Goal: Task Accomplishment & Management: Complete application form

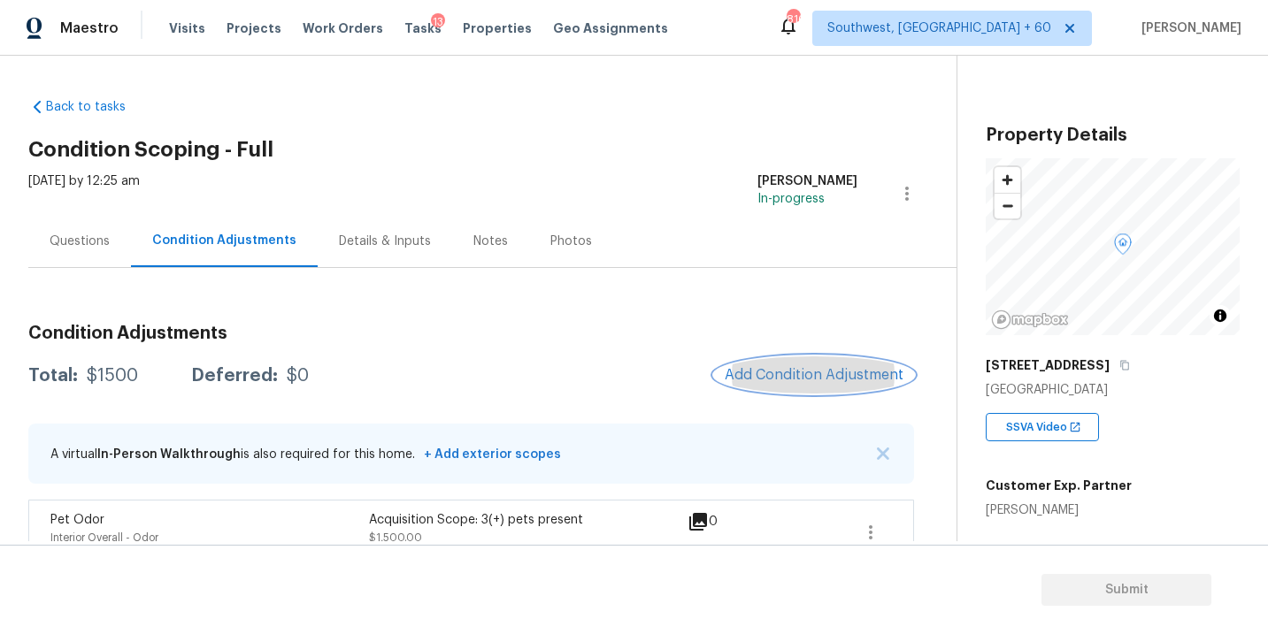
click at [804, 368] on span "Add Condition Adjustment" at bounding box center [814, 375] width 179 height 16
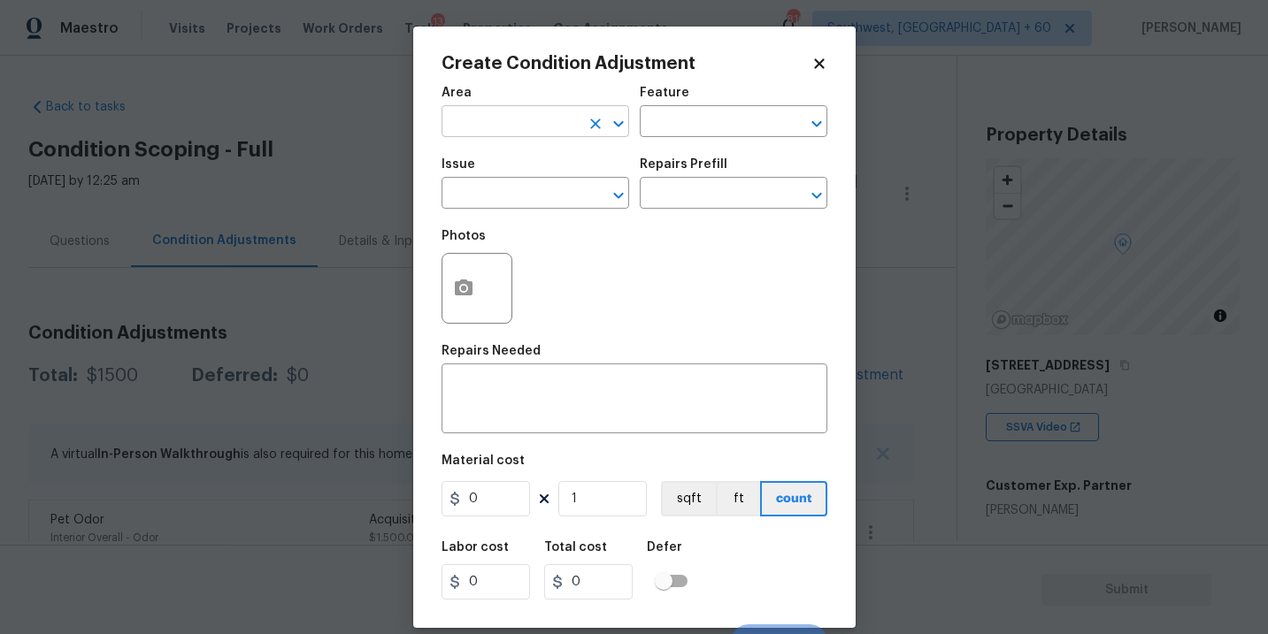
click at [527, 130] on input "text" at bounding box center [510, 123] width 138 height 27
type input "exer"
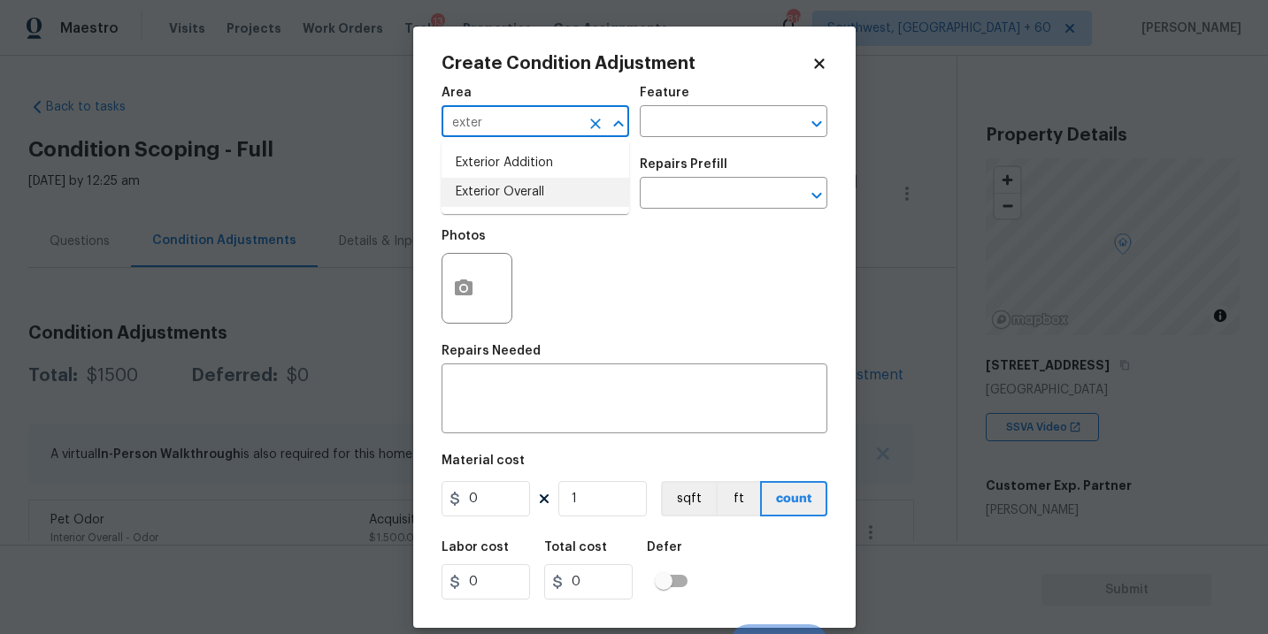
click at [535, 197] on li "Exterior Overall" at bounding box center [535, 192] width 188 height 29
type input "Exterior Overall"
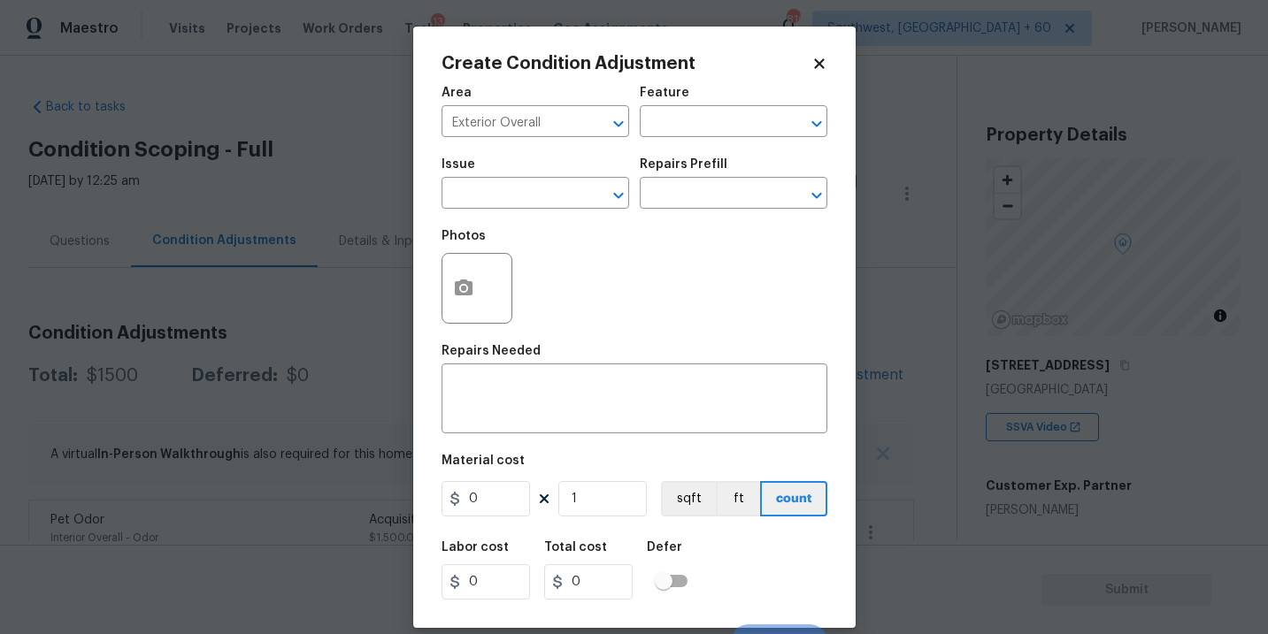
click at [729, 105] on div "Feature" at bounding box center [734, 98] width 188 height 23
click at [702, 134] on input "text" at bounding box center [709, 123] width 138 height 27
click at [693, 203] on li "Siding" at bounding box center [734, 205] width 188 height 29
type input "Siding"
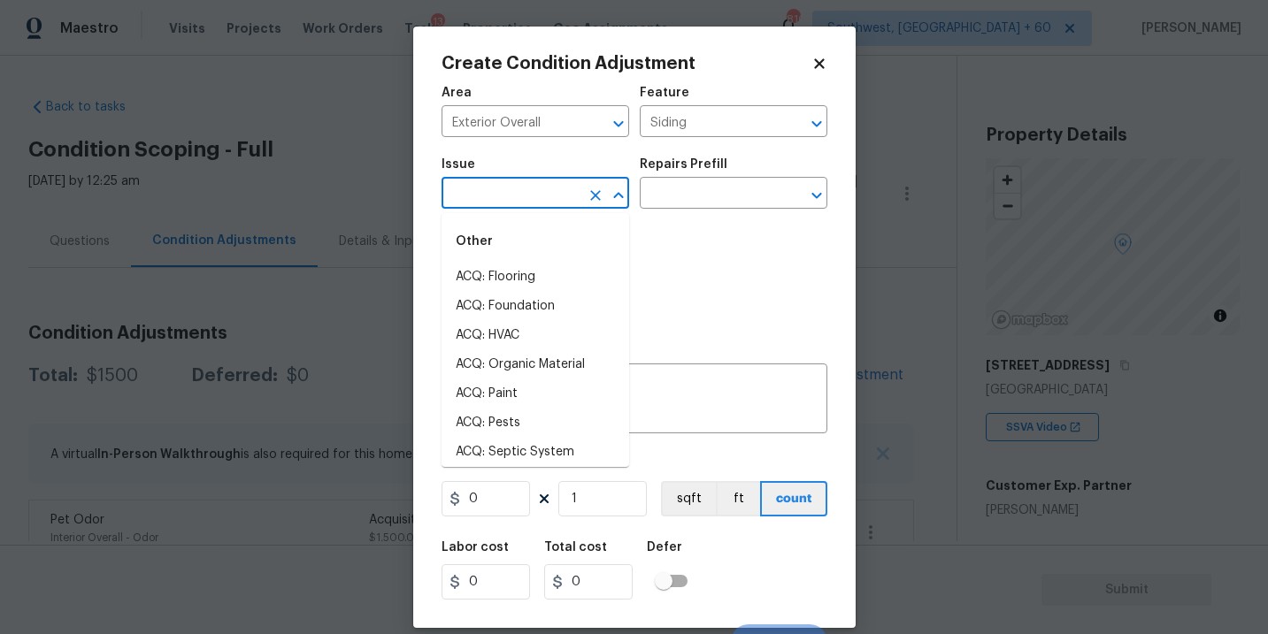
click at [564, 203] on input "text" at bounding box center [510, 194] width 138 height 27
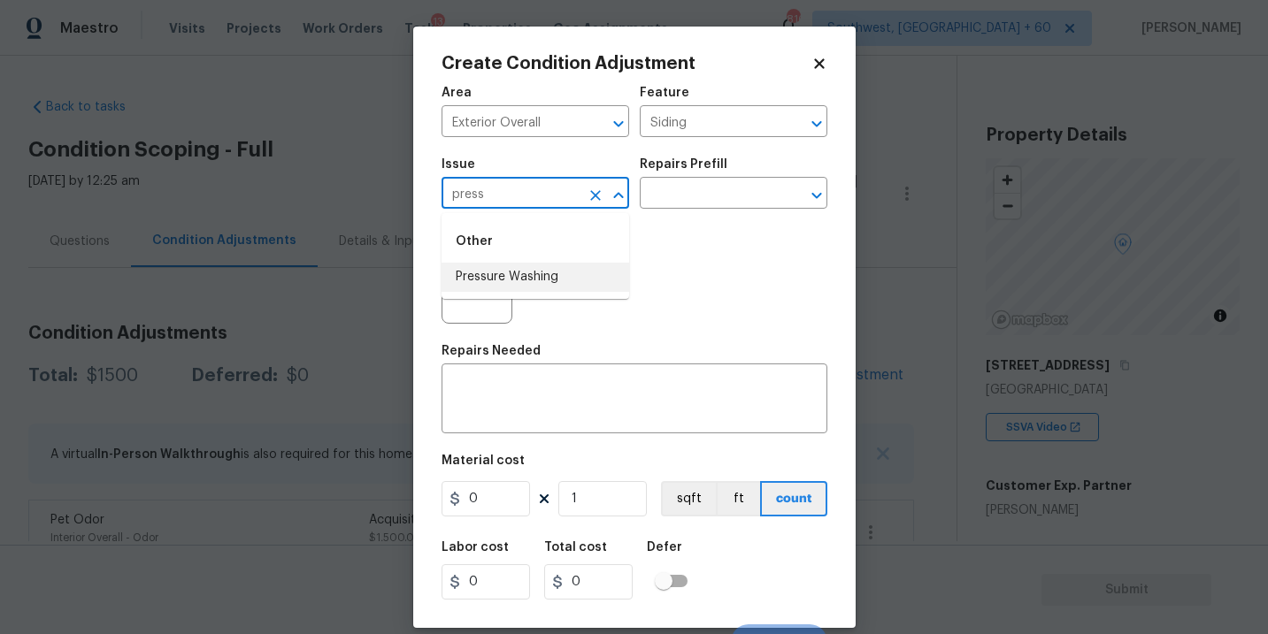
click at [569, 283] on li "Pressure Washing" at bounding box center [535, 277] width 188 height 29
type input "Pressure Washing"
click at [721, 201] on input "text" at bounding box center [709, 194] width 138 height 27
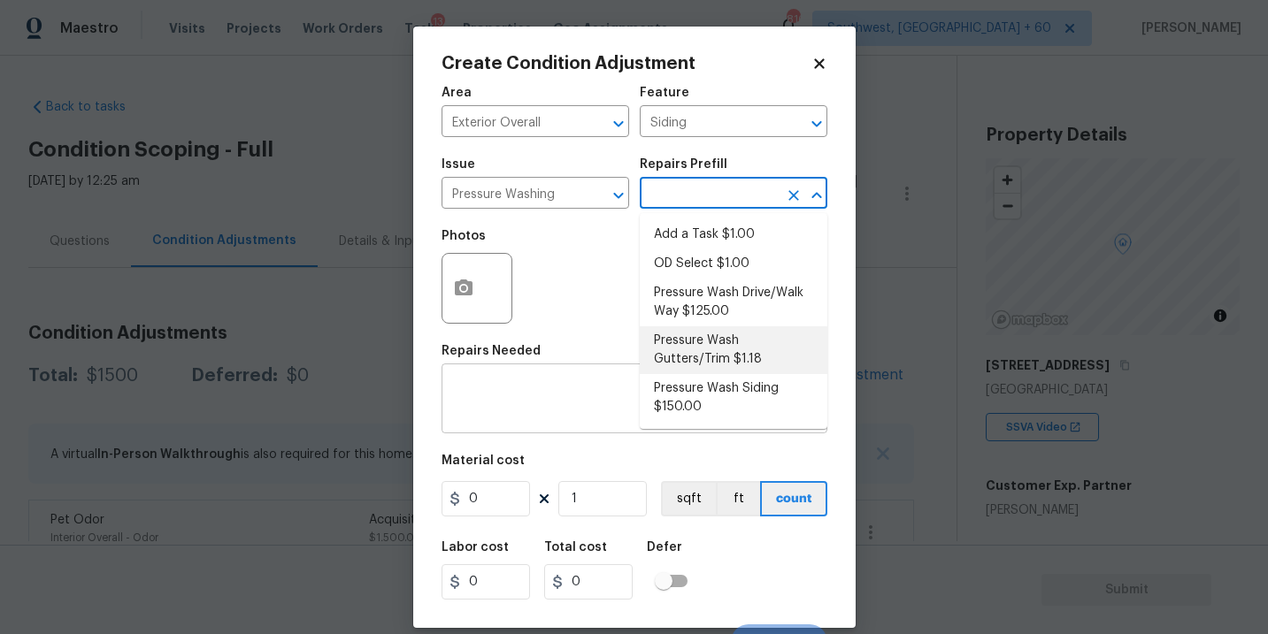
click at [697, 402] on li "Pressure Wash Siding $150.00" at bounding box center [734, 398] width 188 height 48
type textarea "Protect areas as needed for pressure washing. Pressure wash the siding on the h…"
type input "150"
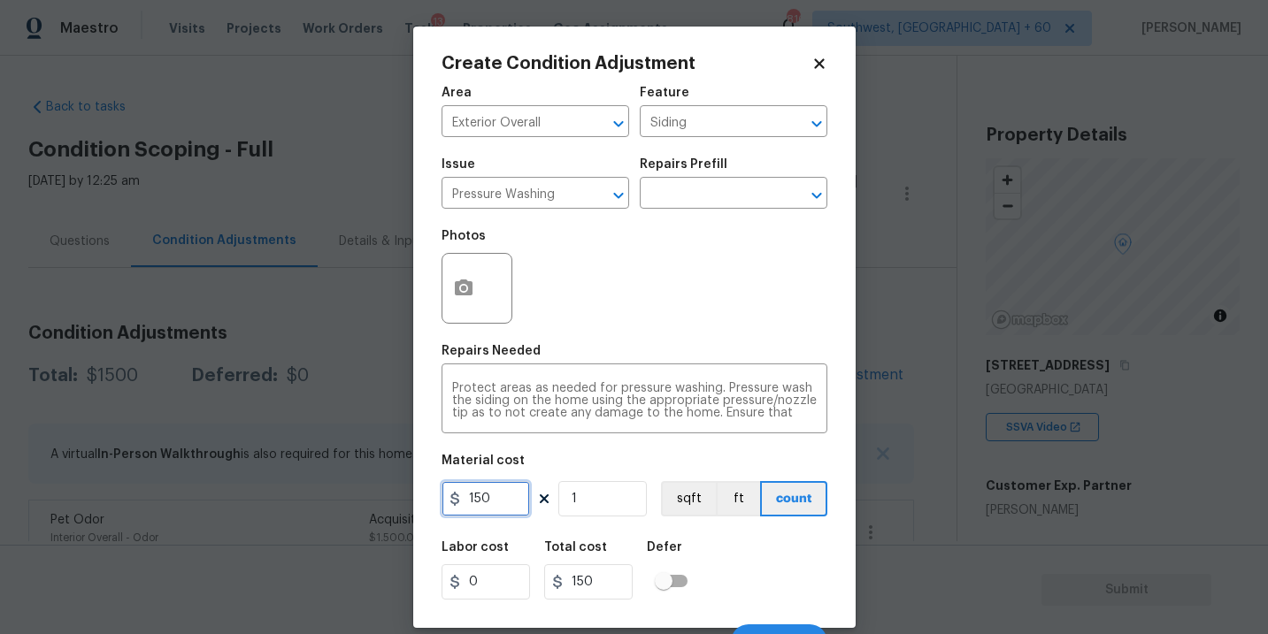
drag, startPoint x: 496, startPoint y: 486, endPoint x: 347, endPoint y: 485, distance: 149.5
click at [347, 485] on div "Create Condition Adjustment Area Exterior Overall ​ Feature Siding ​ Issue Pres…" at bounding box center [634, 317] width 1268 height 634
type input "200"
click at [469, 295] on icon "button" at bounding box center [464, 288] width 18 height 16
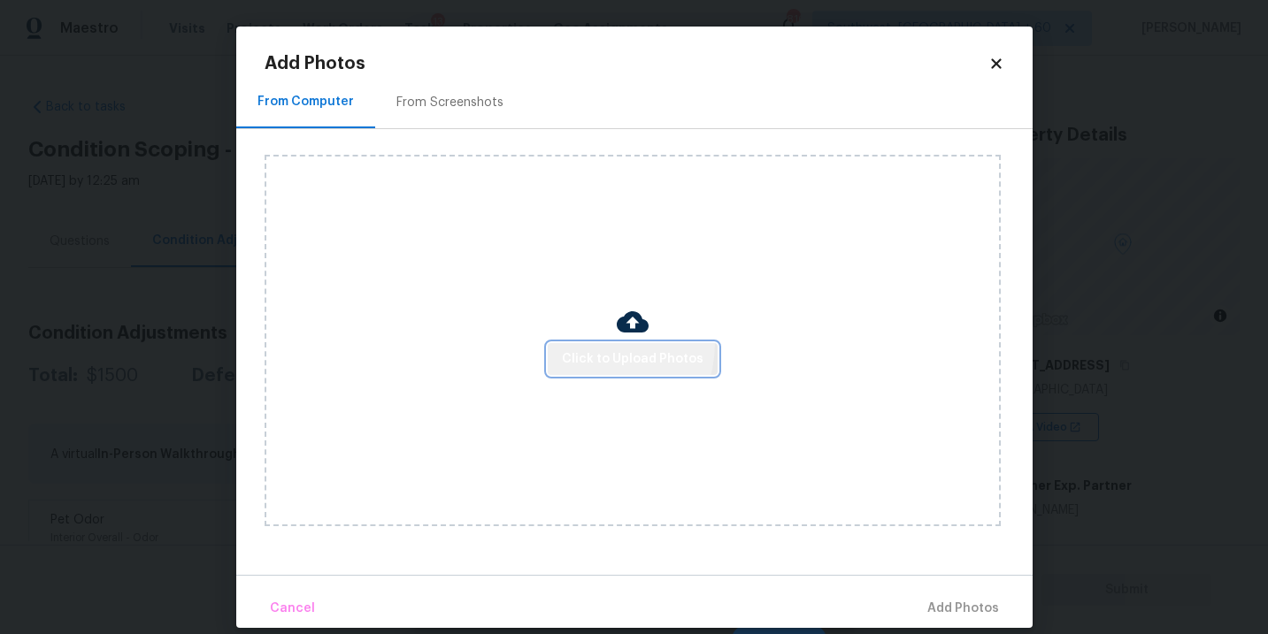
click at [597, 345] on button "Click to Upload Photos" at bounding box center [633, 359] width 170 height 33
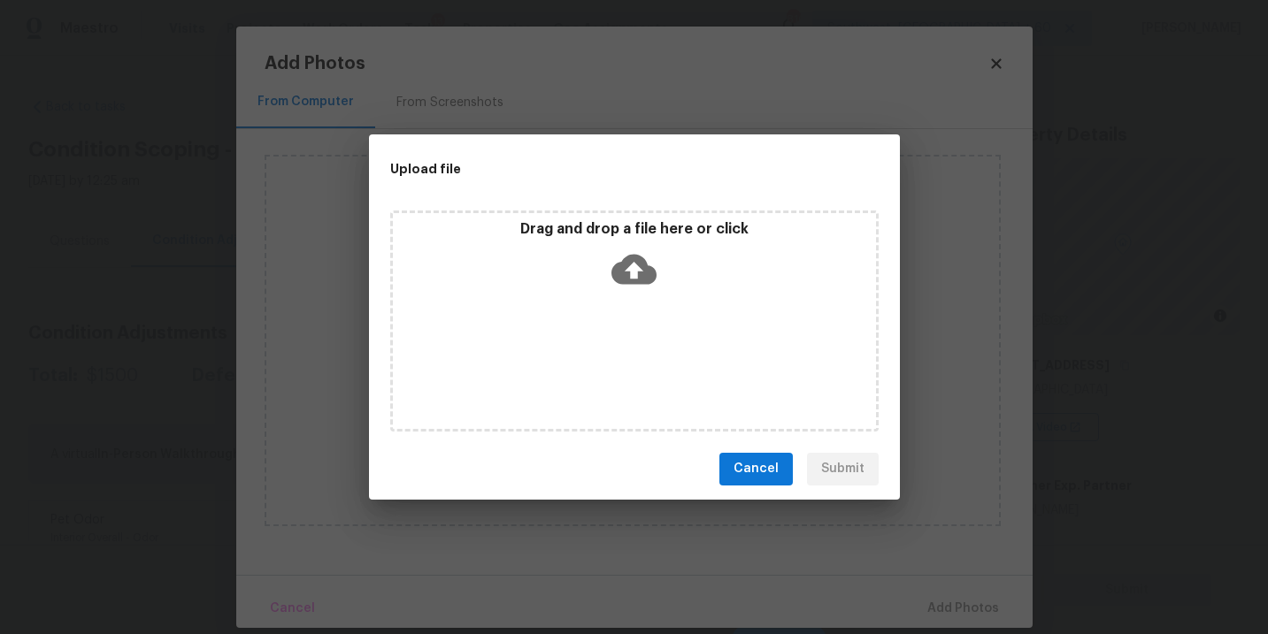
drag, startPoint x: 597, startPoint y: 345, endPoint x: 634, endPoint y: 292, distance: 64.8
click at [634, 292] on div "Drag and drop a file here or click" at bounding box center [634, 258] width 483 height 76
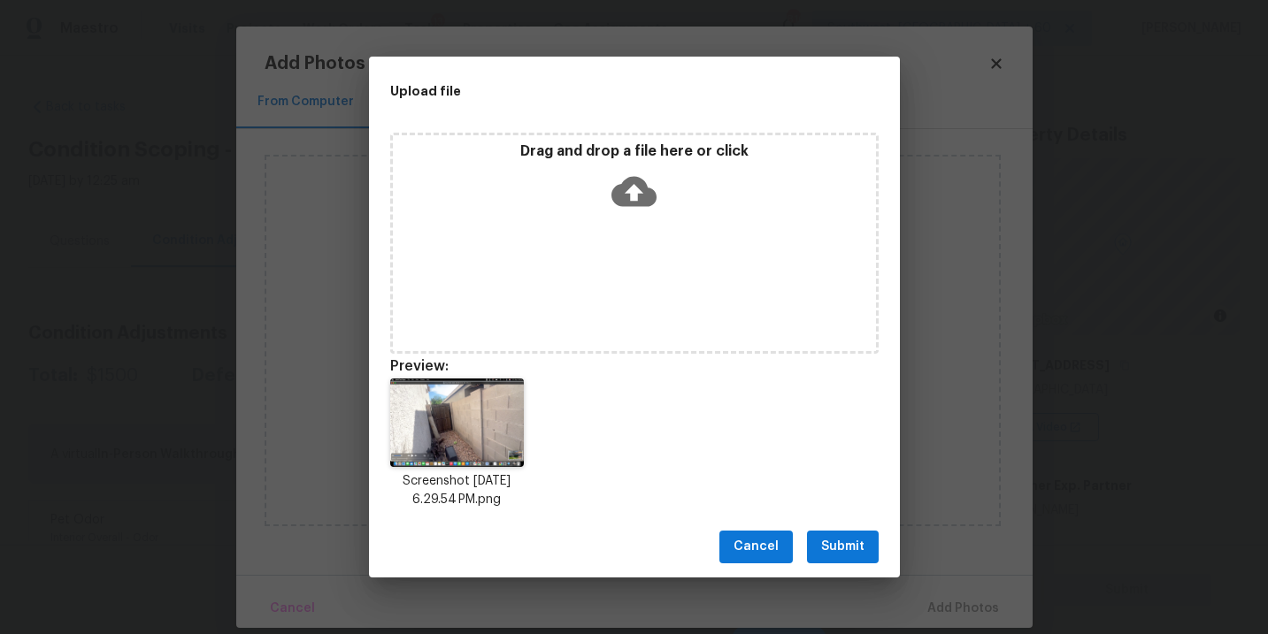
click at [855, 552] on span "Submit" at bounding box center [842, 547] width 43 height 22
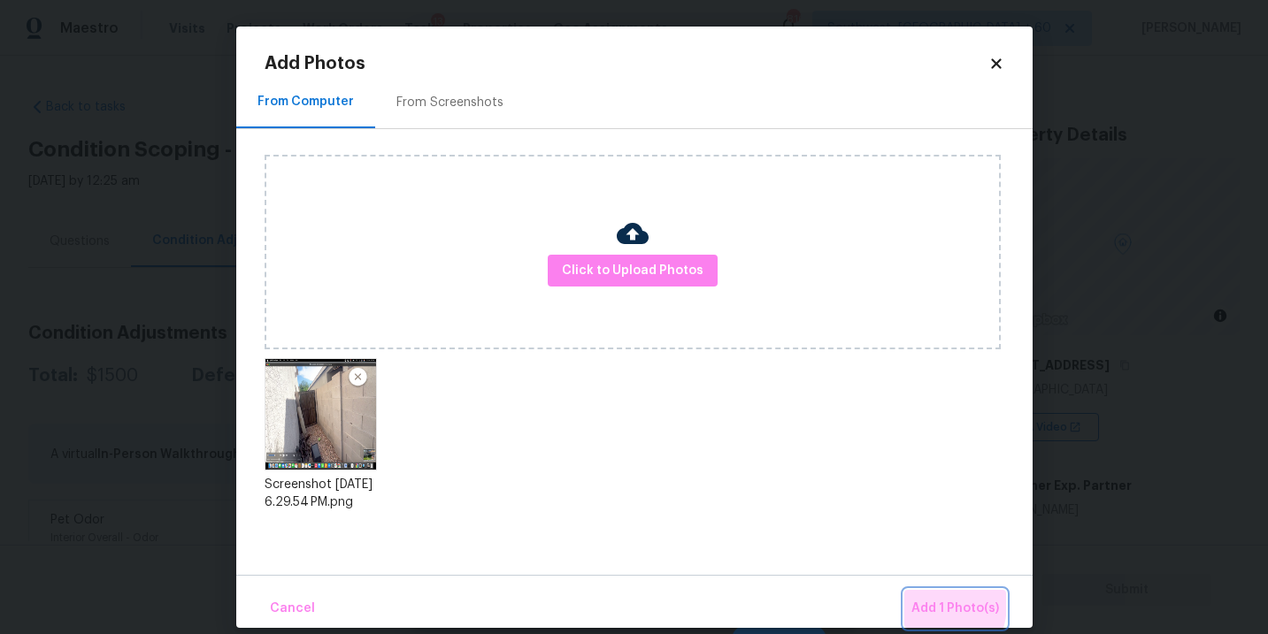
click at [927, 604] on span "Add 1 Photo(s)" at bounding box center [955, 609] width 88 height 22
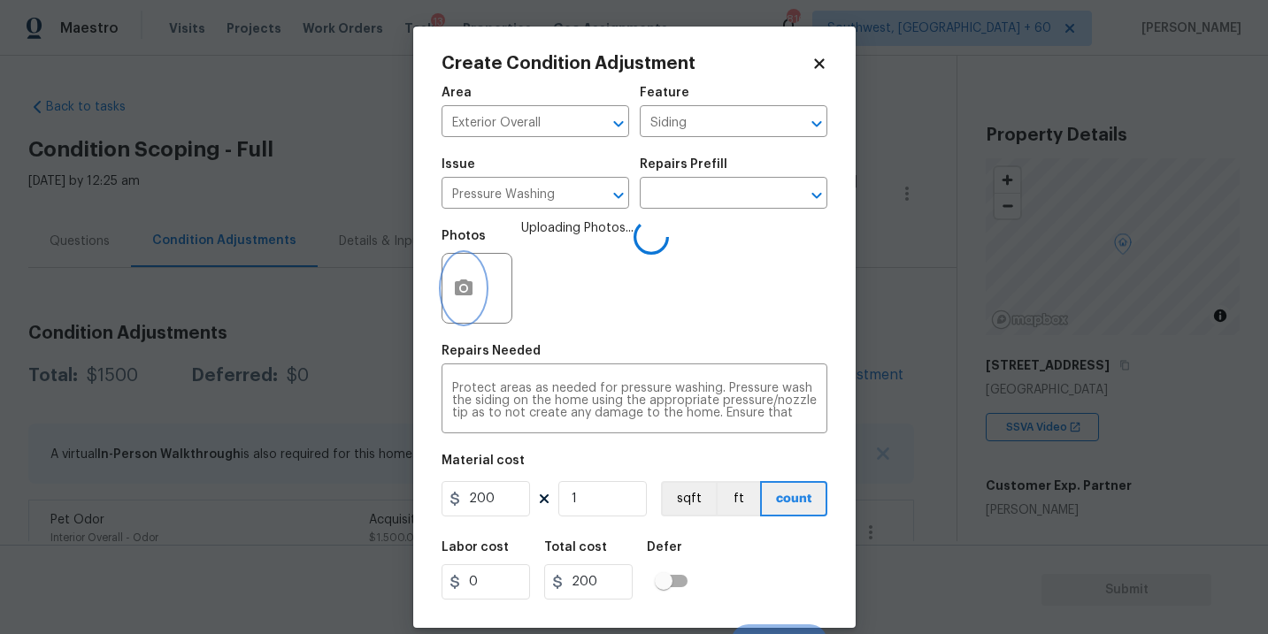
scroll to position [27, 0]
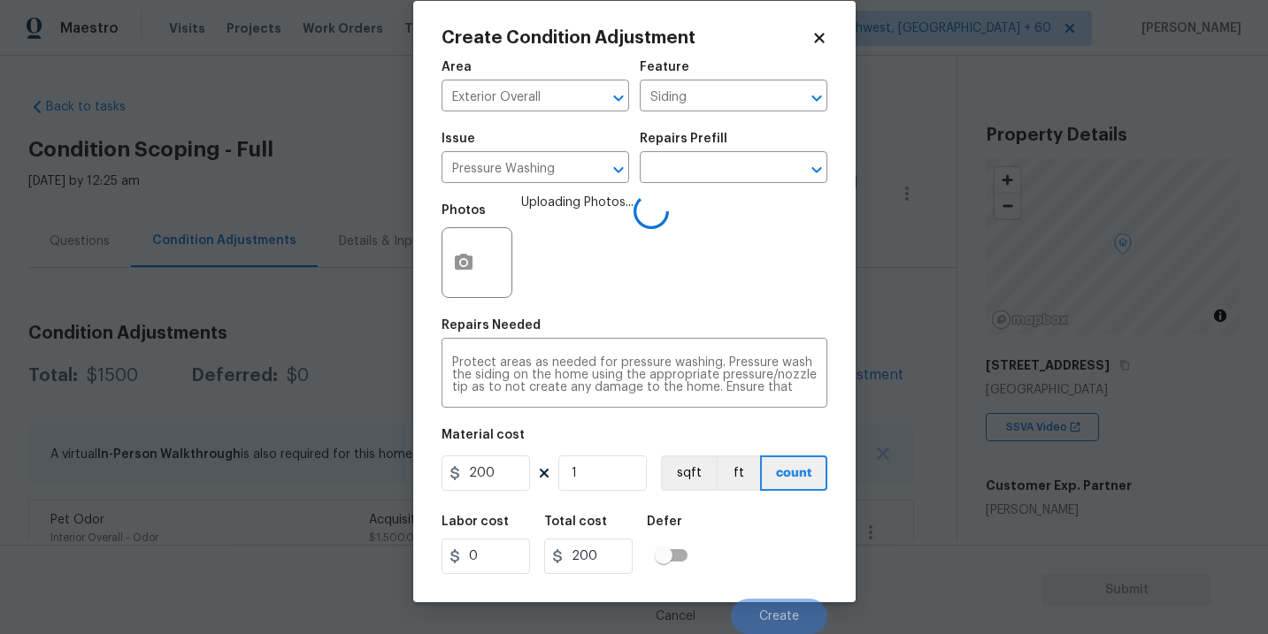
click at [780, 512] on div "Labor cost 0 Total cost 200 Defer" at bounding box center [634, 545] width 386 height 80
click at [780, 525] on div "Labor cost 0 Total cost 200 Defer" at bounding box center [634, 545] width 386 height 80
click at [787, 549] on div "Labor cost 0 Total cost 200 Defer" at bounding box center [634, 545] width 386 height 80
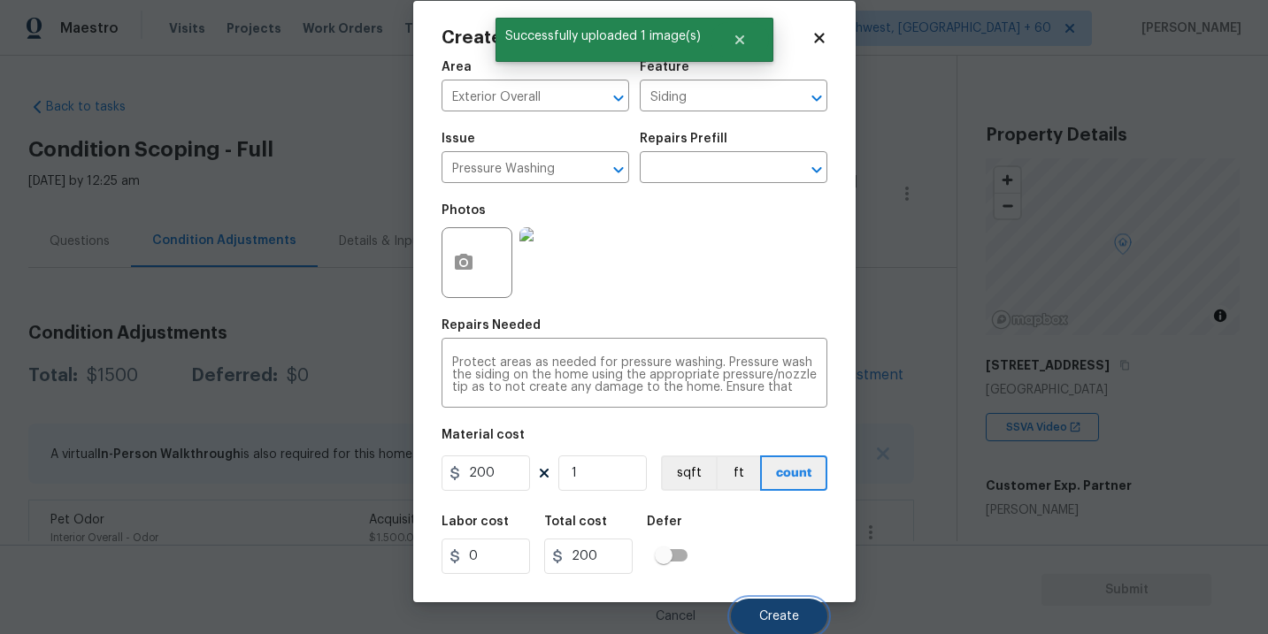
click at [794, 616] on span "Create" at bounding box center [779, 616] width 40 height 13
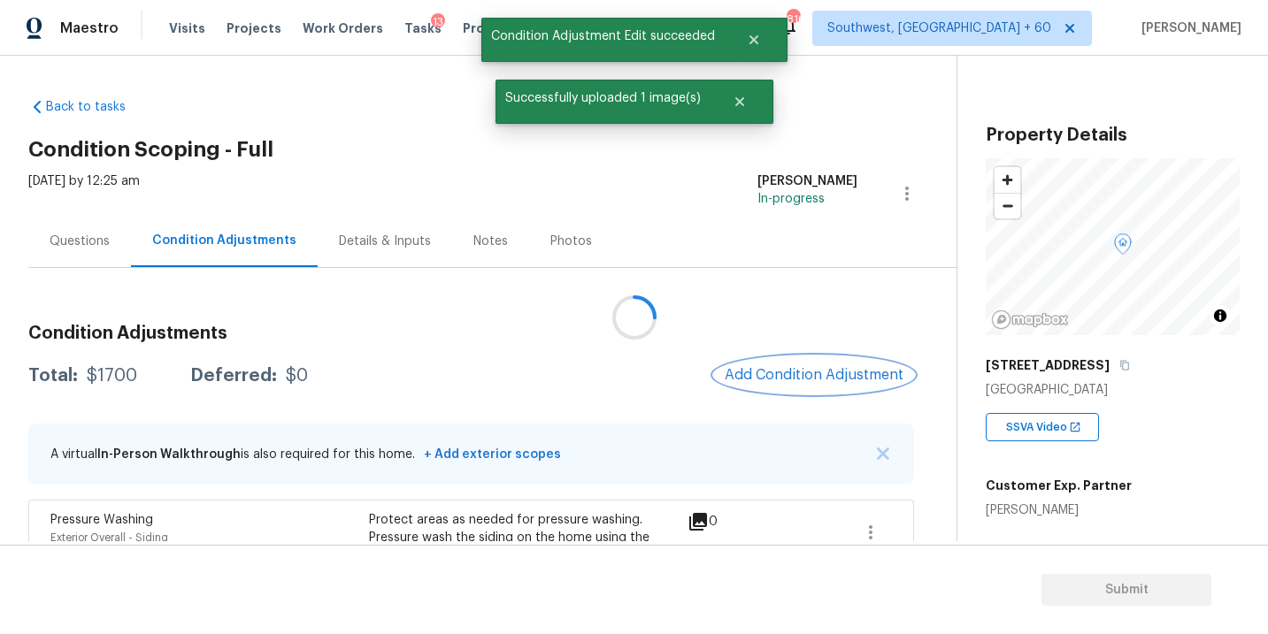
scroll to position [0, 0]
click at [793, 384] on button "Add Condition Adjustment" at bounding box center [814, 375] width 200 height 37
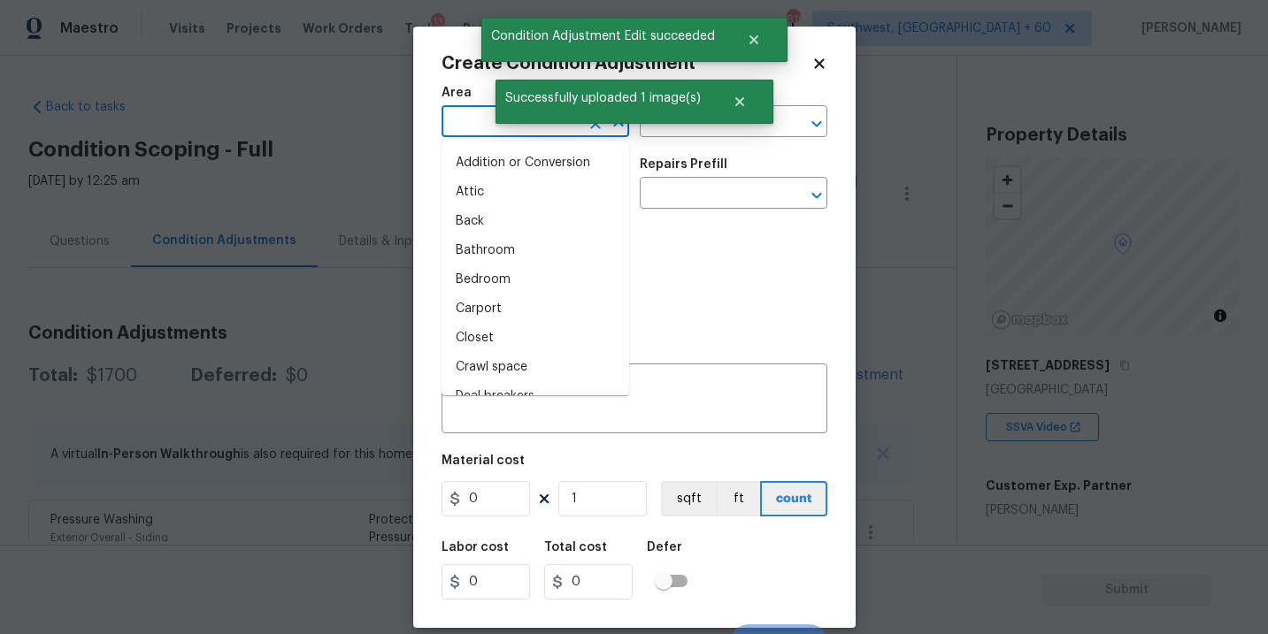
click at [464, 128] on input "text" at bounding box center [510, 123] width 138 height 27
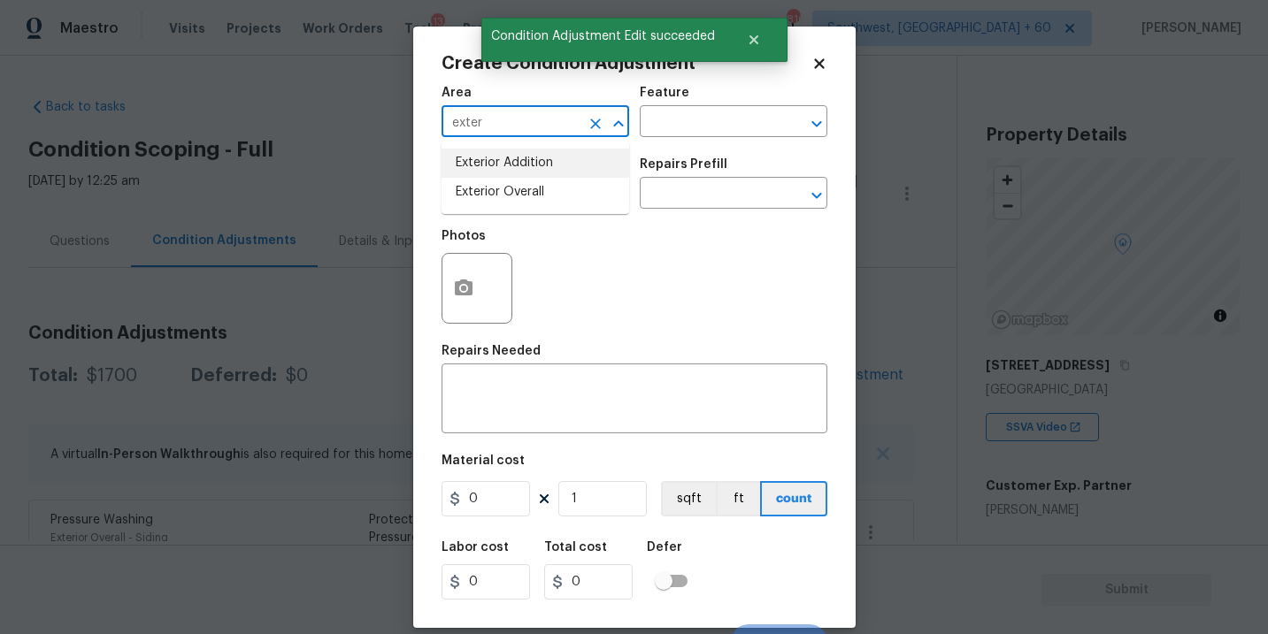
click at [505, 190] on li "Exterior Overall" at bounding box center [535, 192] width 188 height 29
type input "Exterior Overall"
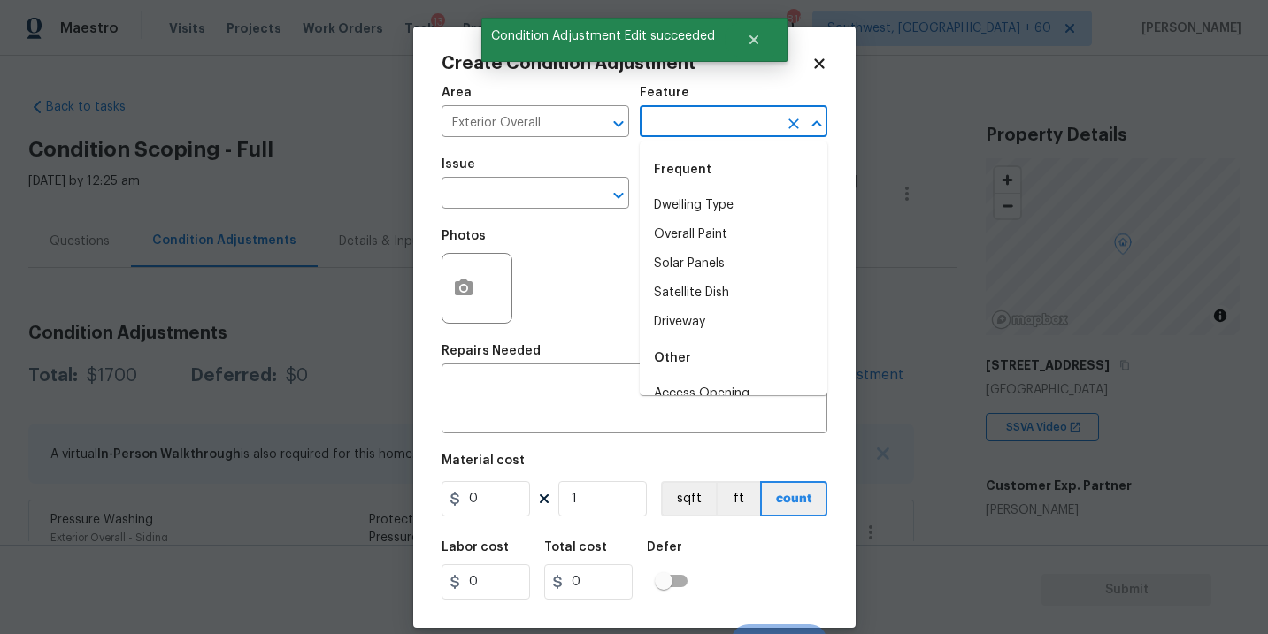
click at [684, 115] on input "text" at bounding box center [709, 123] width 138 height 27
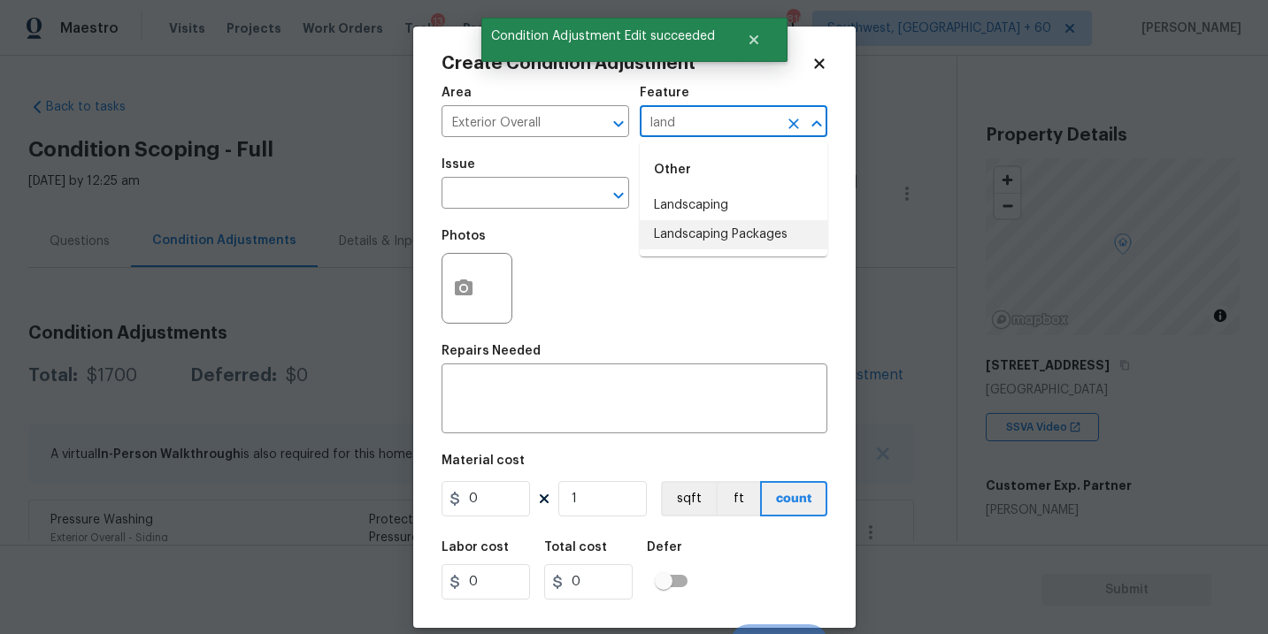
click at [702, 222] on li "Landscaping Packages" at bounding box center [734, 234] width 188 height 29
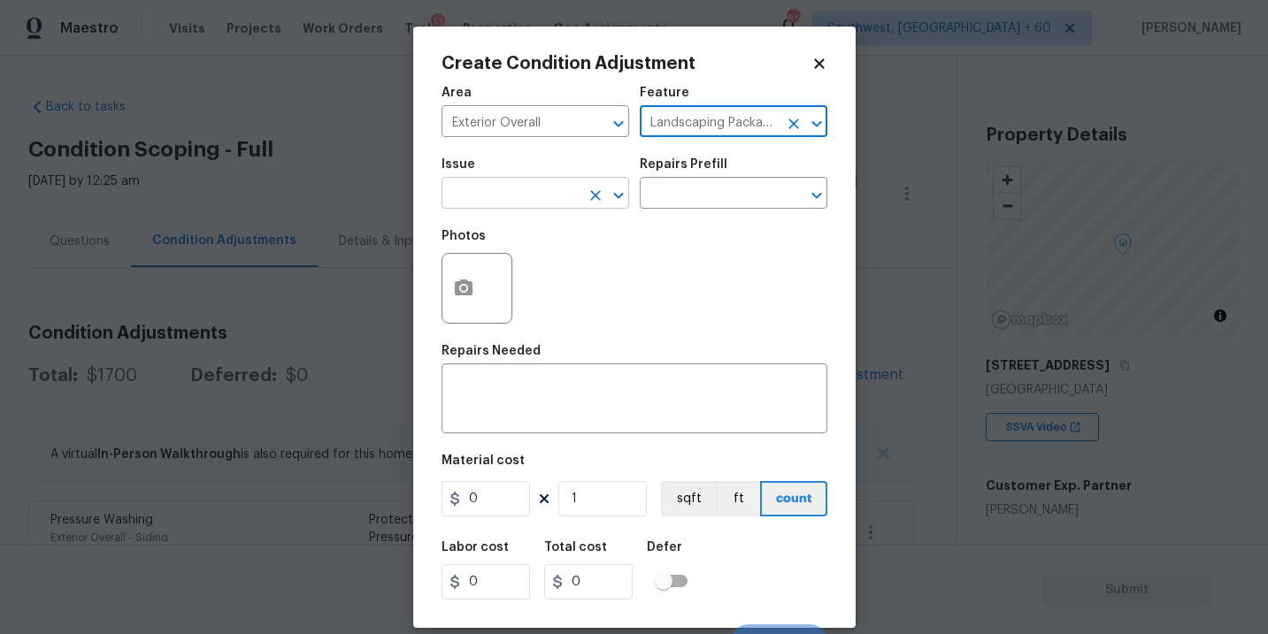
type input "Landscaping Packages"
click at [544, 198] on input "text" at bounding box center [510, 194] width 138 height 27
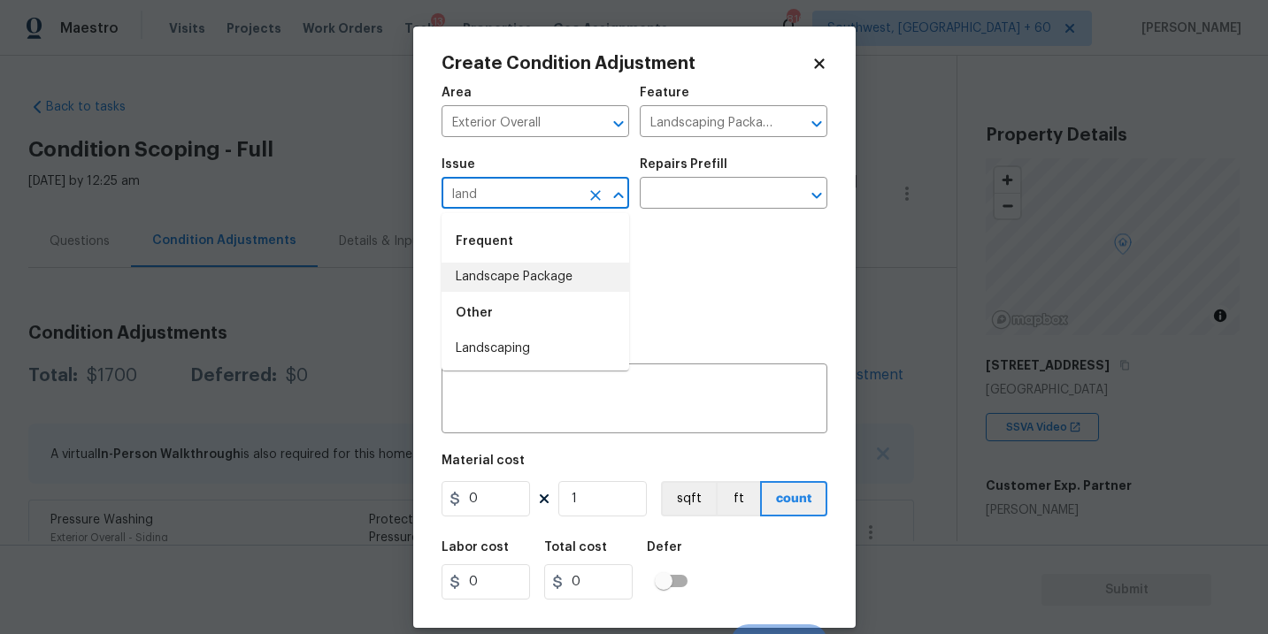
click at [550, 278] on li "Landscape Package" at bounding box center [535, 277] width 188 height 29
type input "Landscape Package"
click at [703, 200] on input "text" at bounding box center [709, 194] width 138 height 27
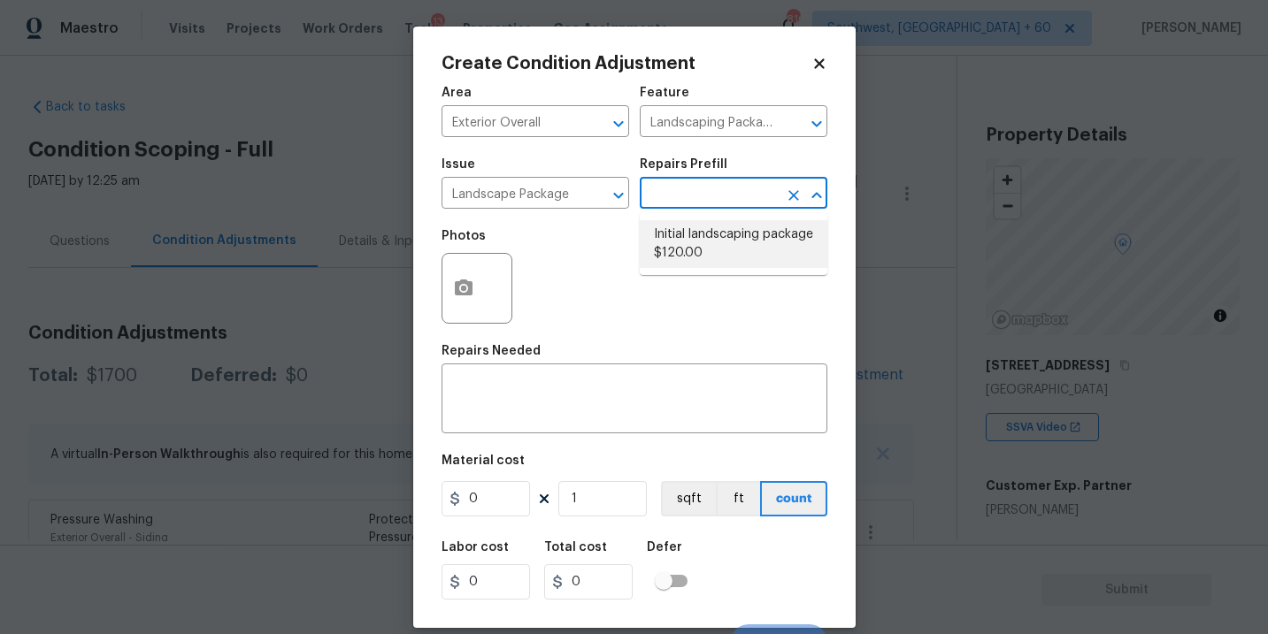
click at [725, 257] on li "Initial landscaping package $120.00" at bounding box center [734, 244] width 188 height 48
type input "Home Readiness Packages"
type textarea "Mowing of grass up to 6" in height. Mow, edge along driveways & sidewalks, trim…"
type input "120"
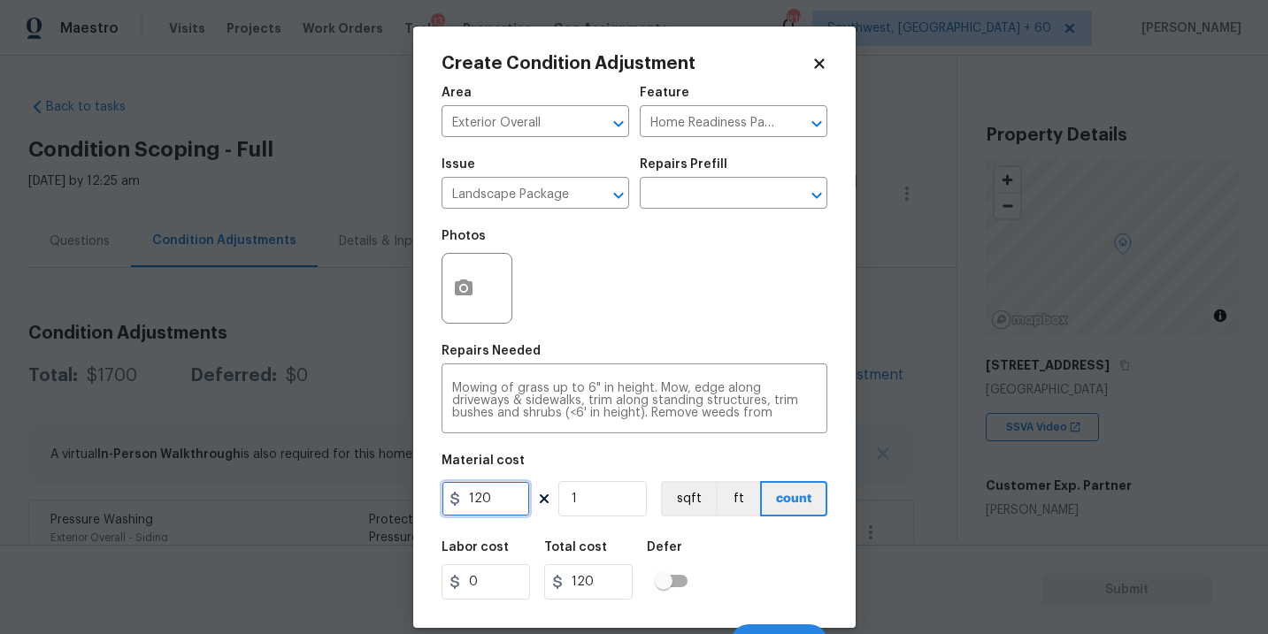
drag, startPoint x: 508, startPoint y: 492, endPoint x: 306, endPoint y: 517, distance: 203.2
click at [306, 517] on div "Create Condition Adjustment Area Exterior Overall ​ Feature Home Readiness Pack…" at bounding box center [634, 317] width 1268 height 634
type input "300"
click at [469, 318] on button "button" at bounding box center [463, 288] width 42 height 69
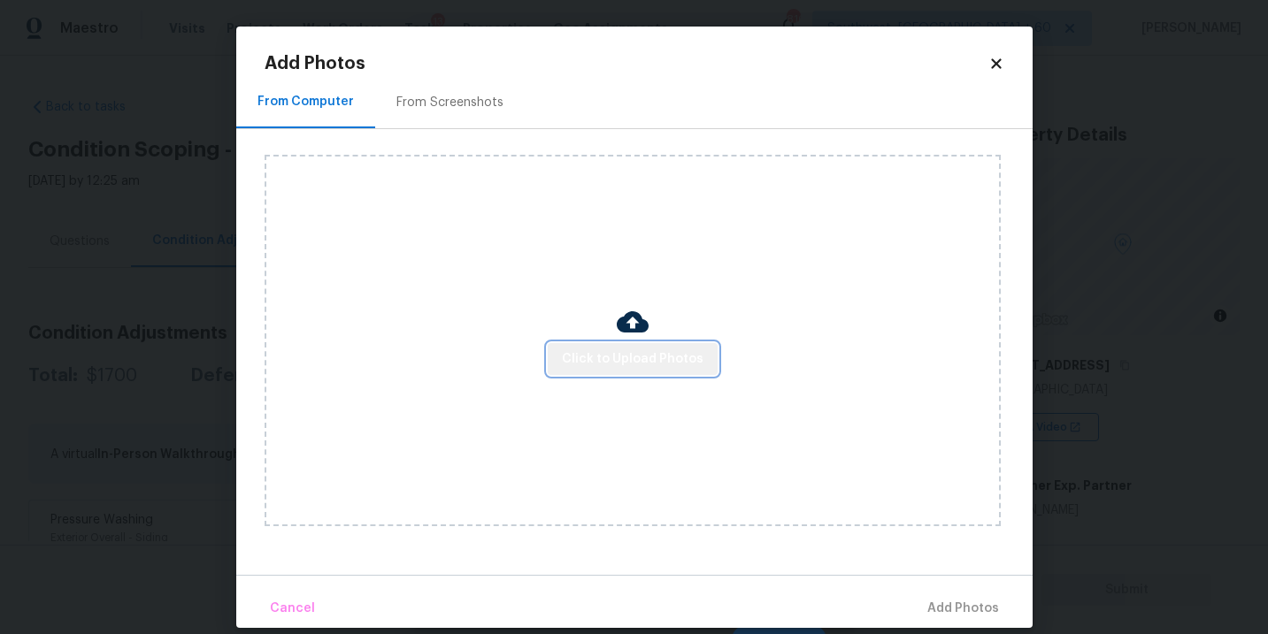
click at [642, 365] on span "Click to Upload Photos" at bounding box center [633, 360] width 142 height 22
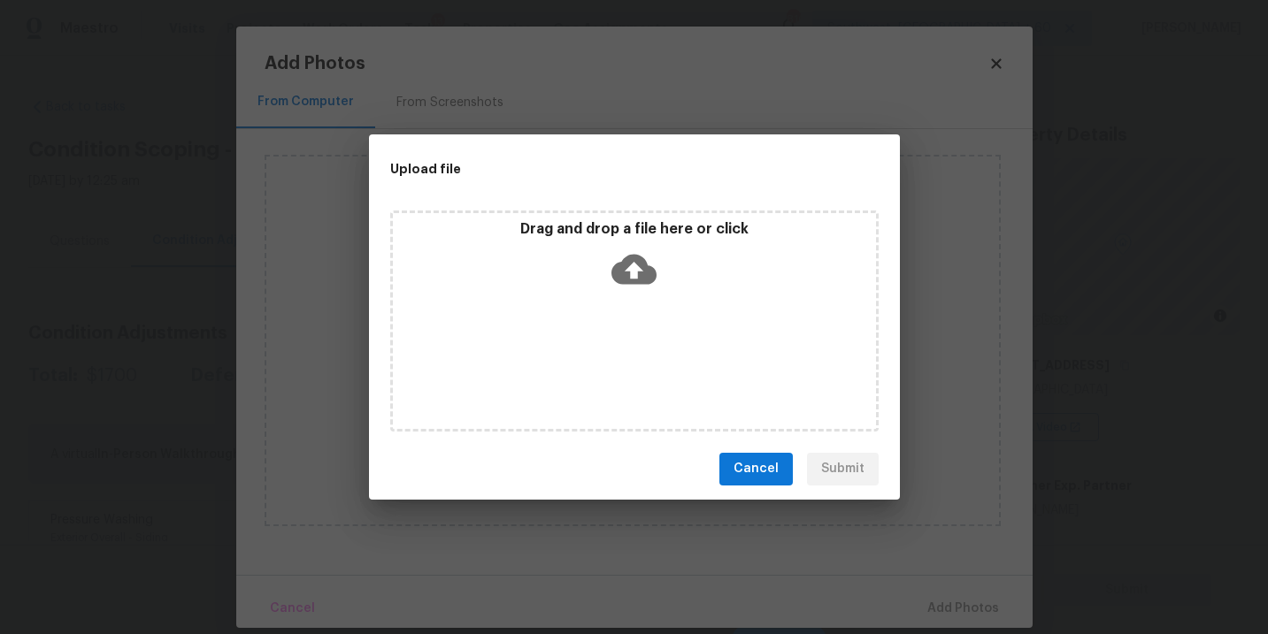
click at [668, 304] on div "Drag and drop a file here or click" at bounding box center [634, 321] width 488 height 221
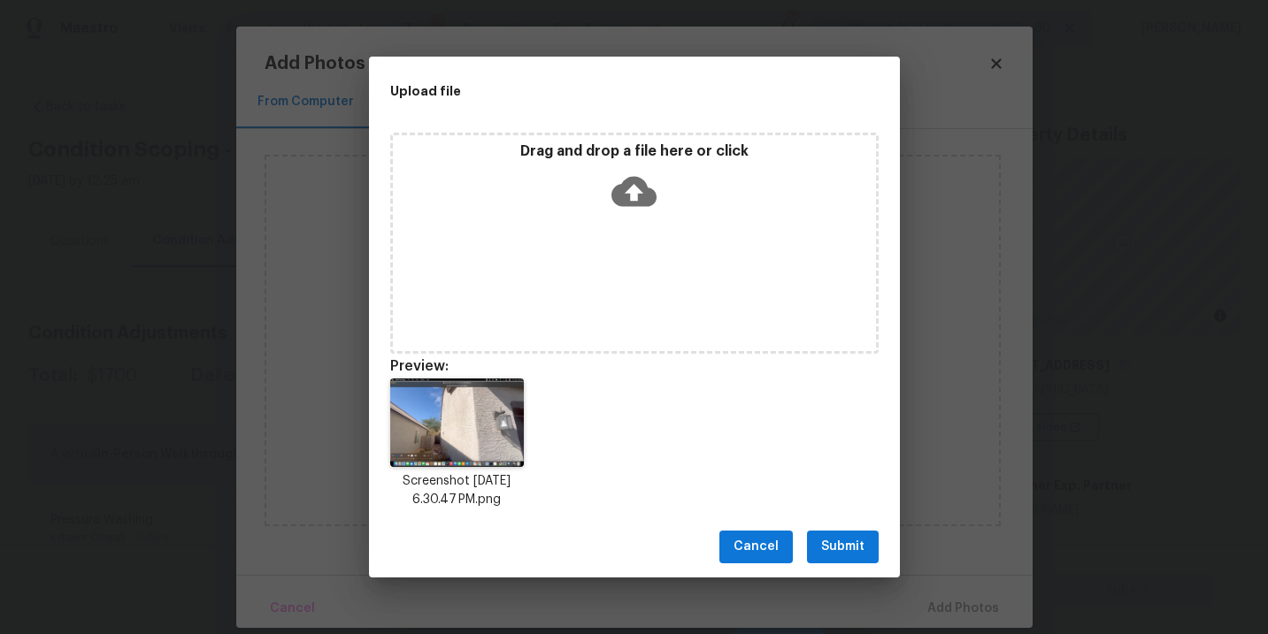
click at [845, 541] on span "Submit" at bounding box center [842, 547] width 43 height 22
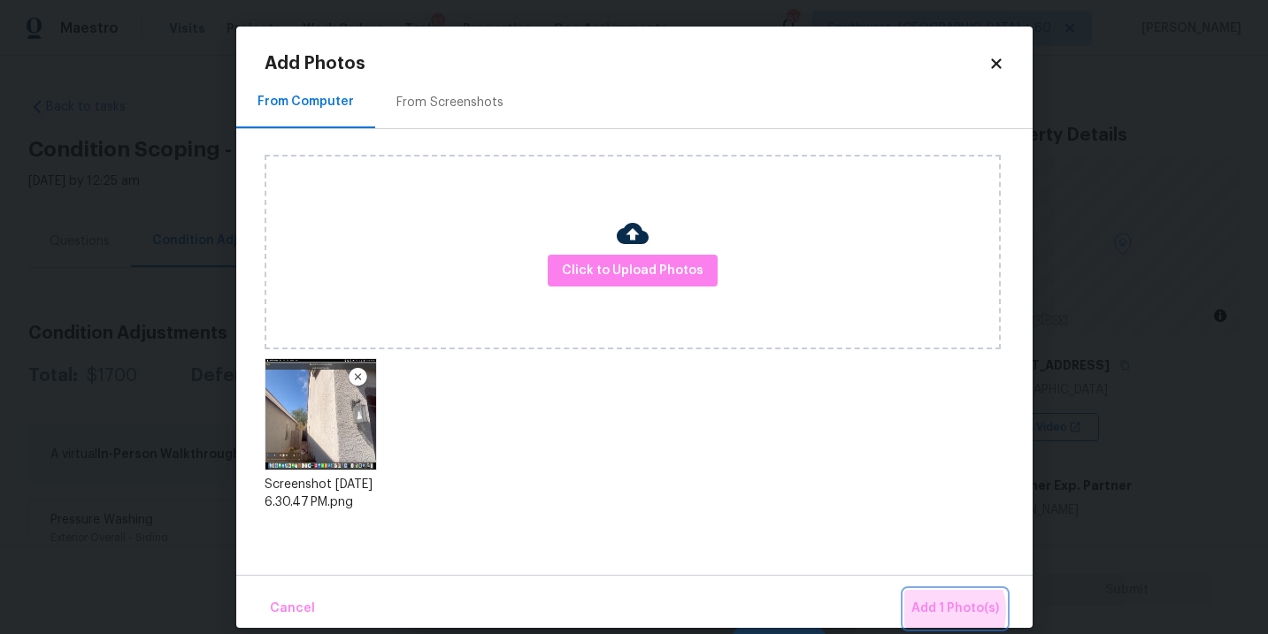
click at [938, 611] on span "Add 1 Photo(s)" at bounding box center [955, 609] width 88 height 22
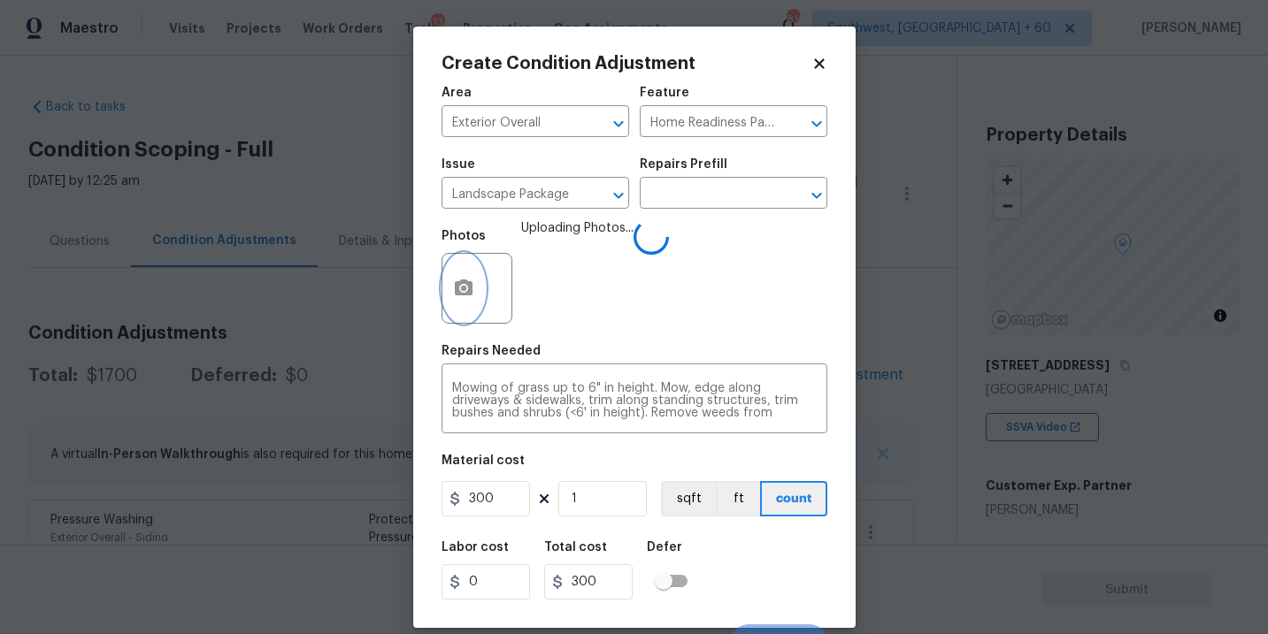
scroll to position [27, 0]
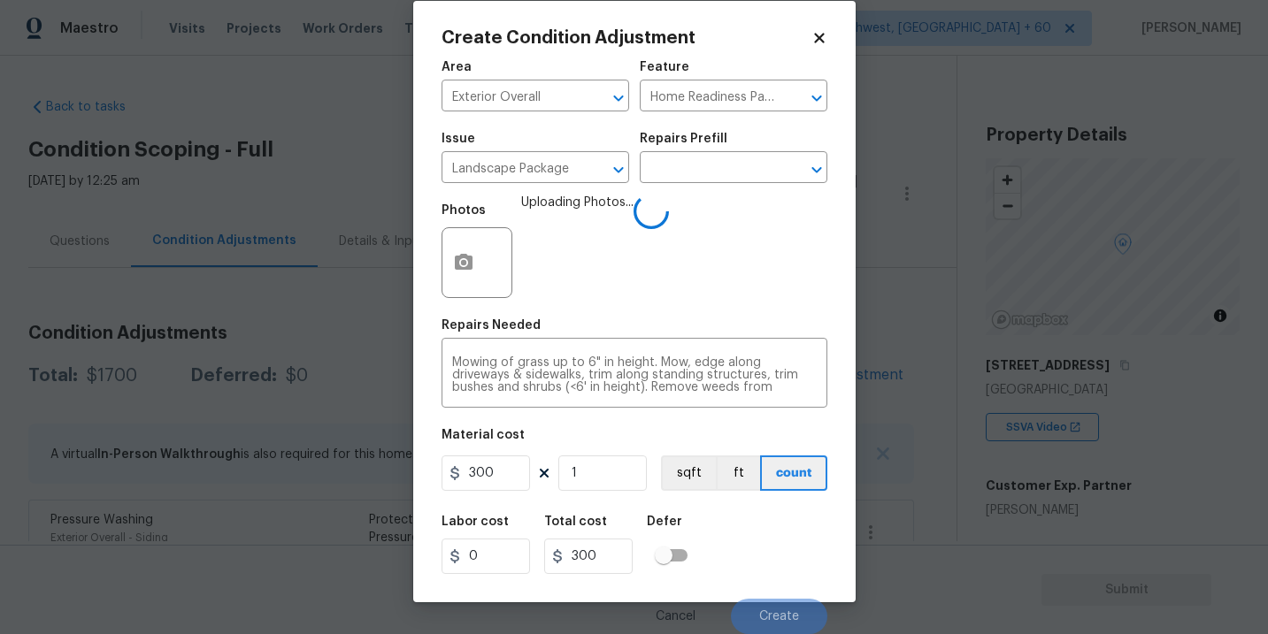
click at [751, 551] on div "Labor cost 0 Total cost 300 Defer" at bounding box center [634, 545] width 386 height 80
click at [764, 548] on div "Labor cost 0 Total cost 300 Defer" at bounding box center [634, 545] width 386 height 80
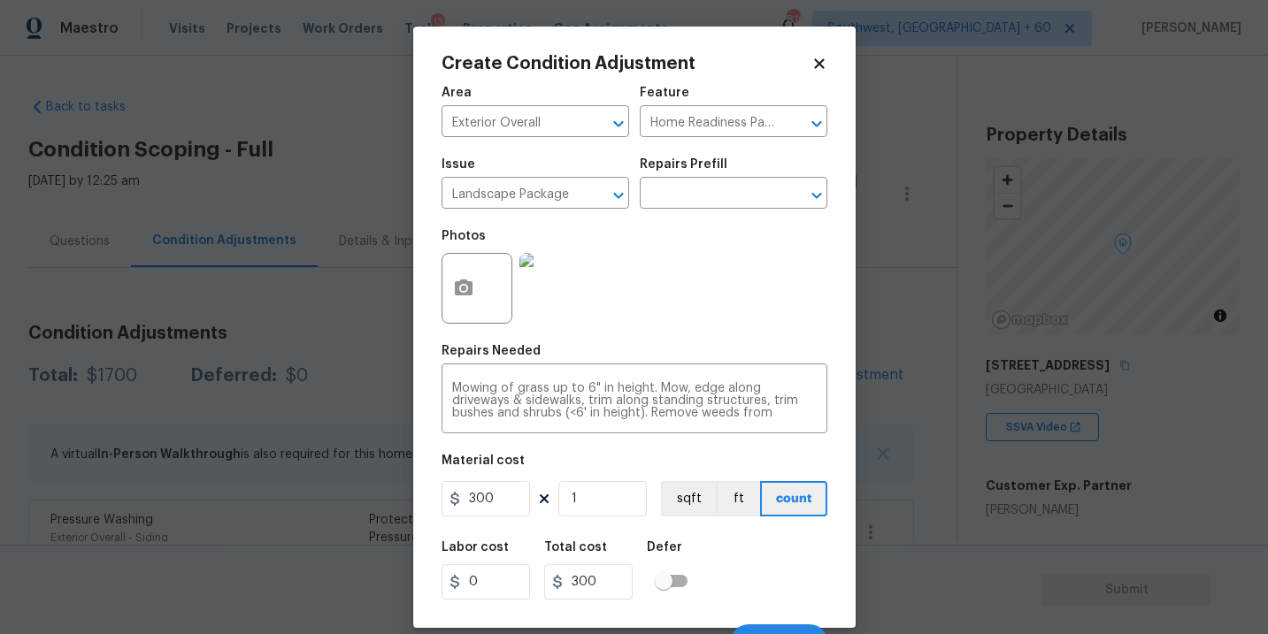
scroll to position [27, 0]
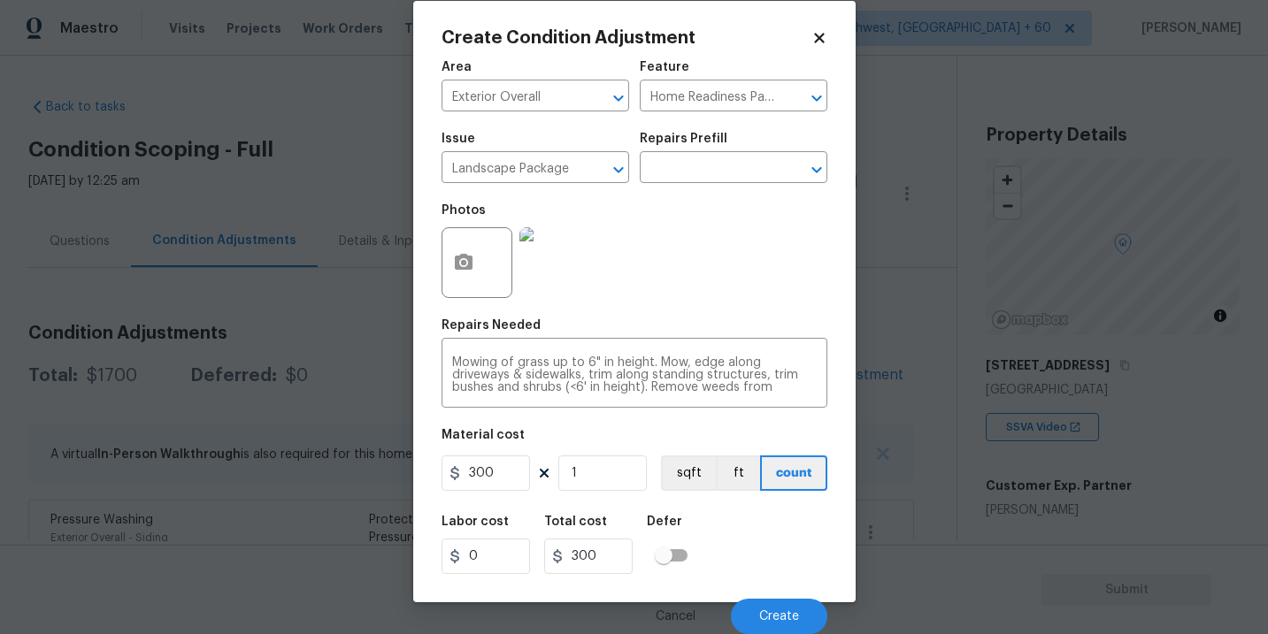
click at [744, 572] on div "Labor cost 0 Total cost 300 Defer" at bounding box center [634, 545] width 386 height 80
click at [765, 604] on button "Create" at bounding box center [779, 616] width 96 height 35
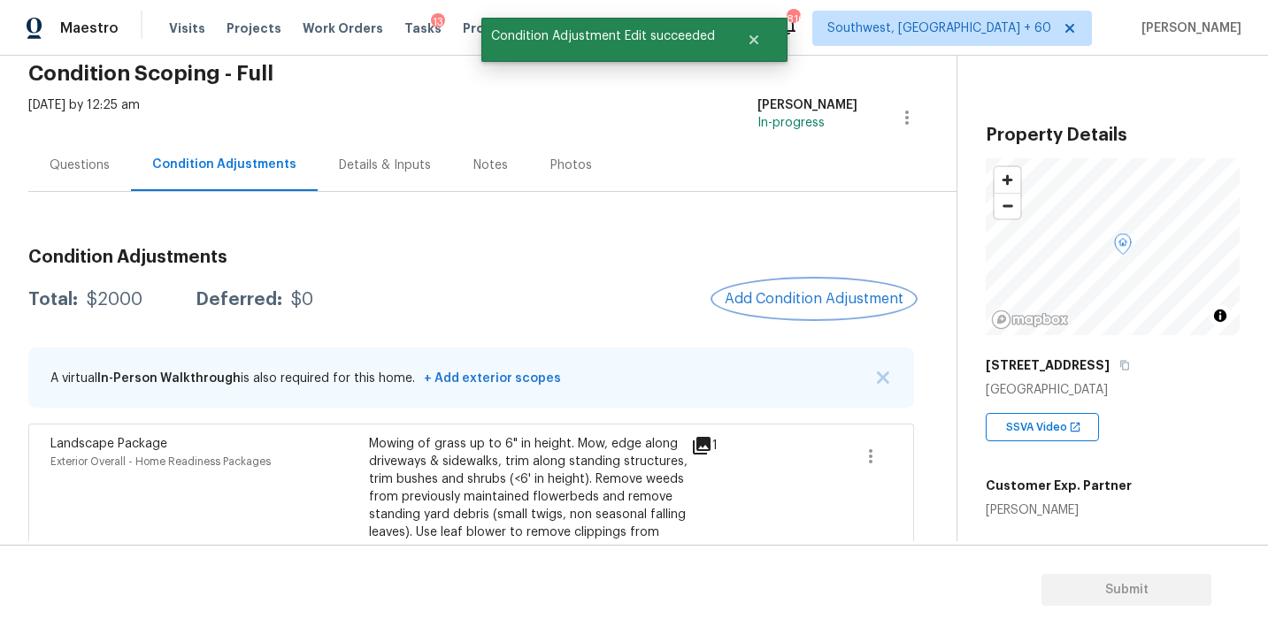
scroll to position [134, 0]
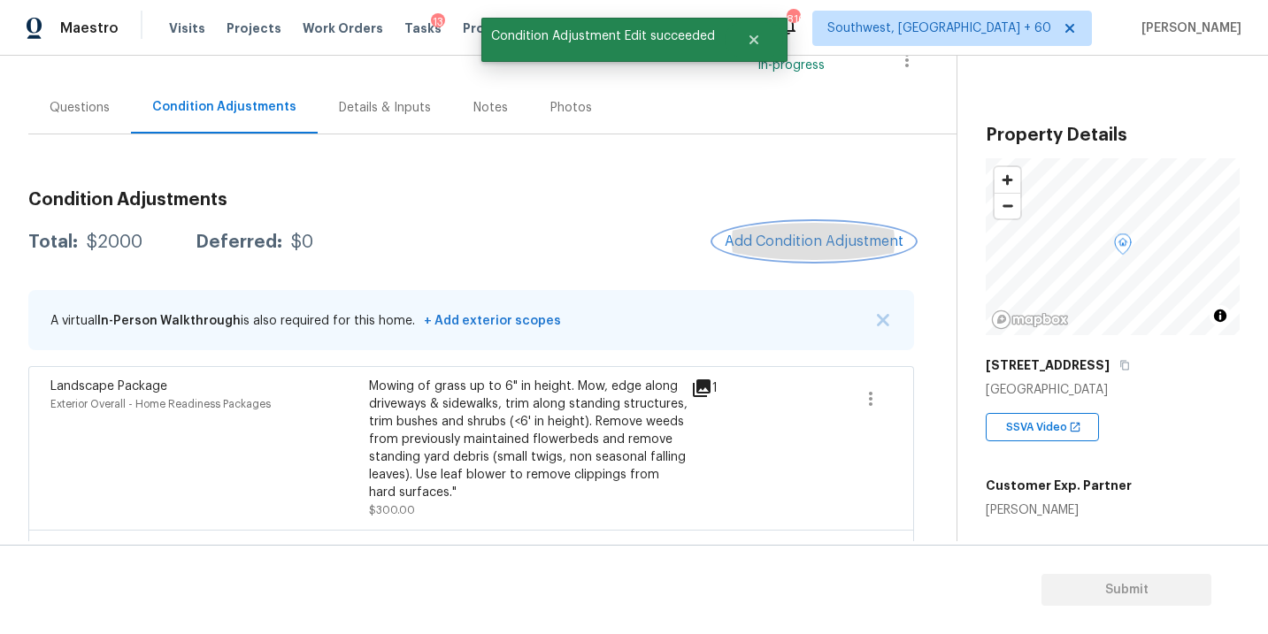
click at [803, 236] on span "Add Condition Adjustment" at bounding box center [814, 242] width 179 height 16
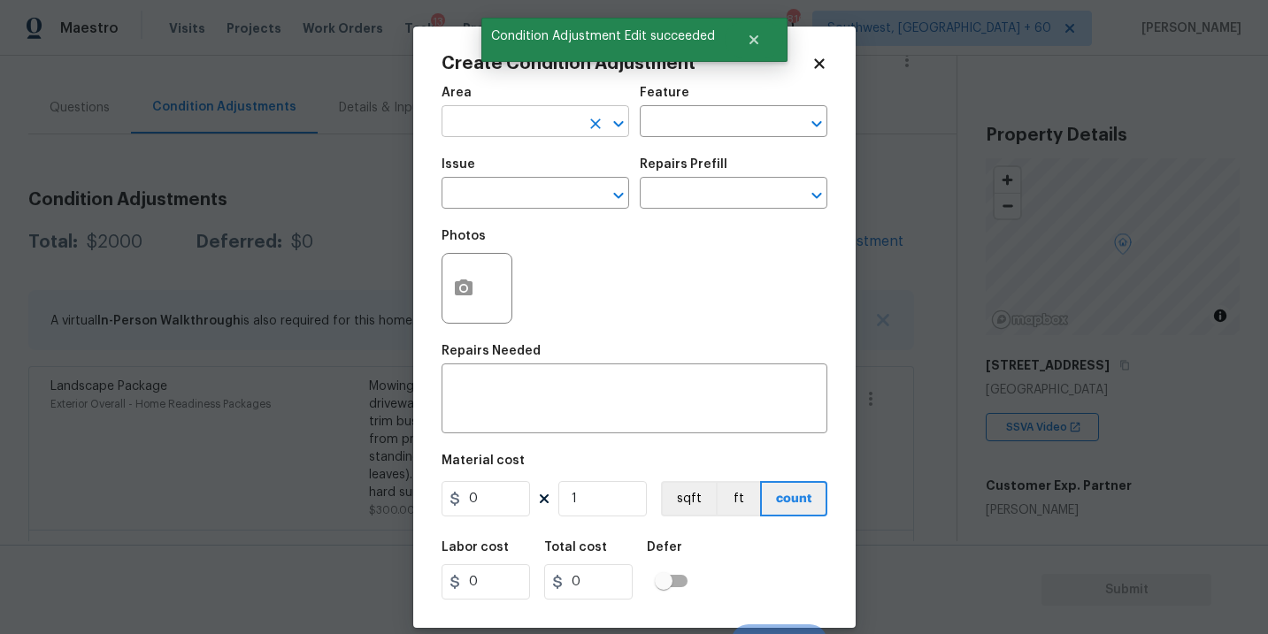
click at [507, 124] on input "text" at bounding box center [510, 123] width 138 height 27
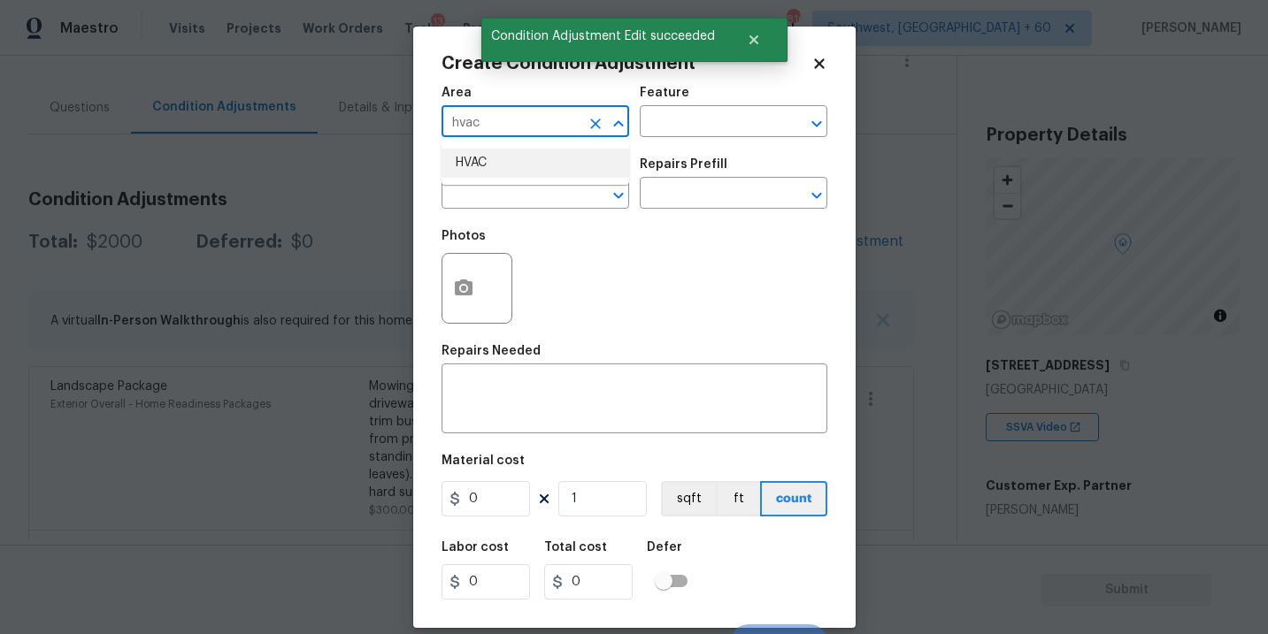
click at [510, 151] on li "HVAC" at bounding box center [535, 163] width 188 height 29
type input "HVAC"
click at [663, 127] on input "text" at bounding box center [709, 123] width 138 height 27
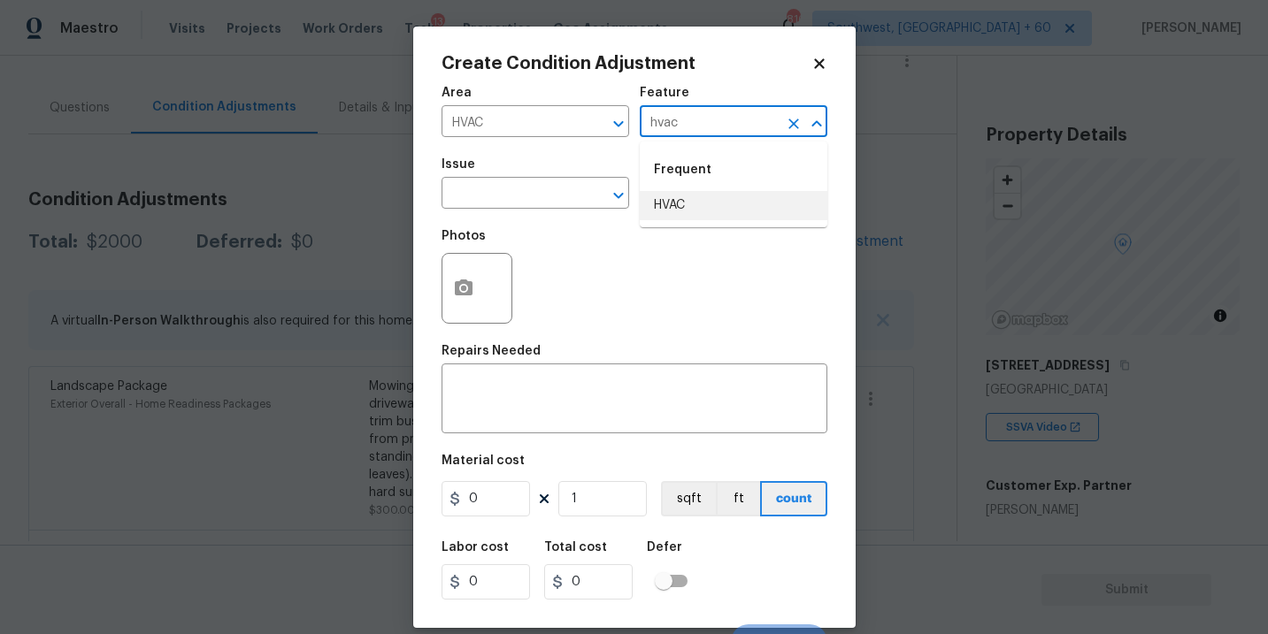
click at [679, 207] on li "HVAC" at bounding box center [734, 205] width 188 height 29
type input "HVAC"
click at [556, 203] on input "text" at bounding box center [510, 194] width 138 height 27
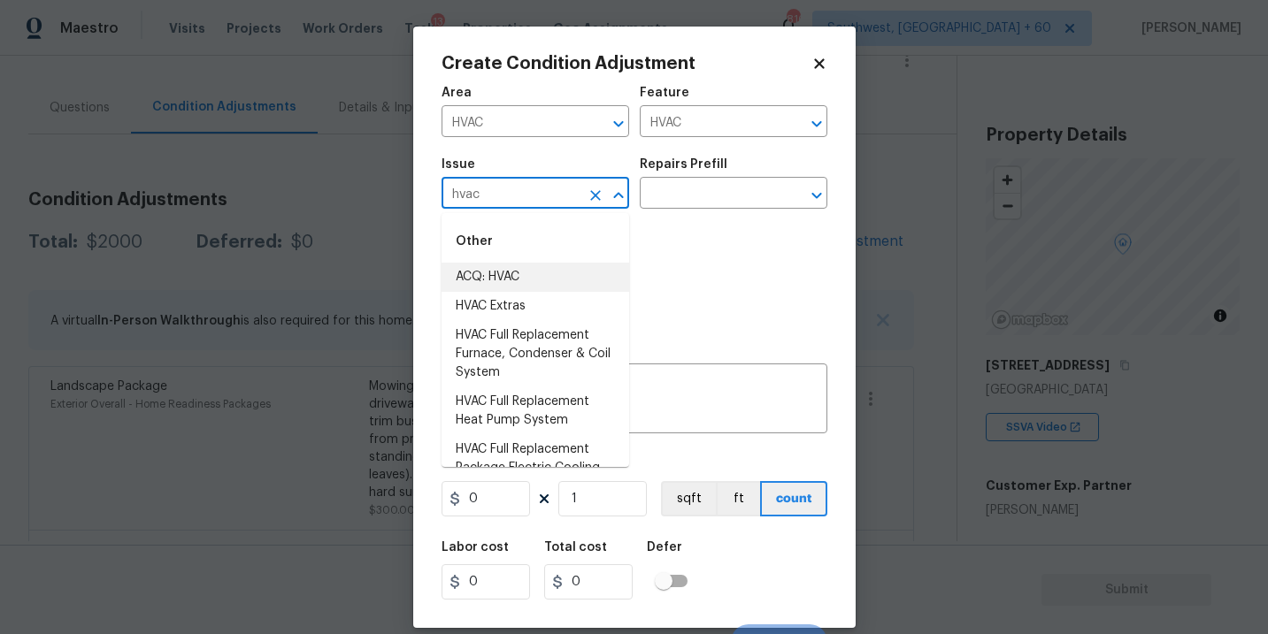
click at [552, 272] on li "ACQ: HVAC" at bounding box center [535, 277] width 188 height 29
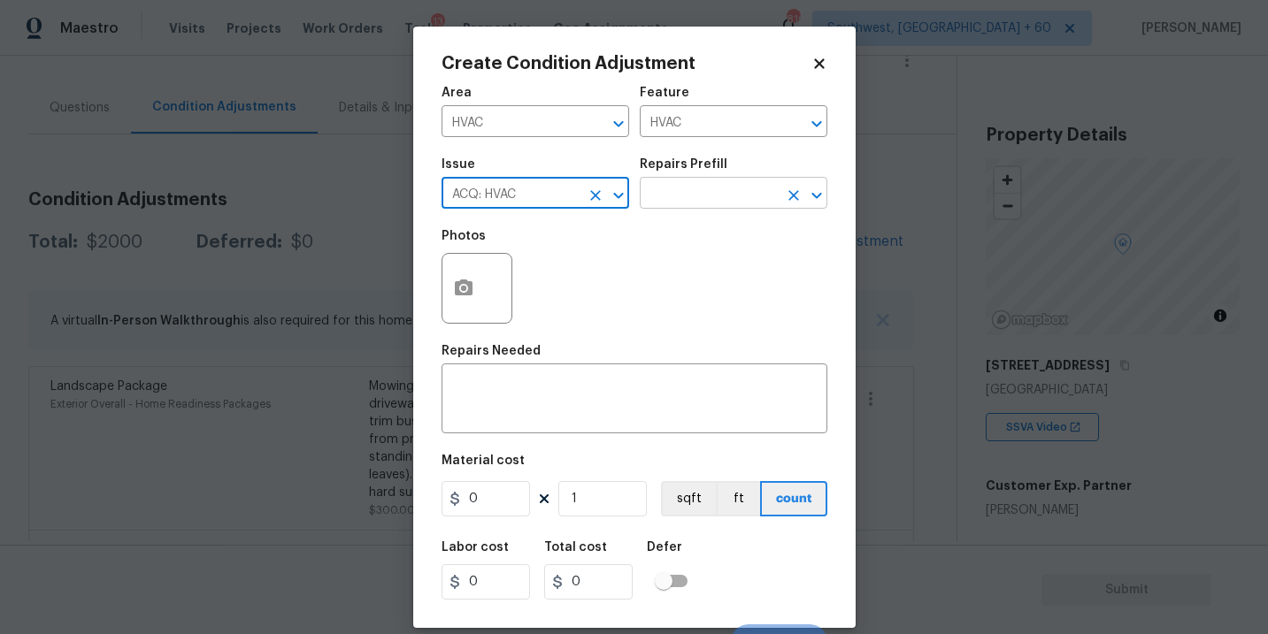
type input "ACQ: HVAC"
click at [671, 202] on input "text" at bounding box center [709, 194] width 138 height 27
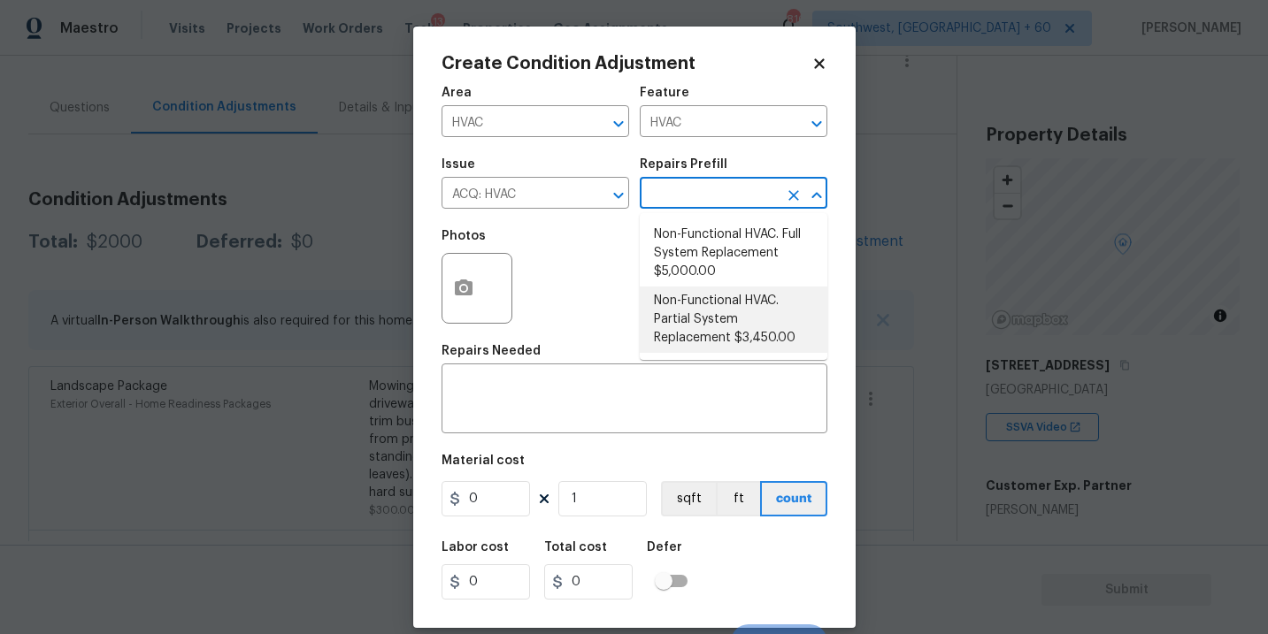
click at [709, 304] on li "Non-Functional HVAC. Partial System Replacement $3,450.00" at bounding box center [734, 320] width 188 height 66
type input "Acquisition"
type textarea "Acquisition Scope: Partial System Replacement"
type input "3450"
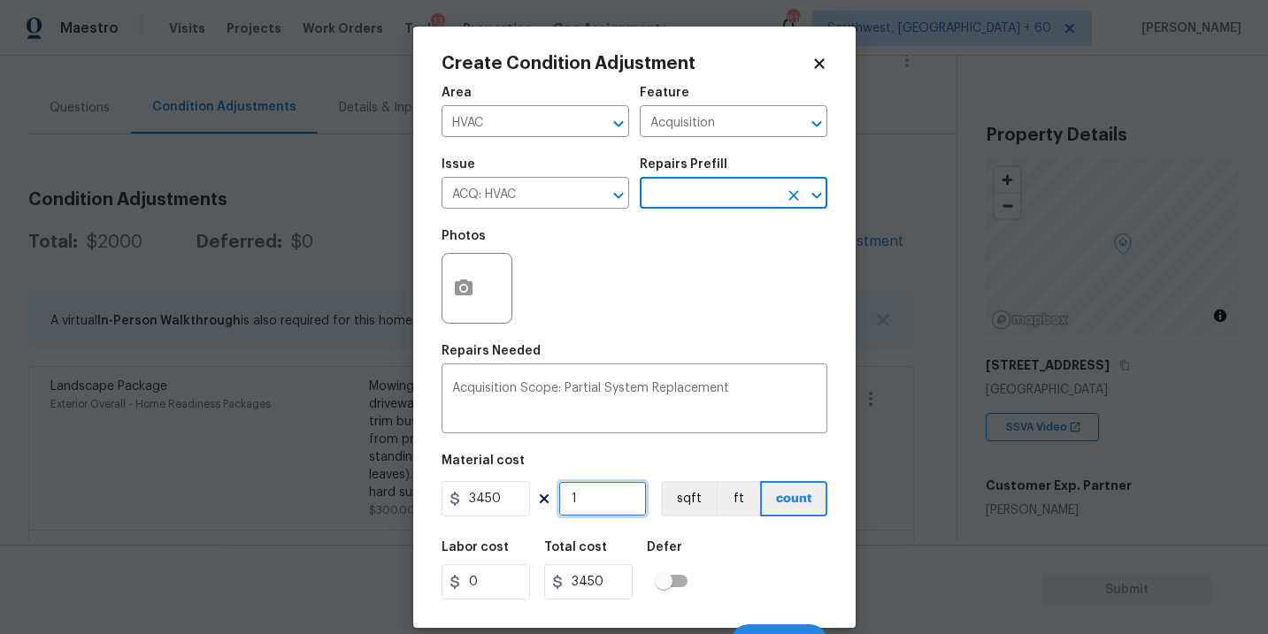
click at [604, 502] on input "1" at bounding box center [602, 498] width 88 height 35
type input "0"
type input "2"
type input "6900"
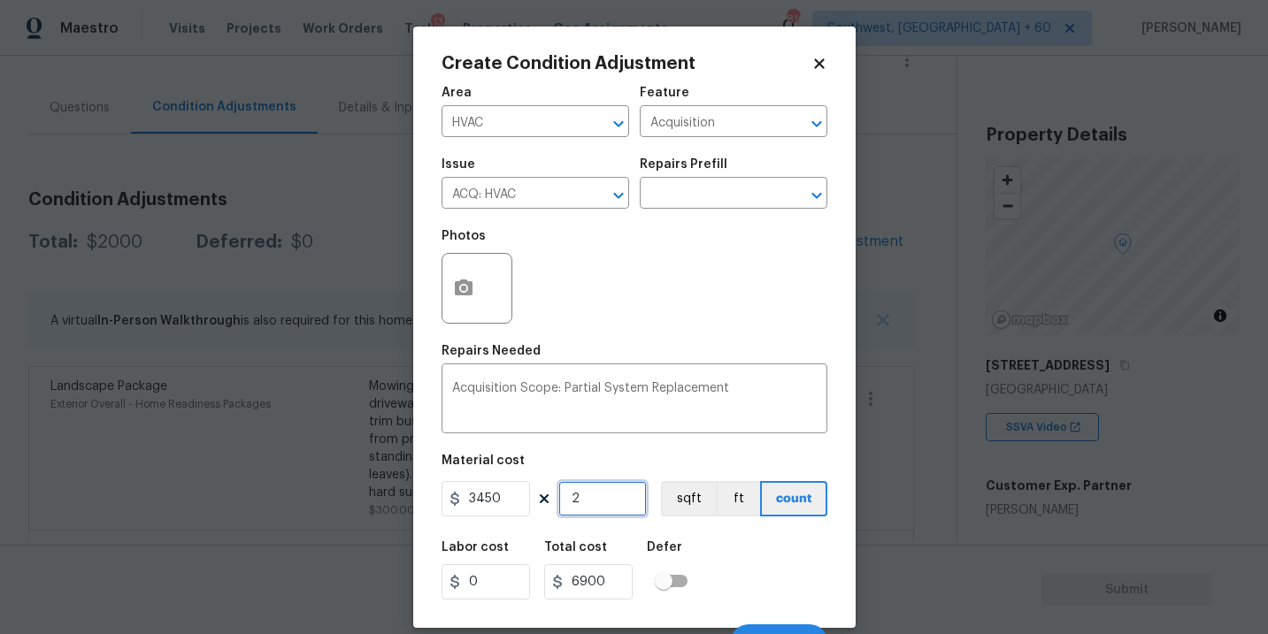
type input "2"
click at [731, 547] on div "Labor cost 0 Total cost 6900 Defer" at bounding box center [634, 571] width 386 height 80
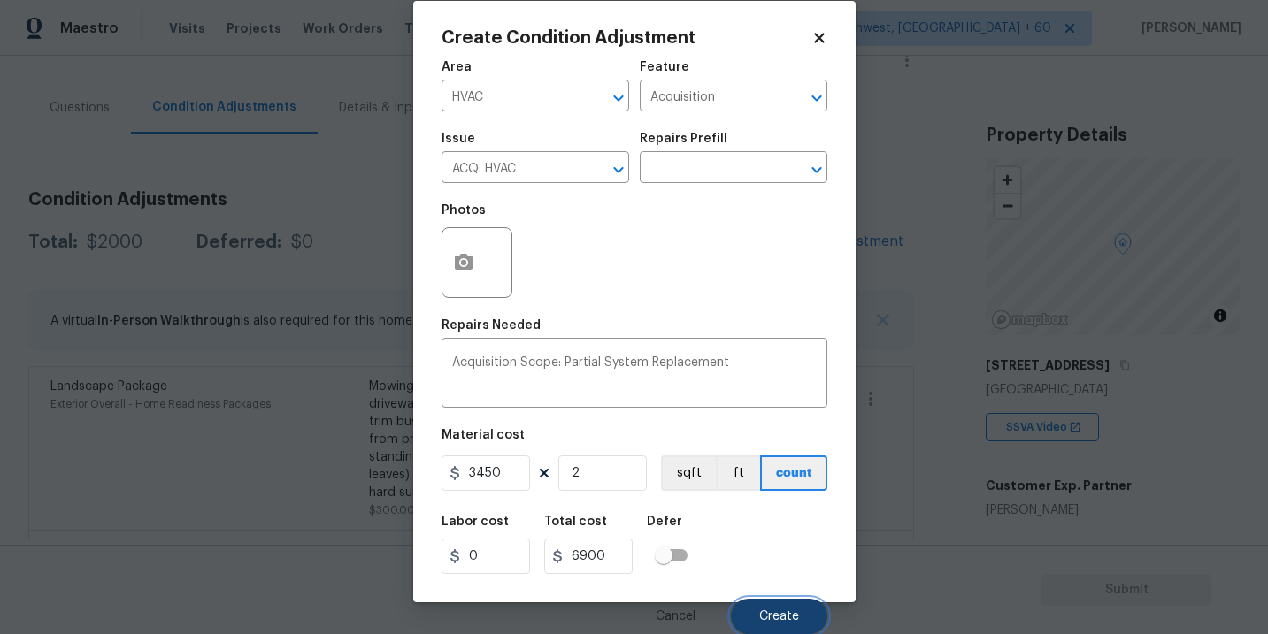
click at [760, 612] on span "Create" at bounding box center [779, 616] width 40 height 13
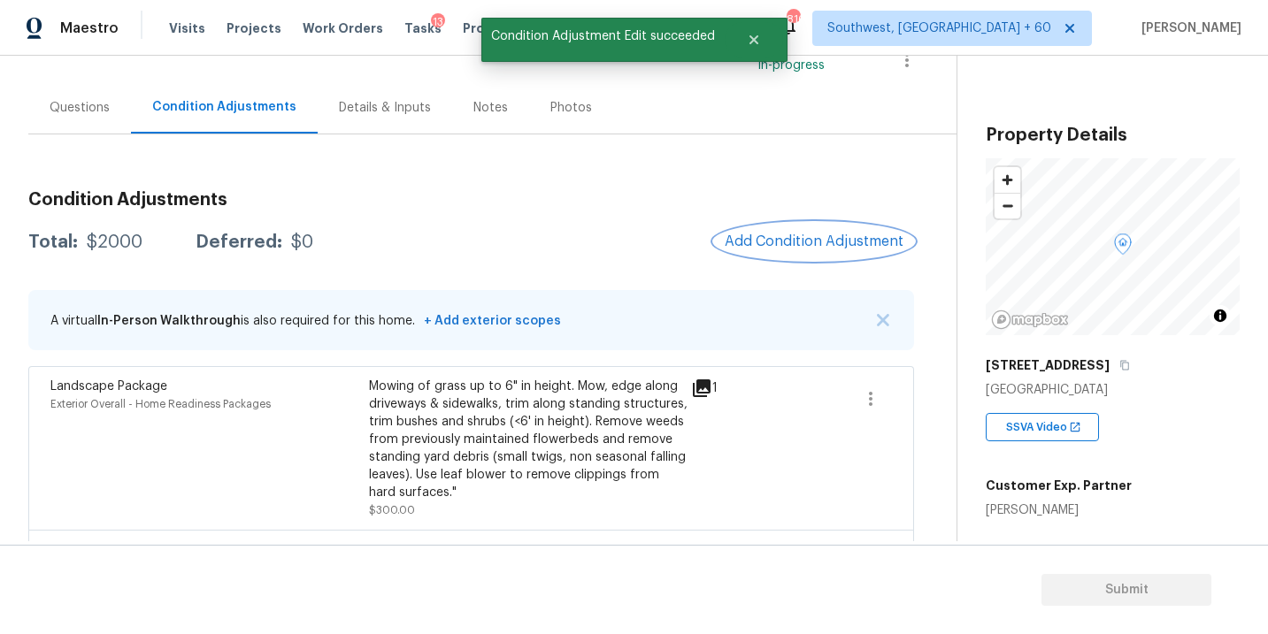
scroll to position [0, 0]
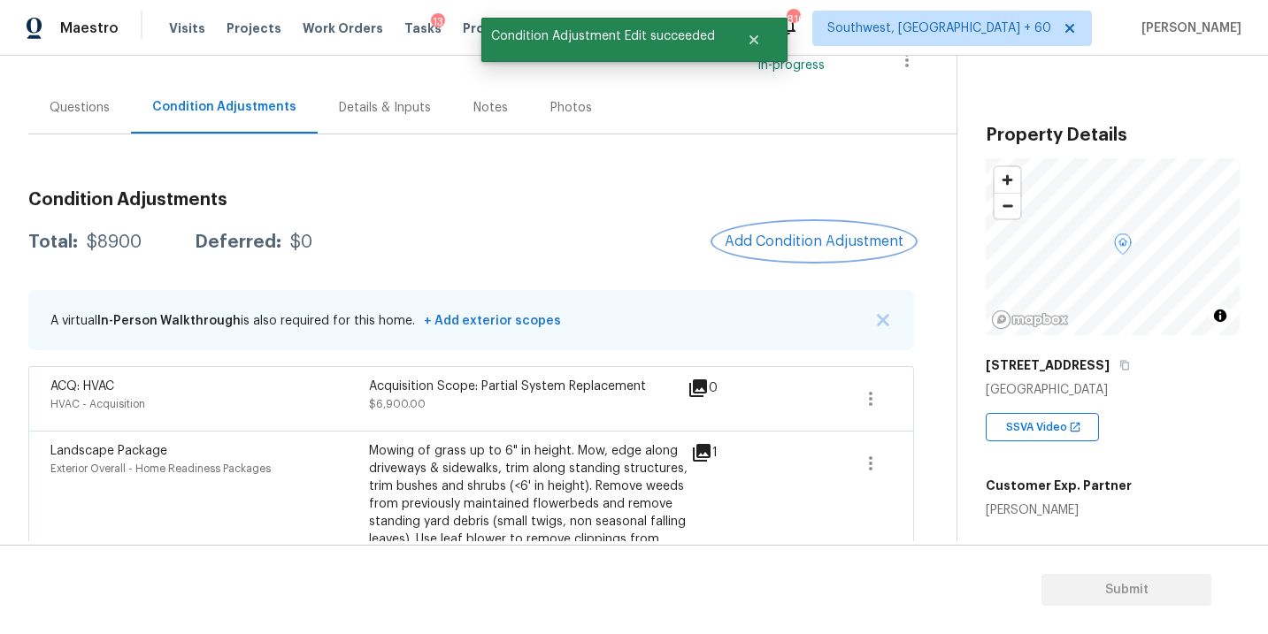
click at [797, 228] on button "Add Condition Adjustment" at bounding box center [814, 241] width 200 height 37
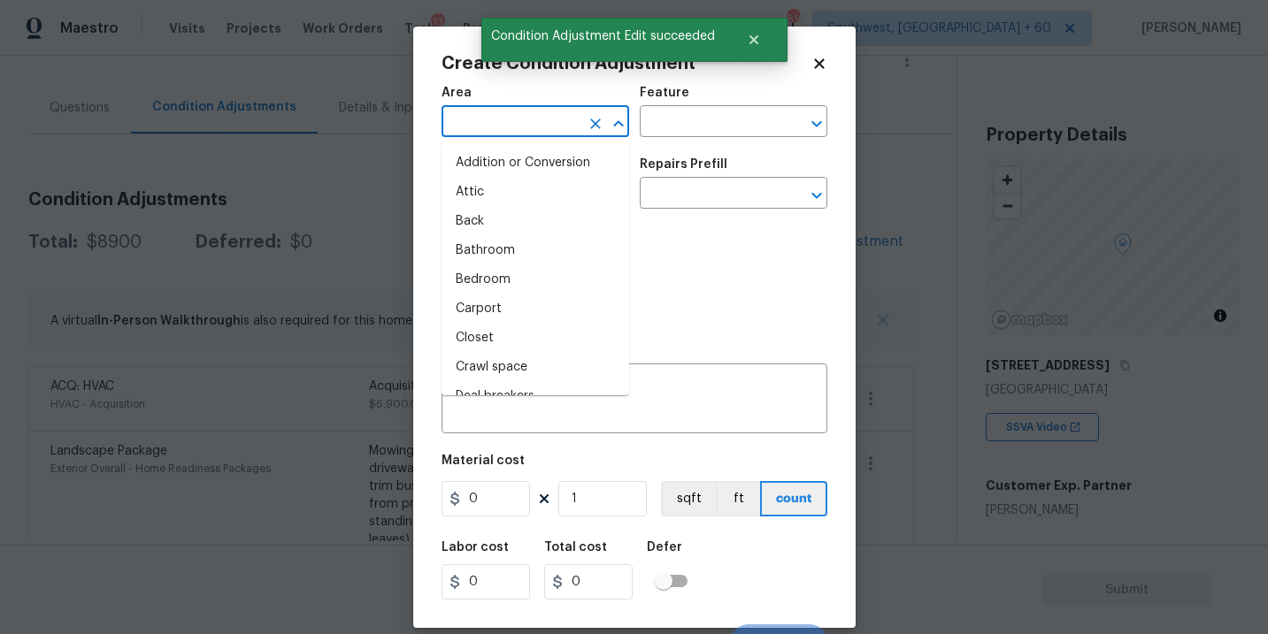
click at [507, 118] on input "text" at bounding box center [510, 123] width 138 height 27
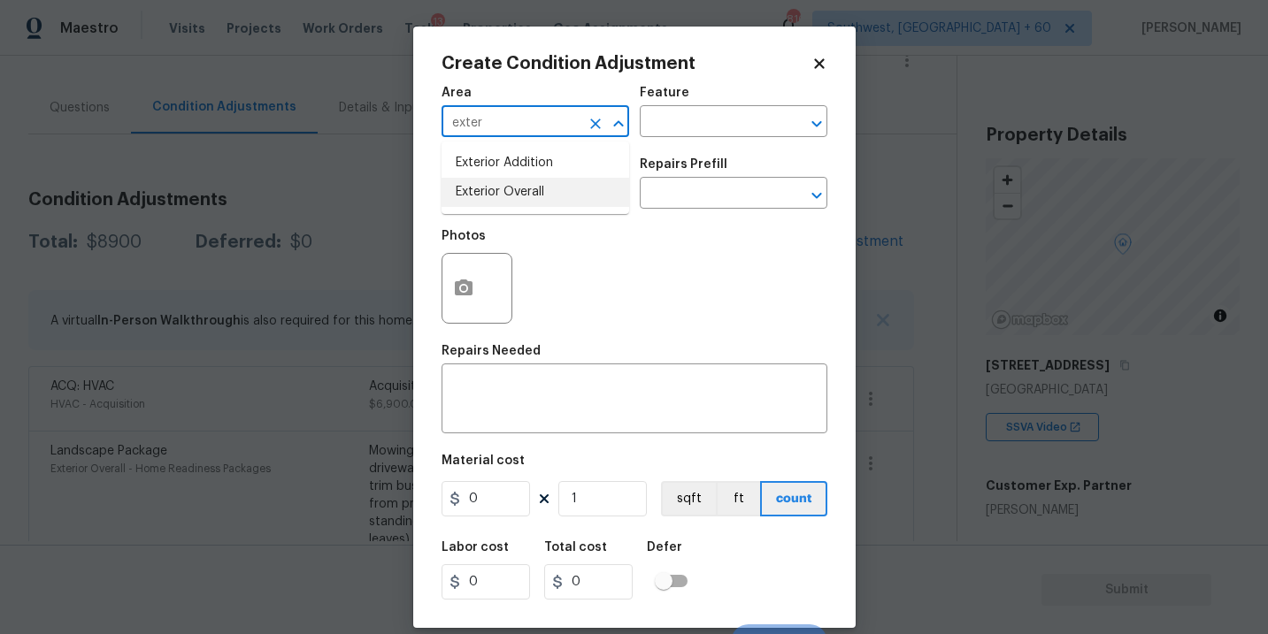
click at [531, 209] on ul "Exterior Addition Exterior Overall" at bounding box center [535, 178] width 188 height 73
click at [541, 197] on li "Exterior Overall" at bounding box center [535, 192] width 188 height 29
type input "Exterior Overall"
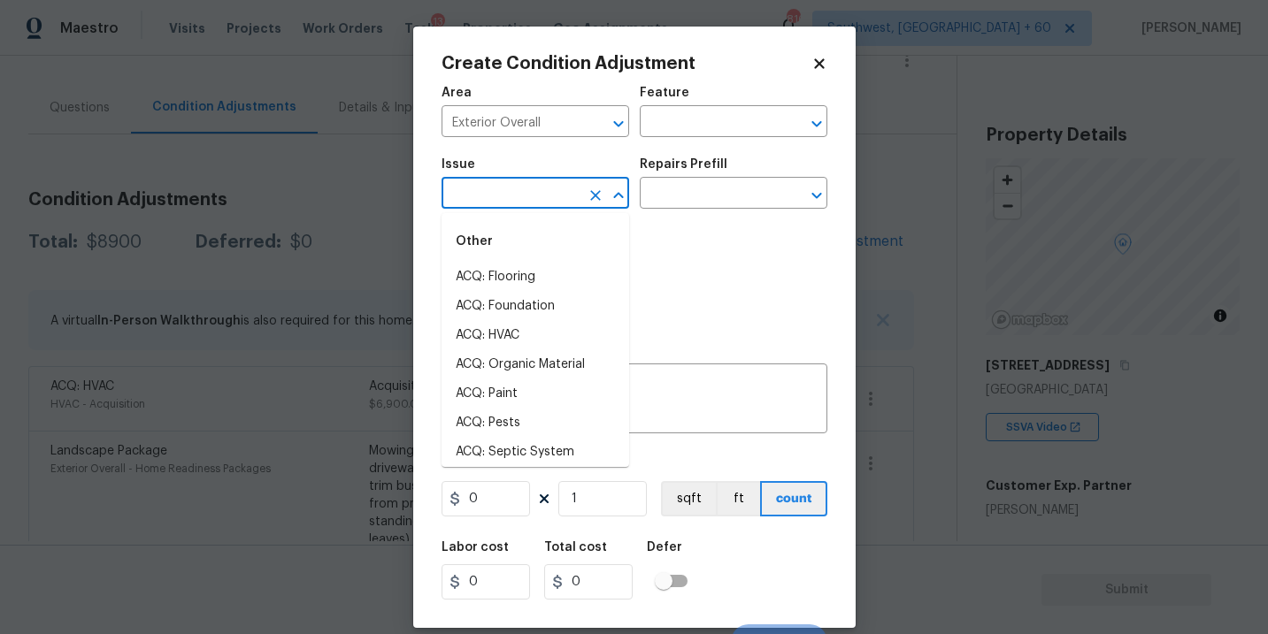
click at [541, 197] on input "text" at bounding box center [510, 194] width 138 height 27
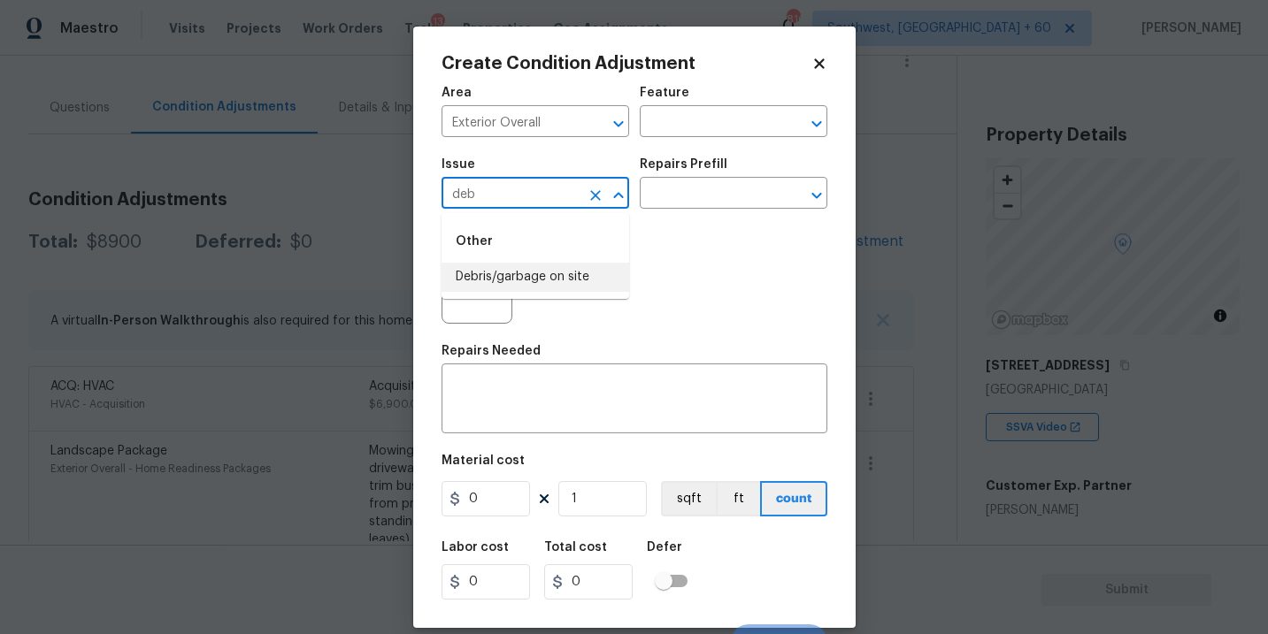
click at [550, 265] on li "Debris/garbage on site" at bounding box center [535, 277] width 188 height 29
type input "Debris/garbage on site"
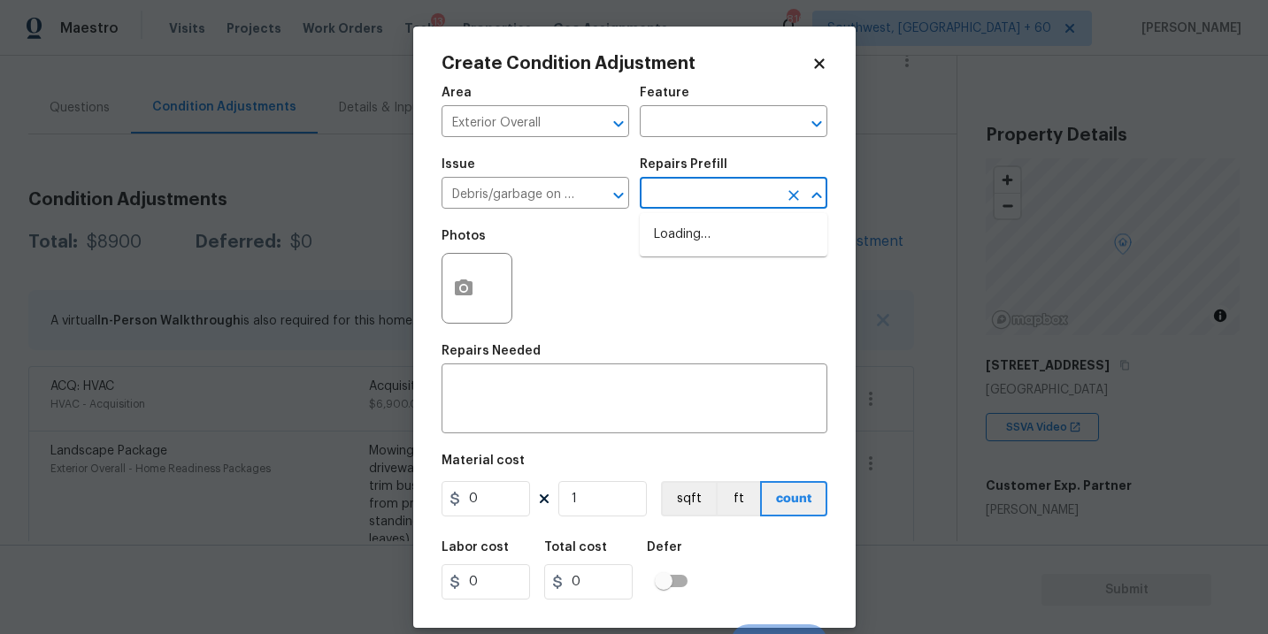
click at [669, 207] on input "text" at bounding box center [709, 194] width 138 height 27
click at [697, 261] on li "Remove debris/garbage $100.00" at bounding box center [734, 244] width 188 height 48
type textarea "Remove, haul off, and properly dispose of any debris left by seller to offsite …"
type input "100"
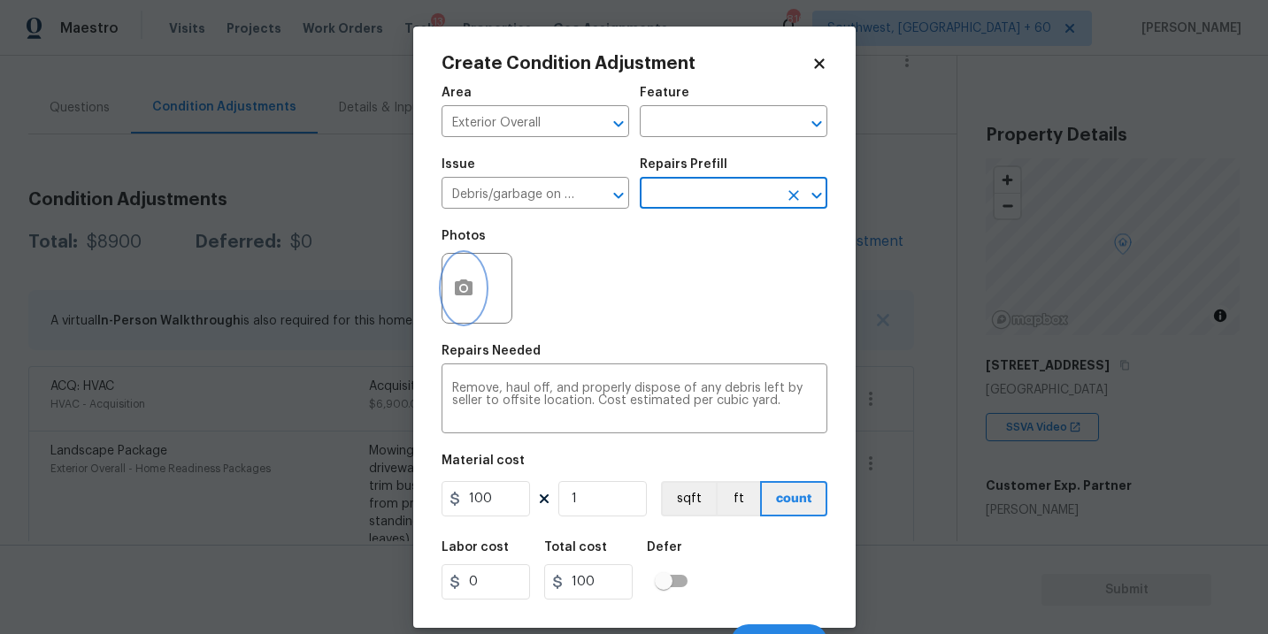
click at [450, 296] on button "button" at bounding box center [463, 288] width 42 height 69
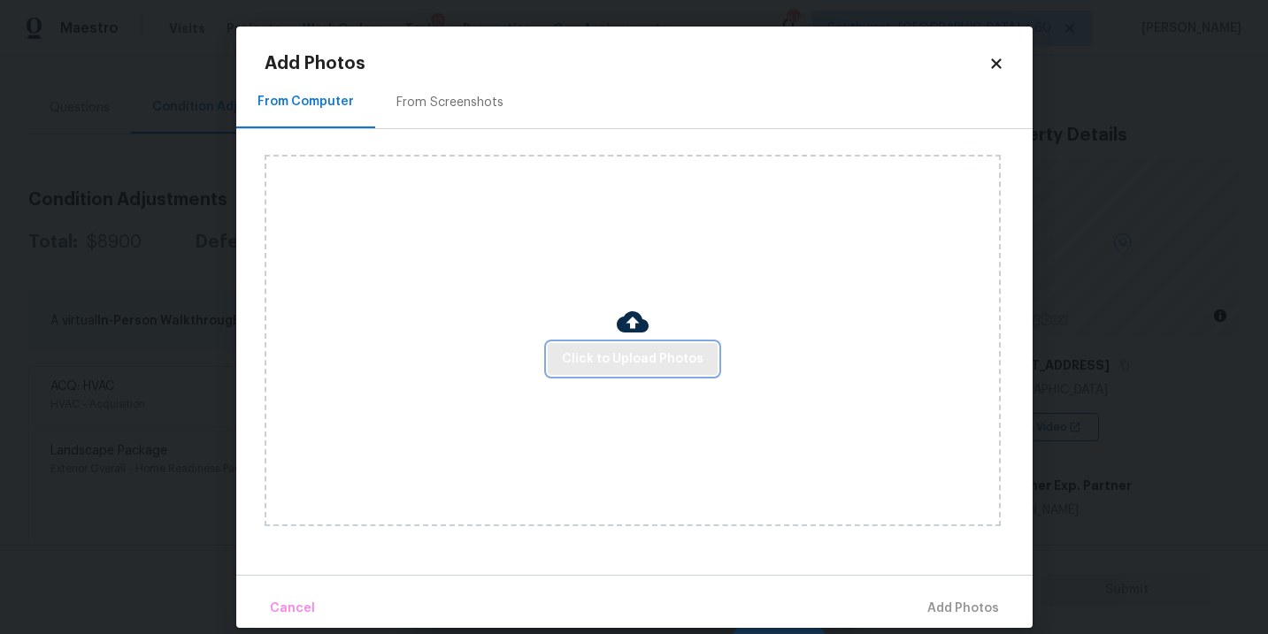
click at [643, 348] on button "Click to Upload Photos" at bounding box center [633, 359] width 170 height 33
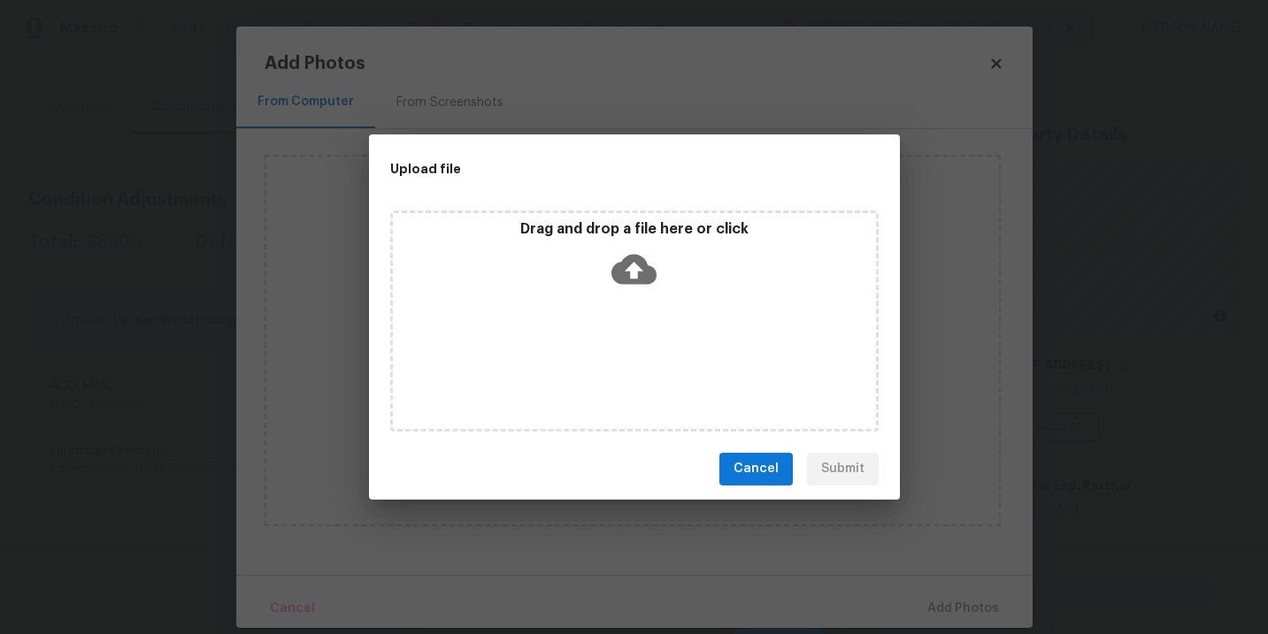
click at [639, 319] on div "Drag and drop a file here or click" at bounding box center [634, 321] width 488 height 221
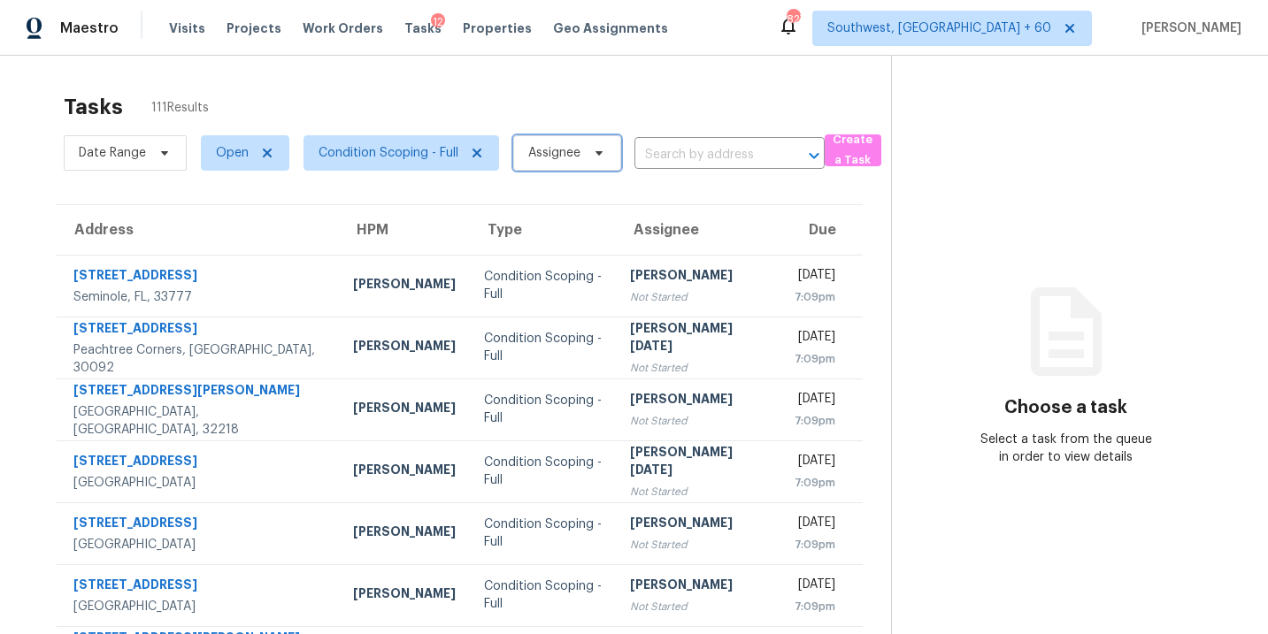
click at [569, 159] on span "Assignee" at bounding box center [554, 153] width 52 height 18
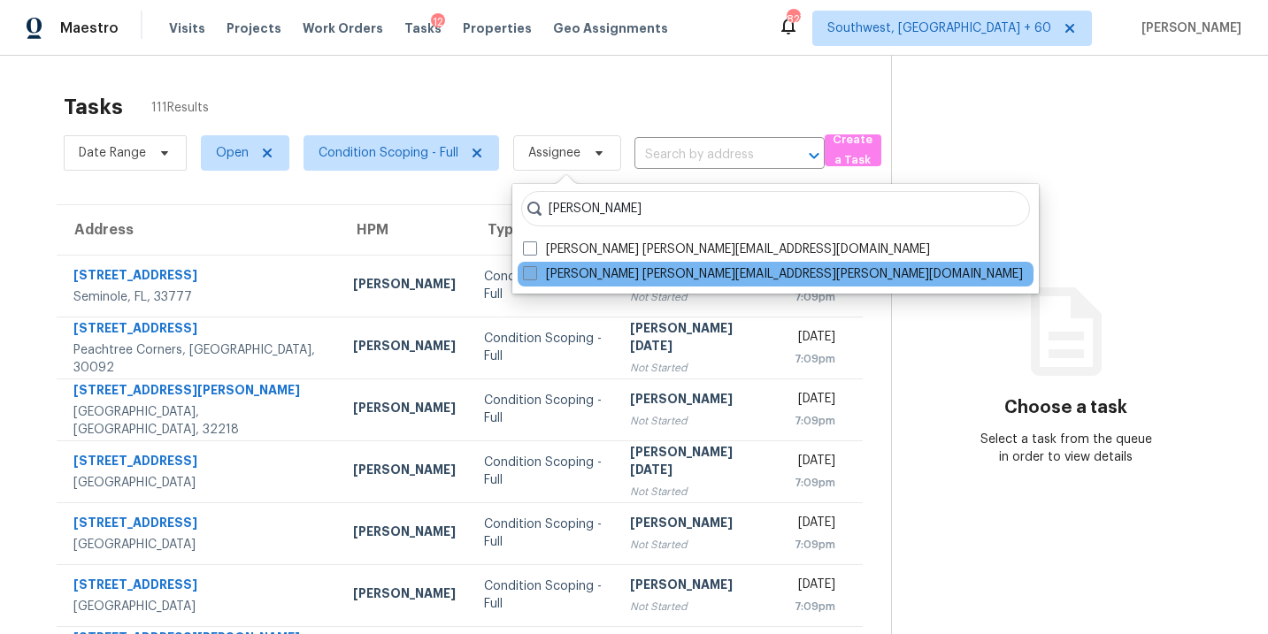
type input "sakthivel"
click at [603, 280] on label "Sakthivel Chandran sakthivel.chandran@opendoor.com" at bounding box center [773, 274] width 500 height 18
click at [534, 277] on input "Sakthivel Chandran sakthivel.chandran@opendoor.com" at bounding box center [529, 271] width 12 height 12
checkbox input "true"
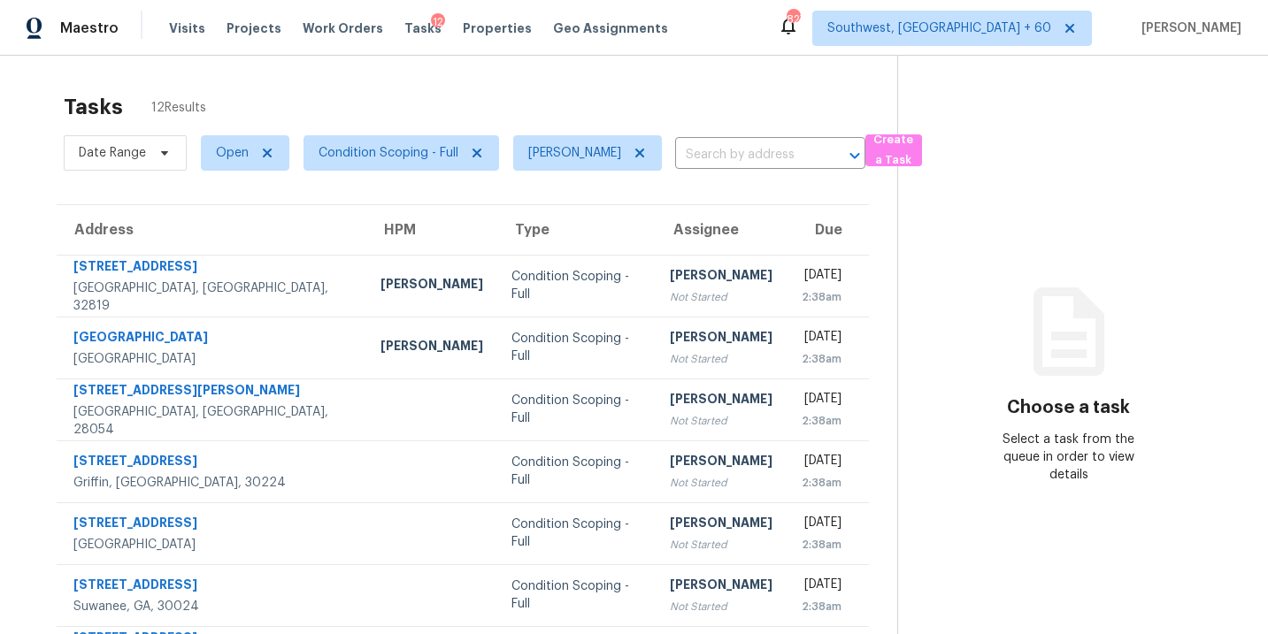
scroll to position [20, 0]
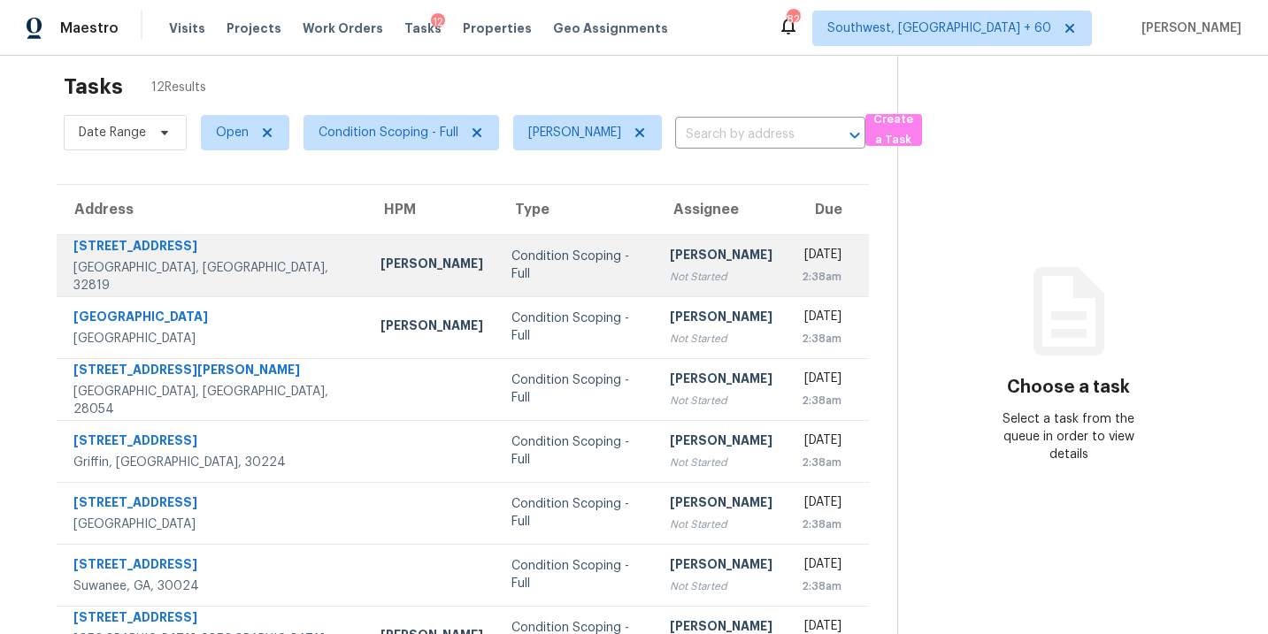
click at [656, 282] on td "Sakthivel Chandran Not Started" at bounding box center [721, 265] width 131 height 62
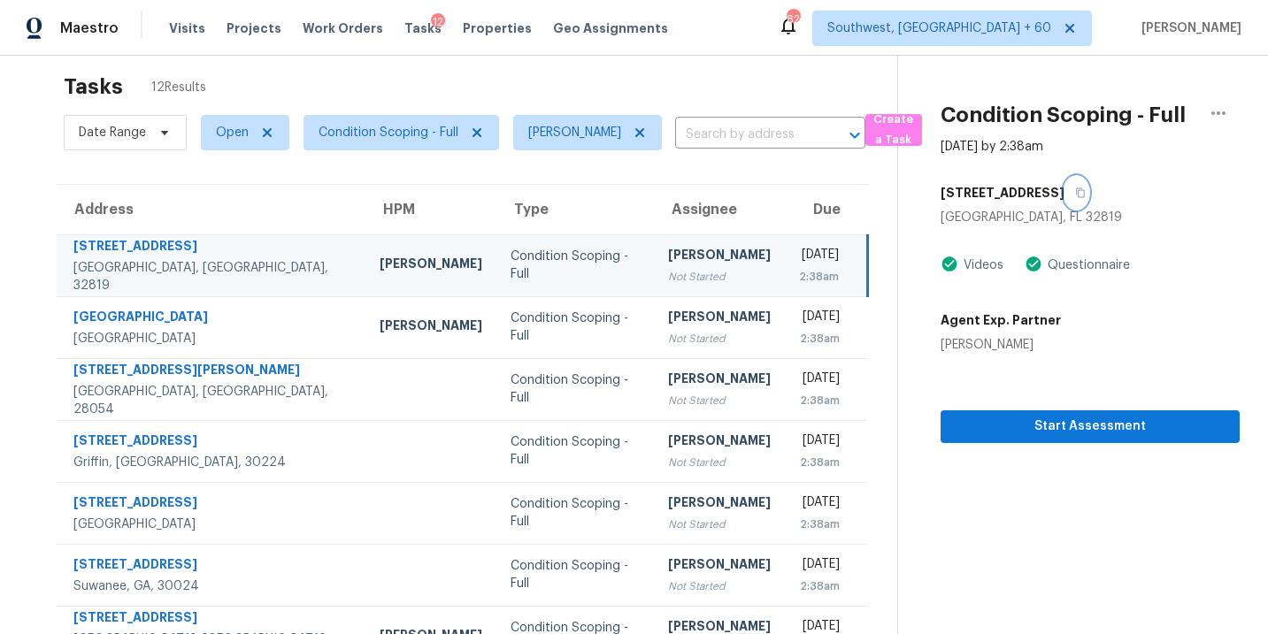
click at [1077, 189] on icon "button" at bounding box center [1080, 193] width 11 height 11
click at [1027, 427] on span "Start Assessment" at bounding box center [1090, 427] width 271 height 22
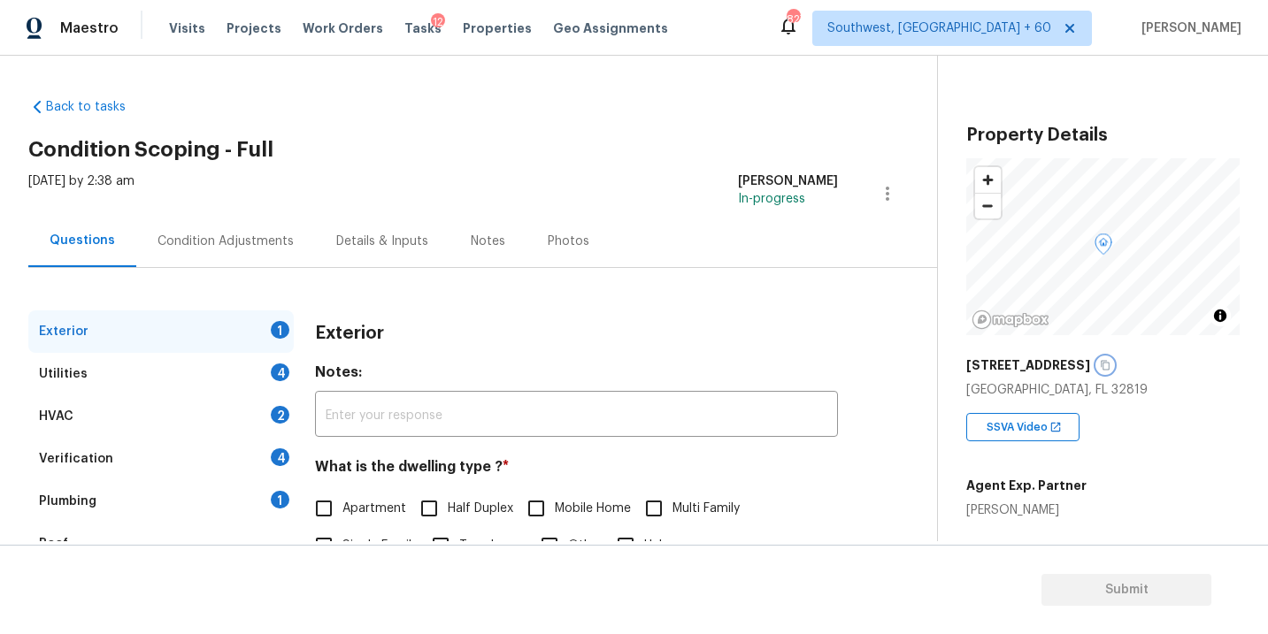
click at [1100, 366] on icon "button" at bounding box center [1105, 365] width 11 height 11
click at [467, 122] on div "Back to tasks Condition Scoping - Full Sat, Sep 06 2025 by 2:38 am Sakthivel Ch…" at bounding box center [482, 421] width 909 height 675
click at [1100, 364] on icon "button" at bounding box center [1105, 365] width 11 height 11
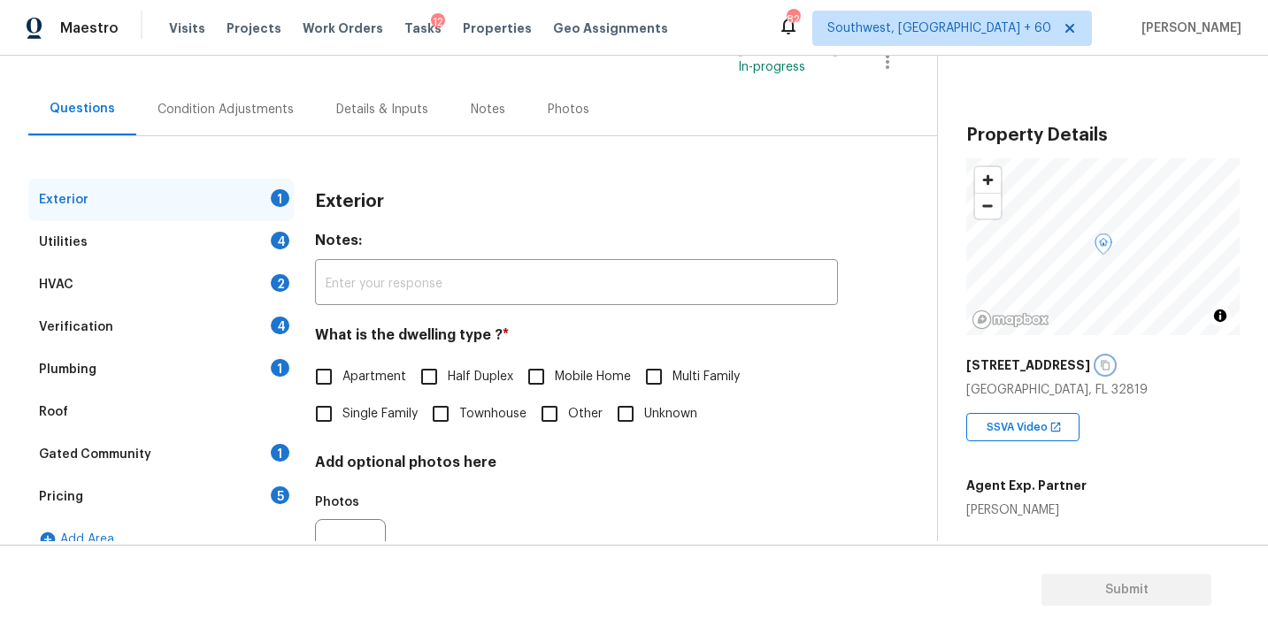
scroll to position [196, 0]
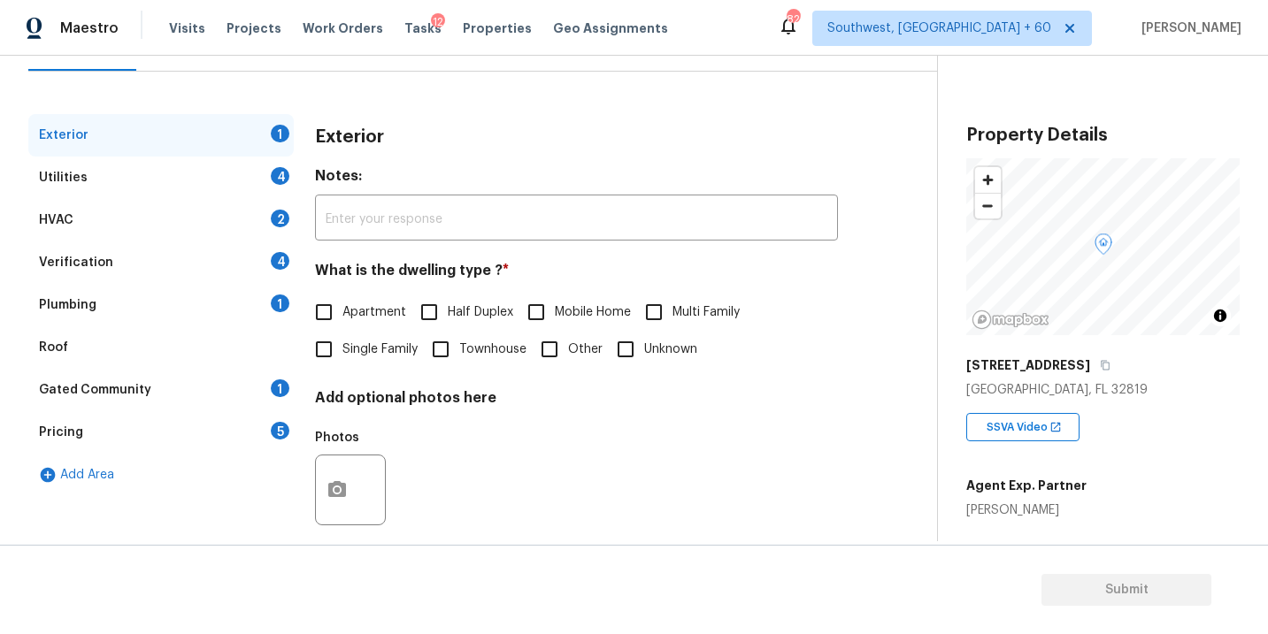
click at [359, 295] on label "Apartment" at bounding box center [355, 312] width 101 height 37
click at [342, 295] on input "Apartment" at bounding box center [323, 312] width 37 height 37
checkbox input "true"
click at [202, 170] on div "Utilities 4" at bounding box center [160, 178] width 265 height 42
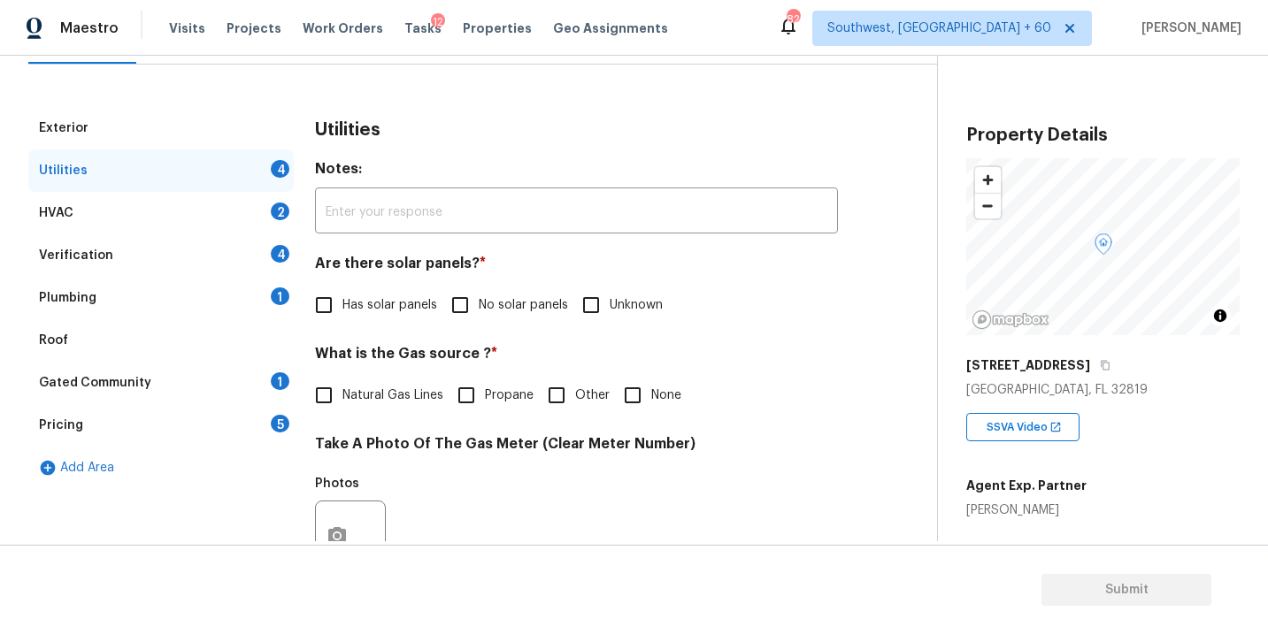
click at [486, 311] on span "No solar panels" at bounding box center [523, 305] width 89 height 19
click at [479, 311] on input "No solar panels" at bounding box center [459, 305] width 37 height 37
checkbox input "true"
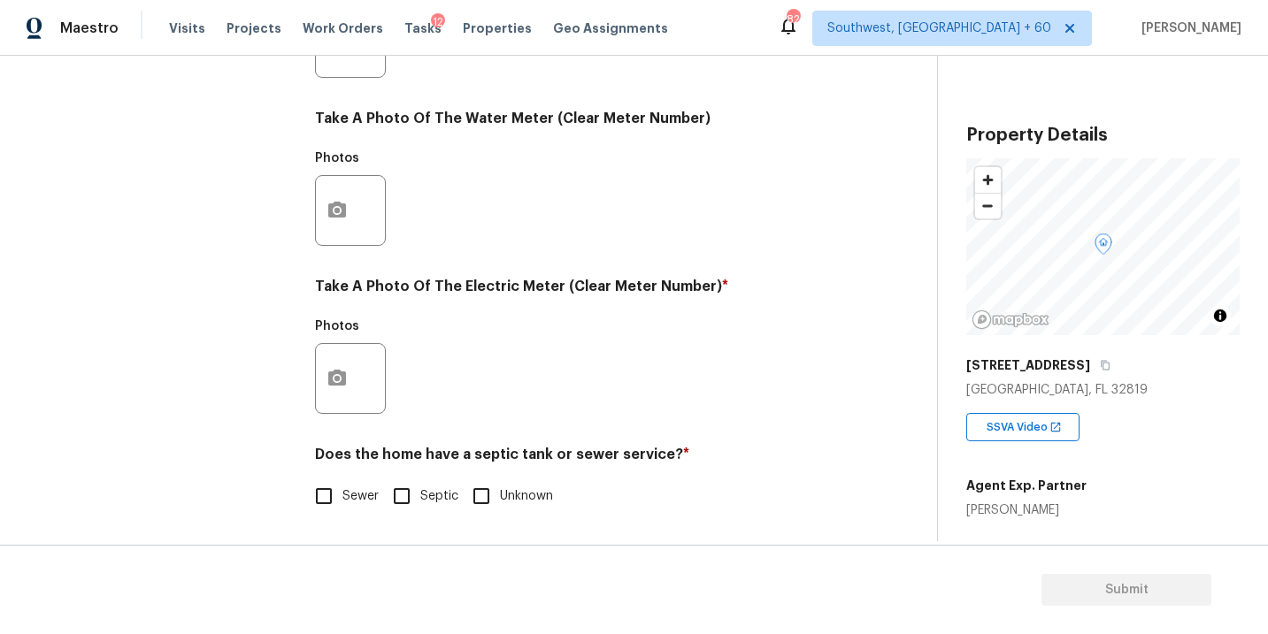
drag, startPoint x: 348, startPoint y: 503, endPoint x: 354, endPoint y: 491, distance: 13.1
click at [348, 503] on span "Sewer" at bounding box center [360, 496] width 36 height 19
click at [342, 503] on input "Sewer" at bounding box center [323, 496] width 37 height 37
checkbox input "true"
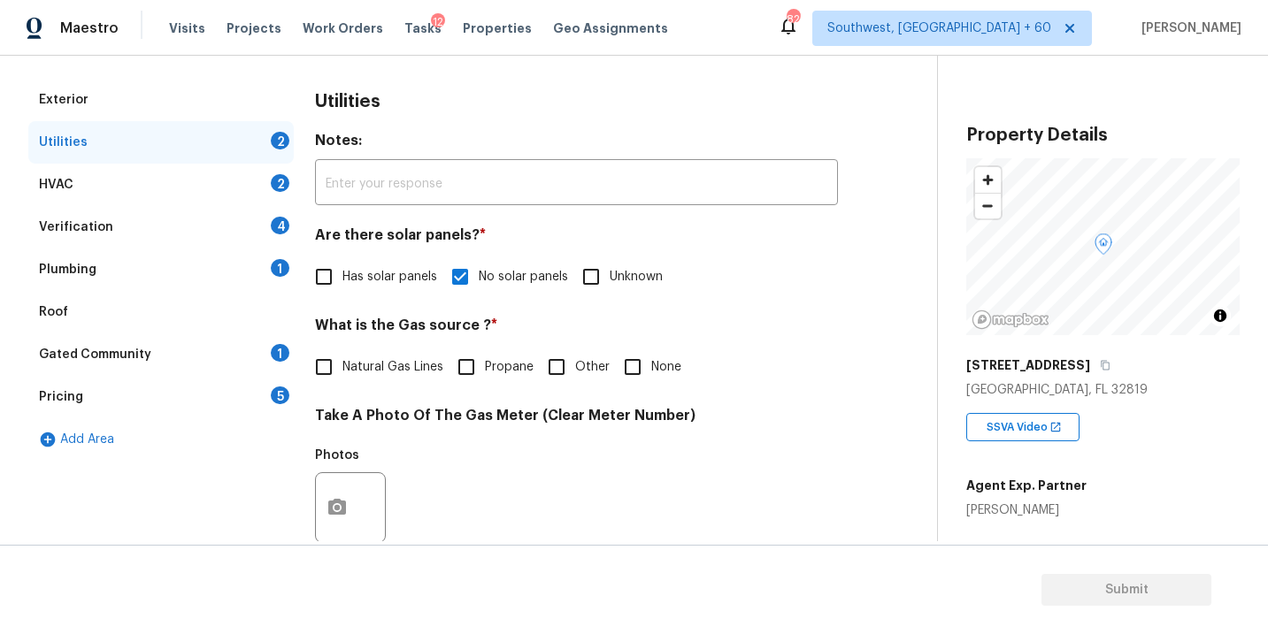
click at [193, 260] on div "Plumbing 1" at bounding box center [160, 270] width 265 height 42
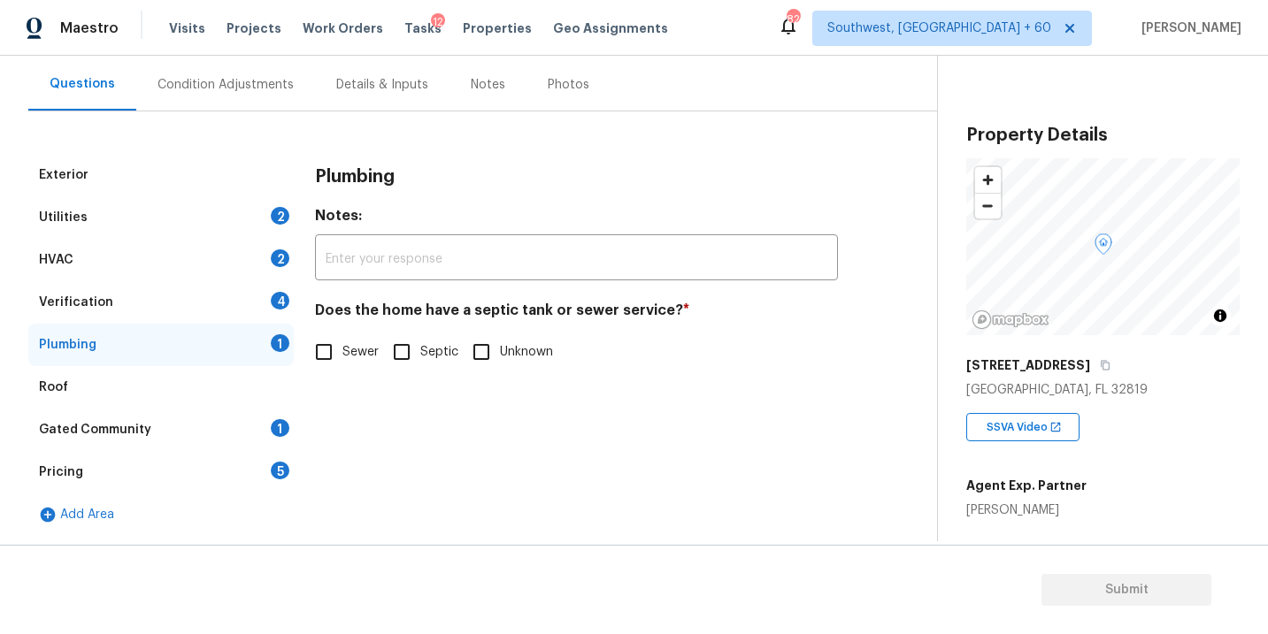
scroll to position [157, 0]
click at [322, 335] on input "Sewer" at bounding box center [323, 352] width 37 height 37
checkbox input "true"
click at [219, 422] on div "Gated Community 1" at bounding box center [160, 430] width 265 height 42
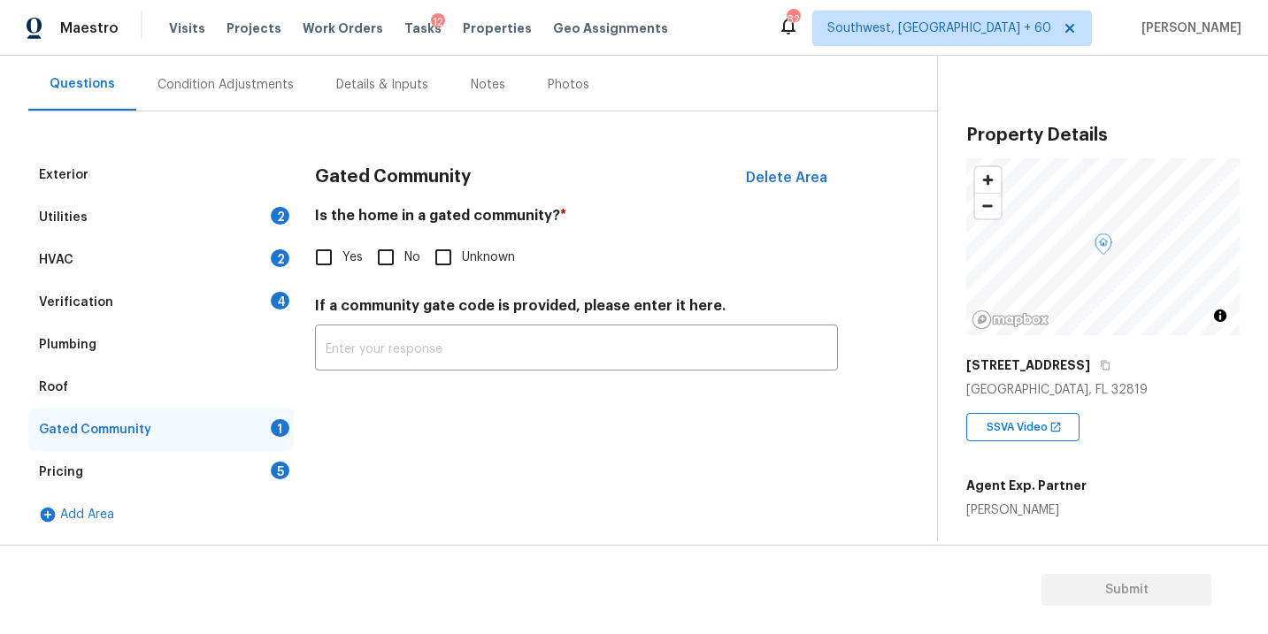
click at [416, 265] on span "No" at bounding box center [412, 258] width 16 height 19
click at [404, 265] on input "No" at bounding box center [385, 257] width 37 height 37
checkbox input "true"
click at [263, 104] on div "Condition Adjustments" at bounding box center [225, 84] width 179 height 52
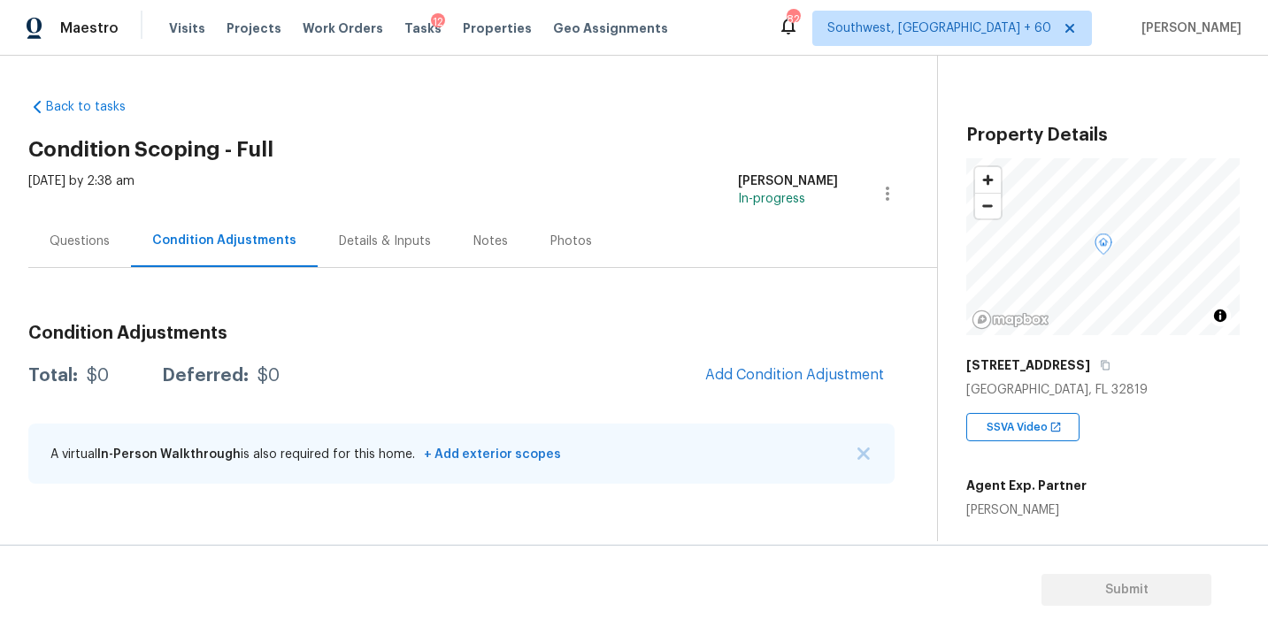
click at [838, 357] on span "Add Condition Adjustment" at bounding box center [794, 376] width 200 height 39
click at [810, 372] on span "Add Condition Adjustment" at bounding box center [794, 375] width 179 height 16
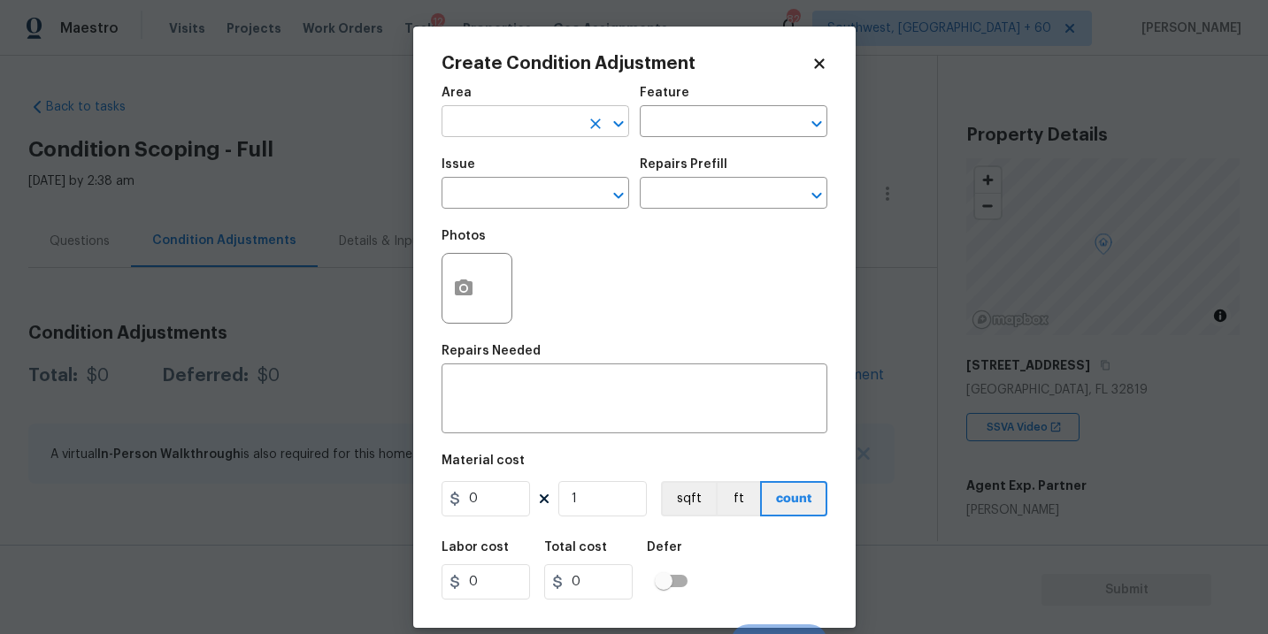
click at [494, 134] on input "text" at bounding box center [510, 123] width 138 height 27
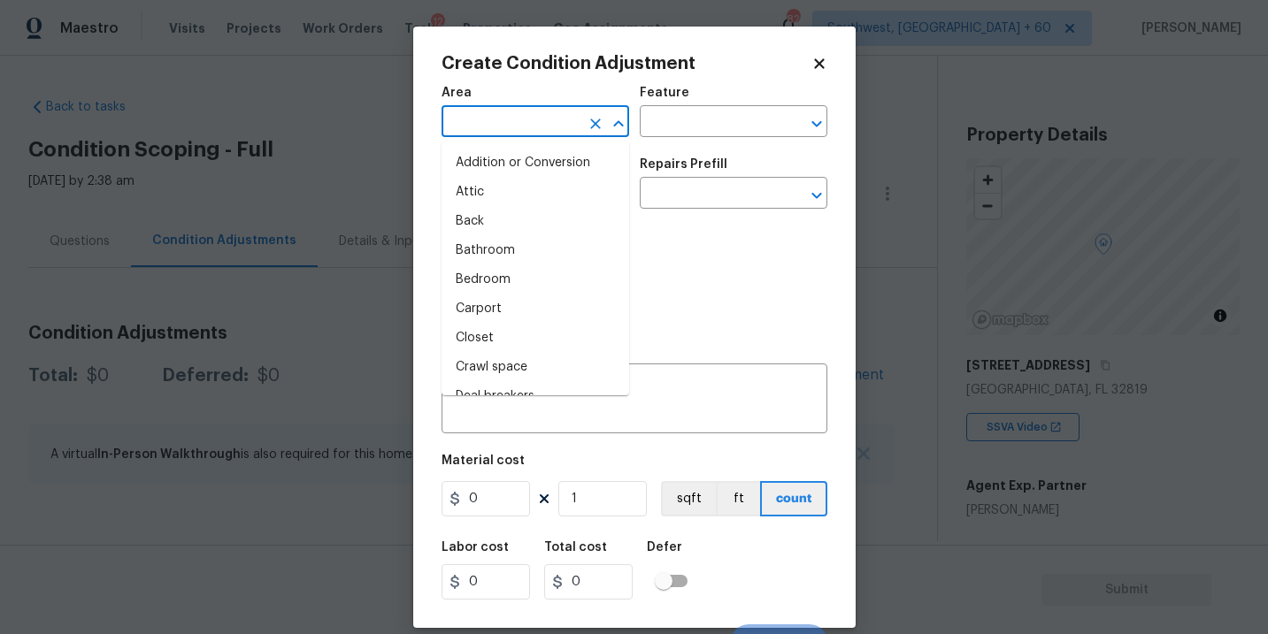
type input "i"
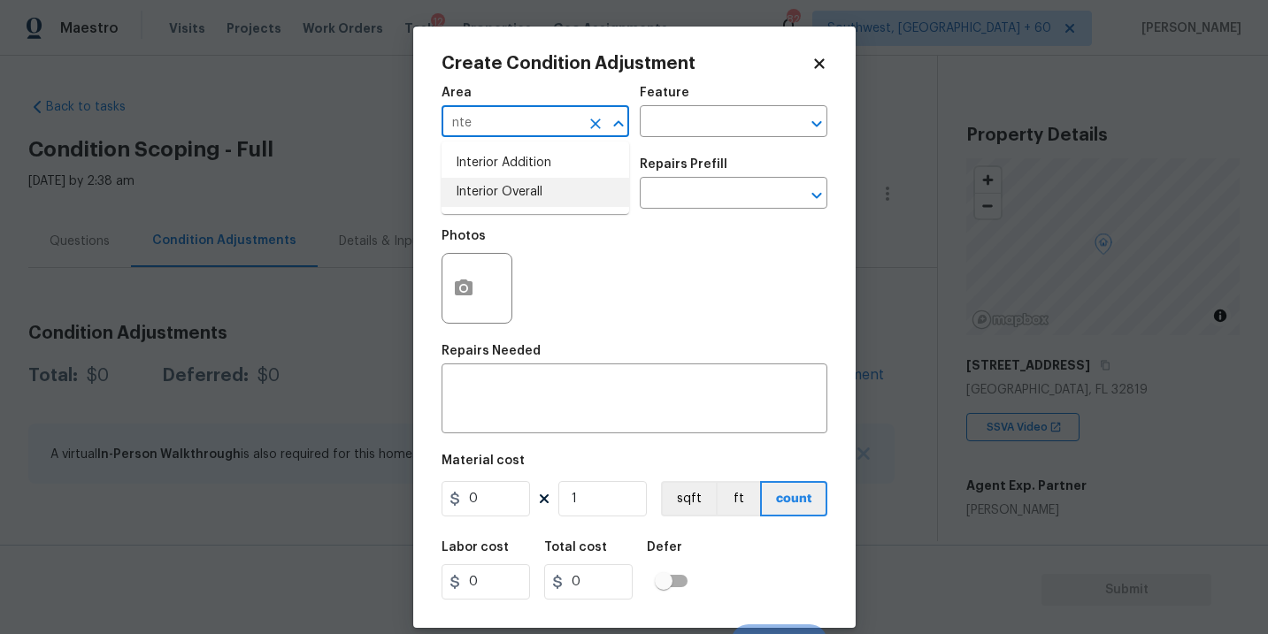
click at [497, 199] on li "Interior Overall" at bounding box center [535, 192] width 188 height 29
type input "Interior Overall"
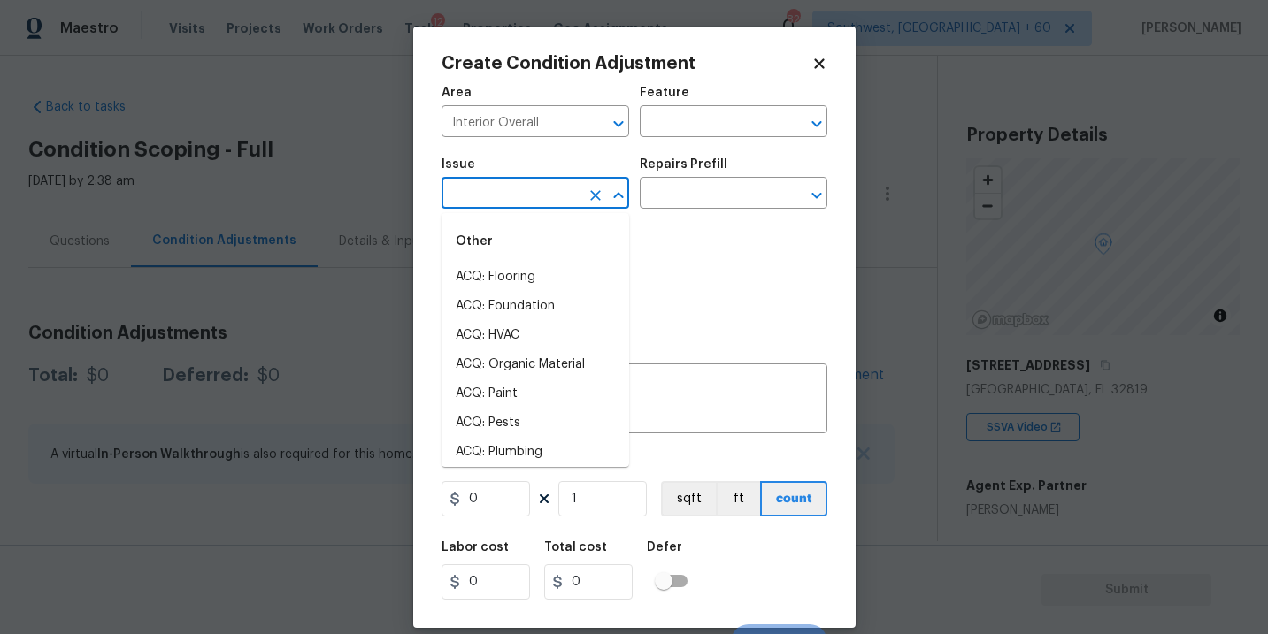
click at [497, 199] on input "text" at bounding box center [510, 194] width 138 height 27
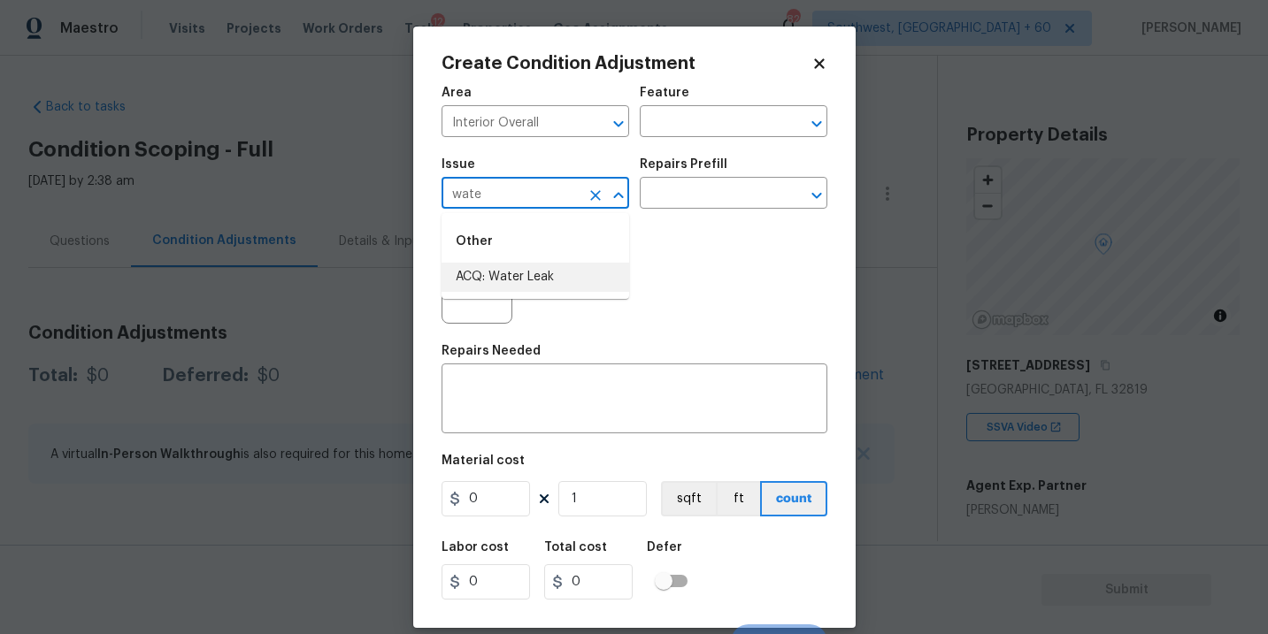
click at [511, 284] on li "ACQ: Water Leak" at bounding box center [535, 277] width 188 height 29
type input "ACQ: Water Leak"
click at [717, 201] on input "text" at bounding box center [709, 194] width 138 height 27
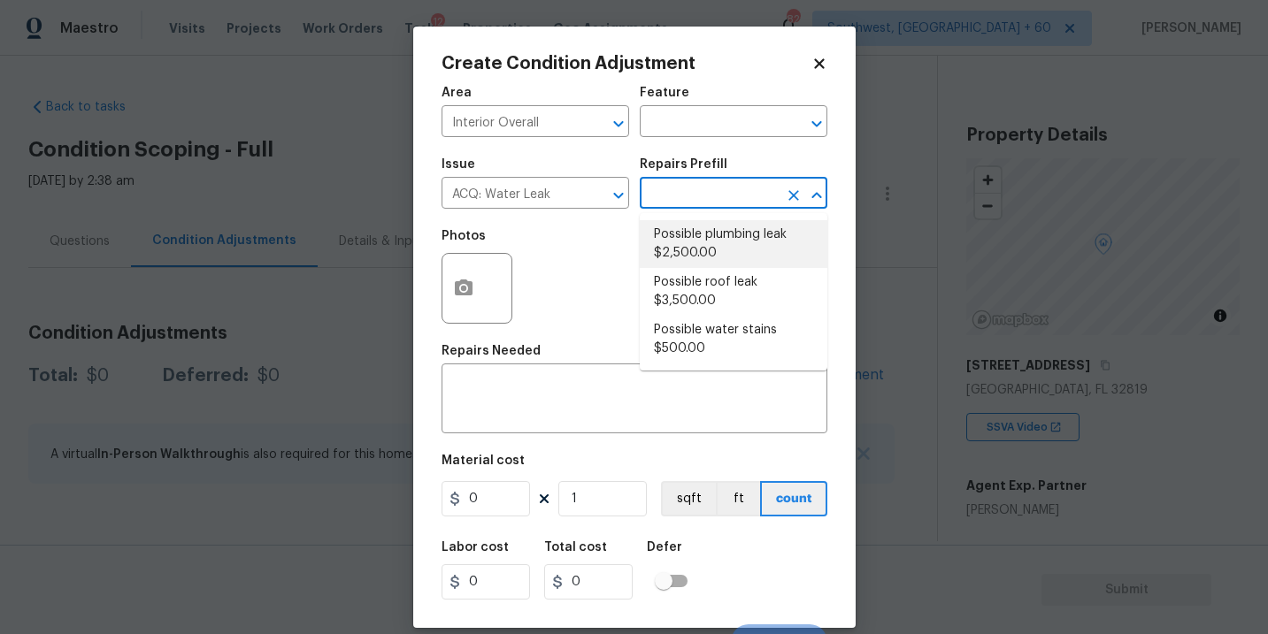
click at [732, 242] on li "Possible plumbing leak $2,500.00" at bounding box center [734, 244] width 188 height 48
type input "Acquisition"
type textarea "Acquisition Scope: Possible plumbing leak"
type input "2500"
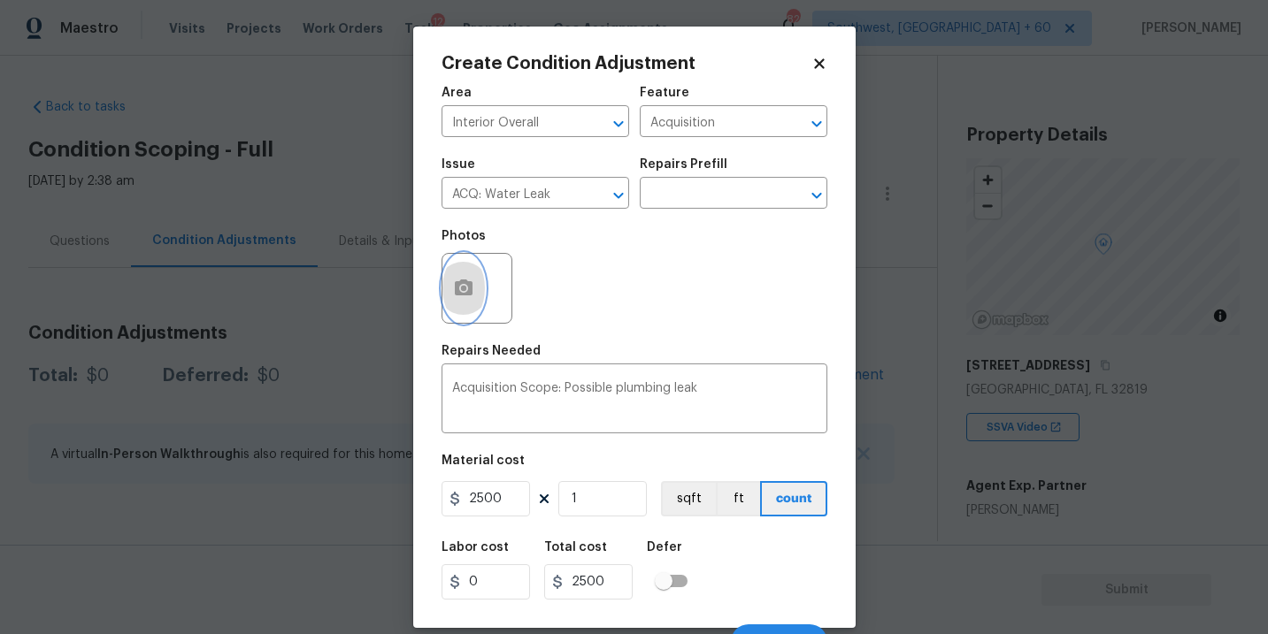
click at [460, 298] on icon "button" at bounding box center [463, 288] width 21 height 21
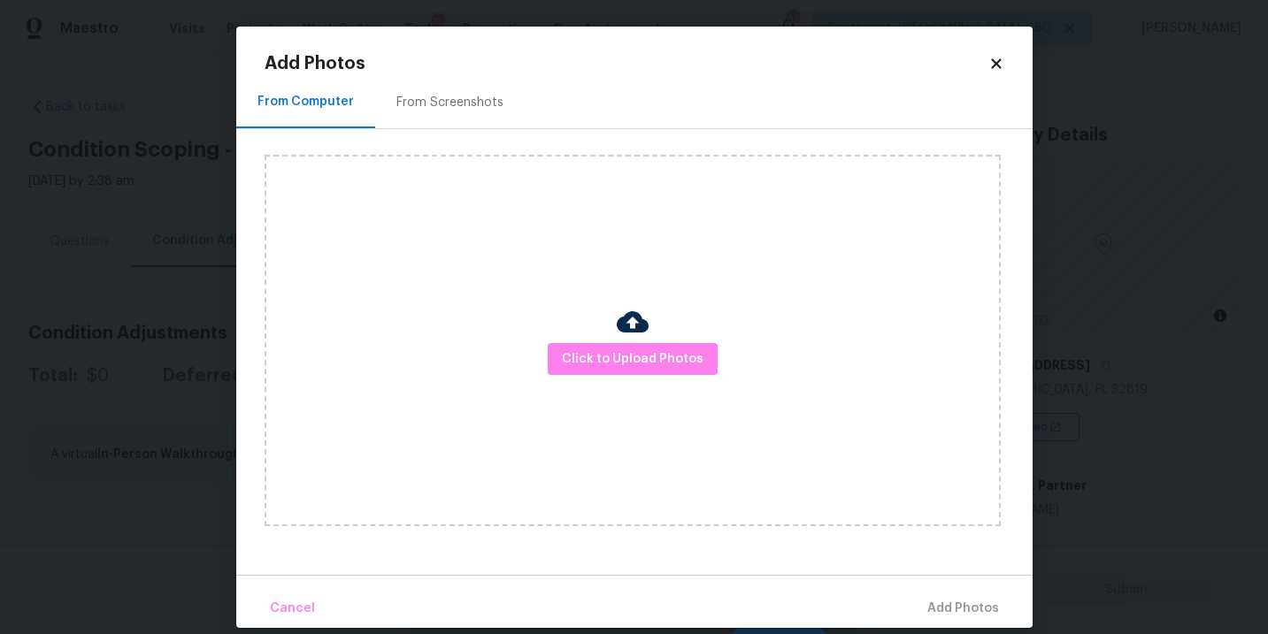
click at [659, 333] on div "Click to Upload Photos" at bounding box center [633, 341] width 736 height 372
click at [656, 305] on div "Click to Upload Photos" at bounding box center [633, 341] width 736 height 372
click at [643, 363] on span "Click to Upload Photos" at bounding box center [633, 360] width 142 height 22
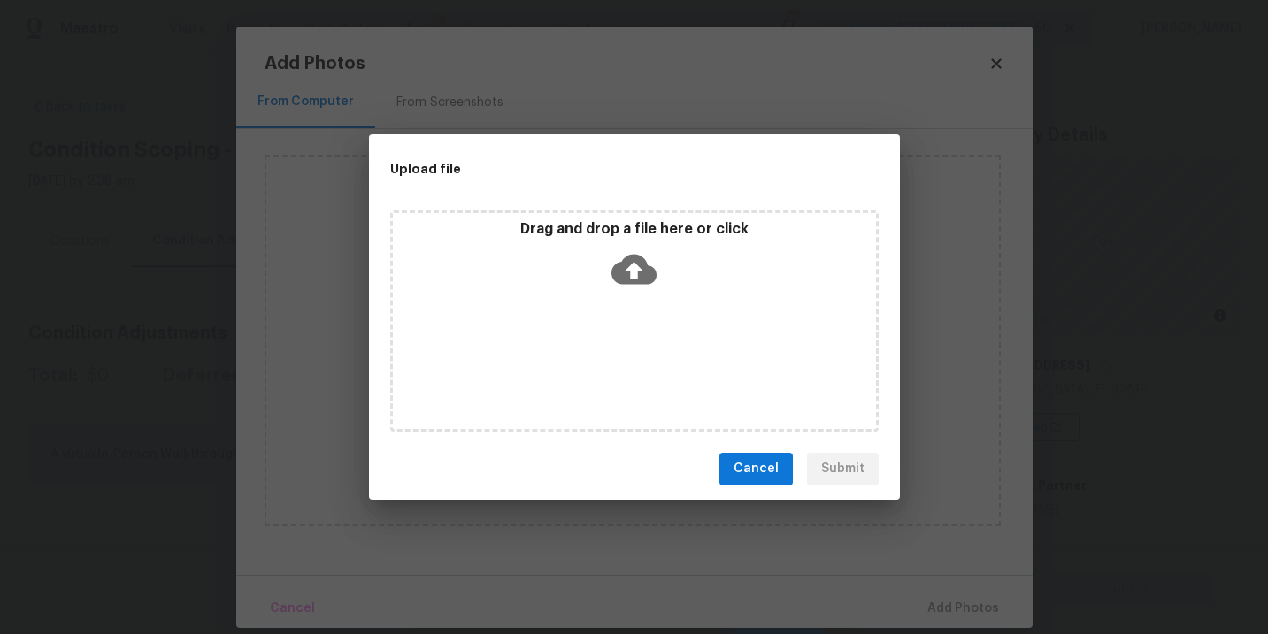
click at [620, 288] on icon at bounding box center [633, 269] width 45 height 45
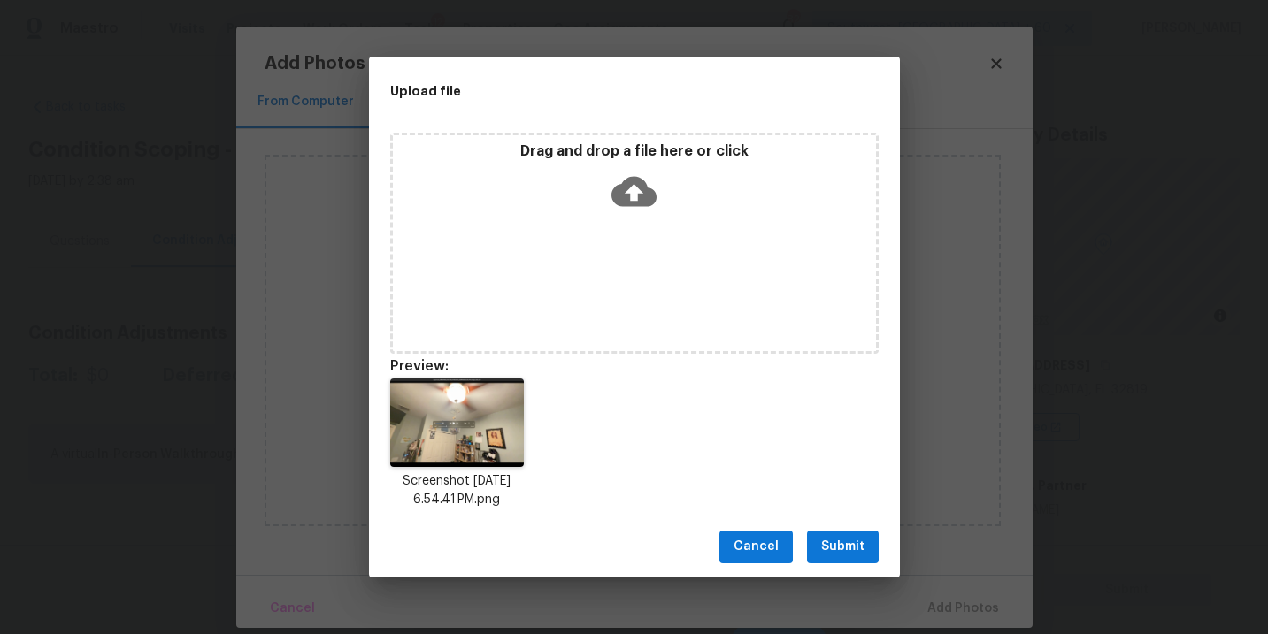
click at [837, 541] on span "Submit" at bounding box center [842, 547] width 43 height 22
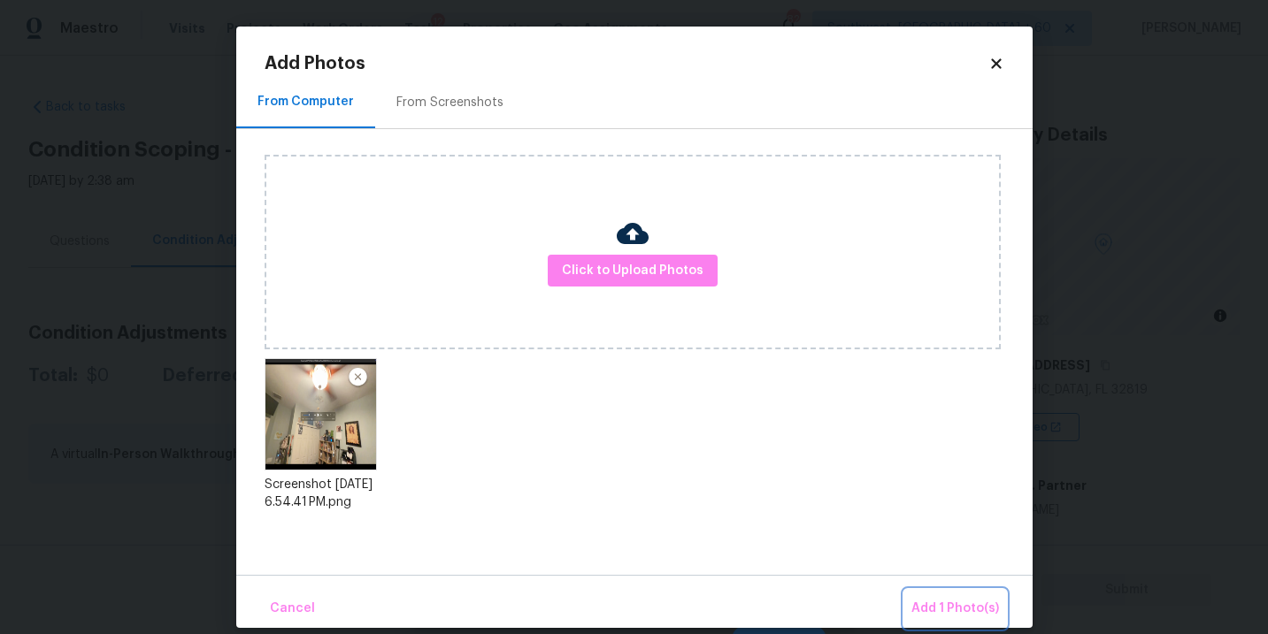
click at [928, 604] on span "Add 1 Photo(s)" at bounding box center [955, 609] width 88 height 22
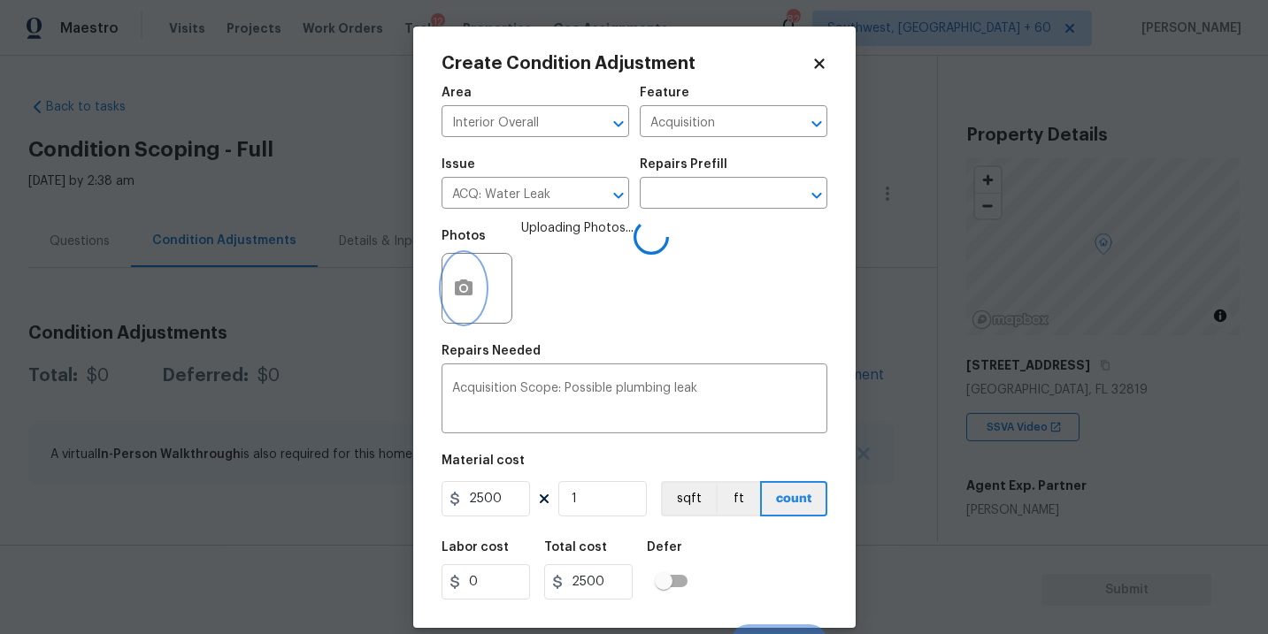
scroll to position [27, 0]
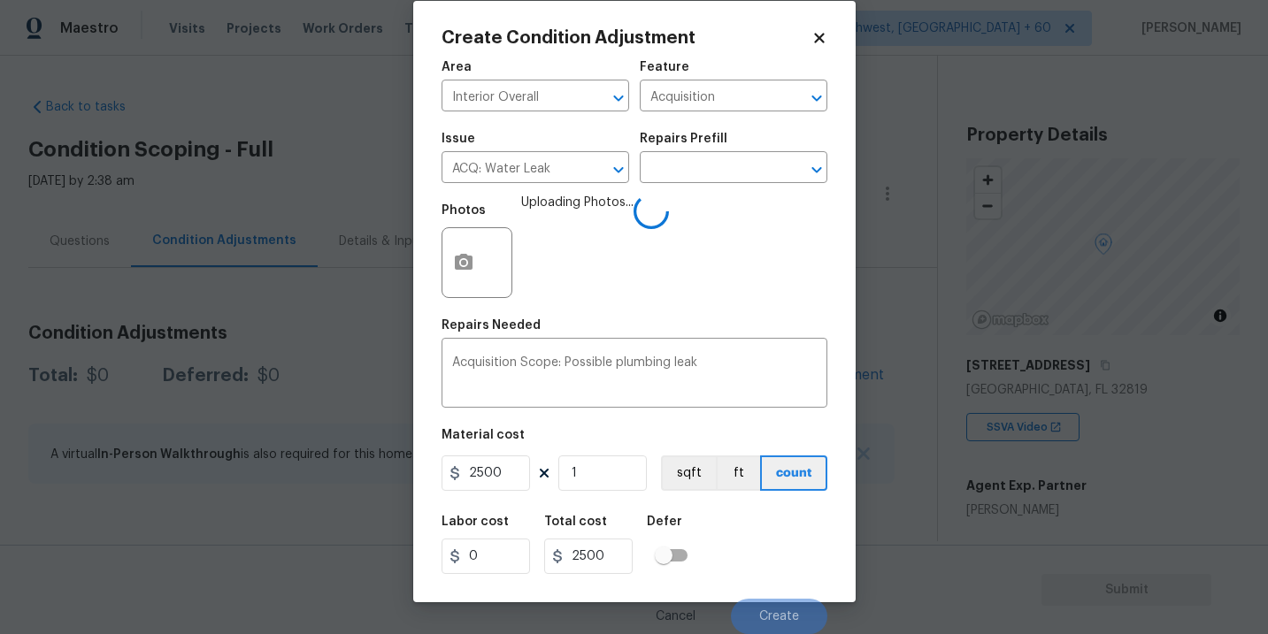
click at [768, 538] on div "Labor cost 0 Total cost 2500 Defer" at bounding box center [634, 545] width 386 height 80
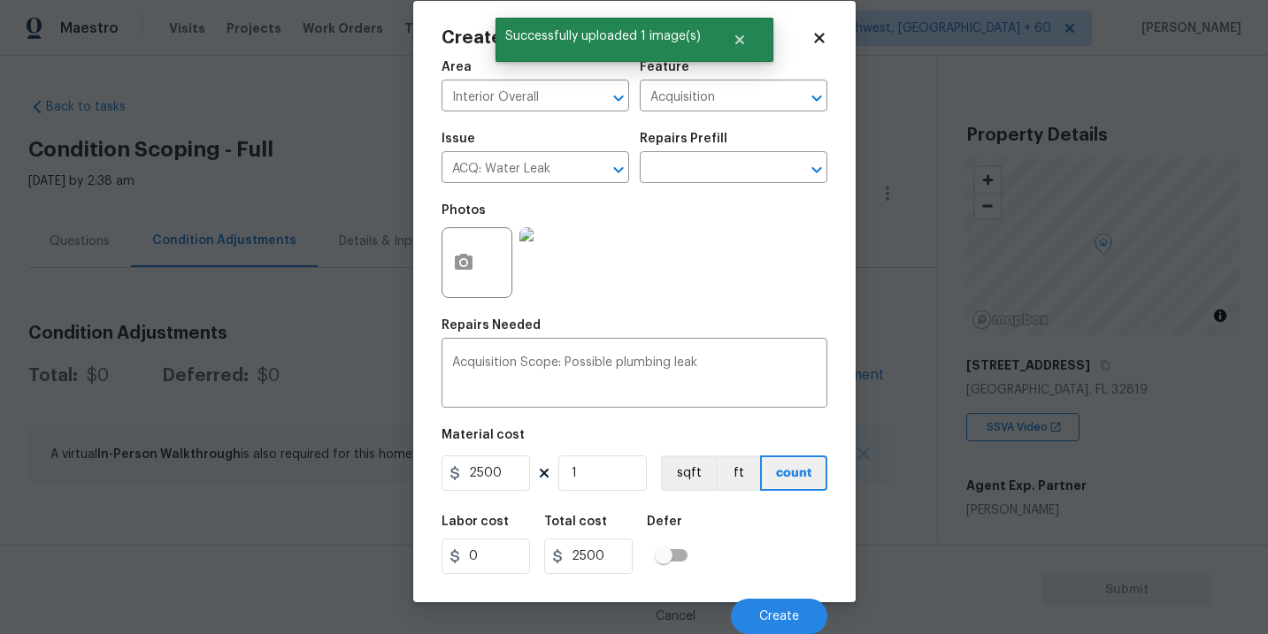
click at [768, 538] on div "Labor cost 0 Total cost 2500 Defer" at bounding box center [634, 545] width 386 height 80
click at [780, 599] on button "Create" at bounding box center [779, 616] width 96 height 35
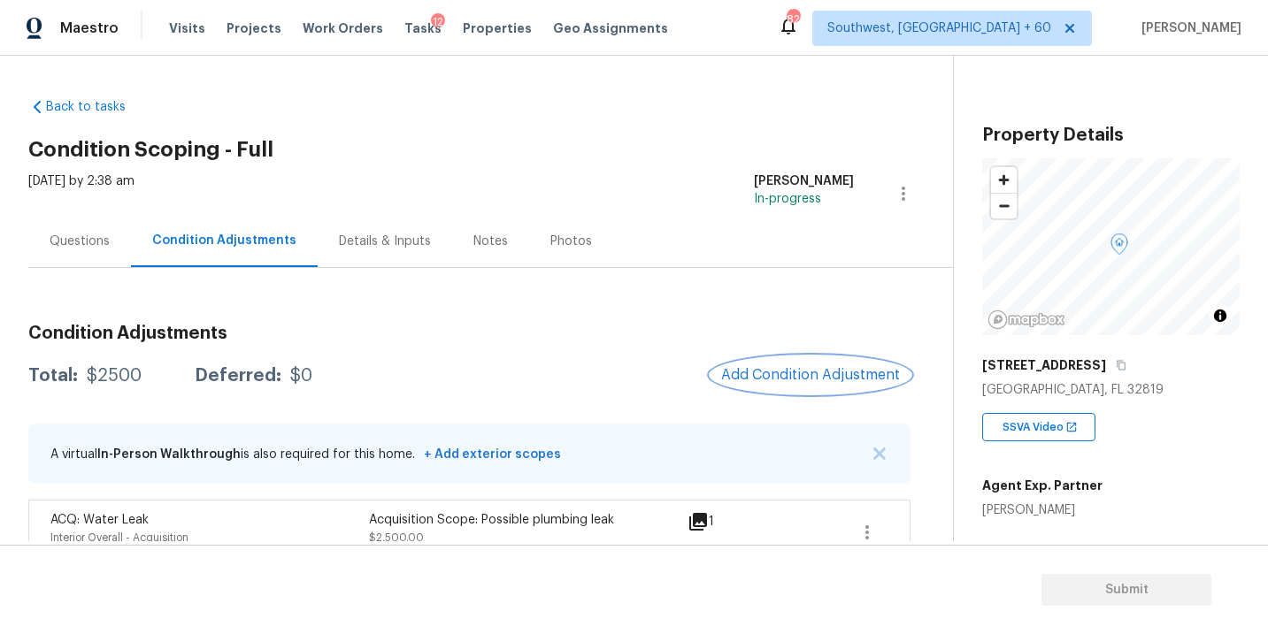
scroll to position [29, 0]
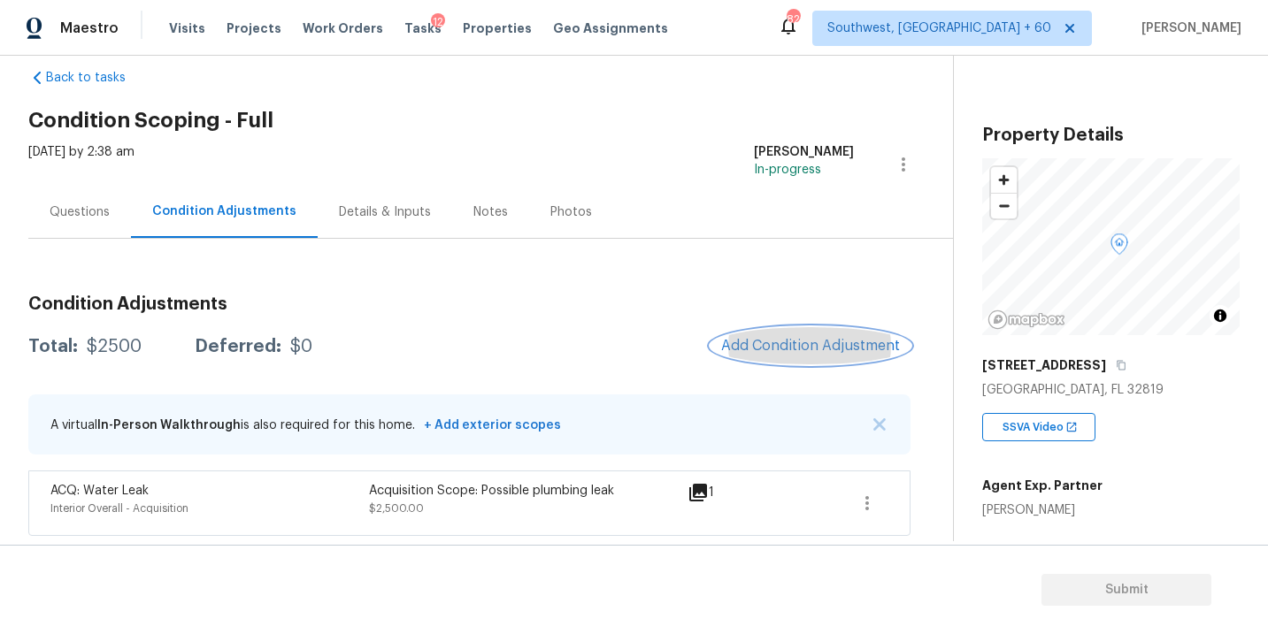
click at [777, 350] on span "Add Condition Adjustment" at bounding box center [810, 346] width 179 height 16
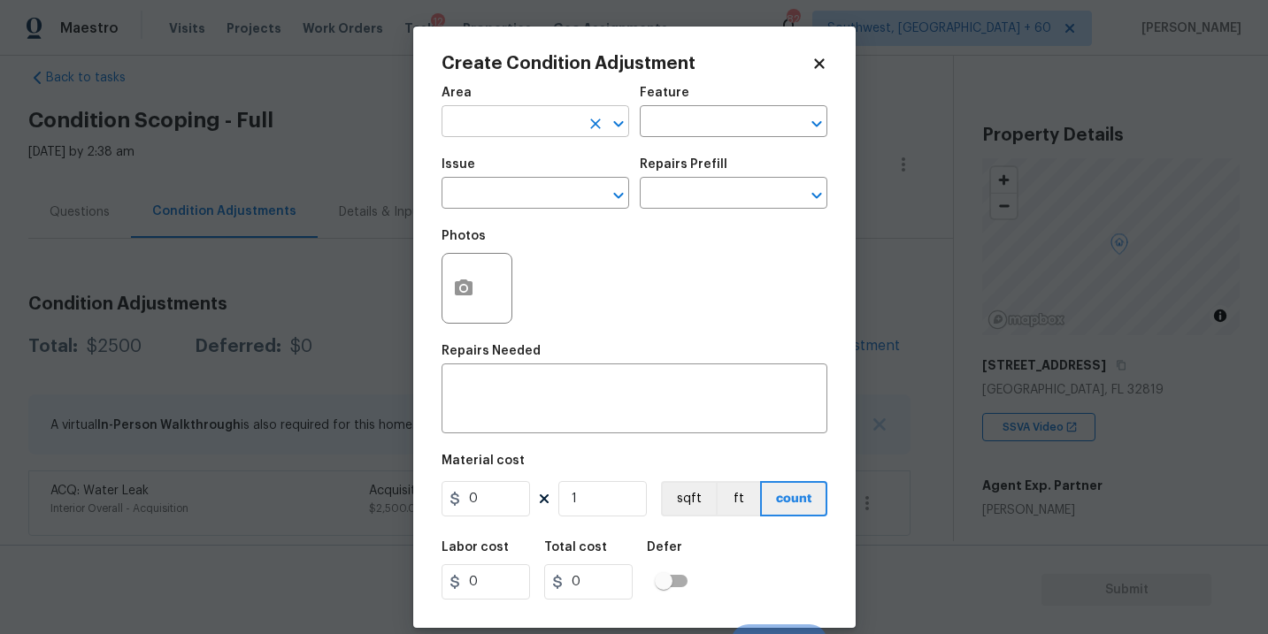
click at [466, 127] on input "text" at bounding box center [510, 123] width 138 height 27
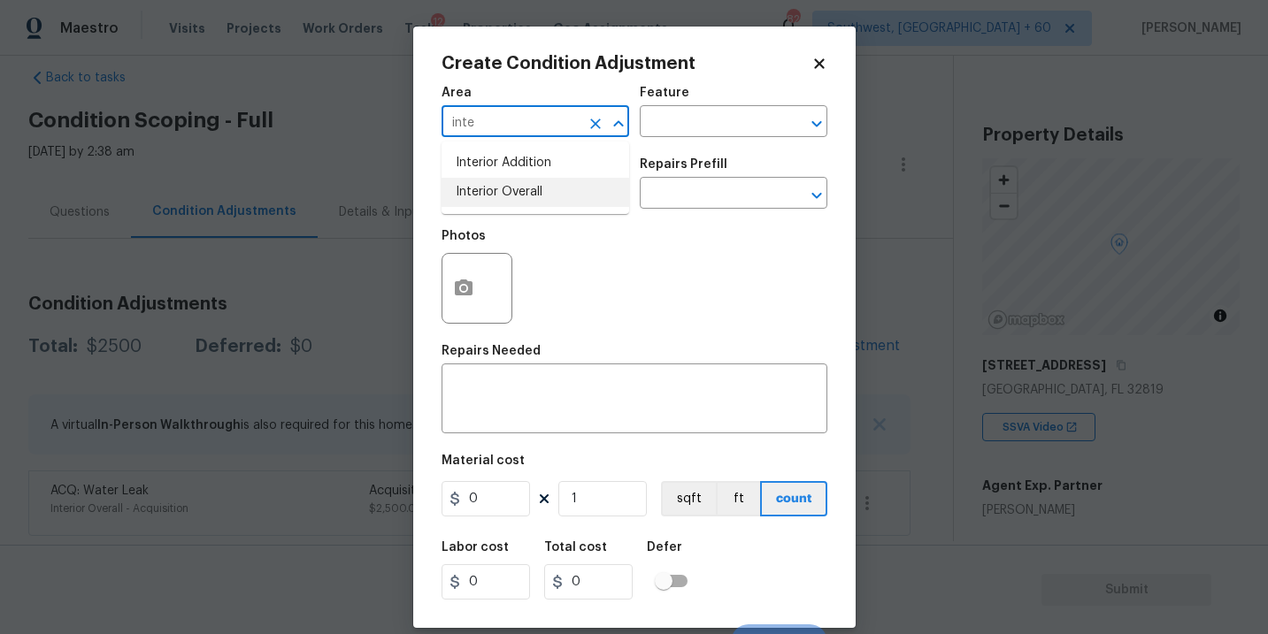
click at [487, 185] on li "Interior Overall" at bounding box center [535, 192] width 188 height 29
type input "Interior Overall"
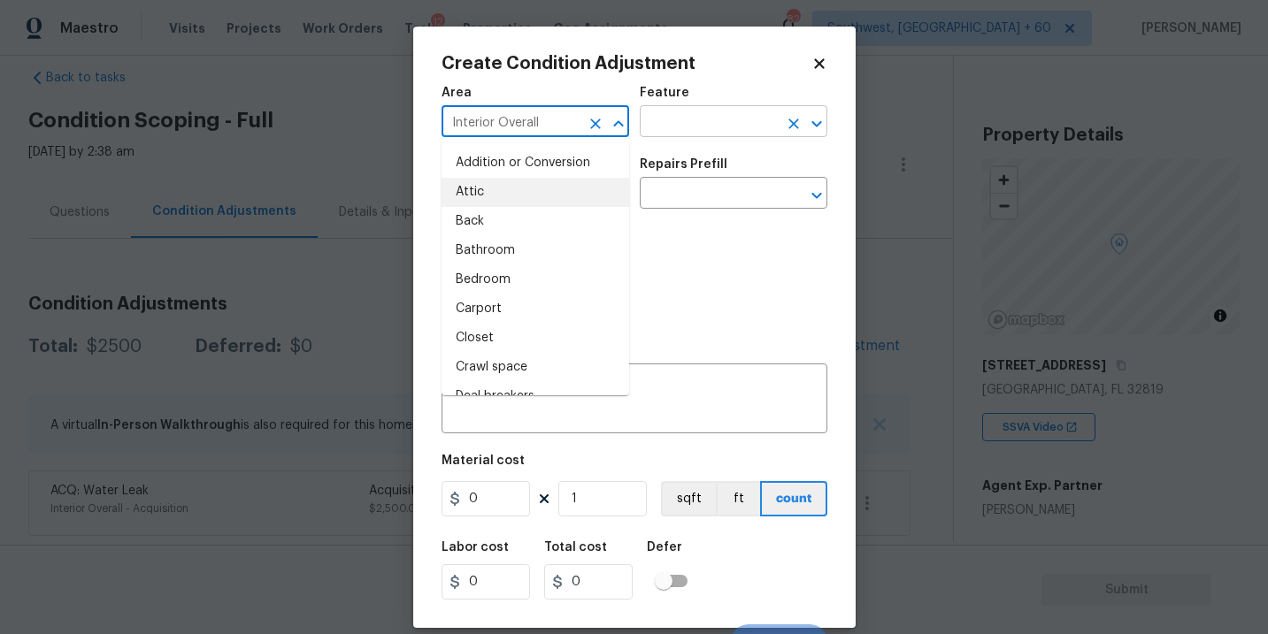
click at [706, 132] on input "text" at bounding box center [709, 123] width 138 height 27
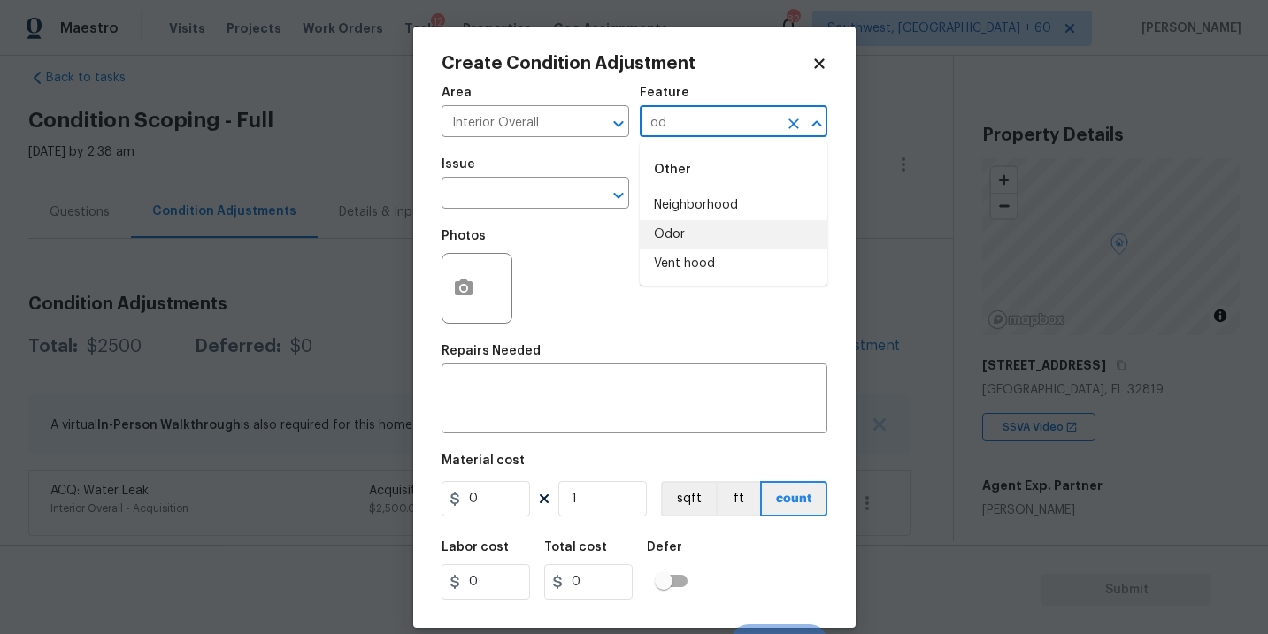
click at [696, 239] on li "Odor" at bounding box center [734, 234] width 188 height 29
type input "Odor"
click at [541, 218] on span "Issue ​" at bounding box center [535, 184] width 188 height 72
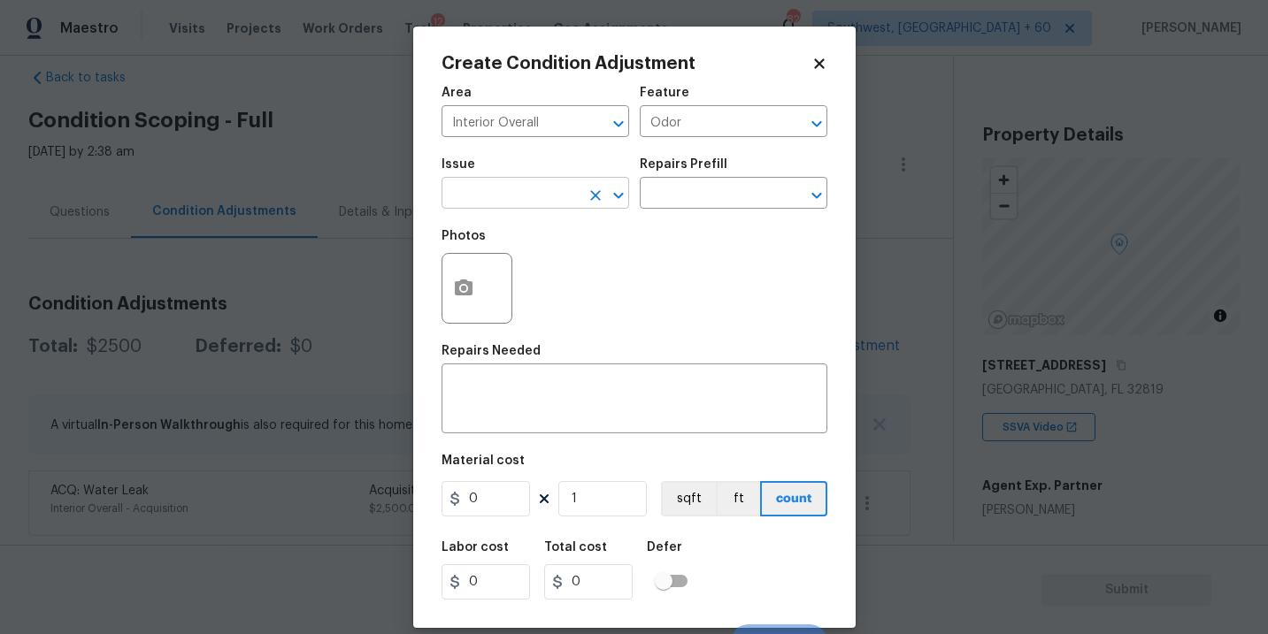
click at [544, 195] on input "text" at bounding box center [510, 194] width 138 height 27
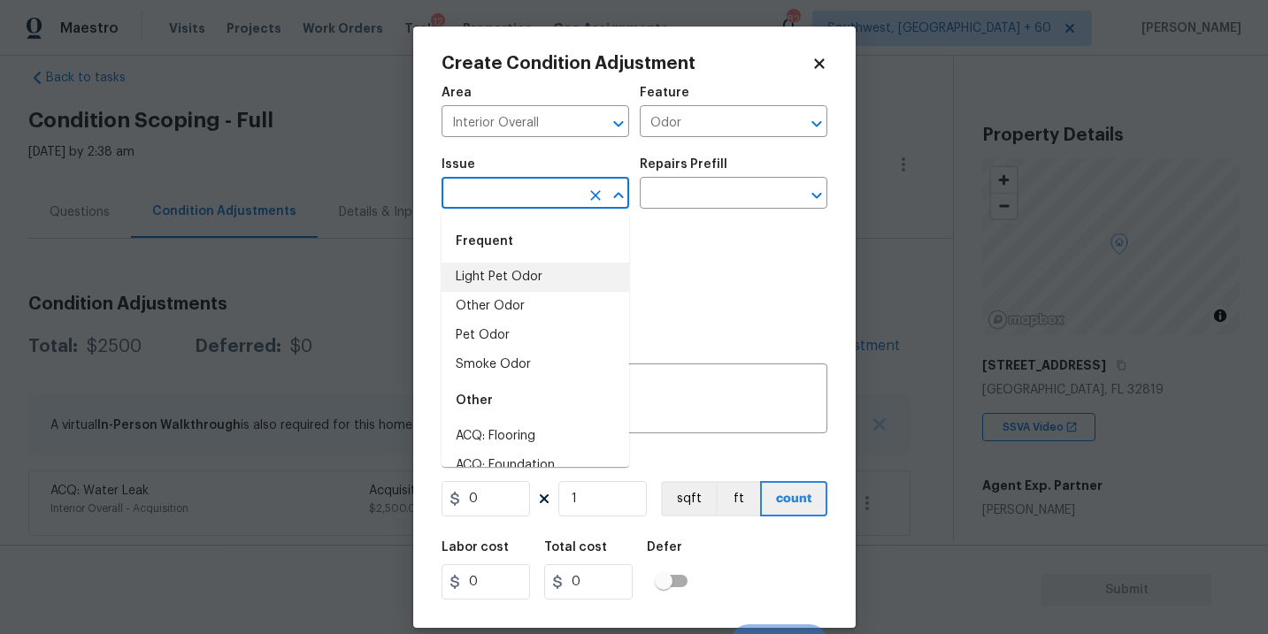
click at [556, 278] on li "Light Pet Odor" at bounding box center [535, 277] width 188 height 29
type input "Light Pet Odor"
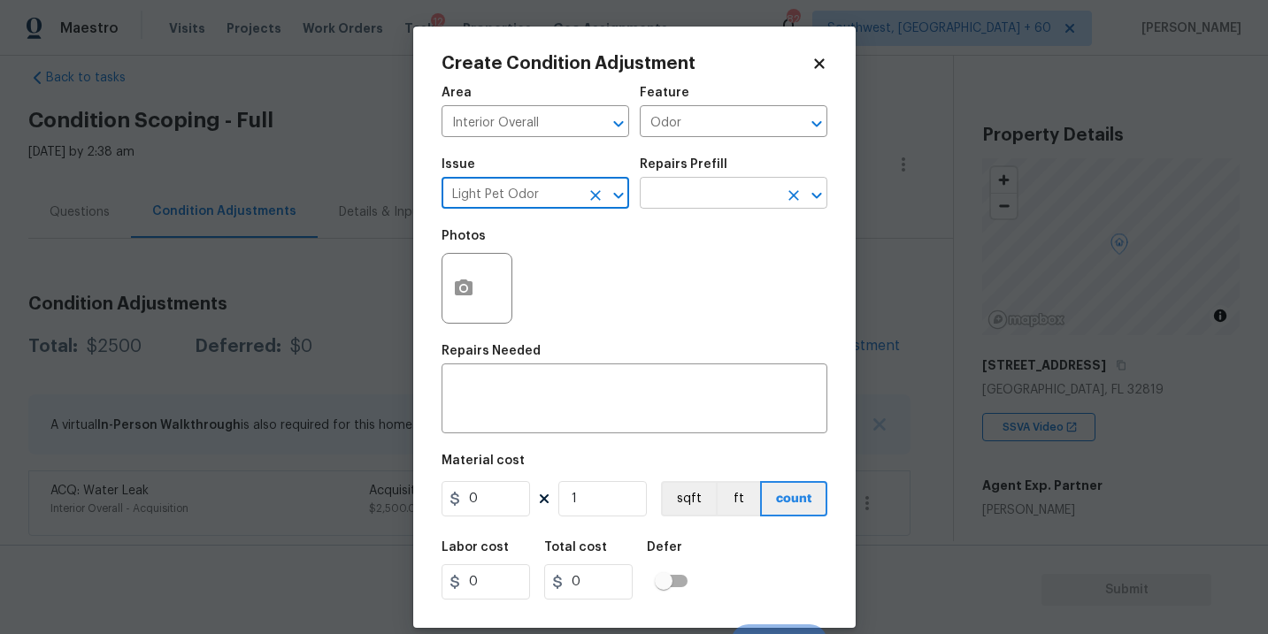
click at [706, 204] on input "text" at bounding box center [709, 194] width 138 height 27
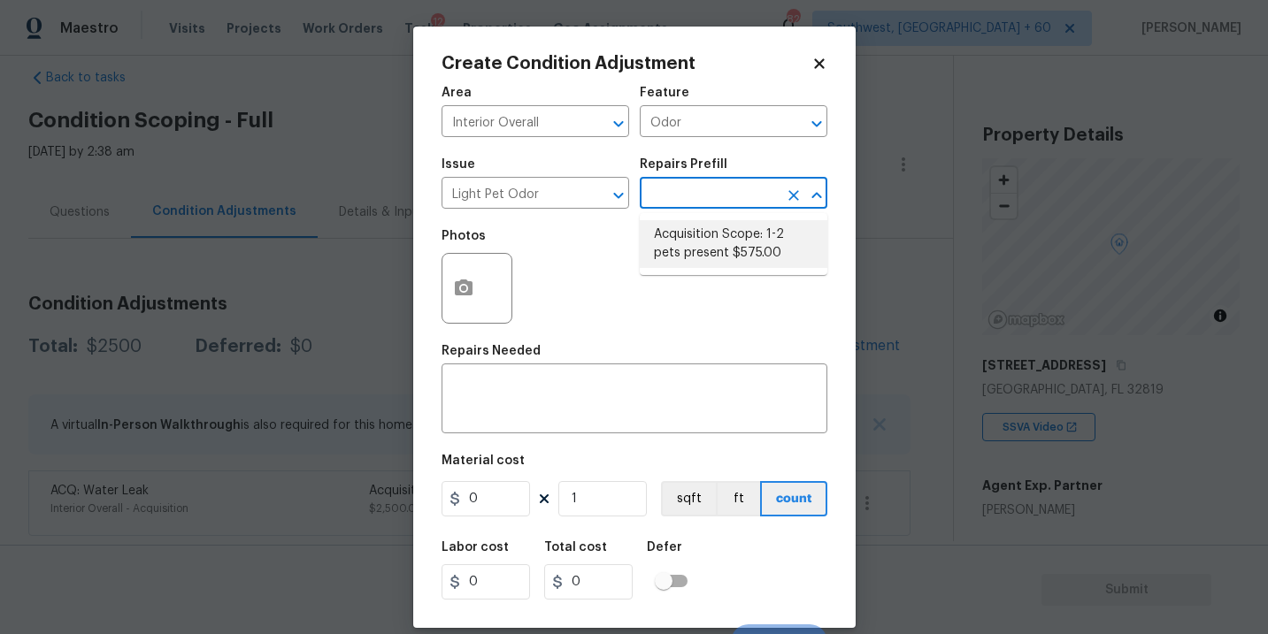
click at [706, 246] on li "Acquisition Scope: 1-2 pets present $575.00" at bounding box center [734, 244] width 188 height 48
type textarea "Acquisition Scope: 1-2 pets present"
type input "575"
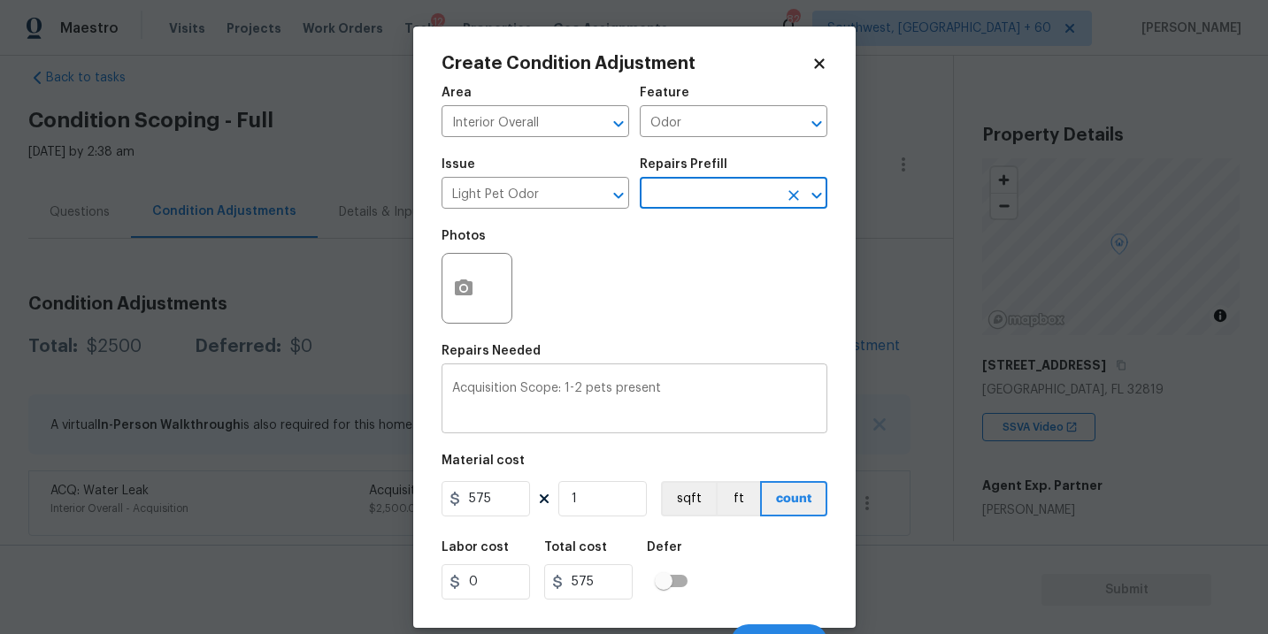
scroll to position [25, 0]
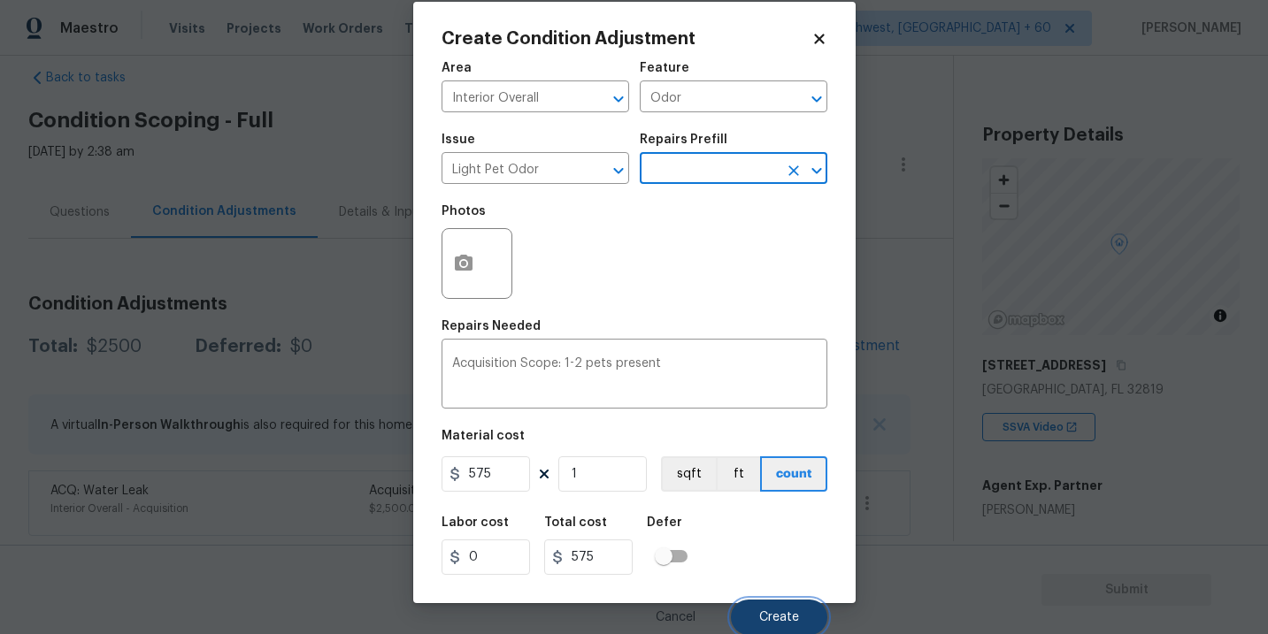
click at [761, 615] on span "Create" at bounding box center [779, 617] width 40 height 13
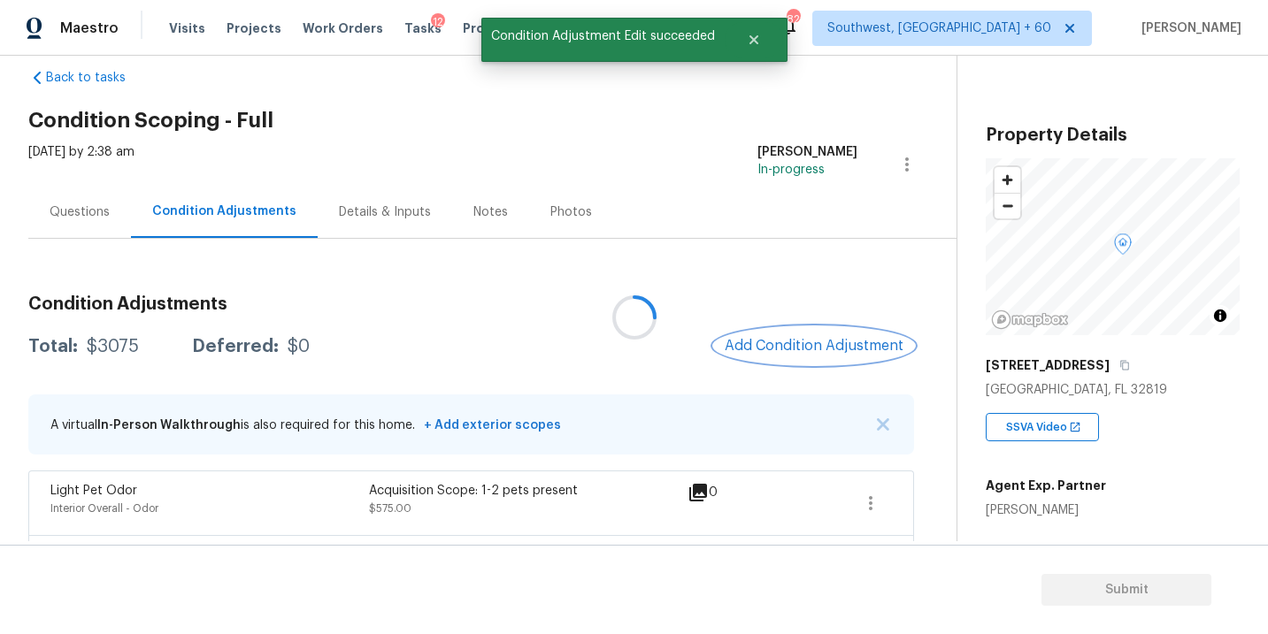
scroll to position [0, 0]
click at [819, 344] on span "Add Condition Adjustment" at bounding box center [814, 346] width 179 height 16
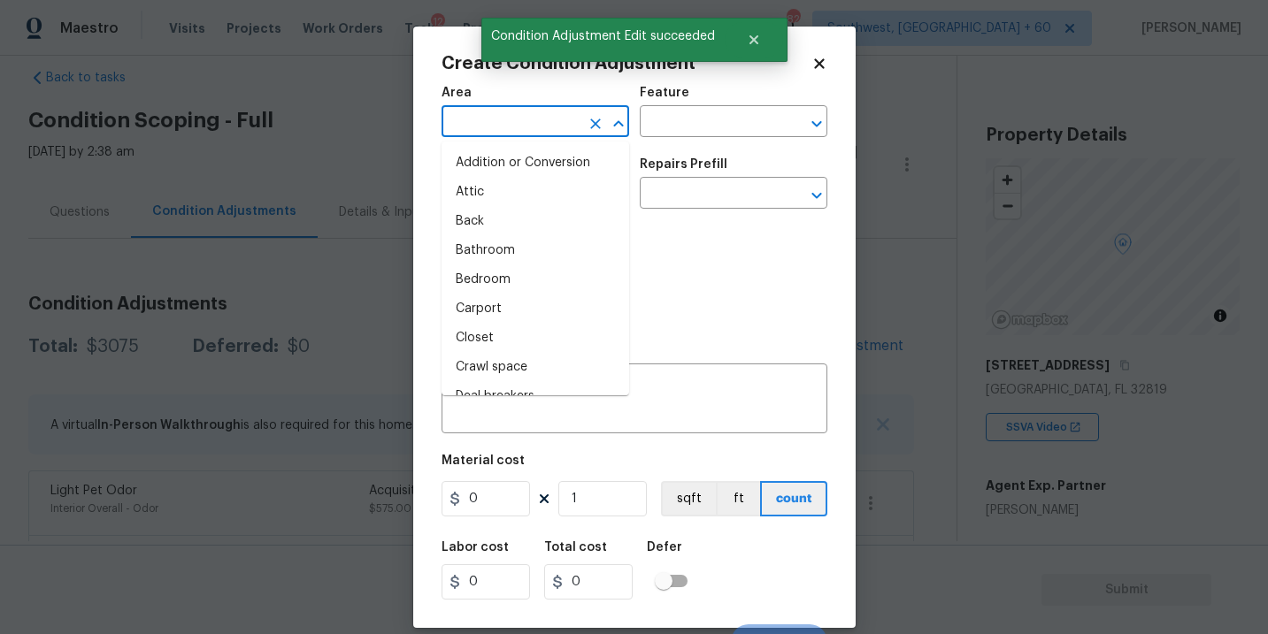
click at [533, 136] on input "text" at bounding box center [510, 123] width 138 height 27
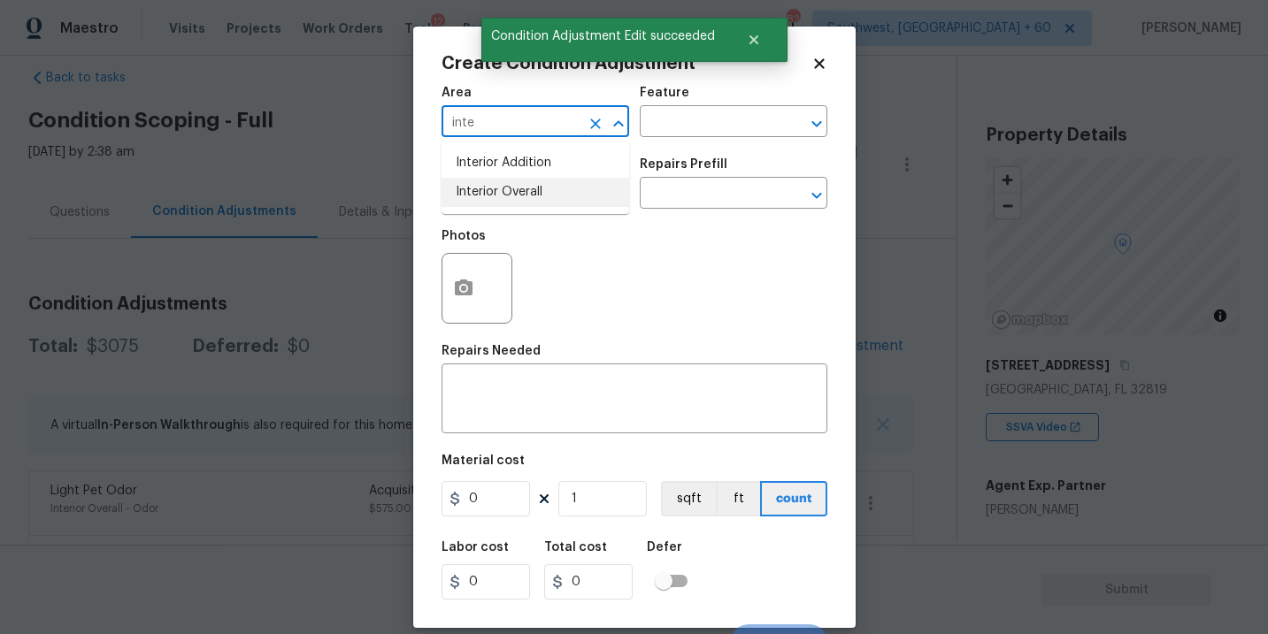
click at [545, 210] on ul "Interior Addition Interior Overall" at bounding box center [535, 178] width 188 height 73
click at [576, 191] on li "Interior Overall" at bounding box center [535, 192] width 188 height 29
type input "Interior Overall"
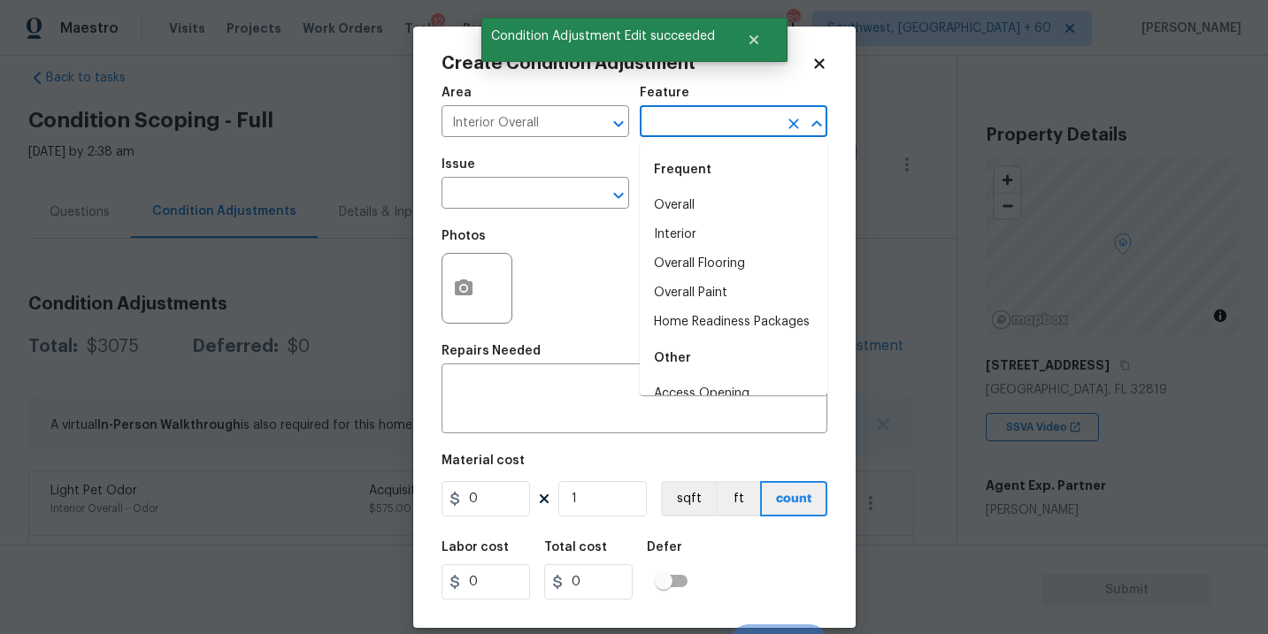
click at [692, 131] on input "text" at bounding box center [709, 123] width 138 height 27
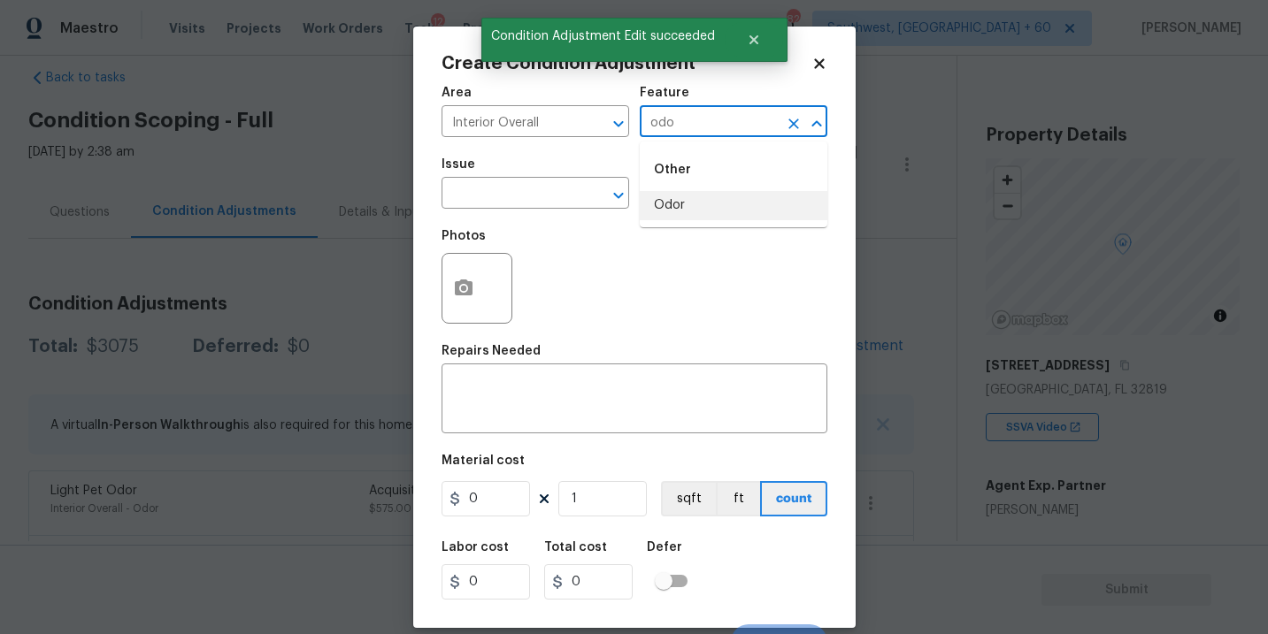
click at [692, 213] on li "Odor" at bounding box center [734, 205] width 188 height 29
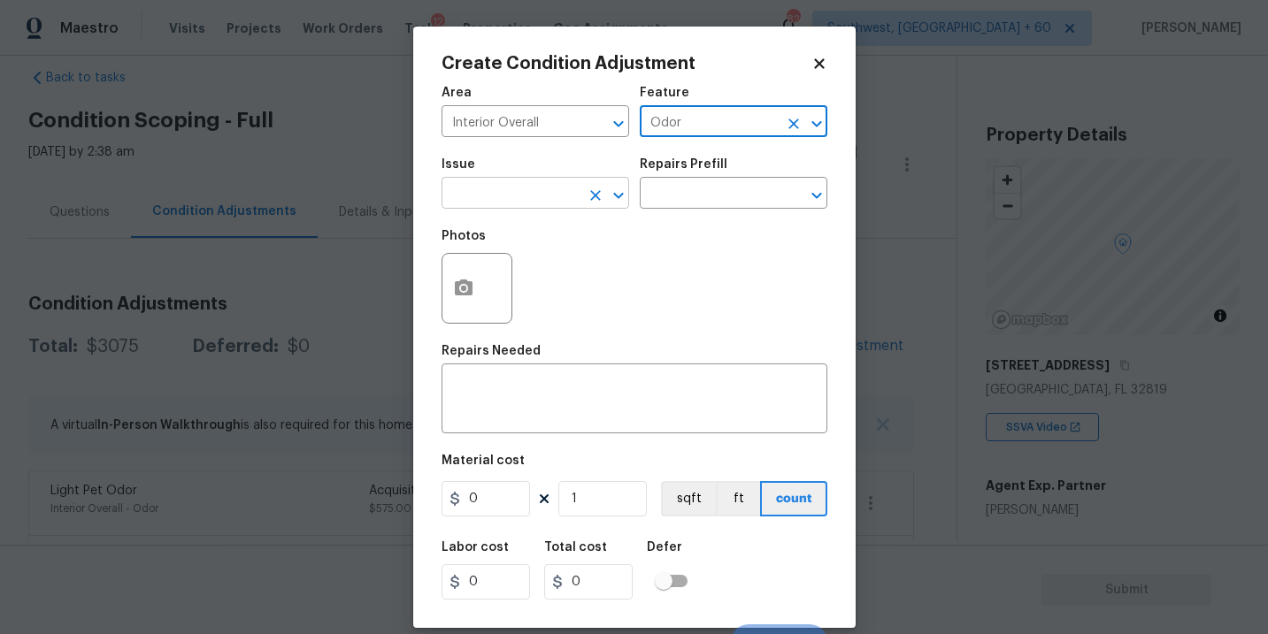
type input "Odor"
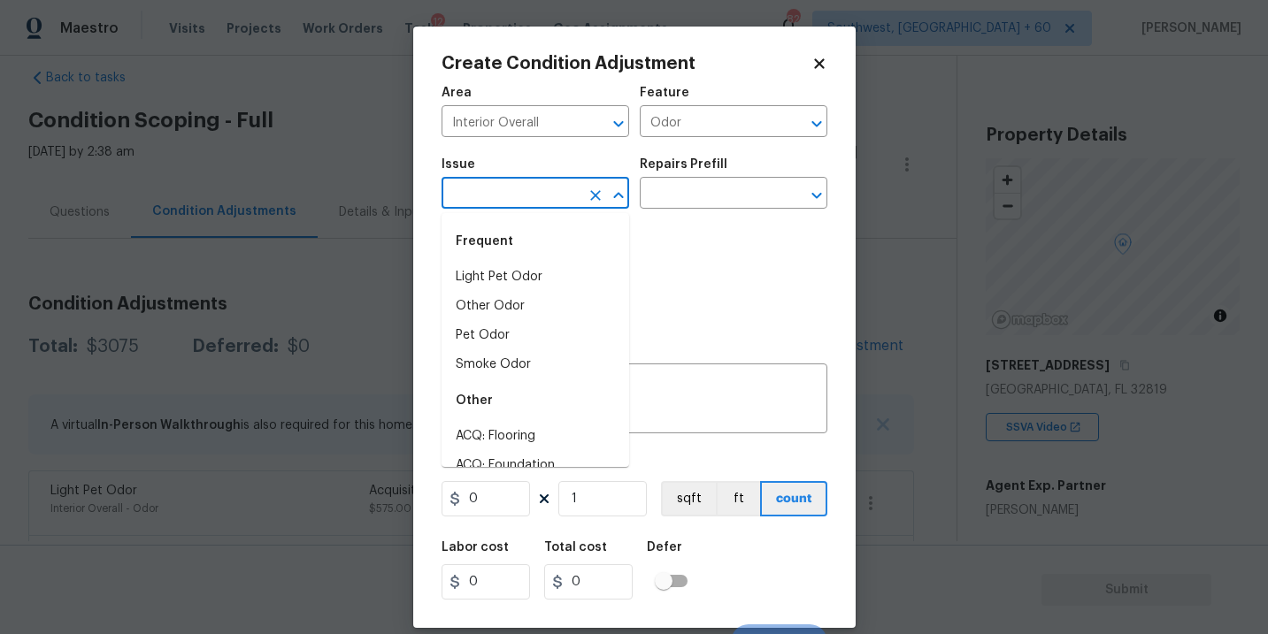
click at [518, 201] on input "text" at bounding box center [510, 194] width 138 height 27
click at [505, 364] on li "Smoke Odor" at bounding box center [535, 364] width 188 height 29
type input "Smoke Odor"
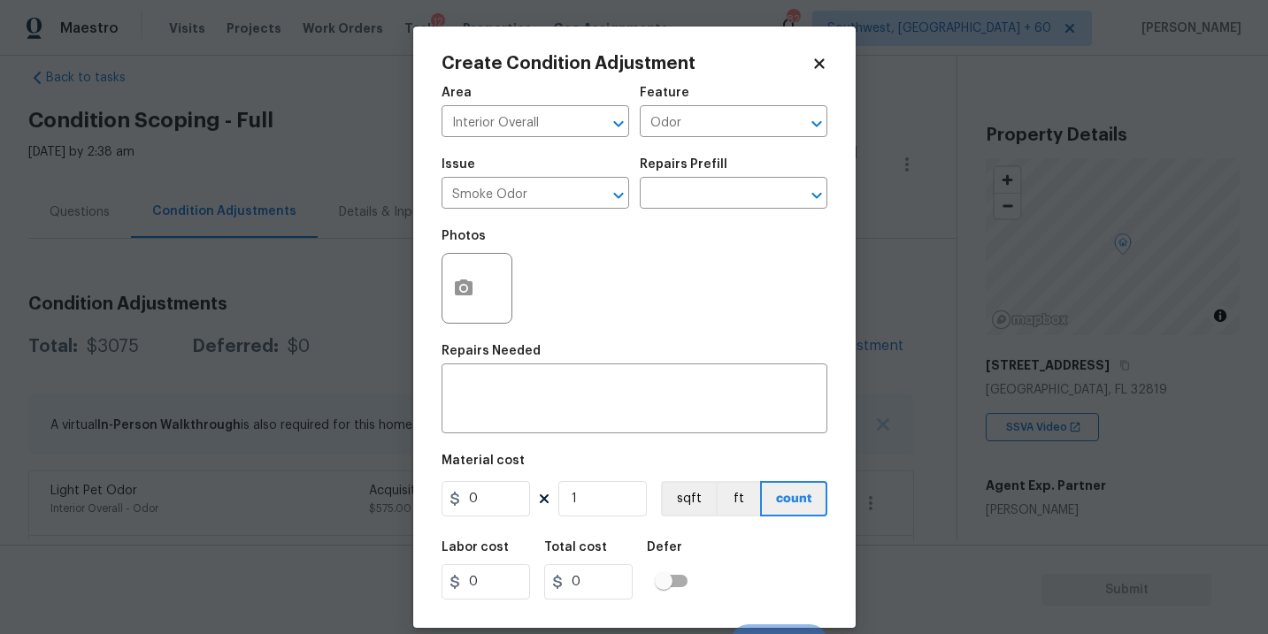
click at [657, 234] on div "Photos" at bounding box center [634, 276] width 386 height 115
click at [695, 198] on input "text" at bounding box center [709, 194] width 138 height 27
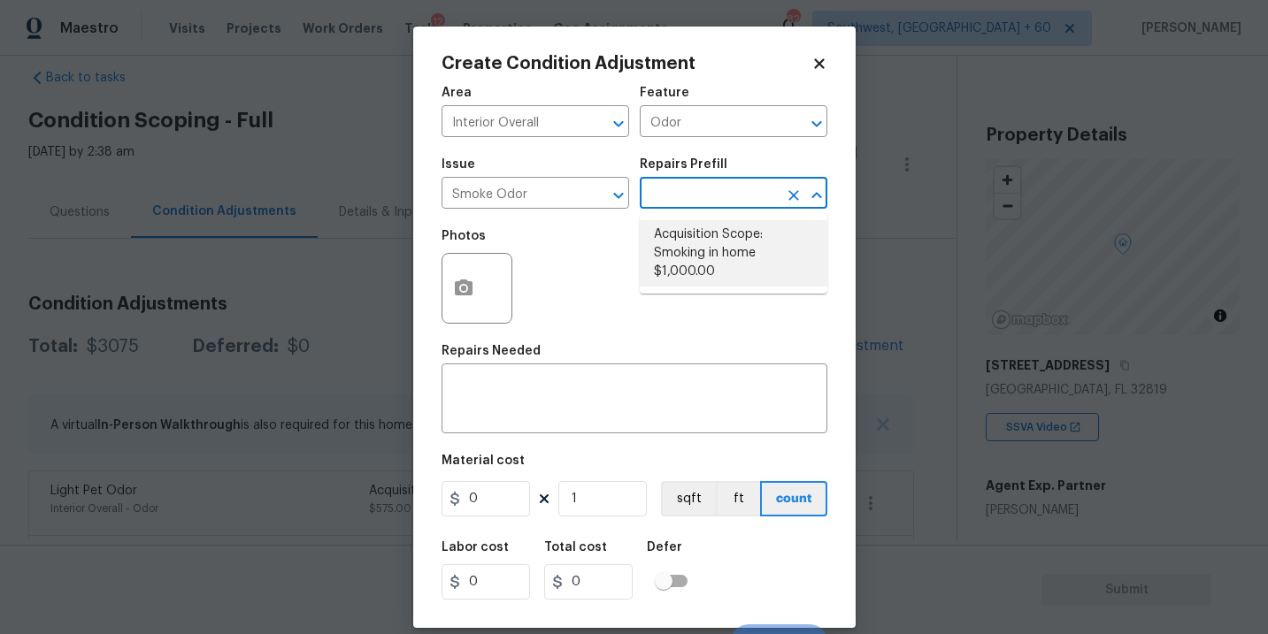
click at [695, 261] on li "Acquisition Scope: Smoking in home $1,000.00" at bounding box center [734, 253] width 188 height 66
type textarea "Acquisition Scope: Smoking in home"
type input "1000"
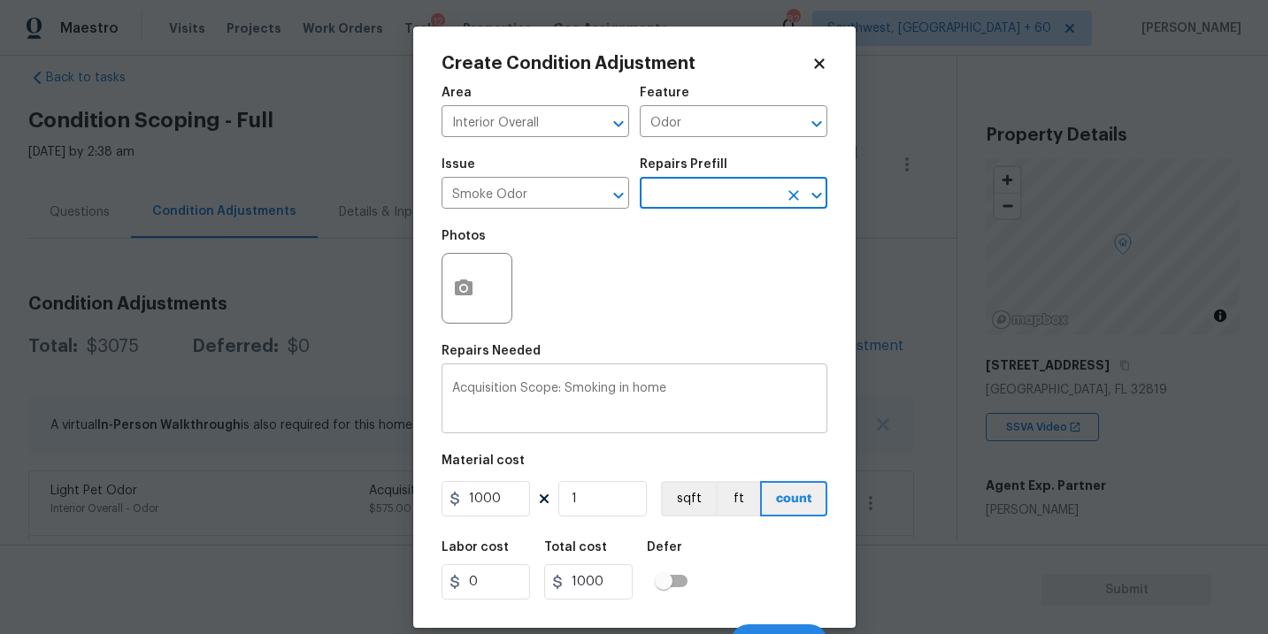
scroll to position [27, 0]
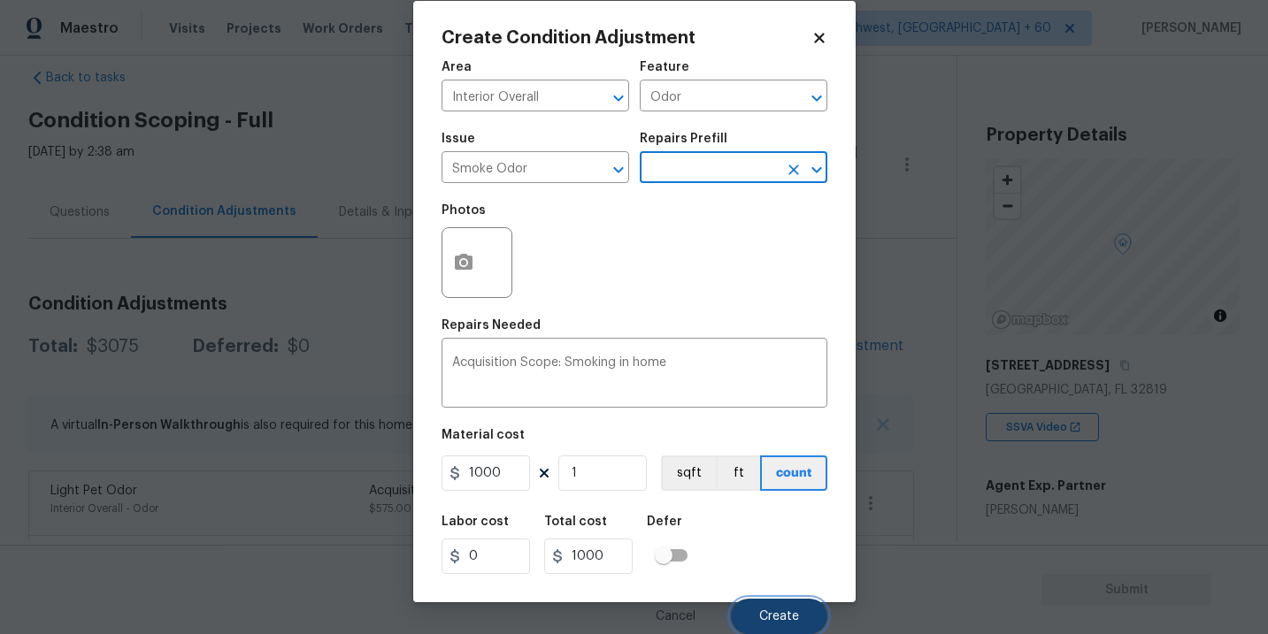
click at [756, 617] on button "Create" at bounding box center [779, 616] width 96 height 35
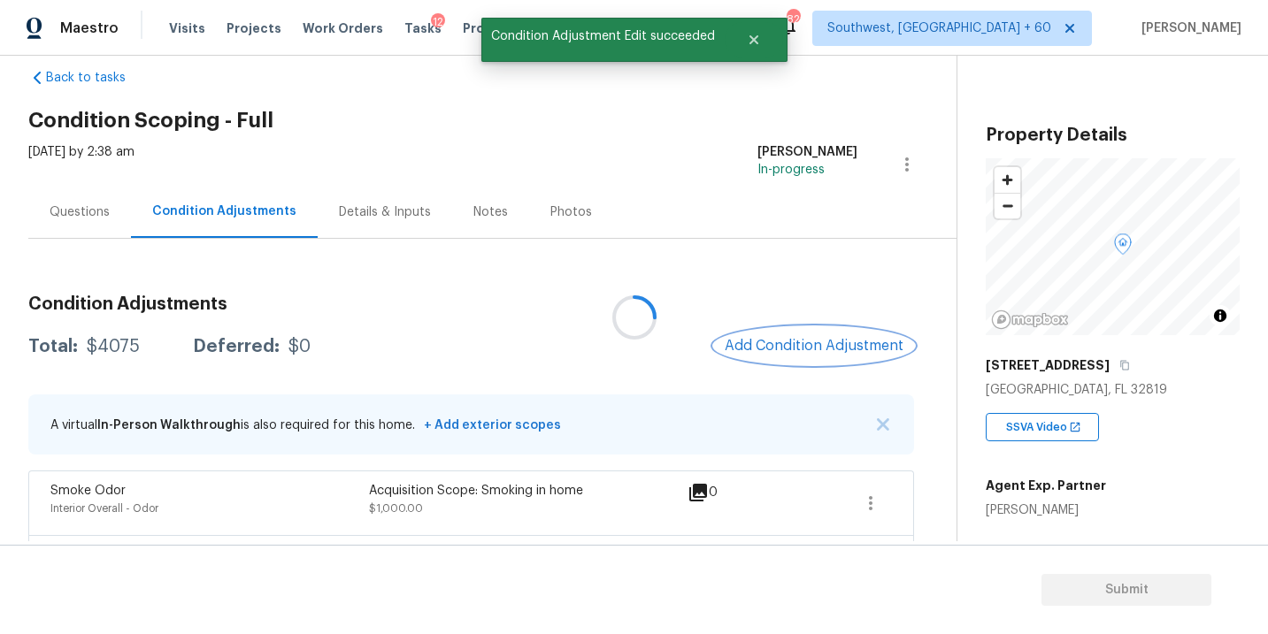
scroll to position [0, 0]
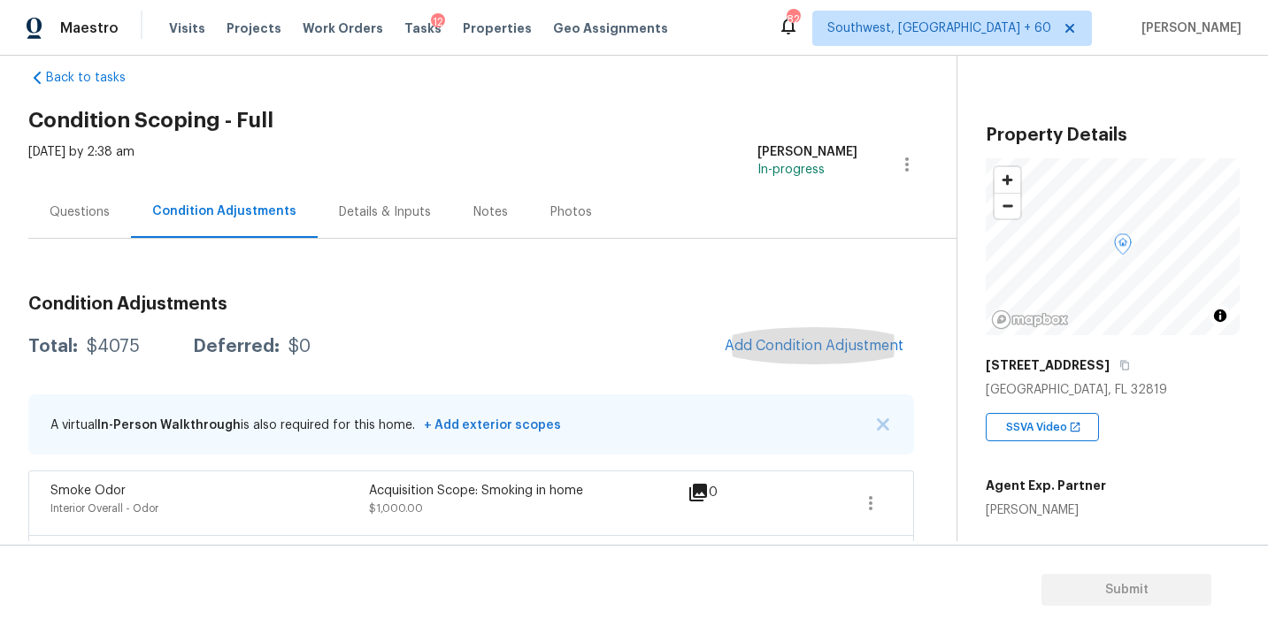
click at [733, 302] on h3 "Condition Adjustments" at bounding box center [471, 304] width 886 height 18
click at [791, 349] on span "Add Condition Adjustment" at bounding box center [814, 346] width 179 height 16
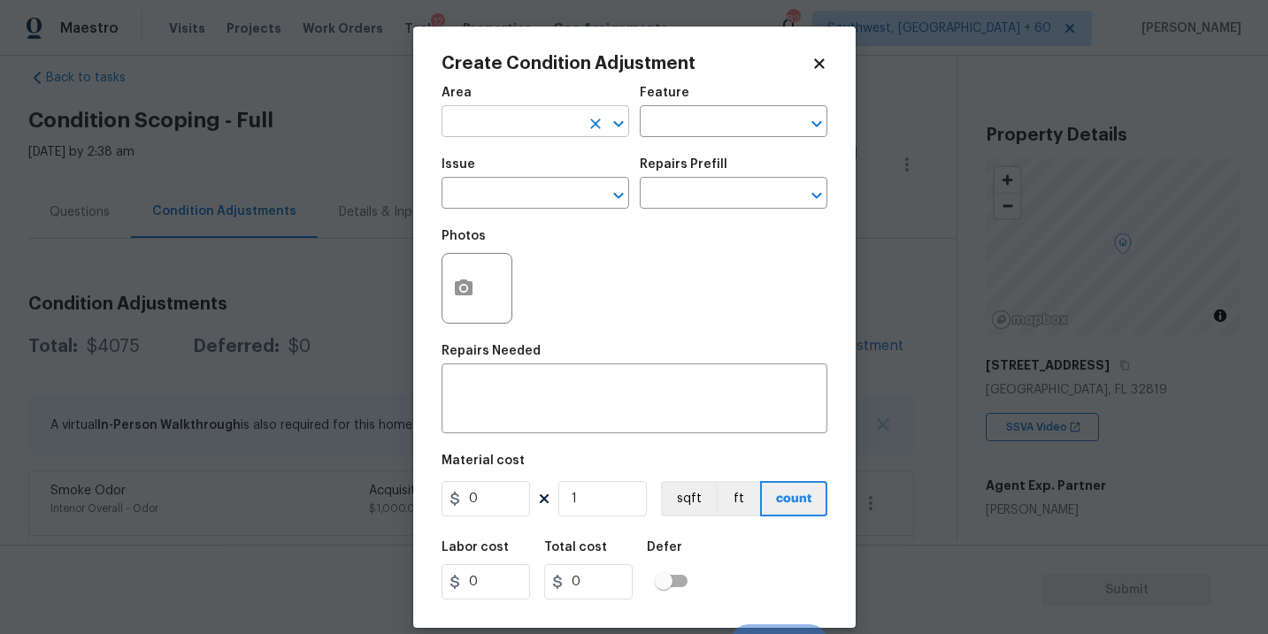
click at [516, 119] on input "text" at bounding box center [510, 123] width 138 height 27
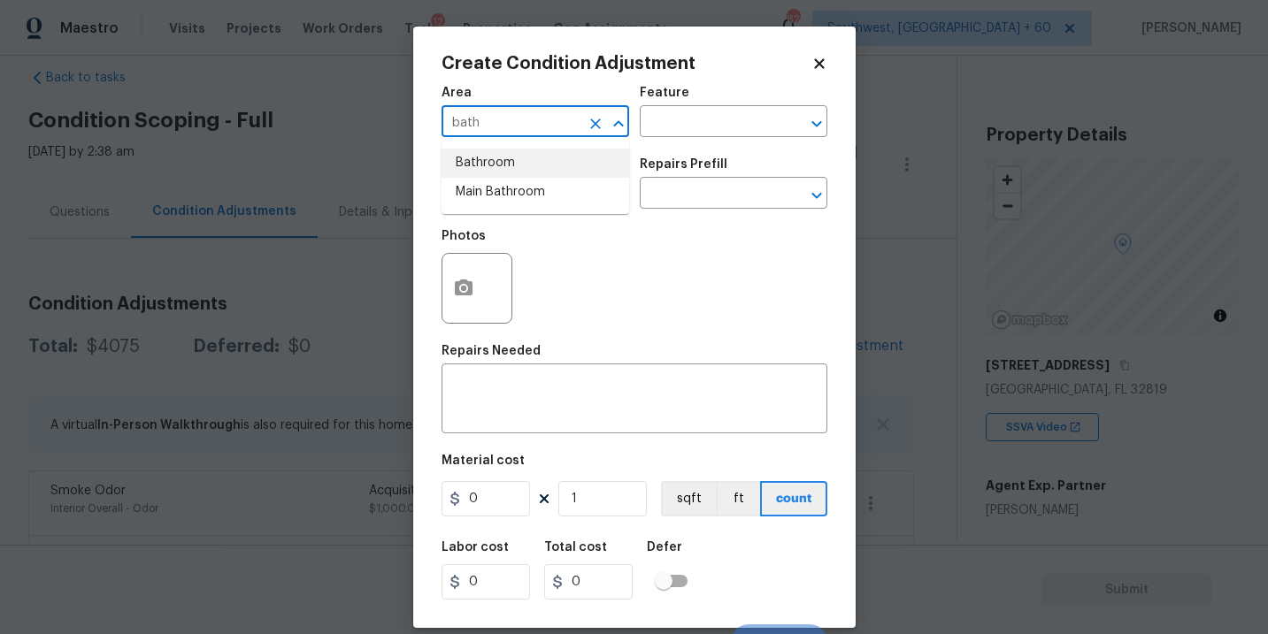
click at [510, 157] on li "Bathroom" at bounding box center [535, 163] width 188 height 29
type input "Bathroom"
click at [712, 110] on input "text" at bounding box center [709, 123] width 138 height 27
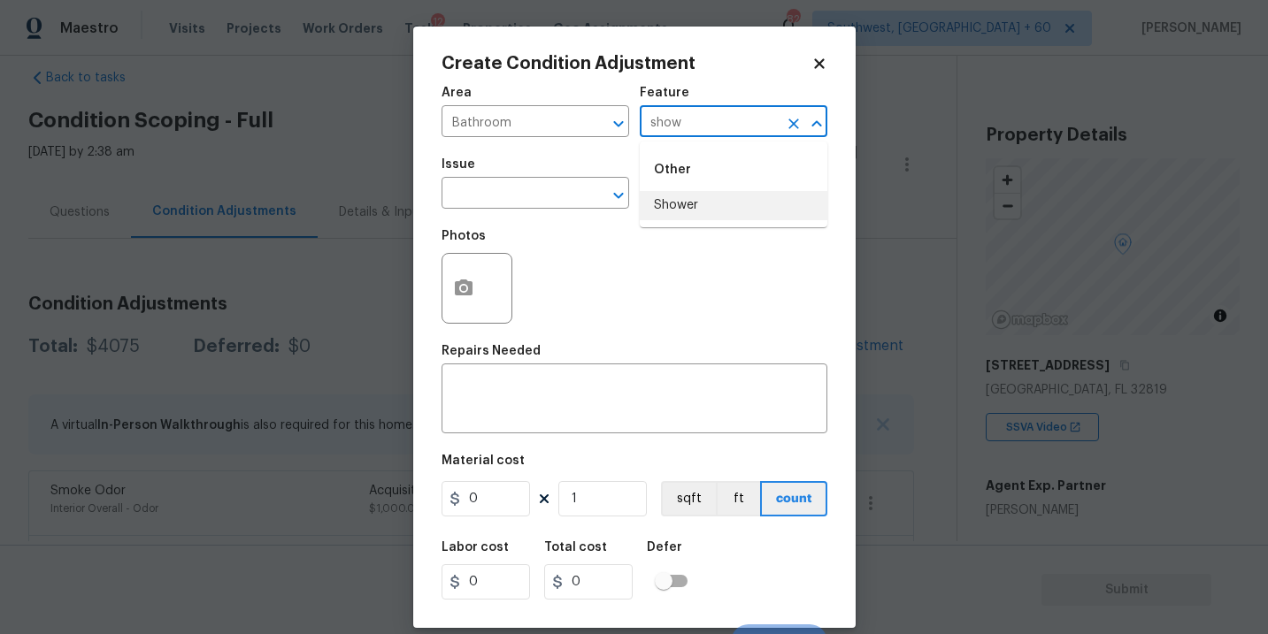
click at [751, 210] on li "Shower" at bounding box center [734, 205] width 188 height 29
type input "Shower"
click at [537, 191] on input "text" at bounding box center [510, 194] width 138 height 27
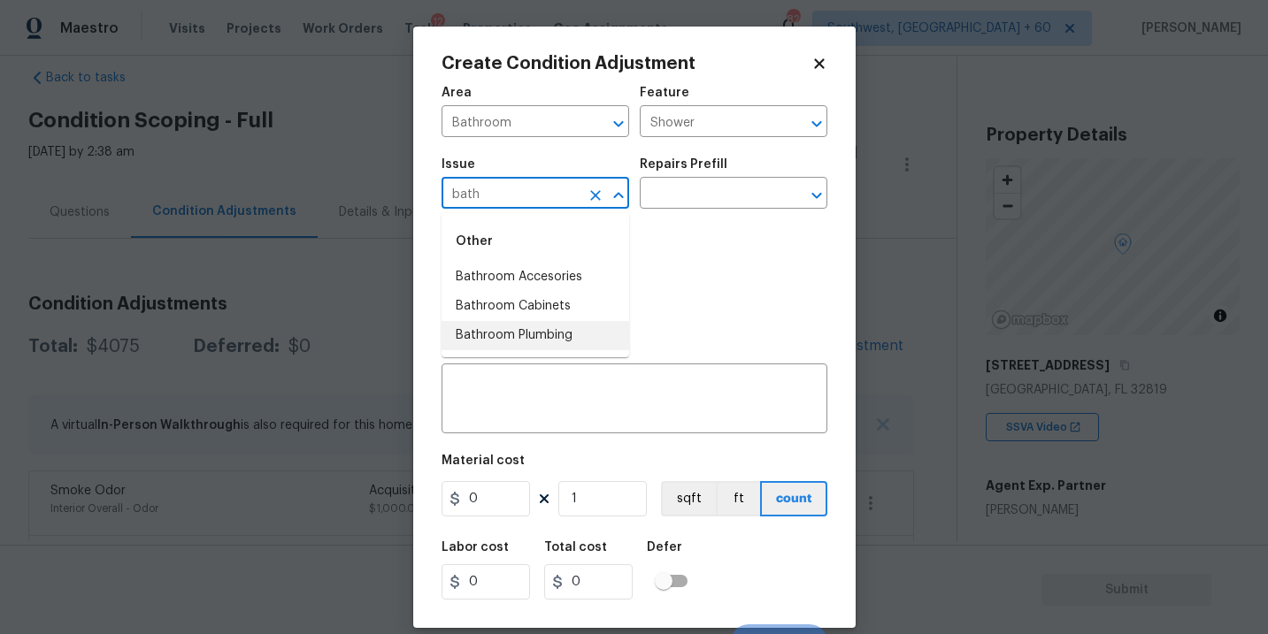
click at [543, 344] on li "Bathroom Plumbing" at bounding box center [535, 335] width 188 height 29
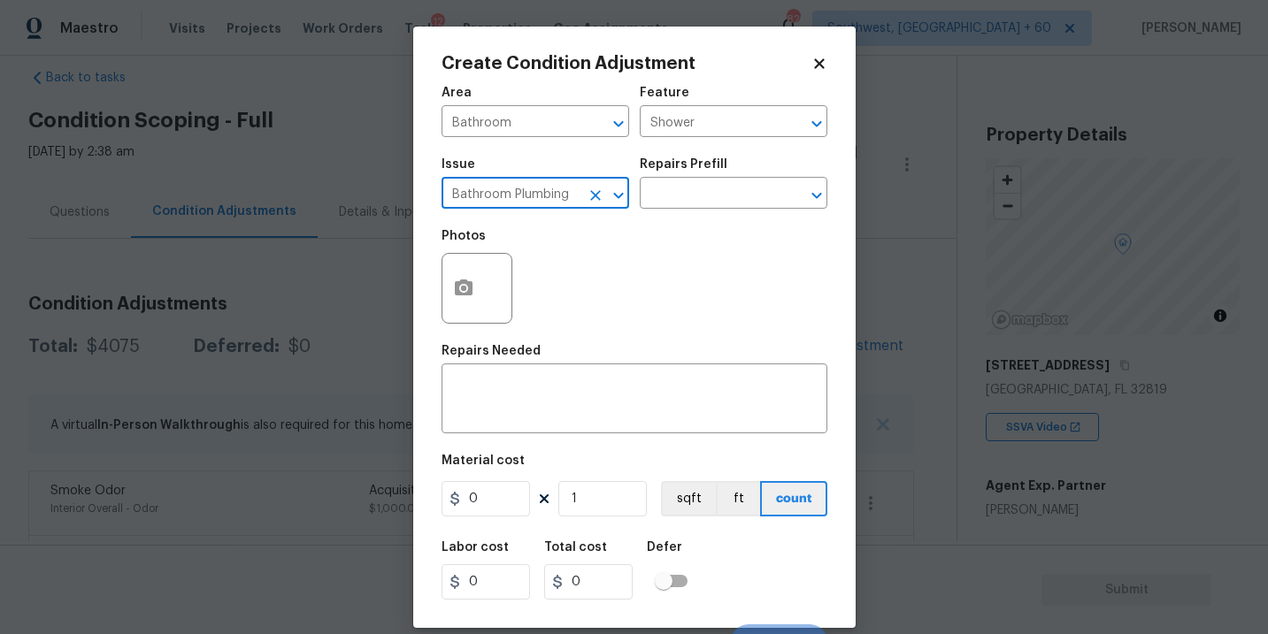
type input "Bathroom Plumbing"
click at [675, 243] on div "Photos" at bounding box center [634, 276] width 386 height 115
click at [703, 196] on input "text" at bounding box center [709, 194] width 138 height 27
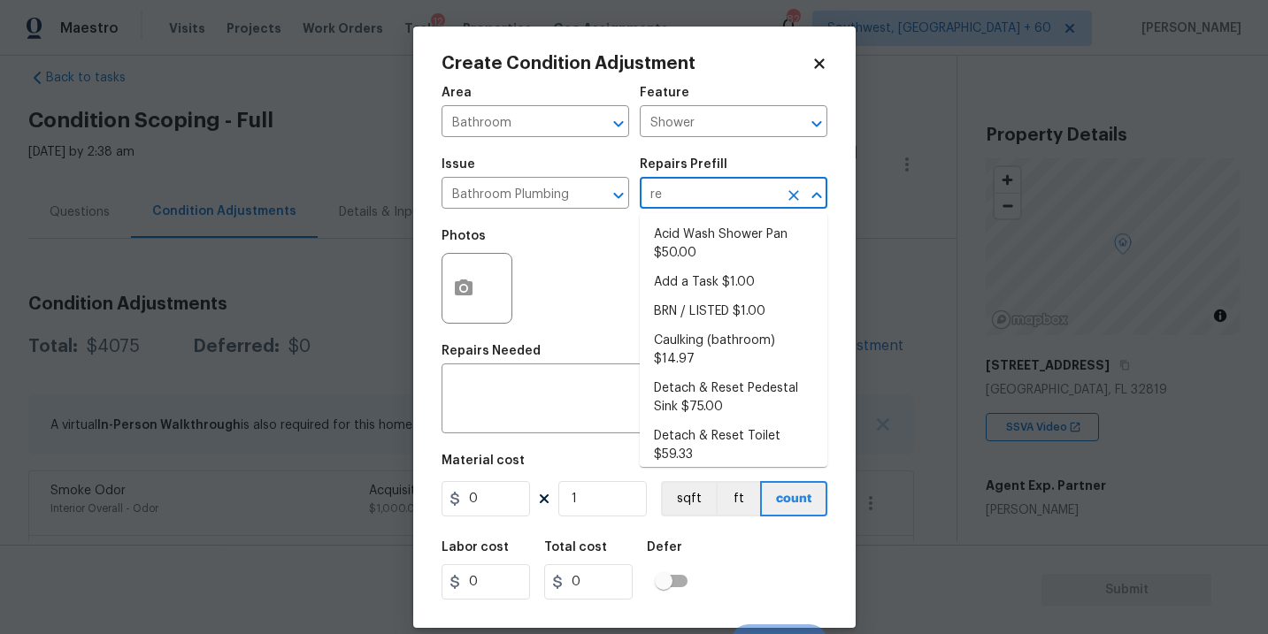
type input "ref"
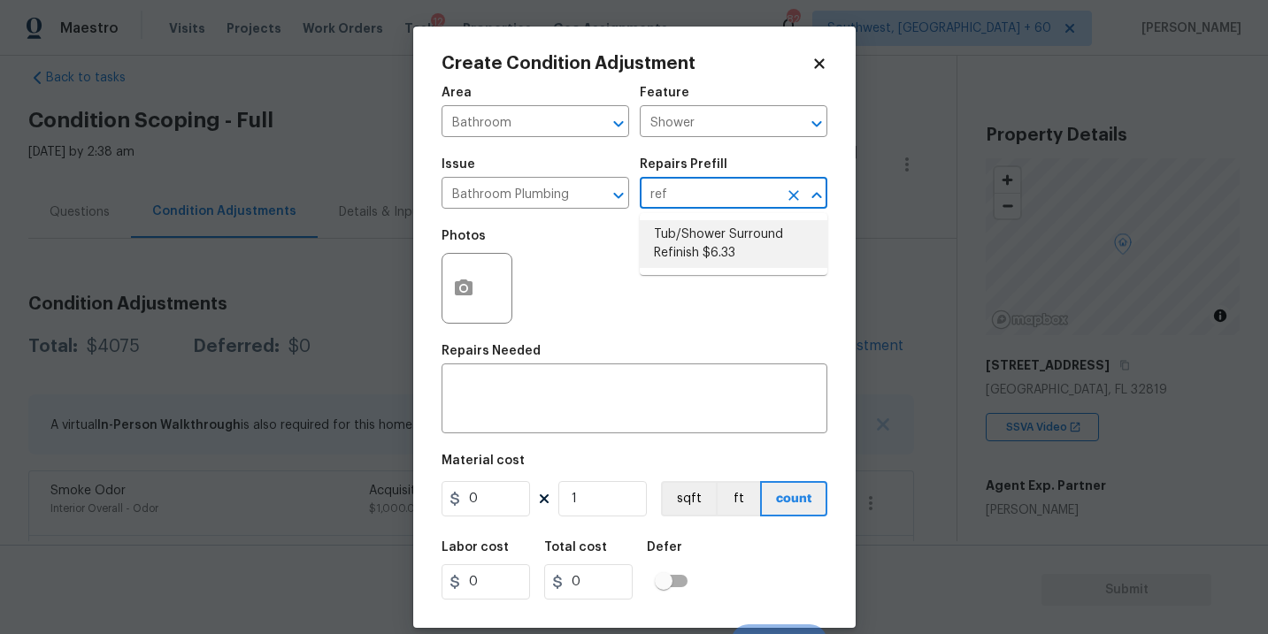
click at [702, 245] on li "Tub/Shower Surround Refinish $6.33" at bounding box center [734, 244] width 188 height 48
type input "Plumbing"
type textarea "Prep, mask, clean and refinish the tub/shower tile surround both all sides ensu…"
type input "6.33"
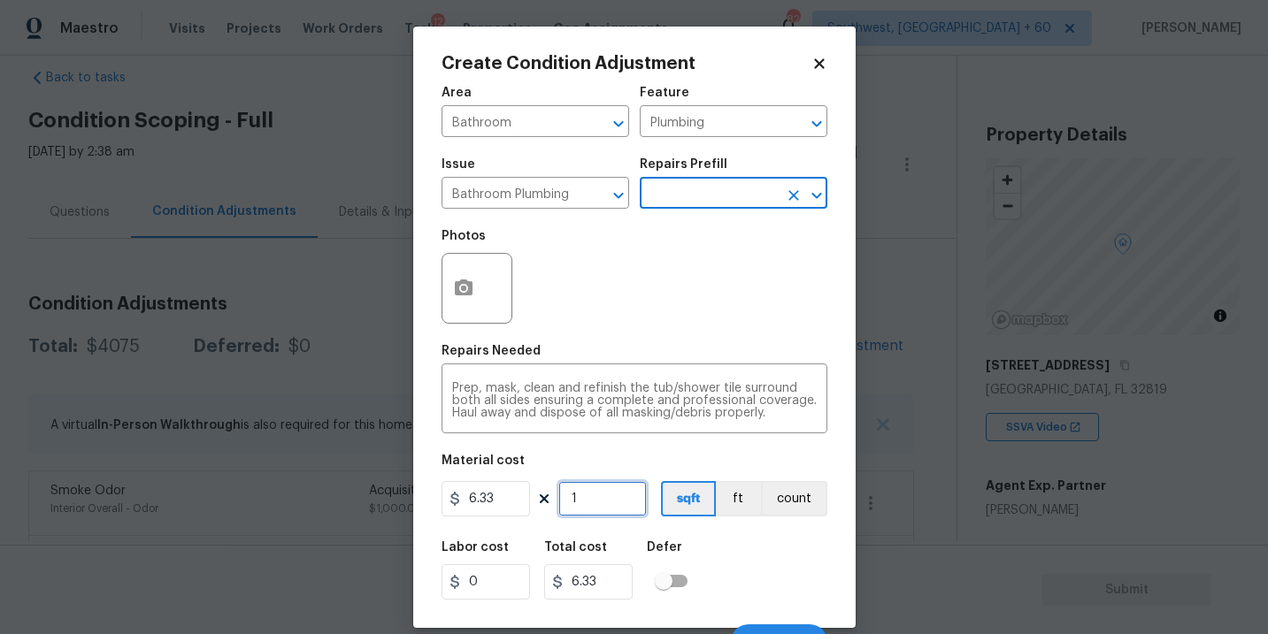
click at [616, 491] on input "1" at bounding box center [602, 498] width 88 height 35
type input "0"
type input "5"
type input "31.65"
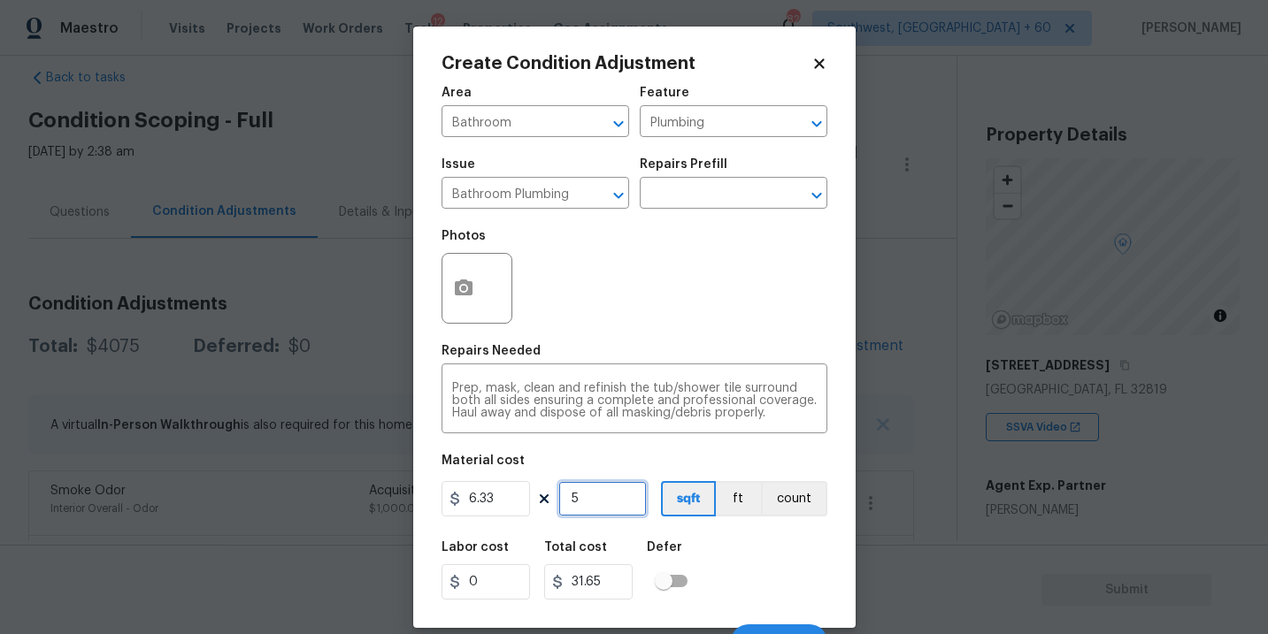
type input "56"
type input "354.48"
type input "56"
click at [479, 280] on button "button" at bounding box center [463, 288] width 42 height 69
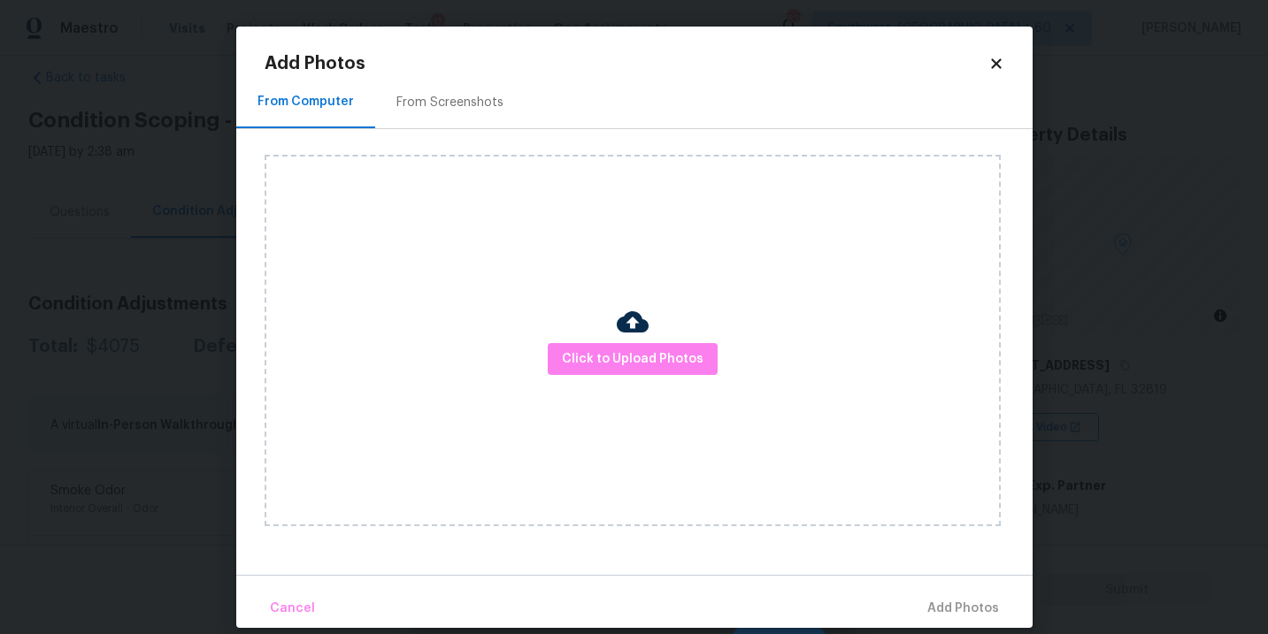
click at [643, 292] on div "Click to Upload Photos" at bounding box center [633, 341] width 736 height 372
click at [607, 367] on span "Click to Upload Photos" at bounding box center [633, 360] width 142 height 22
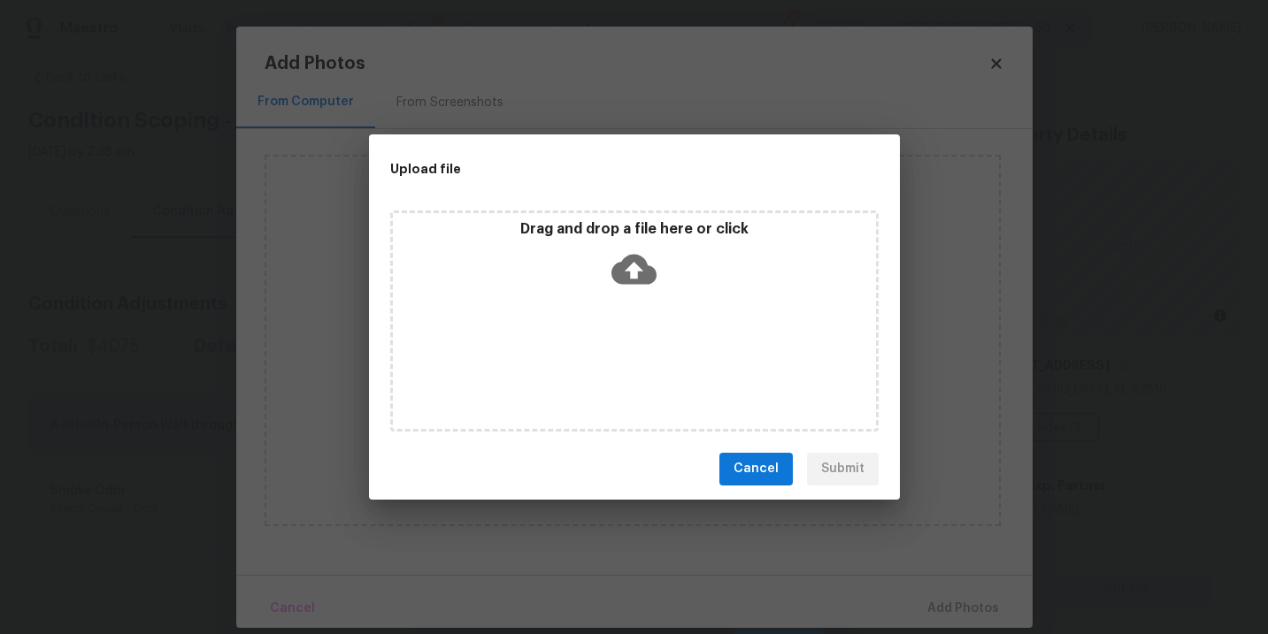
click at [642, 327] on div "Drag and drop a file here or click" at bounding box center [634, 321] width 488 height 221
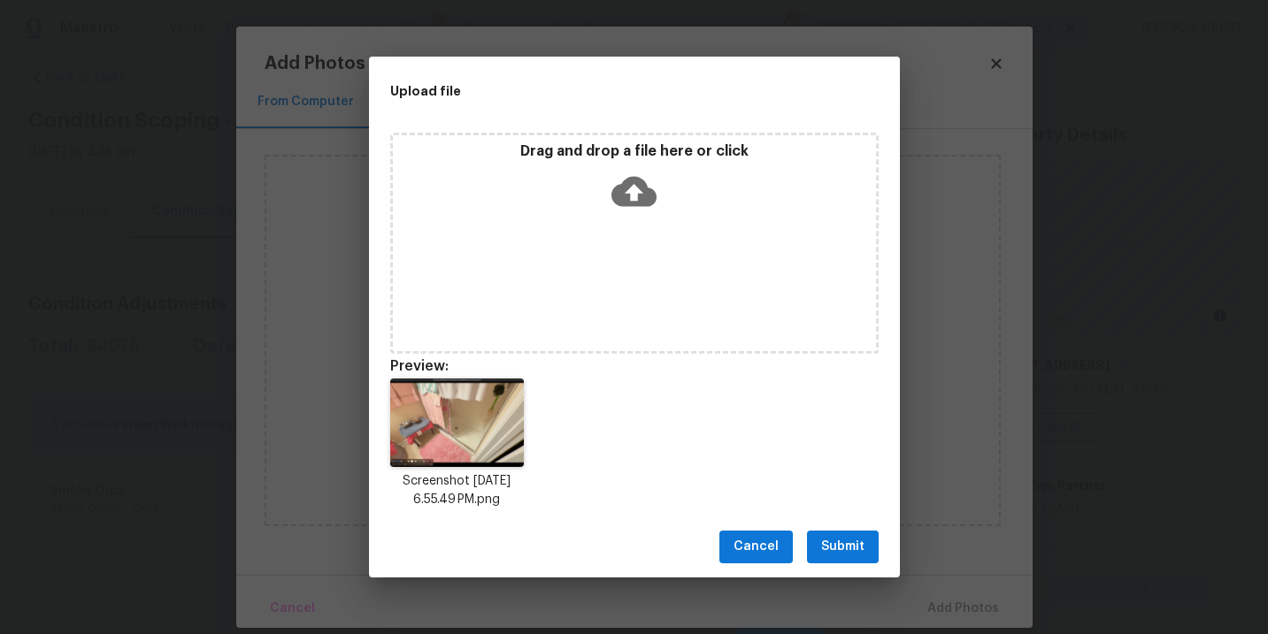
click at [837, 555] on span "Submit" at bounding box center [842, 547] width 43 height 22
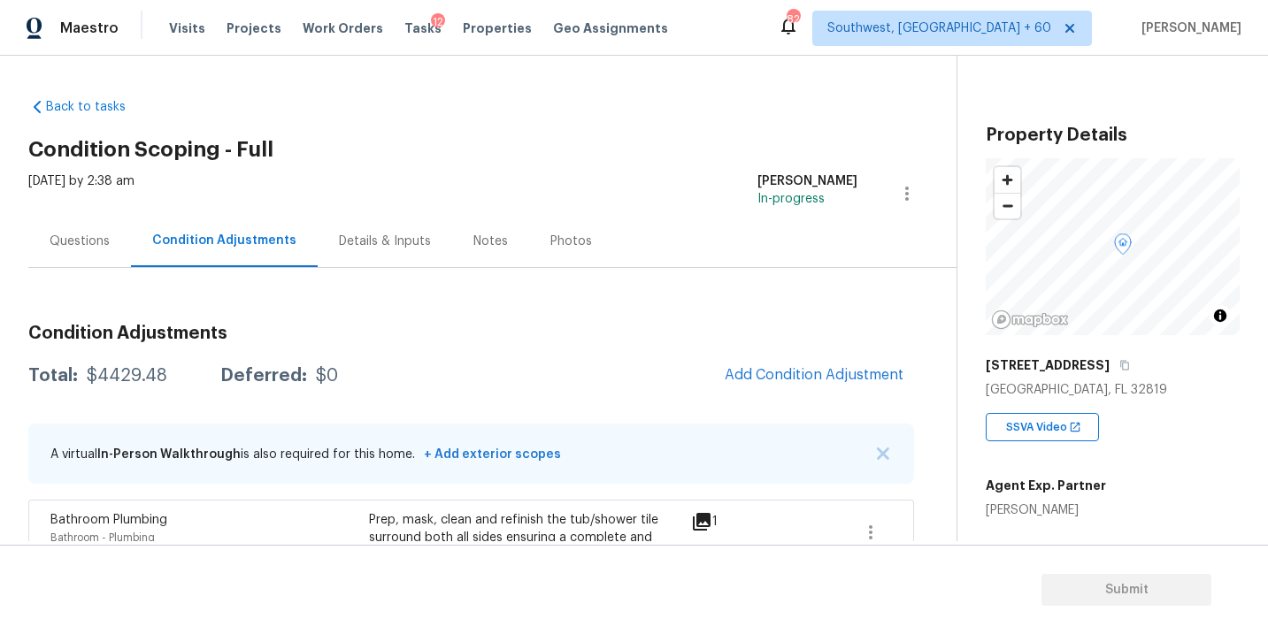
scroll to position [29, 0]
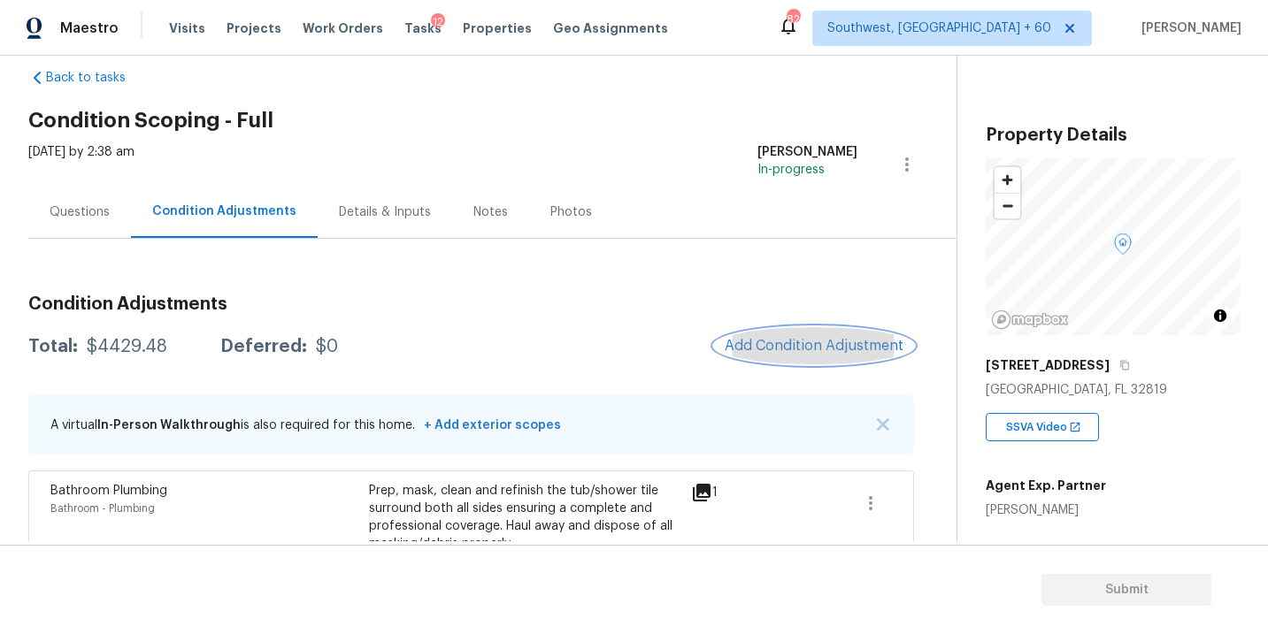
click at [754, 345] on span "Add Condition Adjustment" at bounding box center [814, 346] width 179 height 16
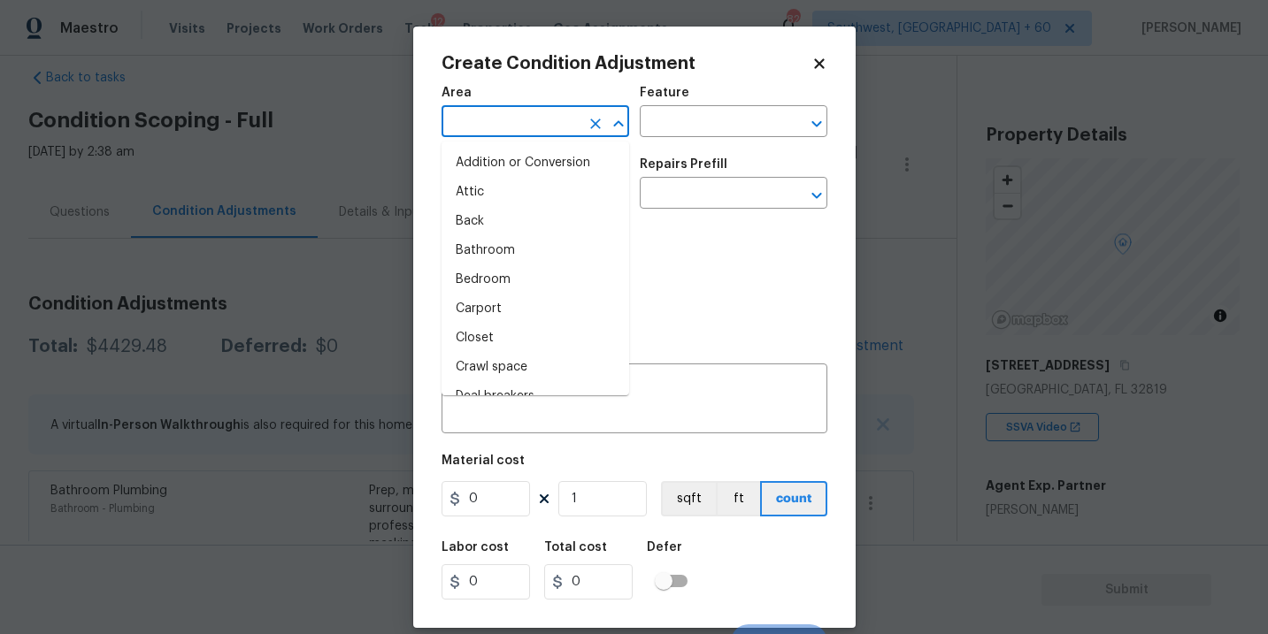
click at [503, 129] on input "text" at bounding box center [510, 123] width 138 height 27
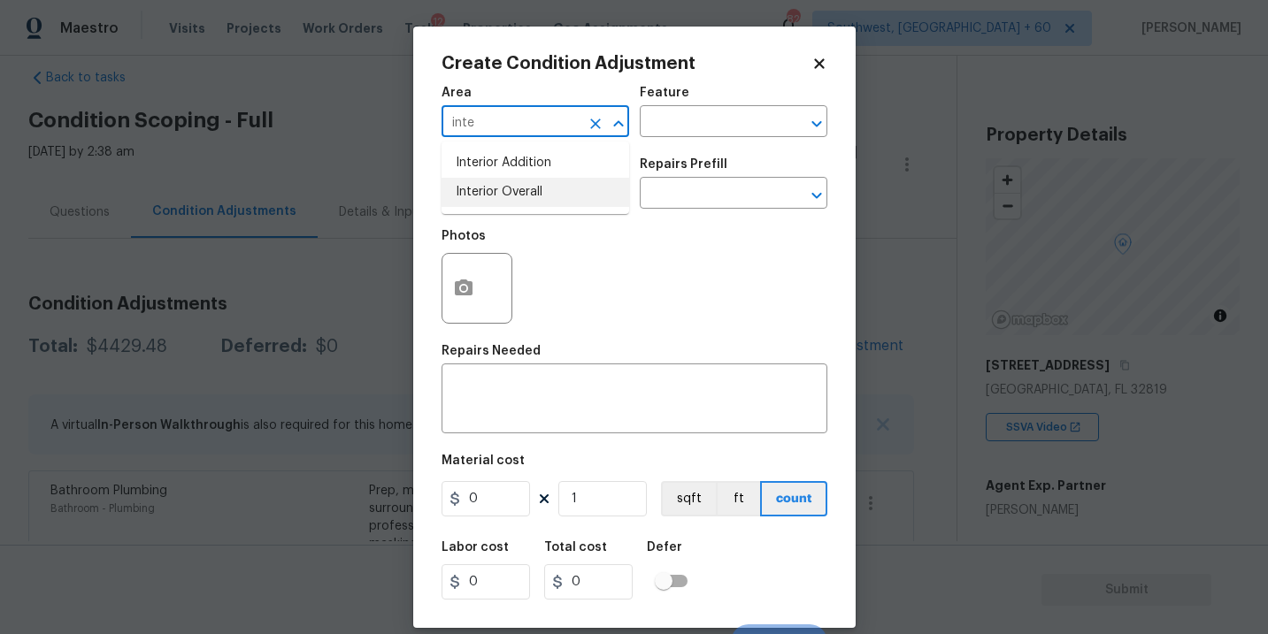
click at [505, 196] on li "Interior Overall" at bounding box center [535, 192] width 188 height 29
type input "Interior Overall"
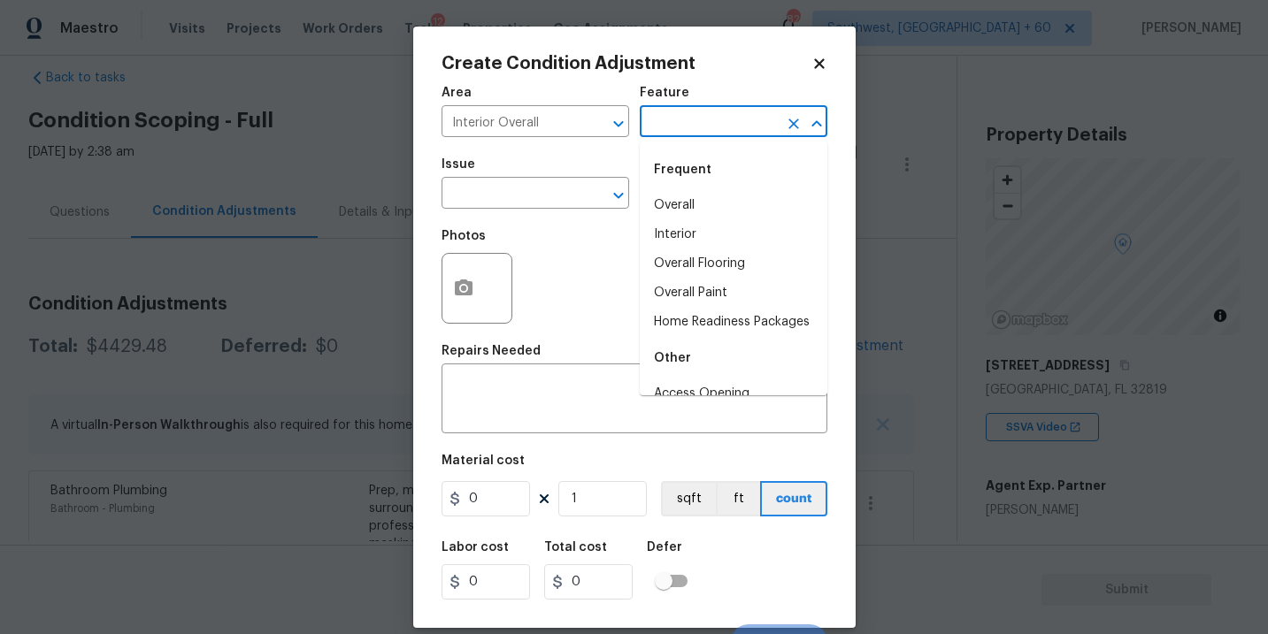
click at [715, 131] on input "text" at bounding box center [709, 123] width 138 height 27
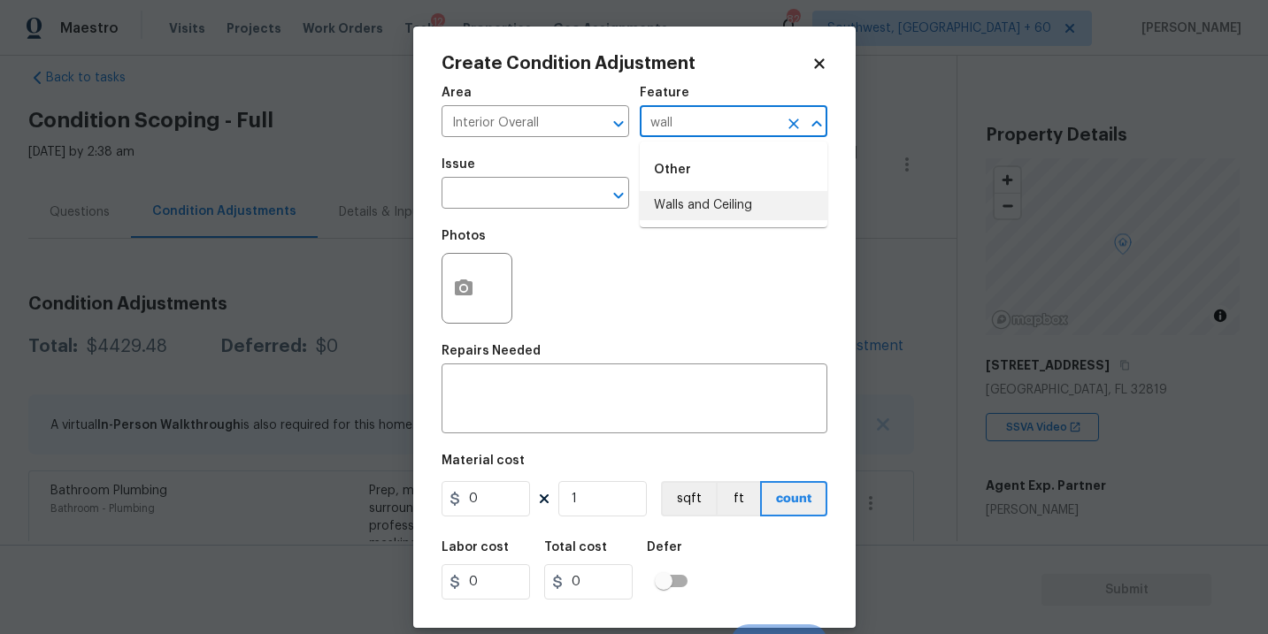
click at [695, 203] on li "Walls and Ceiling" at bounding box center [734, 205] width 188 height 29
type input "Walls and Ceiling"
click at [547, 203] on input "text" at bounding box center [510, 194] width 138 height 27
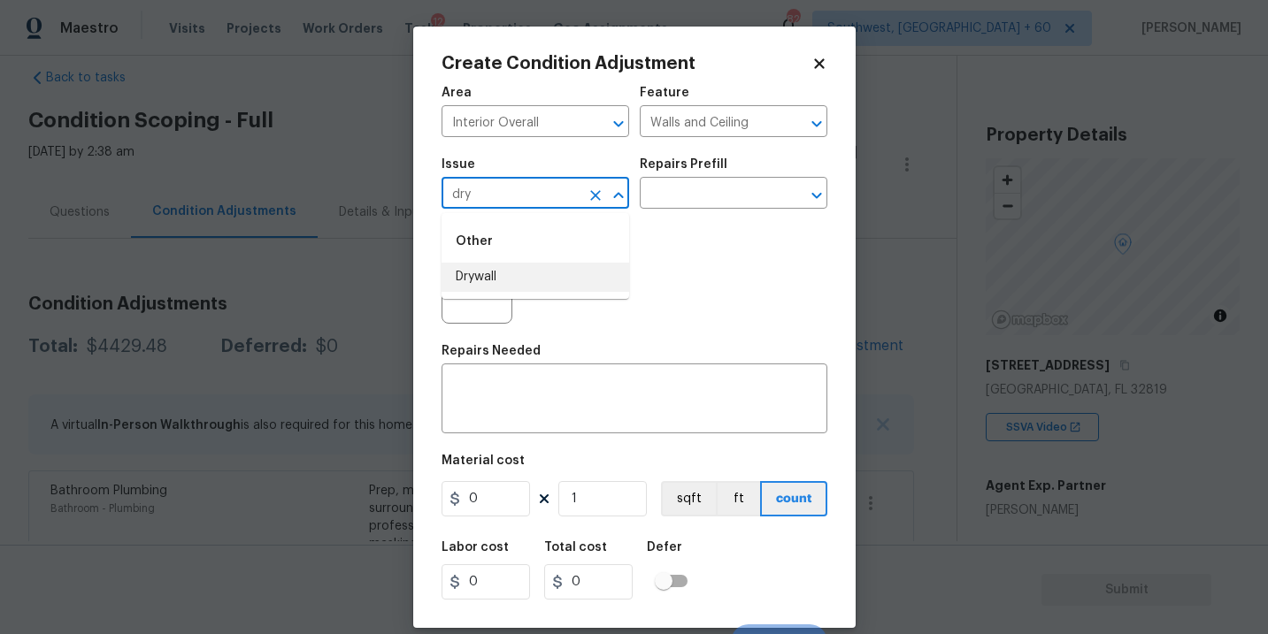
click at [540, 273] on li "Drywall" at bounding box center [535, 277] width 188 height 29
type input "Drywall"
click at [706, 211] on div "Issue Drywall ​ Repairs Prefill ​" at bounding box center [634, 184] width 386 height 72
click at [579, 413] on textarea at bounding box center [634, 400] width 365 height 37
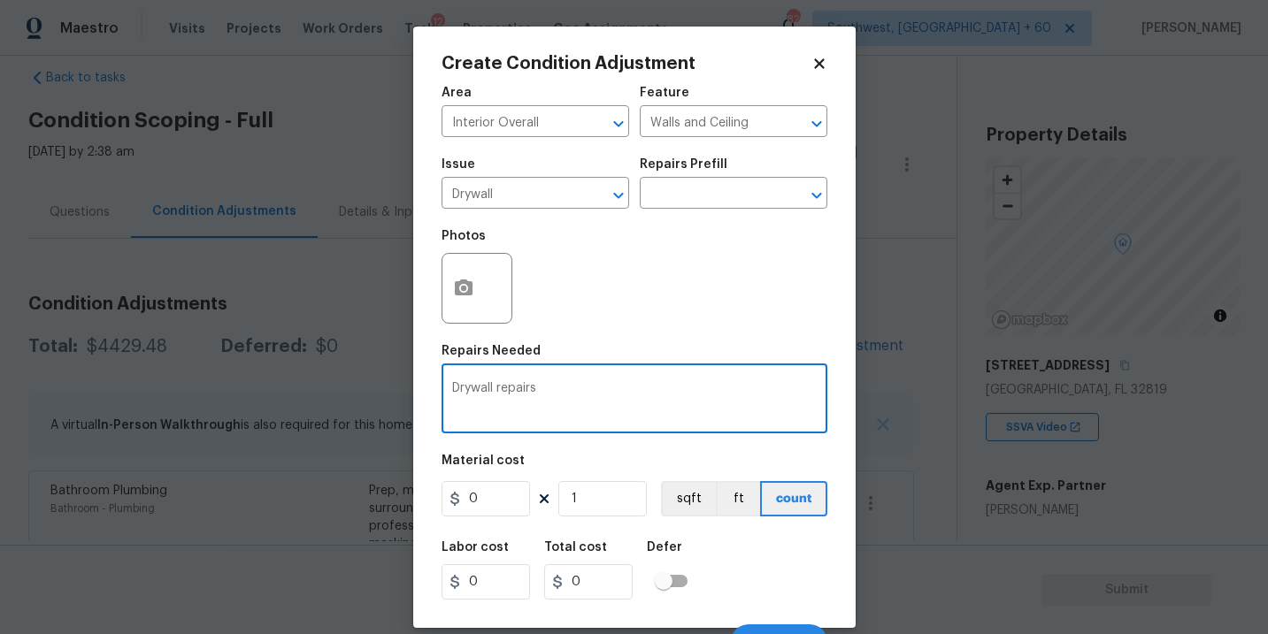
type textarea "Drywall repairs"
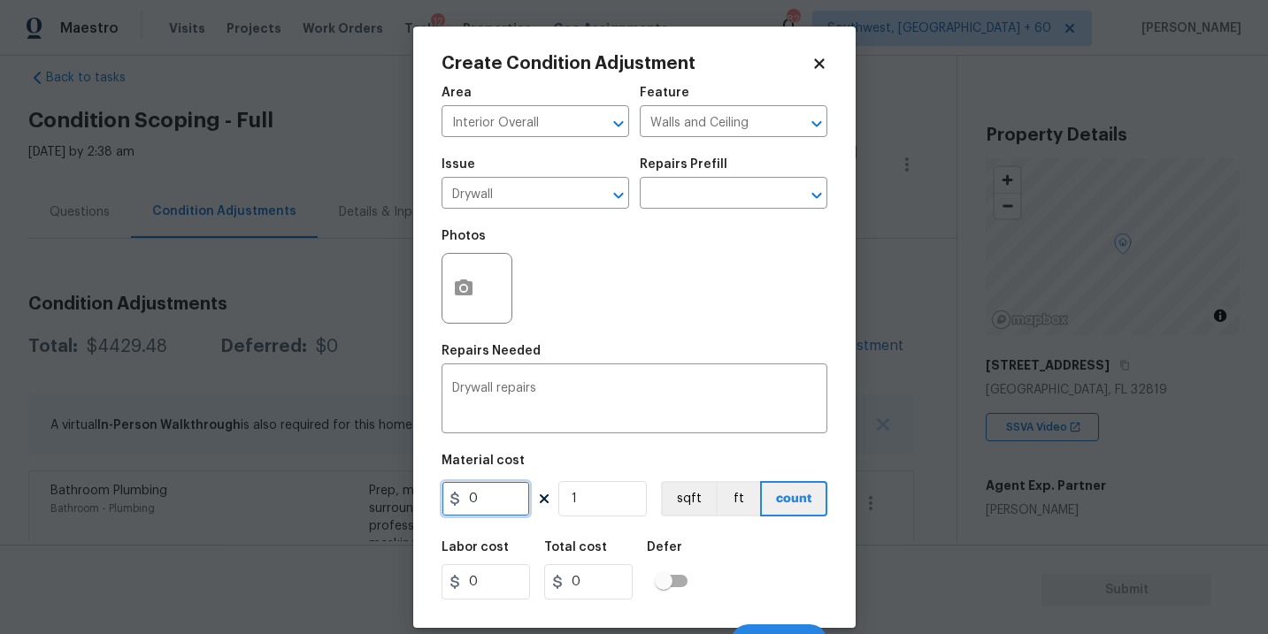
drag, startPoint x: 495, startPoint y: 495, endPoint x: 338, endPoint y: 501, distance: 157.6
click at [338, 501] on div "Create Condition Adjustment Area Interior Overall ​ Feature Walls and Ceiling ​…" at bounding box center [634, 317] width 1268 height 634
type input "300"
click at [638, 354] on div "Repairs Needed" at bounding box center [634, 356] width 386 height 23
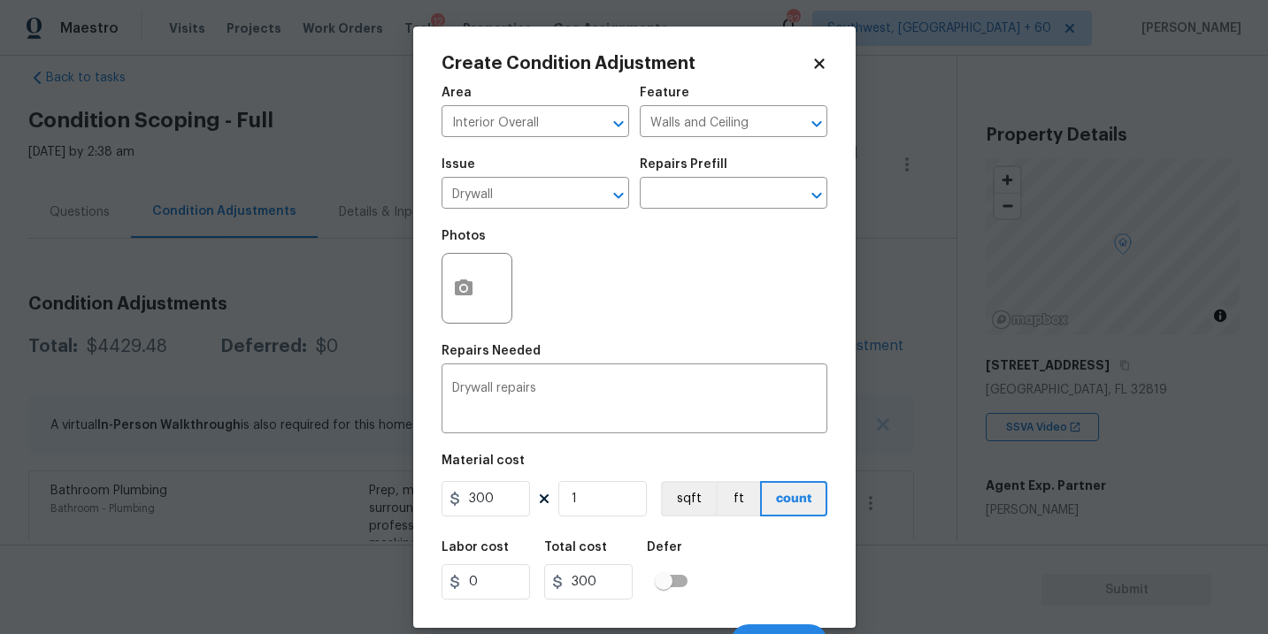
click at [482, 310] on div at bounding box center [476, 288] width 71 height 71
click at [468, 294] on icon "button" at bounding box center [464, 288] width 18 height 16
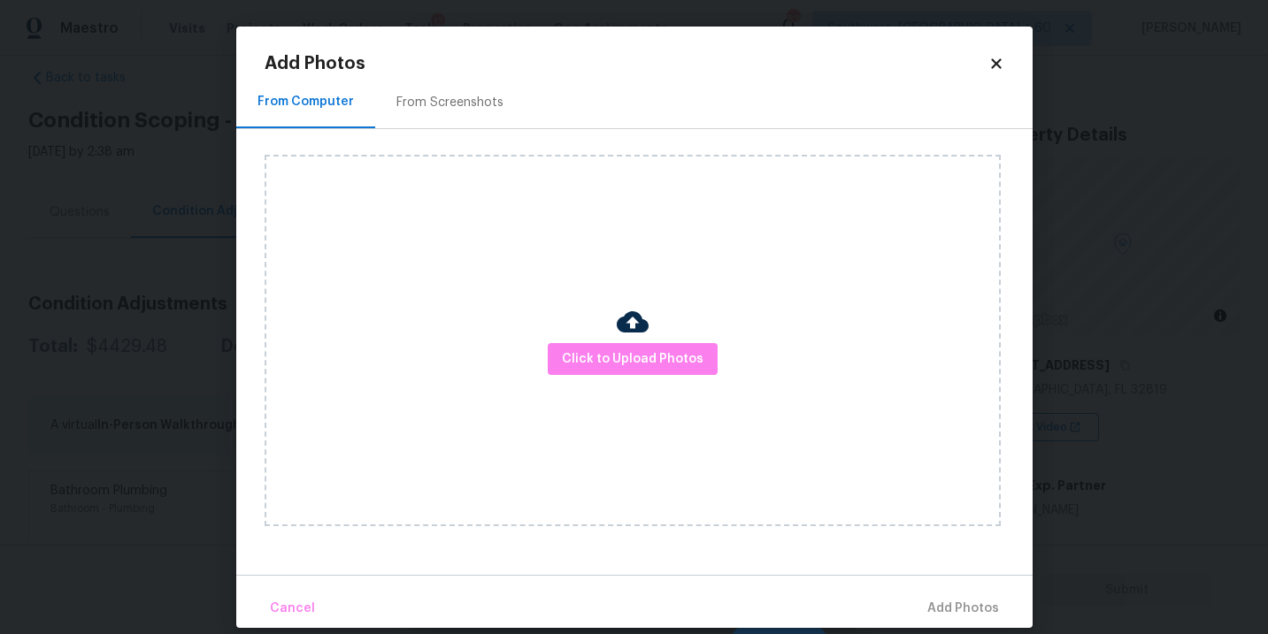
click at [595, 338] on div "Click to Upload Photos" at bounding box center [633, 341] width 736 height 372
click at [629, 309] on img at bounding box center [633, 322] width 32 height 32
click at [629, 349] on span "Click to Upload Photos" at bounding box center [633, 360] width 142 height 22
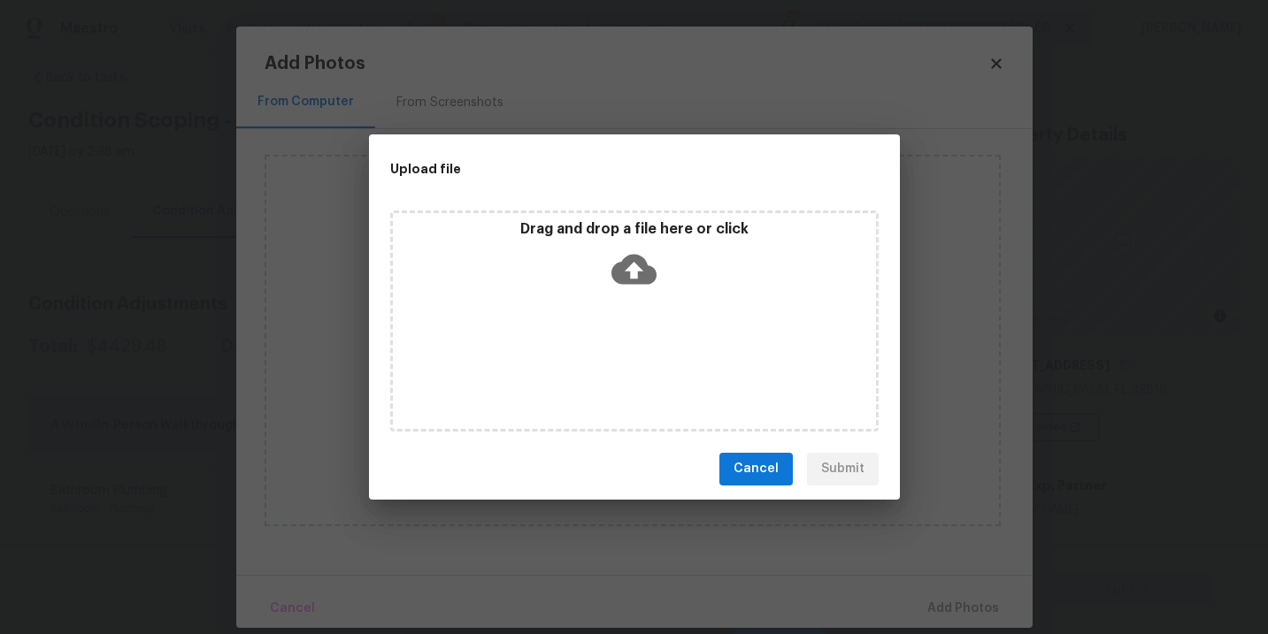
click at [643, 296] on div "Drag and drop a file here or click" at bounding box center [634, 321] width 488 height 221
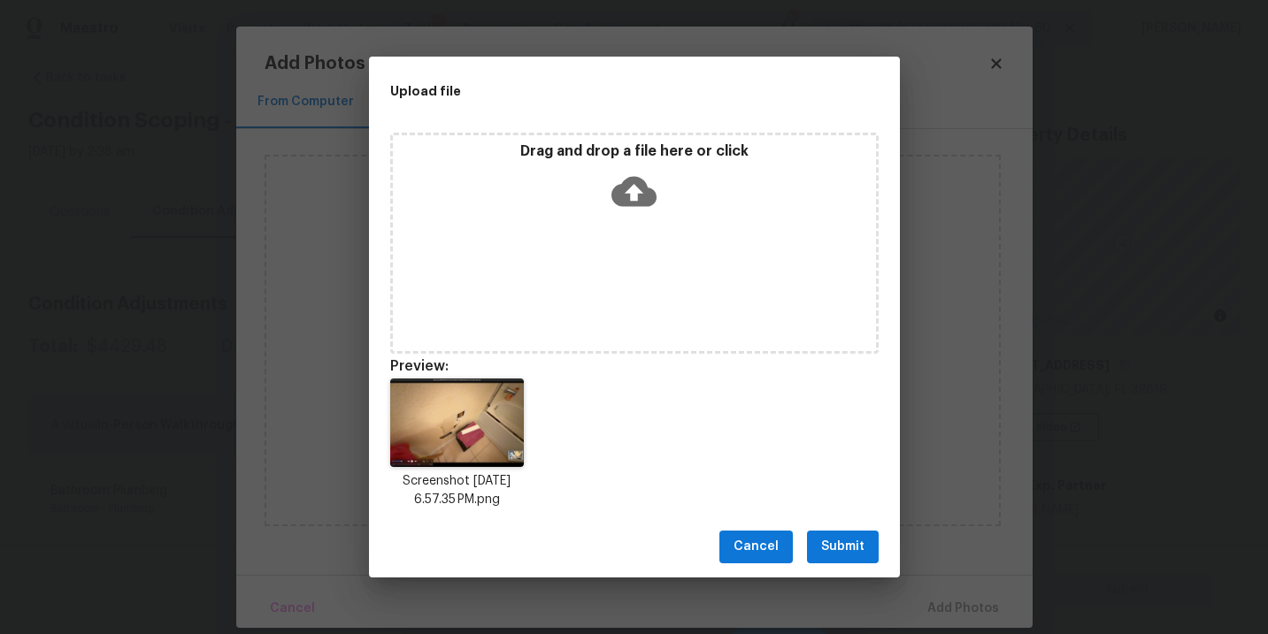
click at [854, 535] on button "Submit" at bounding box center [843, 547] width 72 height 33
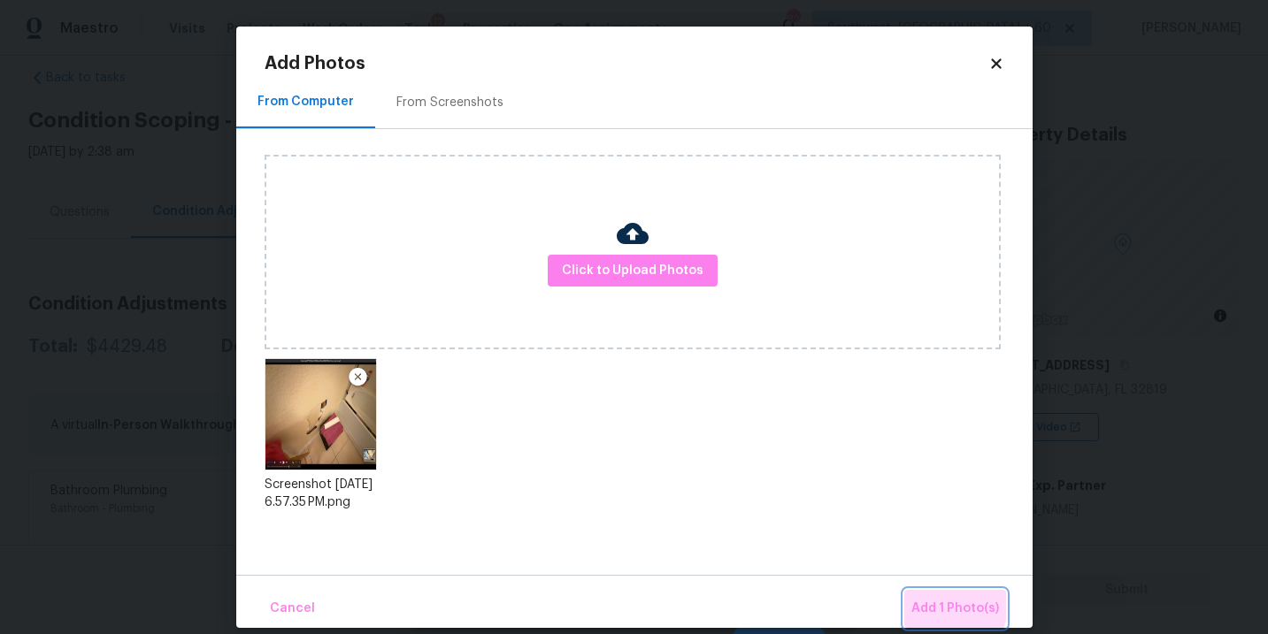
click at [944, 602] on span "Add 1 Photo(s)" at bounding box center [955, 609] width 88 height 22
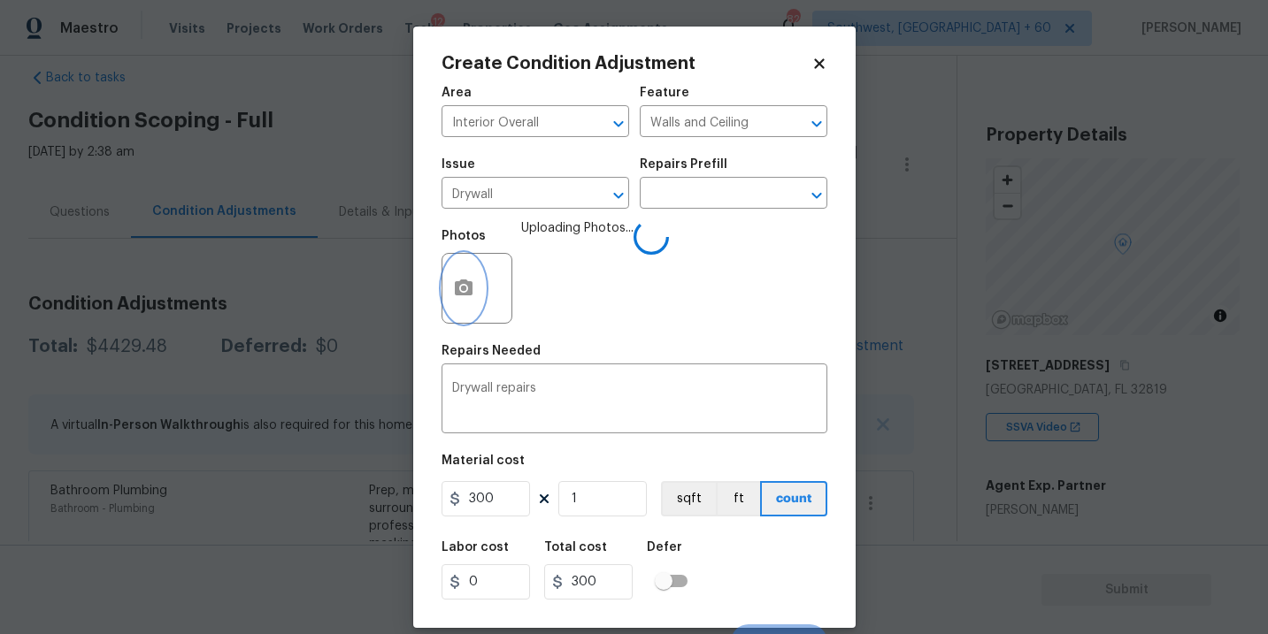
scroll to position [27, 0]
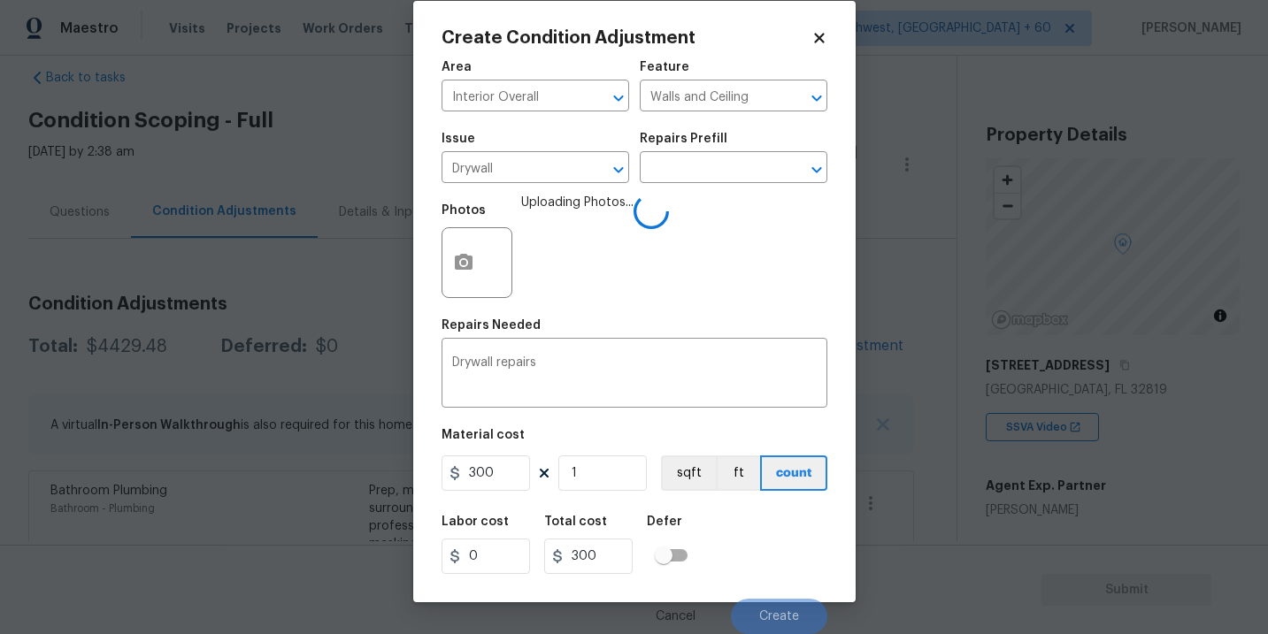
click at [760, 549] on div "Labor cost 0 Total cost 300 Defer" at bounding box center [634, 545] width 386 height 80
click at [772, 555] on div "Labor cost 0 Total cost 300 Defer" at bounding box center [634, 545] width 386 height 80
click at [779, 551] on div "Labor cost 0 Total cost 300 Defer" at bounding box center [634, 545] width 386 height 80
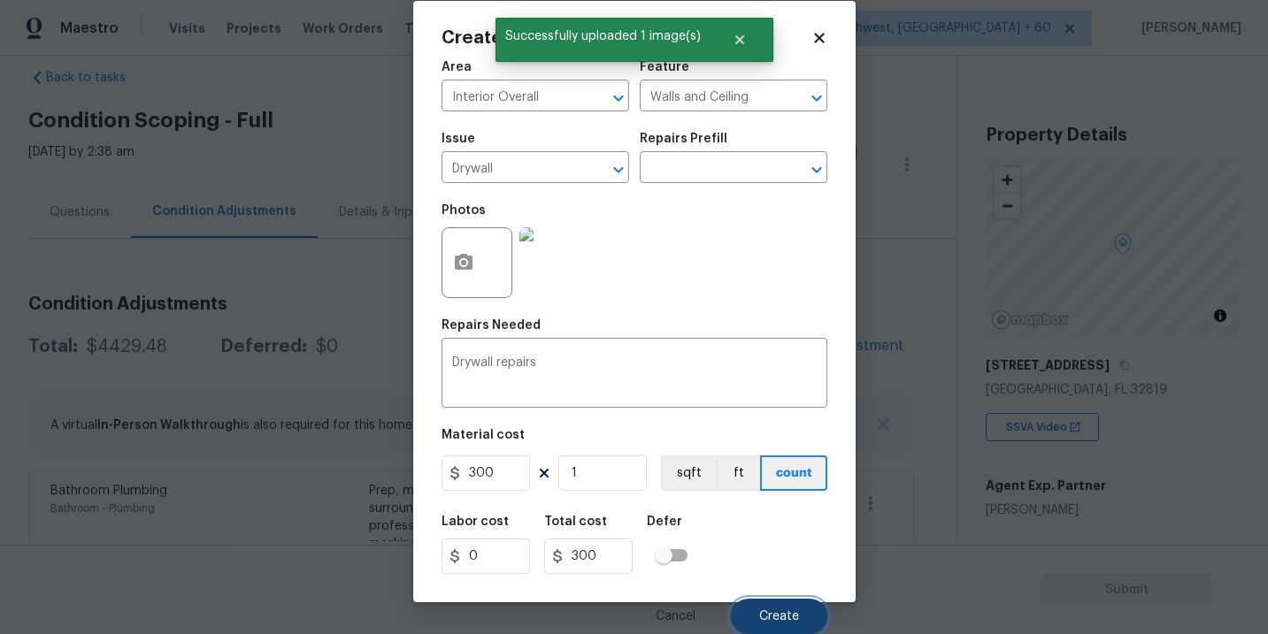
click at [779, 616] on span "Create" at bounding box center [779, 616] width 40 height 13
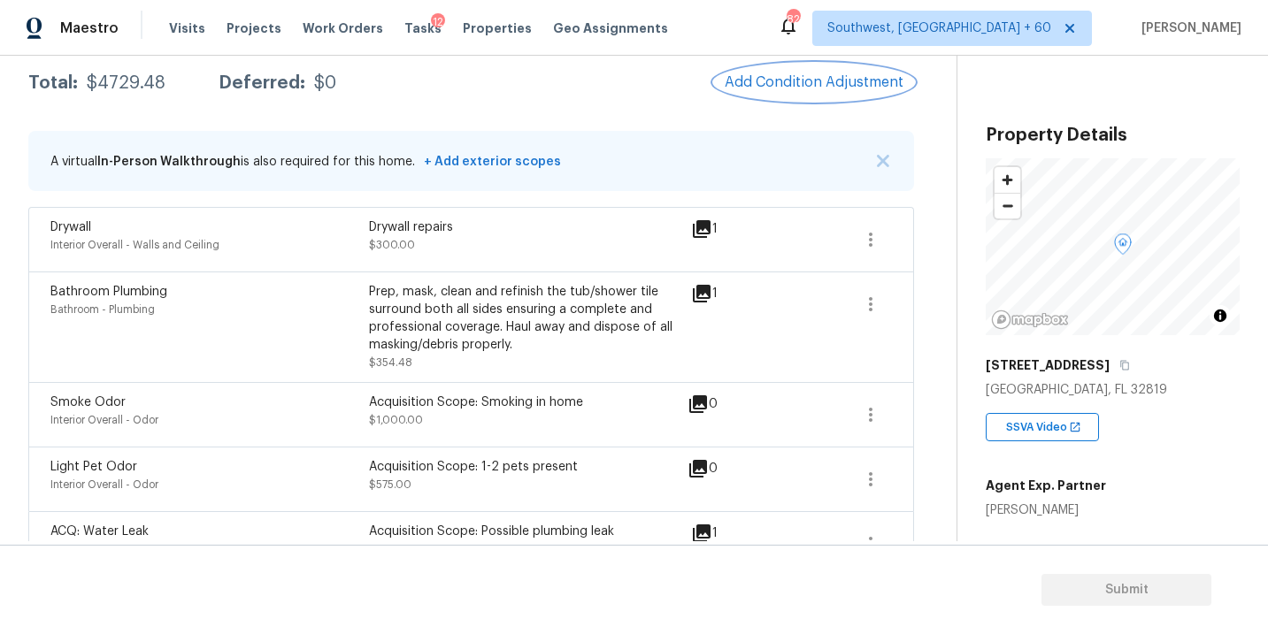
scroll to position [254, 0]
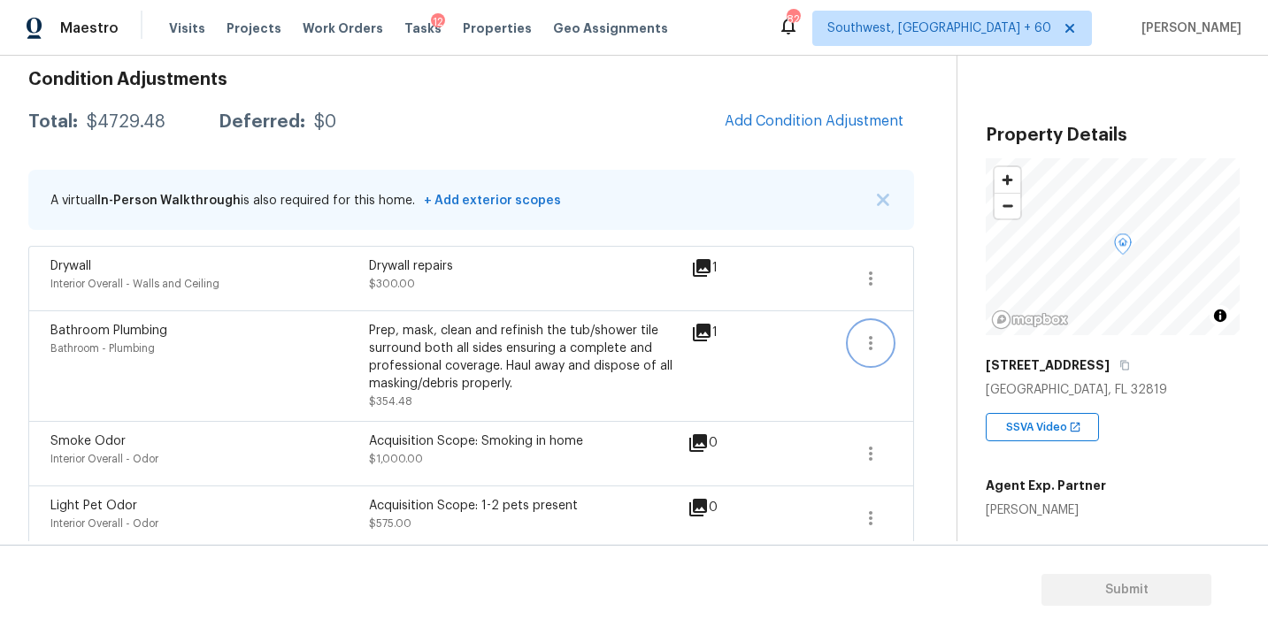
click at [874, 352] on icon "button" at bounding box center [870, 343] width 21 height 21
click at [931, 349] on link "Edit" at bounding box center [971, 339] width 150 height 27
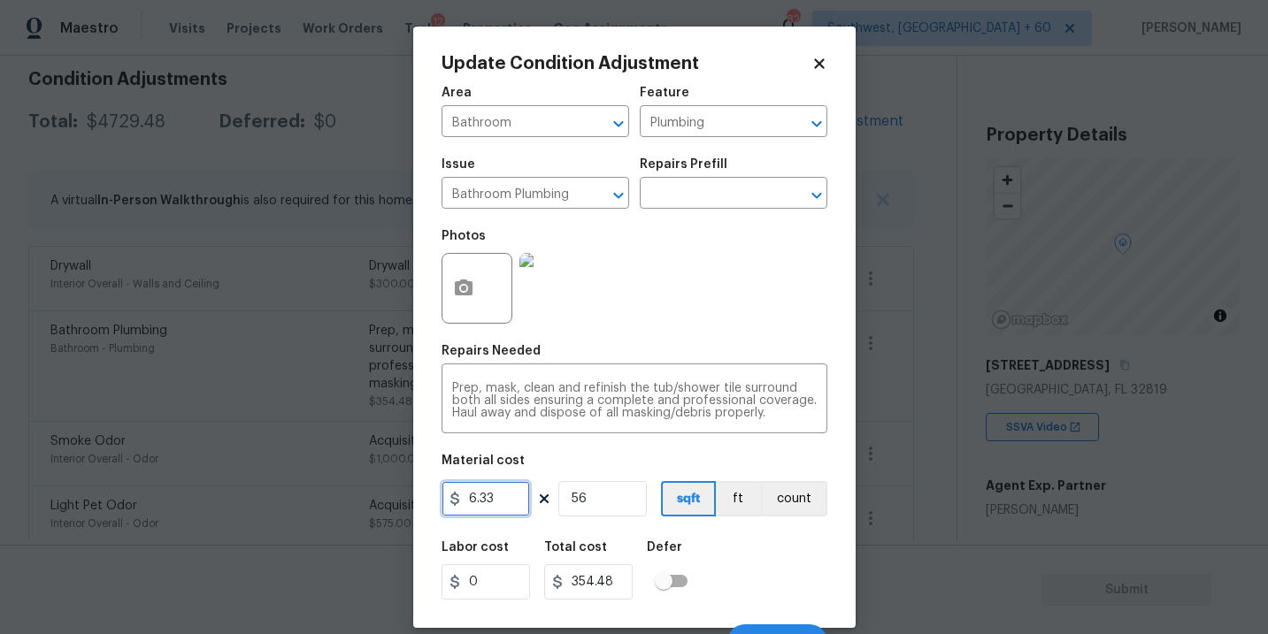
drag, startPoint x: 519, startPoint y: 501, endPoint x: 342, endPoint y: 499, distance: 177.0
click at [342, 499] on div "Update Condition Adjustment Area Bathroom ​ Feature Plumbing ​ Issue Bathroom P…" at bounding box center [634, 317] width 1268 height 634
type input "354"
type input "19824"
drag, startPoint x: 605, startPoint y: 505, endPoint x: 503, endPoint y: 505, distance: 101.7
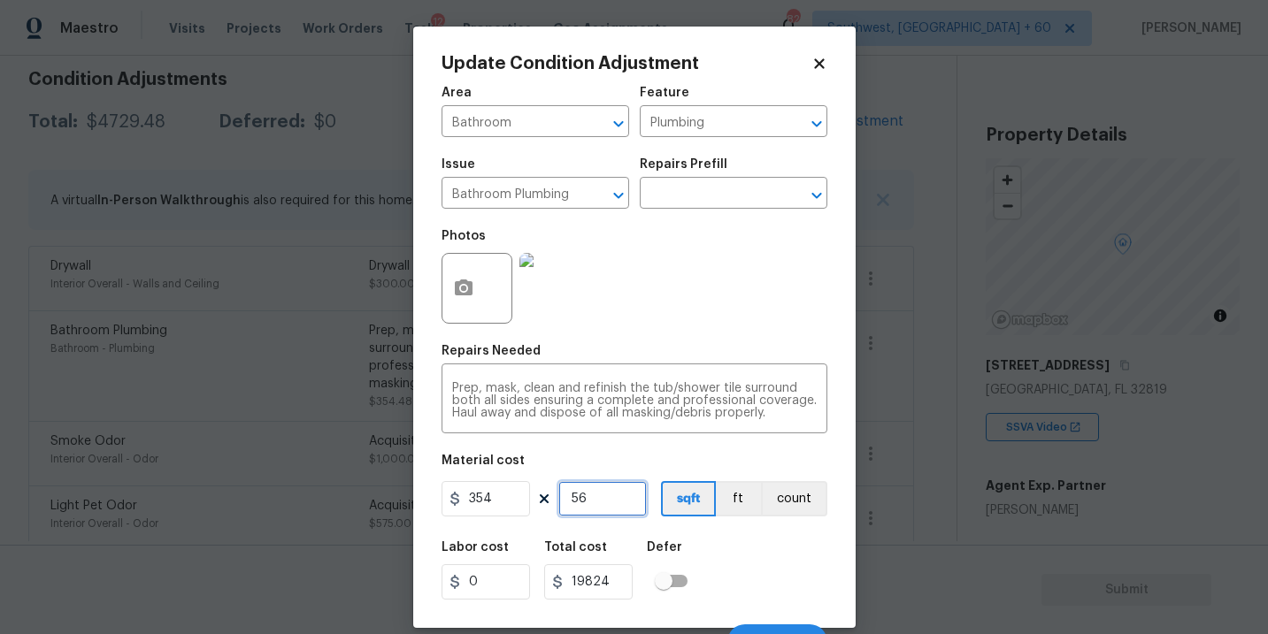
click at [511, 510] on div "354 56 sqft ft count" at bounding box center [634, 498] width 386 height 35
type input "2"
type input "708"
type input "2"
click at [477, 311] on button "button" at bounding box center [463, 288] width 42 height 69
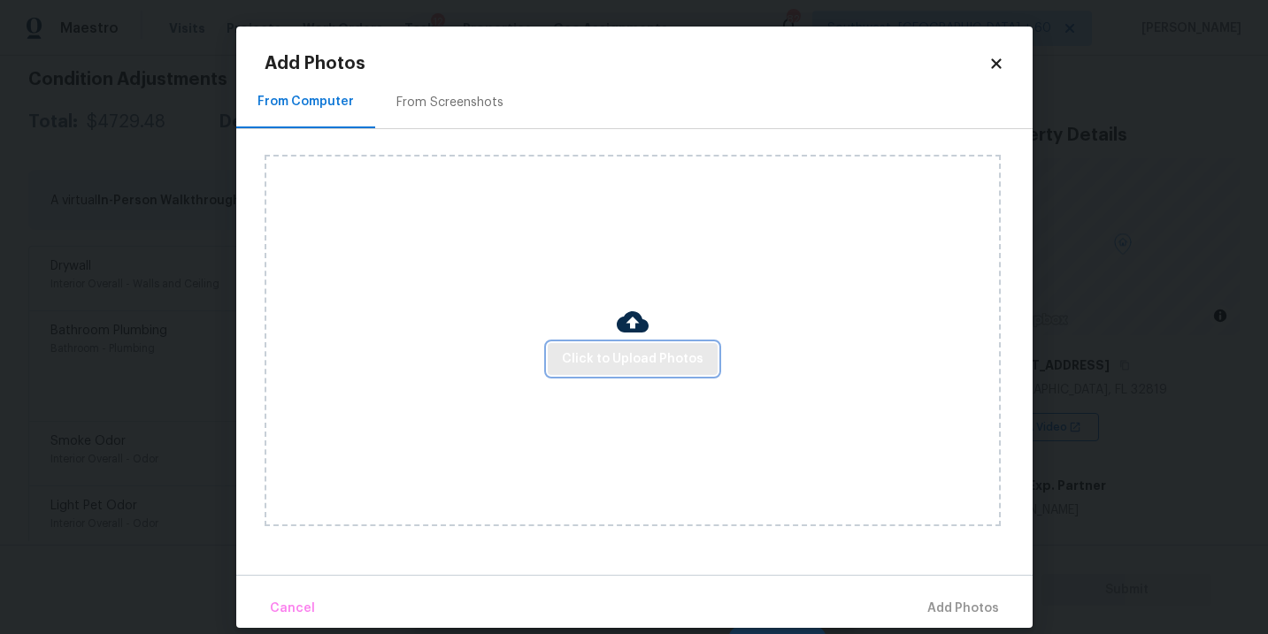
click at [580, 352] on span "Click to Upload Photos" at bounding box center [633, 360] width 142 height 22
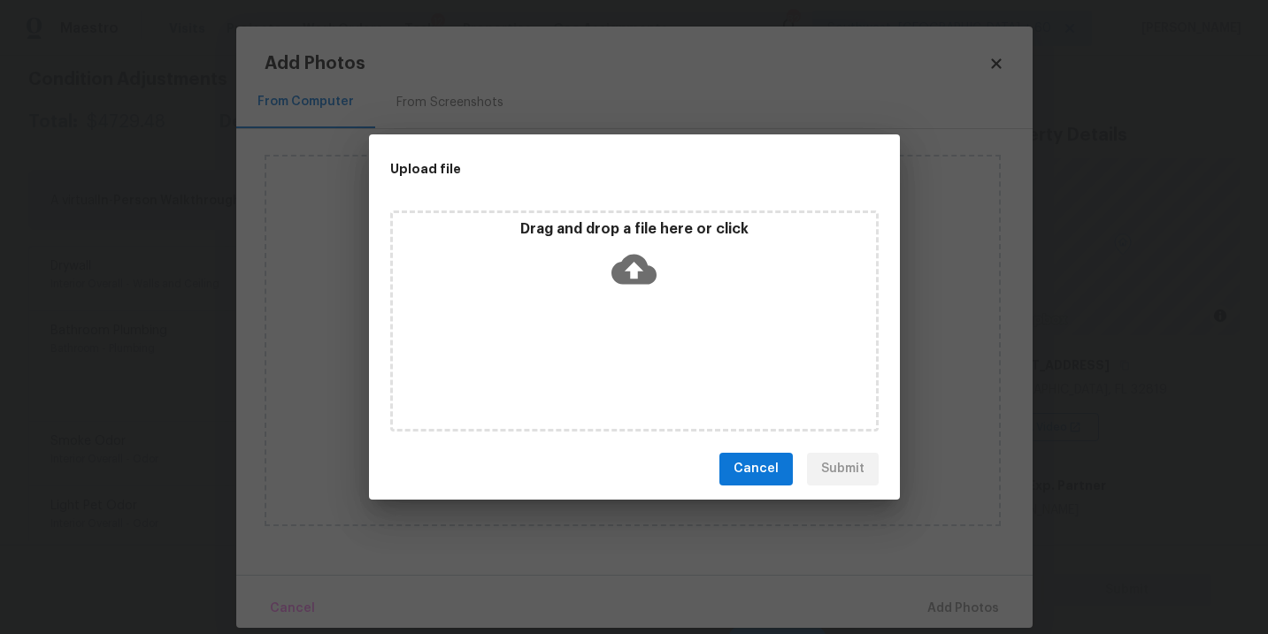
click at [626, 299] on div "Drag and drop a file here or click" at bounding box center [634, 321] width 488 height 221
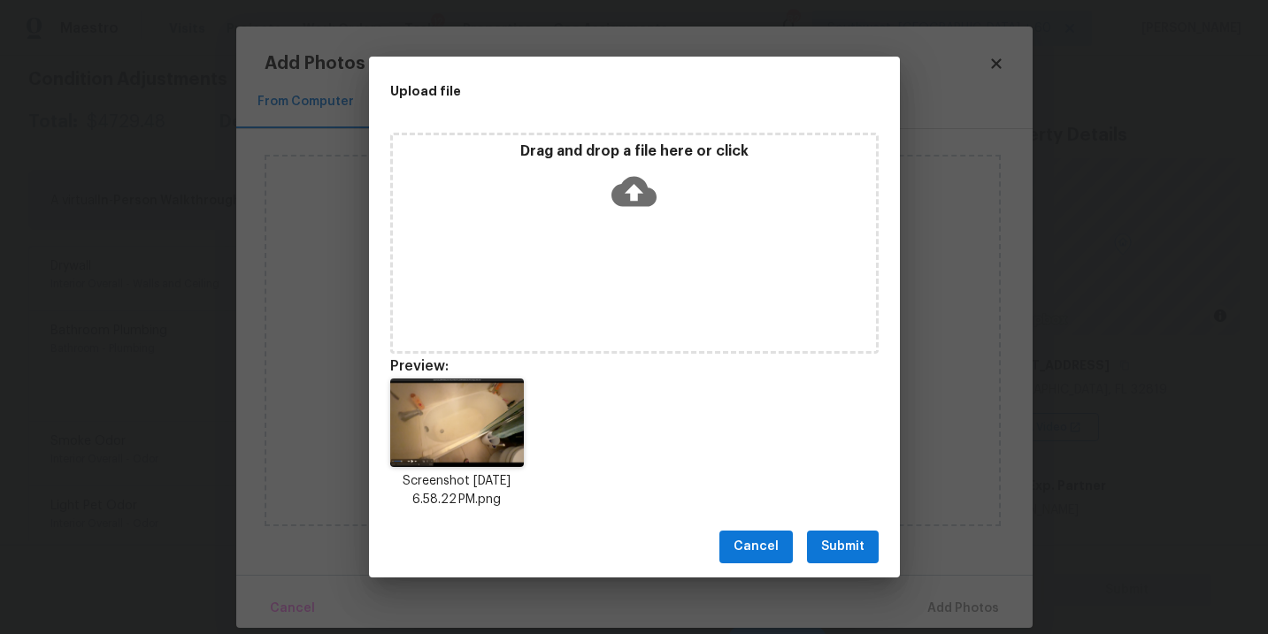
click at [849, 550] on span "Submit" at bounding box center [842, 547] width 43 height 22
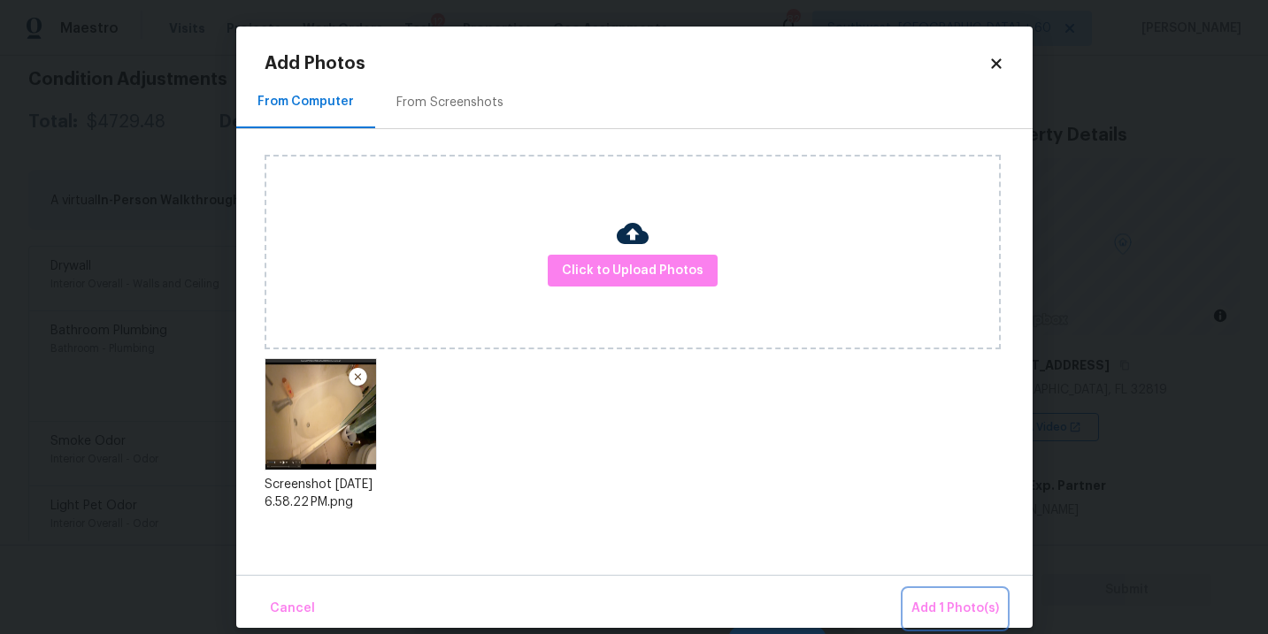
click at [920, 591] on button "Add 1 Photo(s)" at bounding box center [955, 609] width 102 height 38
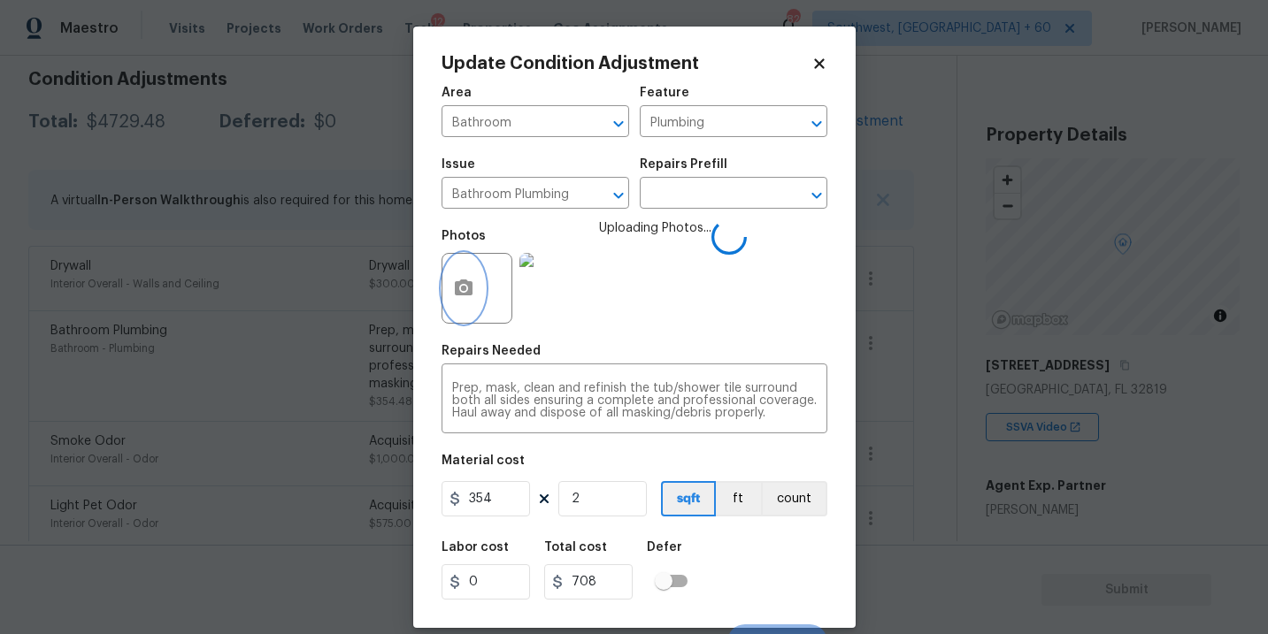
scroll to position [27, 0]
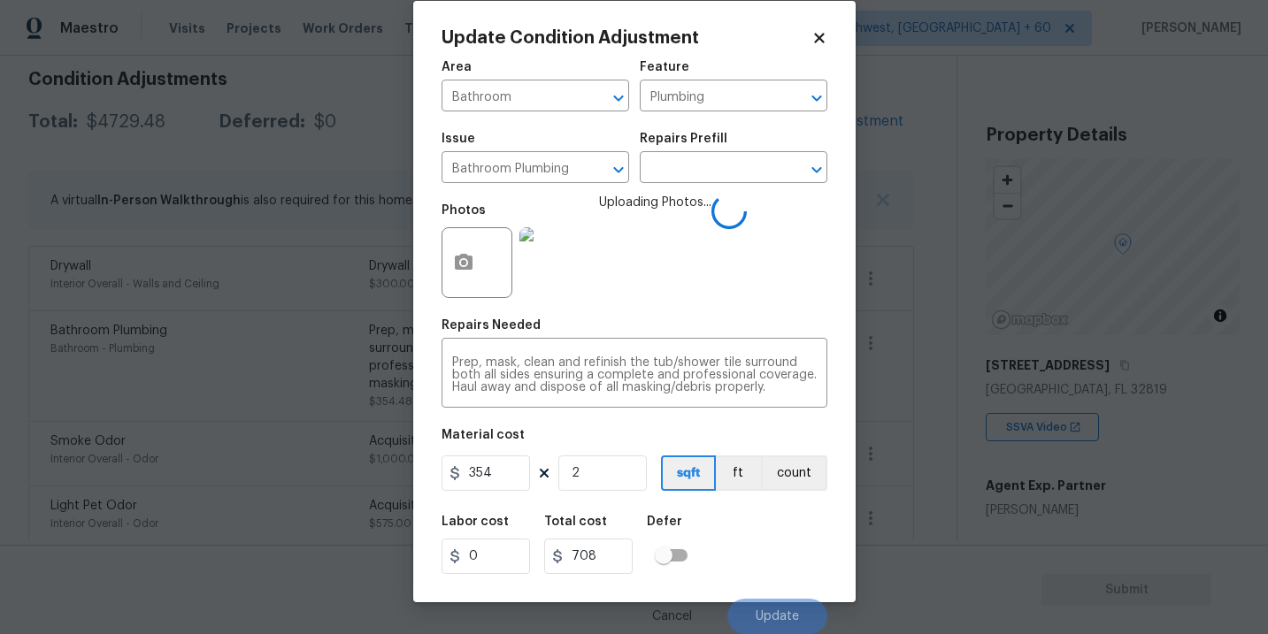
click at [764, 533] on div "Labor cost 0 Total cost 708 Defer" at bounding box center [634, 545] width 386 height 80
click at [770, 539] on div "Labor cost 0 Total cost 708 Defer" at bounding box center [634, 545] width 386 height 80
click at [775, 549] on div "Labor cost 0 Total cost 708 Defer" at bounding box center [634, 545] width 386 height 80
click at [779, 564] on div "Labor cost 0 Total cost 708 Defer" at bounding box center [634, 545] width 386 height 80
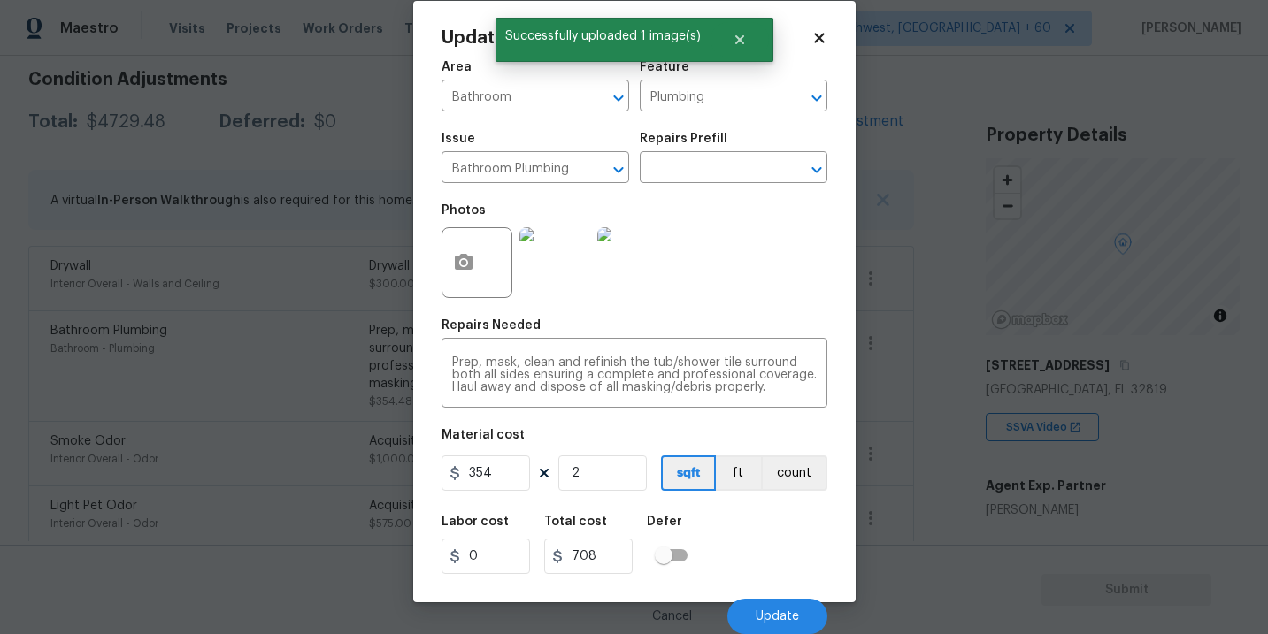
click at [779, 572] on div "Labor cost 0 Total cost 708 Defer" at bounding box center [634, 545] width 386 height 80
click at [777, 604] on button "Update" at bounding box center [777, 616] width 100 height 35
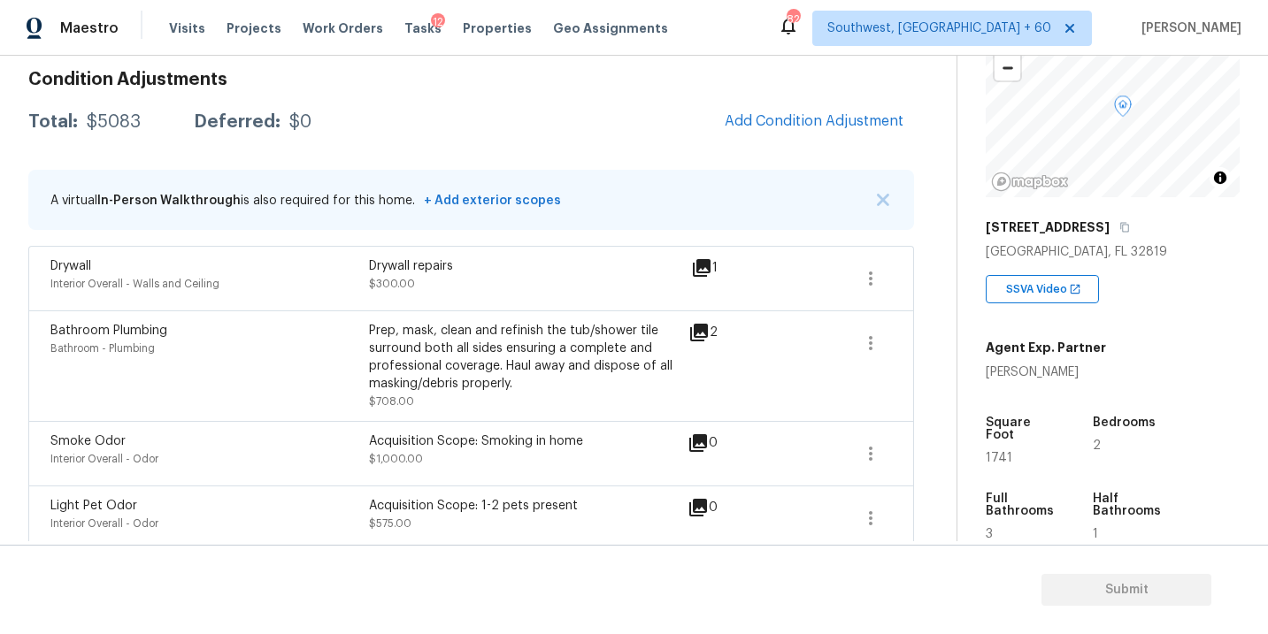
scroll to position [260, 0]
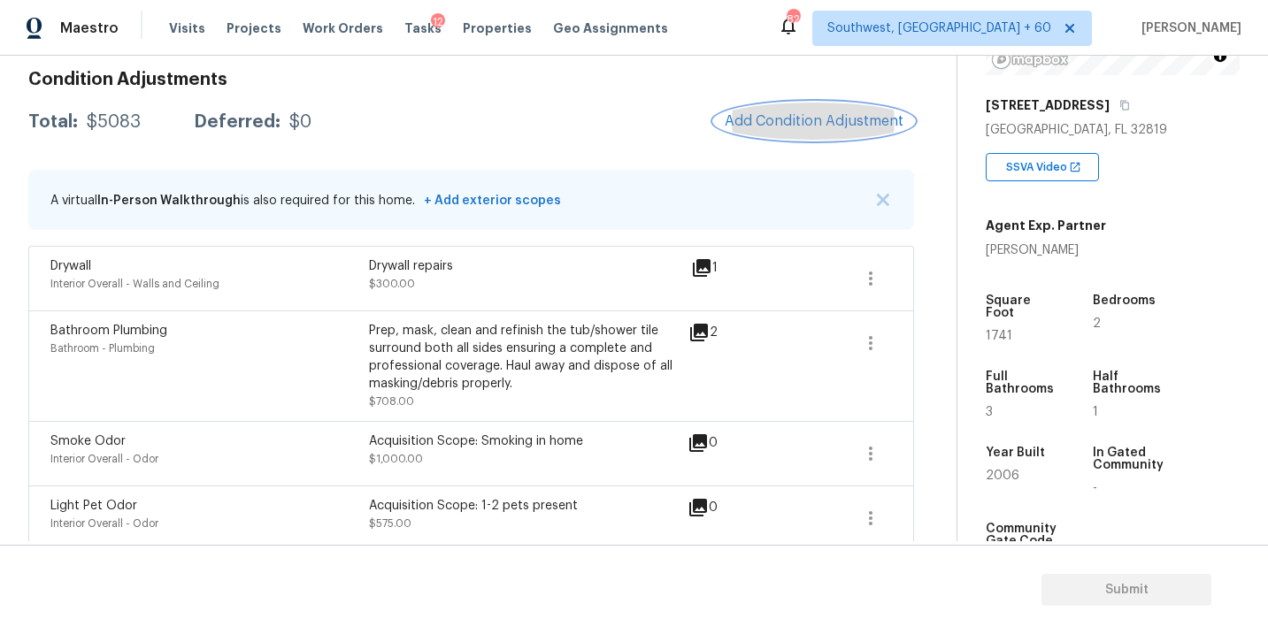
click at [781, 131] on button "Add Condition Adjustment" at bounding box center [814, 121] width 200 height 37
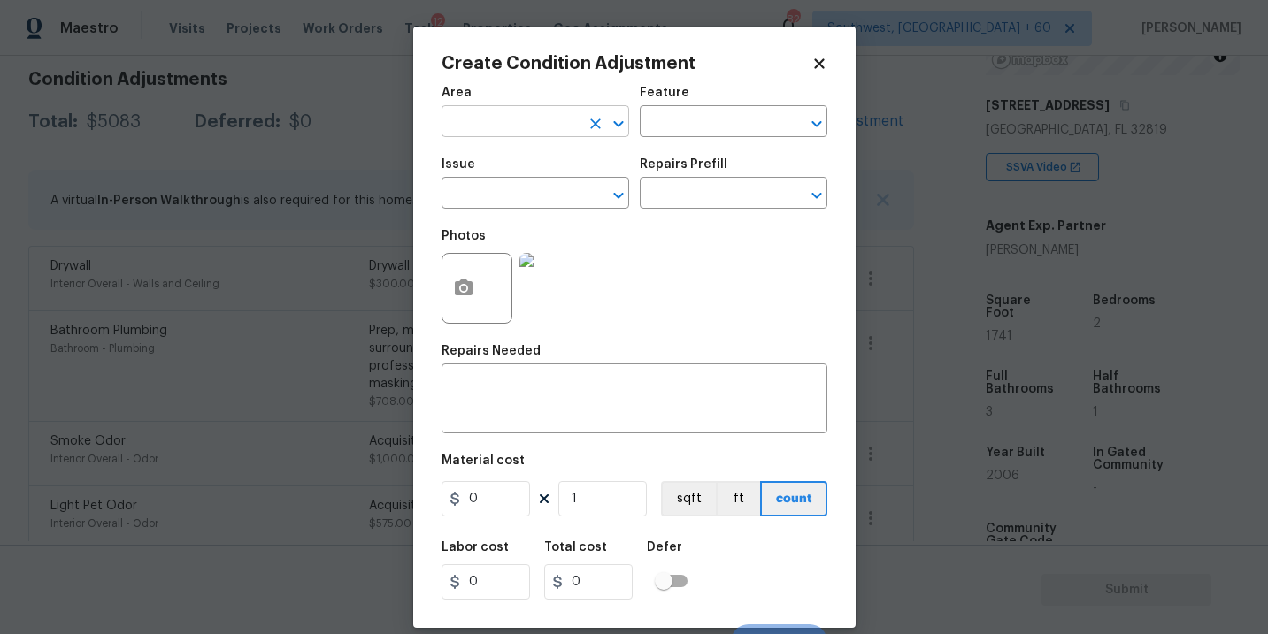
click at [522, 128] on input "text" at bounding box center [510, 123] width 138 height 27
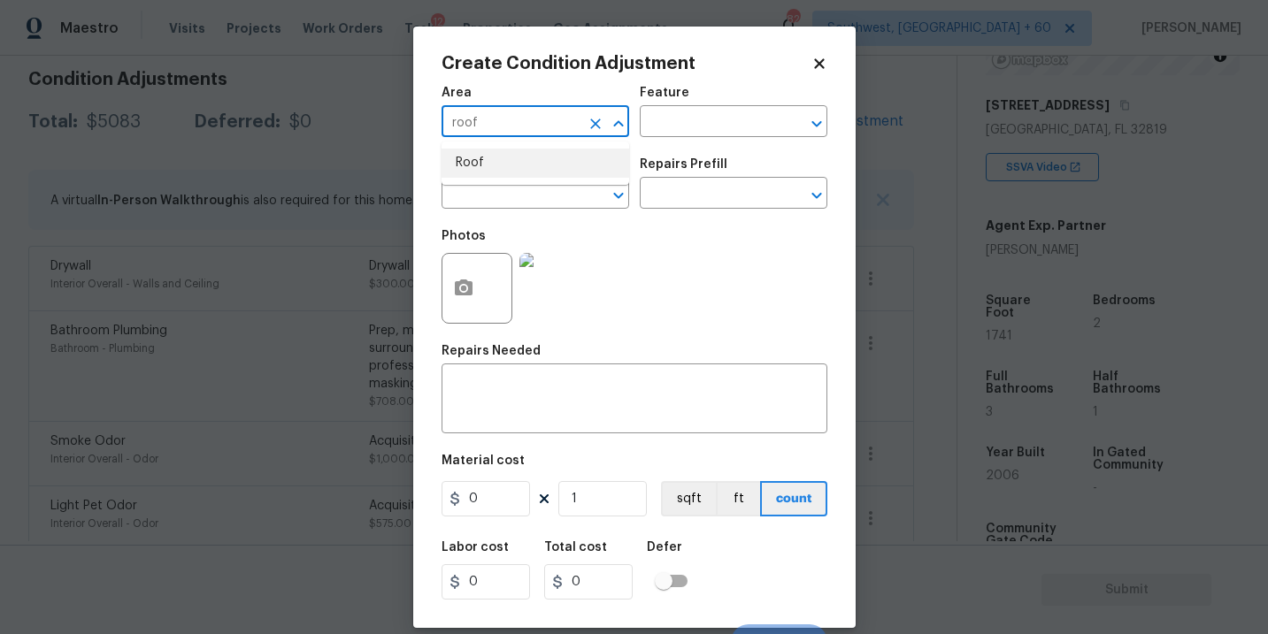
click at [522, 149] on li "Roof" at bounding box center [535, 163] width 188 height 29
type input "Roof"
click at [688, 121] on input "text" at bounding box center [709, 123] width 138 height 27
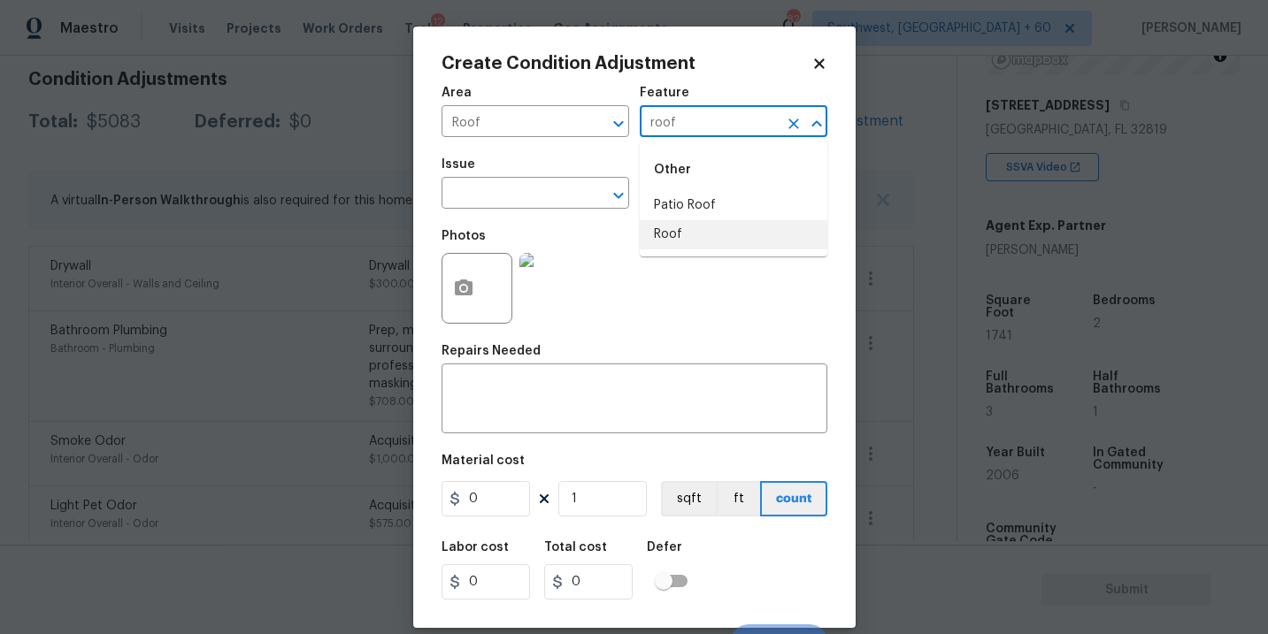
click at [692, 245] on li "Roof" at bounding box center [734, 234] width 188 height 29
type input "Roof"
click at [545, 204] on input "text" at bounding box center [510, 194] width 138 height 27
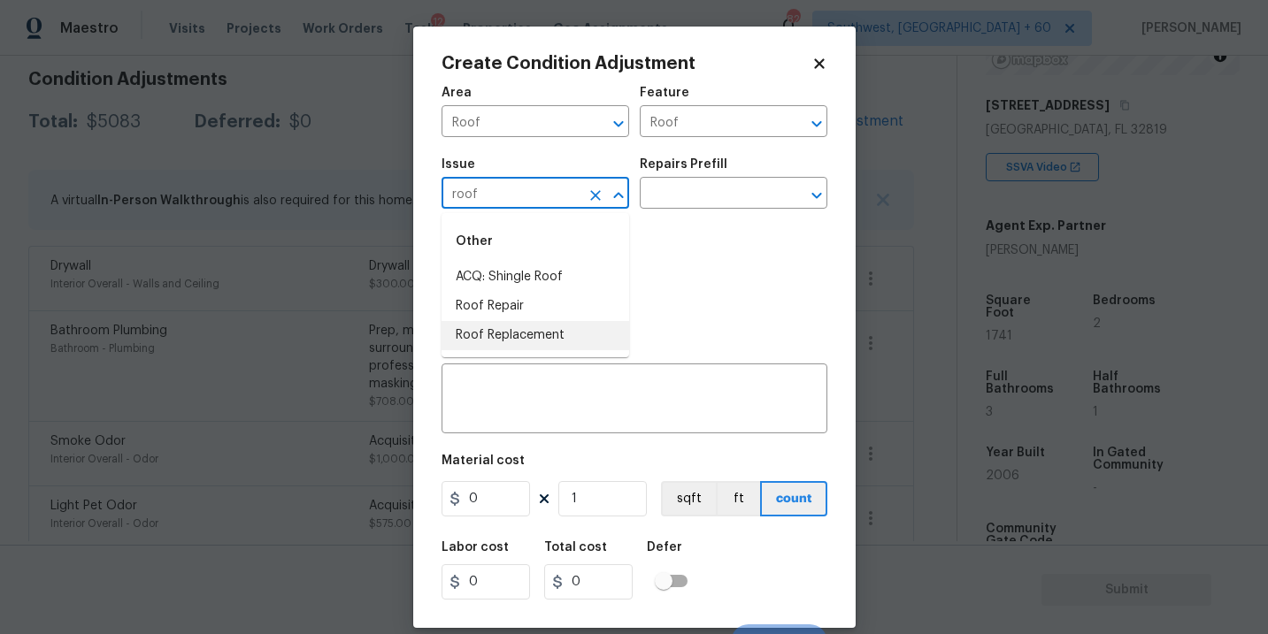
click at [533, 331] on li "Roof Replacement" at bounding box center [535, 335] width 188 height 29
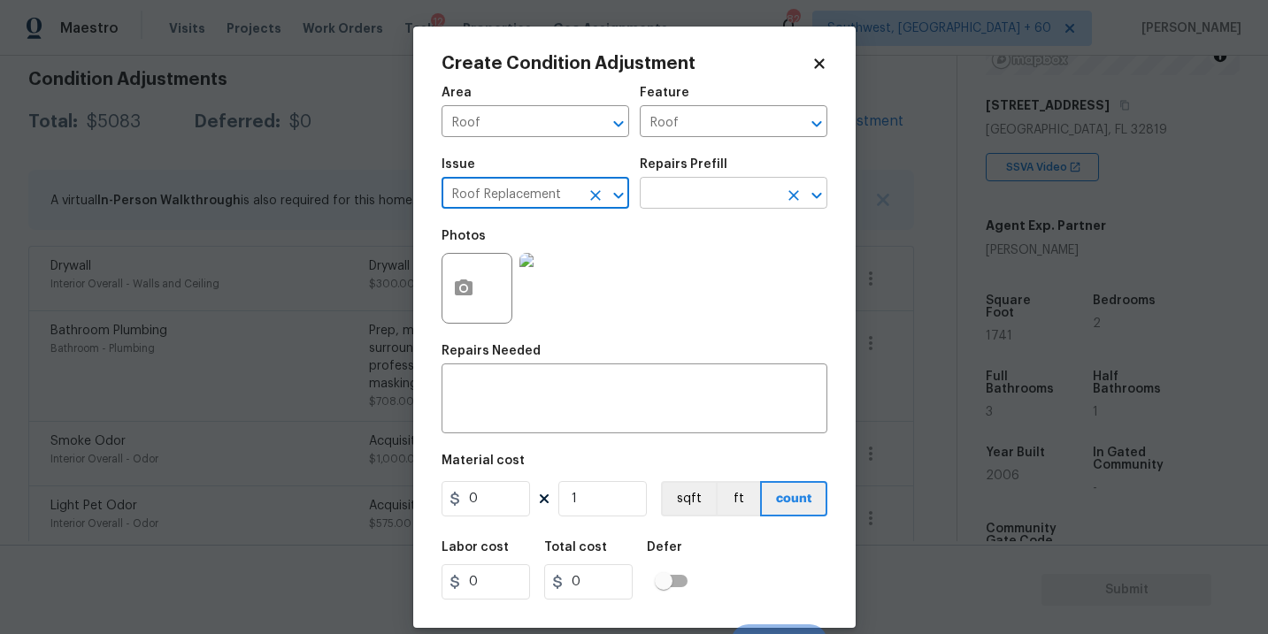
type input "Roof Replacement"
click at [725, 208] on input "text" at bounding box center [709, 194] width 138 height 27
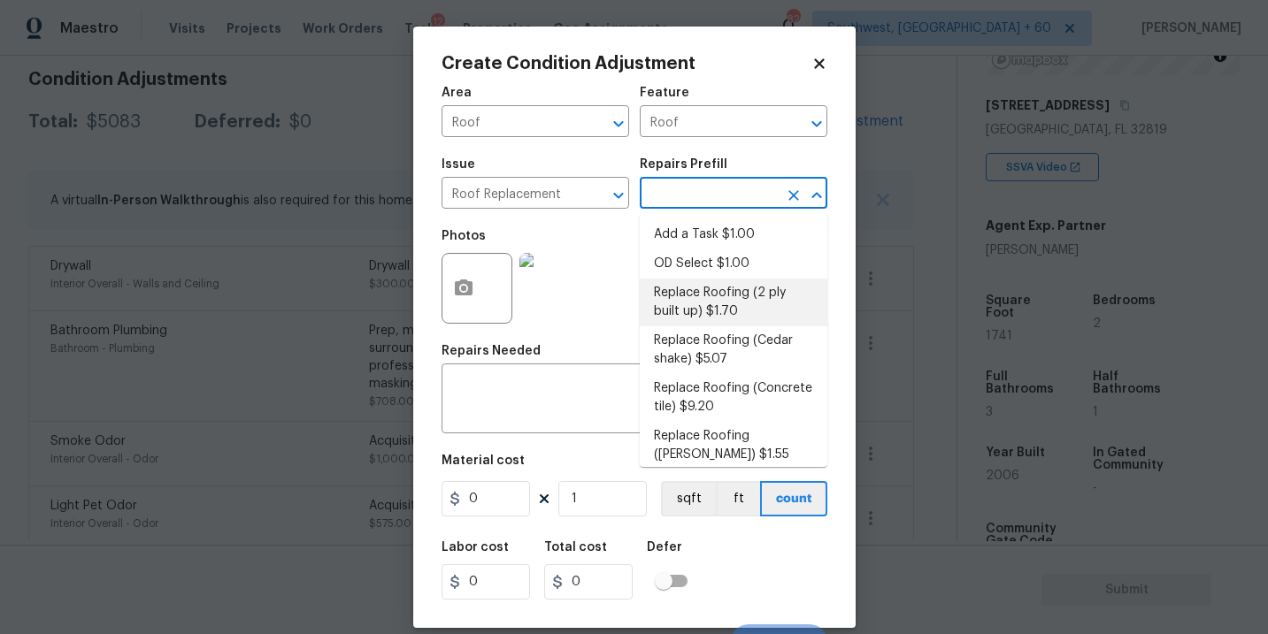
click at [894, 365] on body "Maestro Visits Projects Work Orders Tasks 12 Properties Geo Assignments 821 Sou…" at bounding box center [634, 317] width 1268 height 634
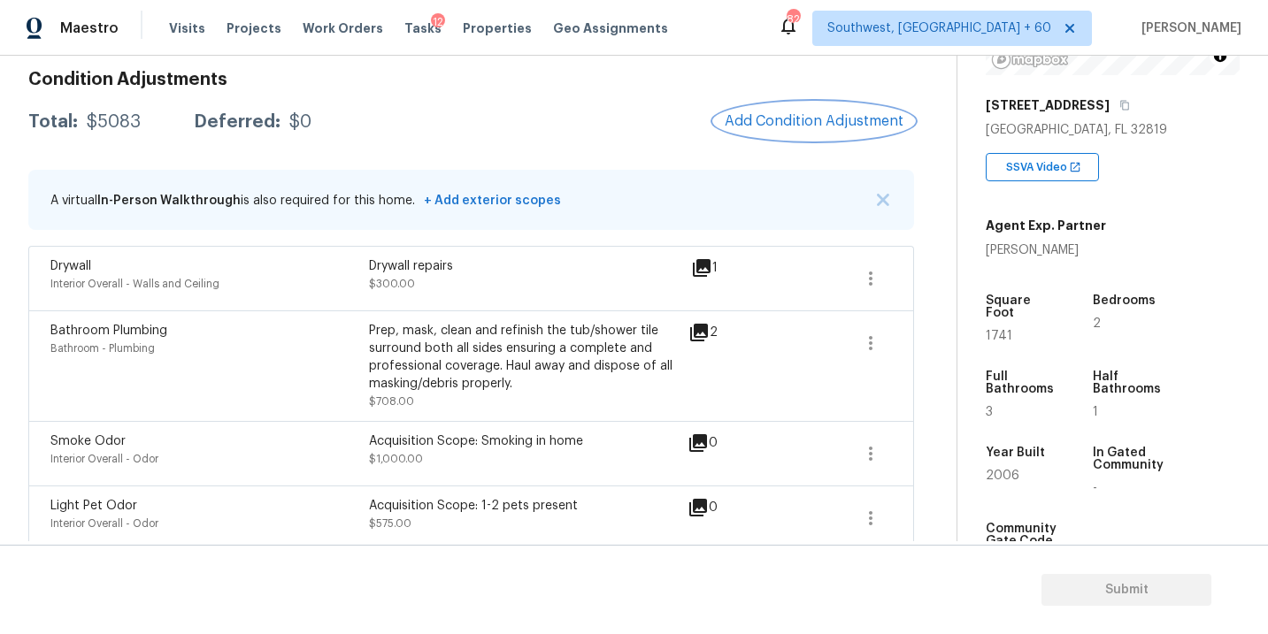
click at [821, 129] on button "Add Condition Adjustment" at bounding box center [814, 121] width 200 height 37
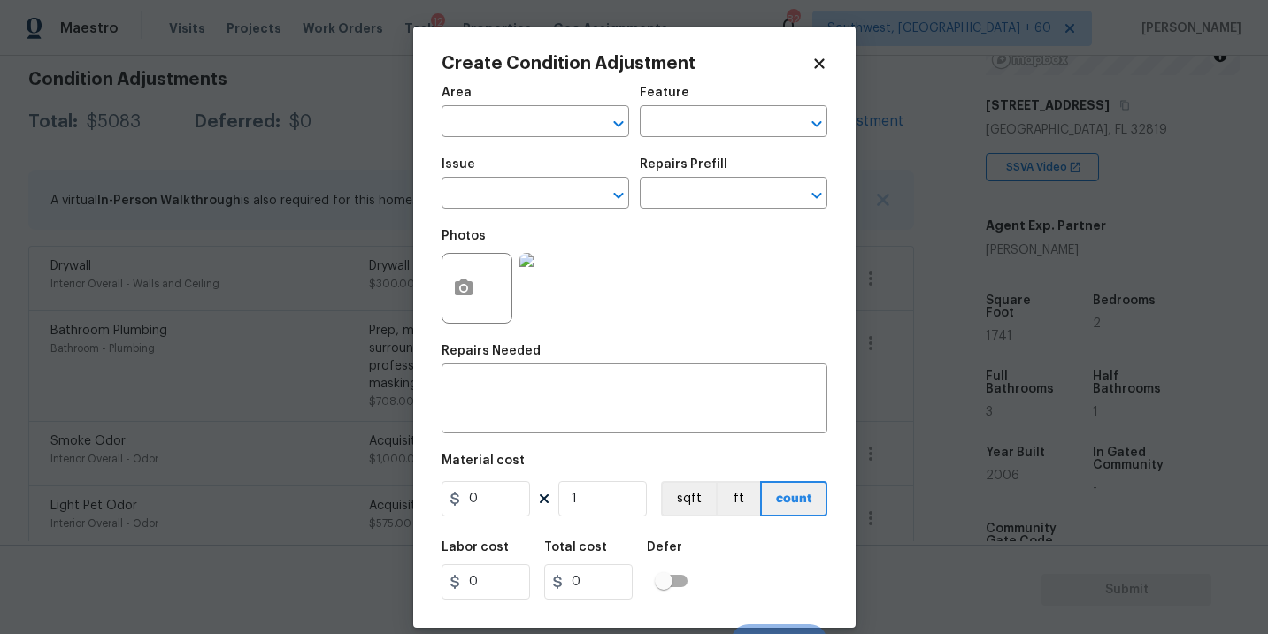
click at [974, 411] on body "Maestro Visits Projects Work Orders Tasks 12 Properties Geo Assignments 821 Sou…" at bounding box center [634, 317] width 1268 height 634
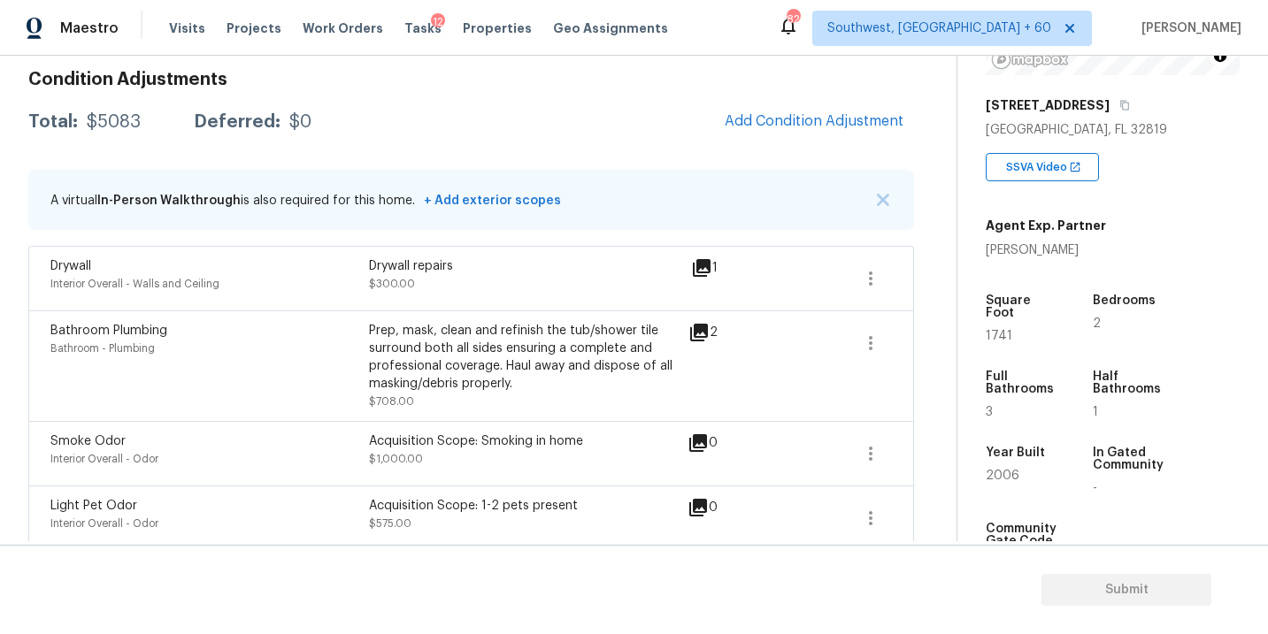
click at [777, 100] on div "Condition Adjustments Total: $5083 Deferred: $0 Add Condition Adjustment A virt…" at bounding box center [471, 336] width 886 height 559
click at [747, 125] on span "Add Condition Adjustment" at bounding box center [814, 121] width 179 height 16
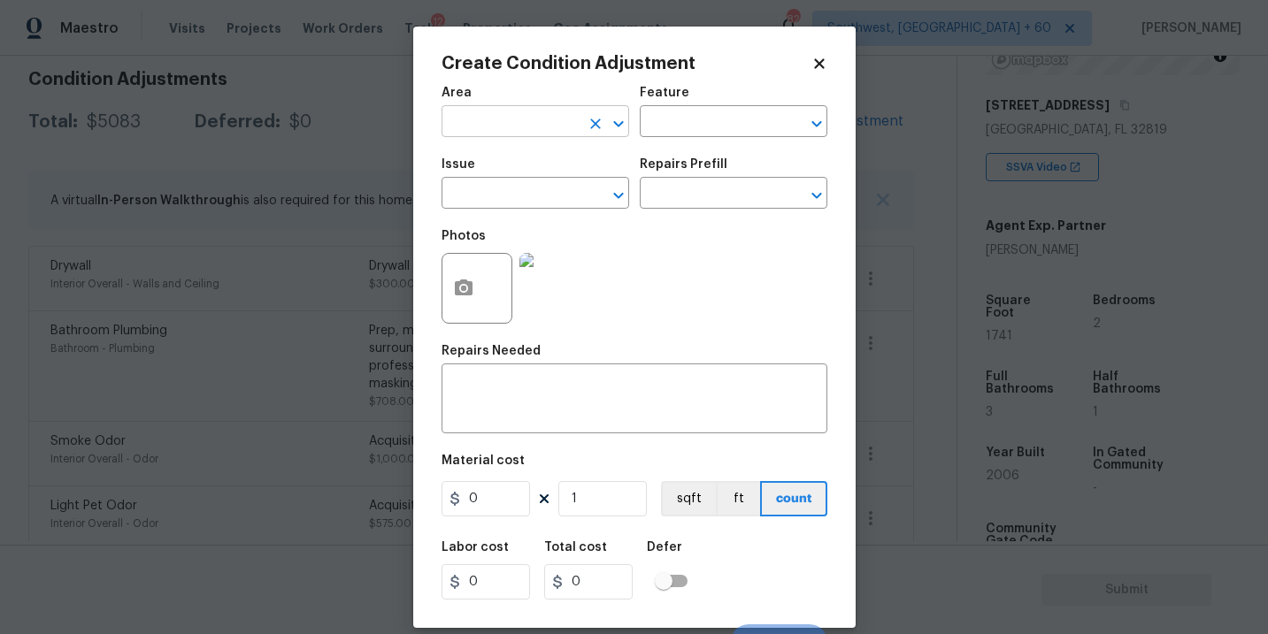
click at [529, 111] on input "text" at bounding box center [510, 123] width 138 height 27
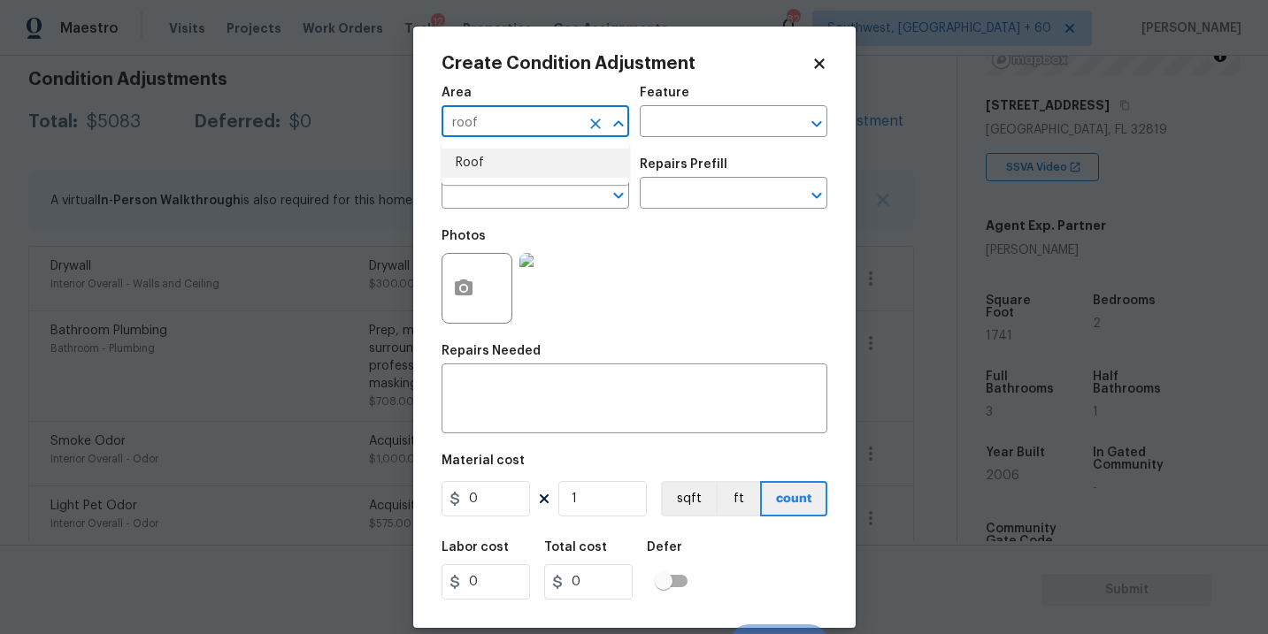
click at [518, 183] on ul "Roof" at bounding box center [535, 163] width 188 height 43
type input "roof"
click at [712, 125] on input "text" at bounding box center [709, 123] width 138 height 27
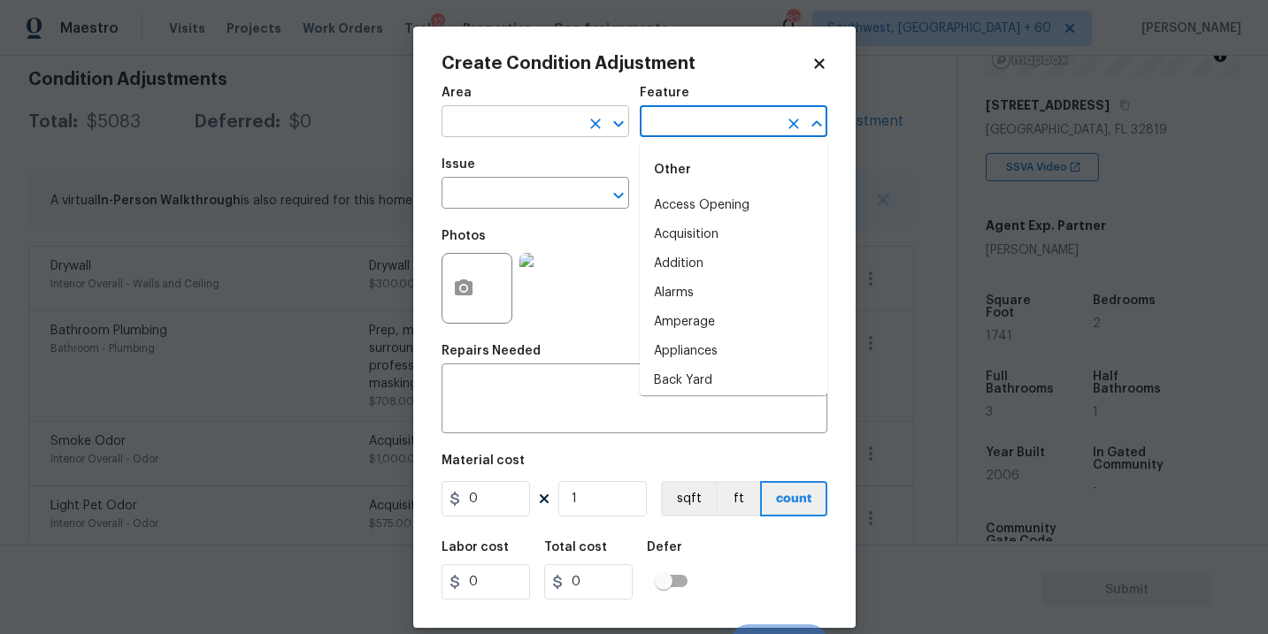
click at [453, 121] on input "text" at bounding box center [510, 123] width 138 height 27
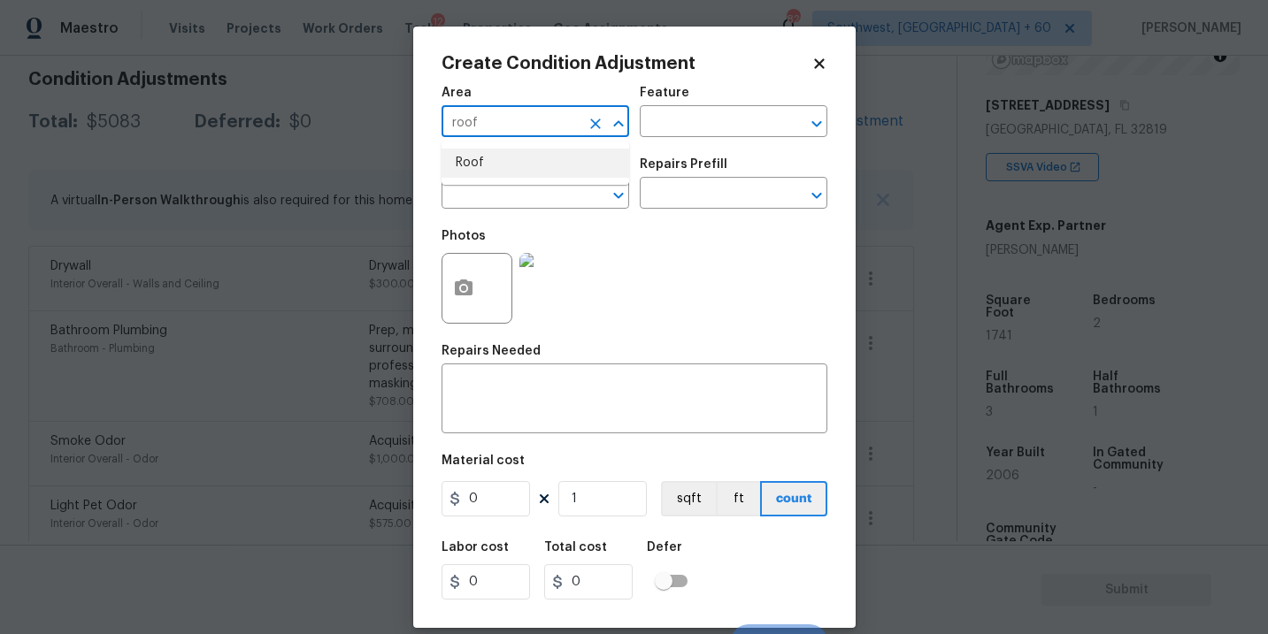
click at [502, 152] on li "Roof" at bounding box center [535, 163] width 188 height 29
type input "Roof"
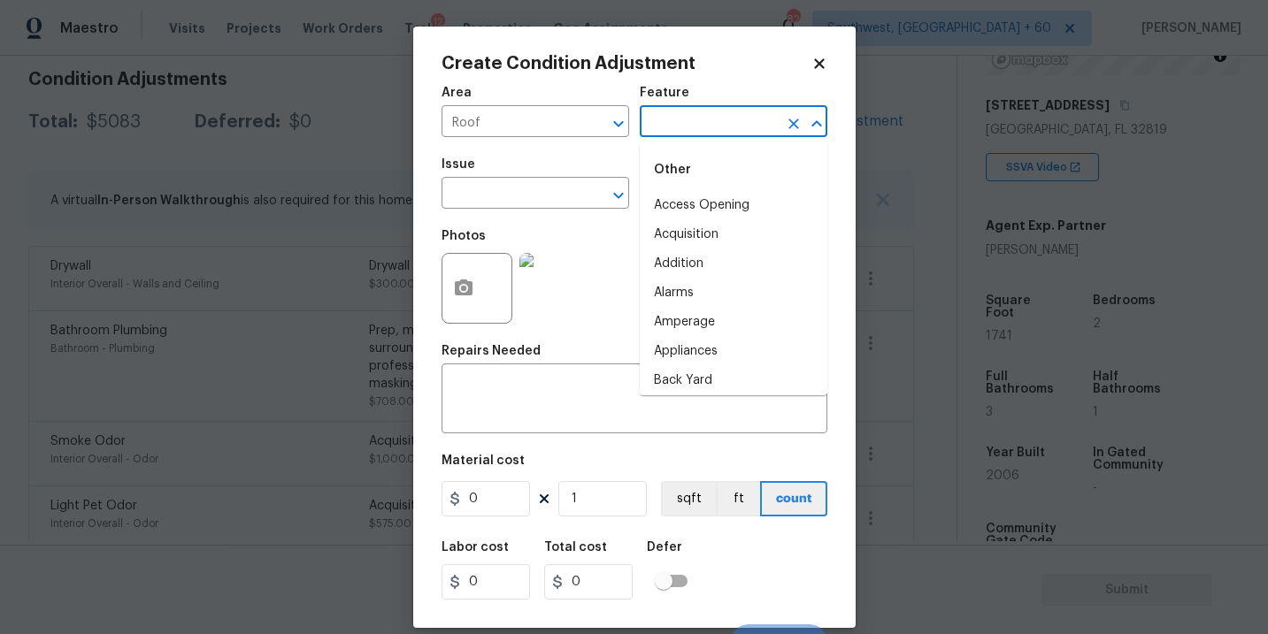
click at [698, 111] on input "text" at bounding box center [709, 123] width 138 height 27
click at [700, 252] on ul "Other Patio Roof Roof" at bounding box center [734, 199] width 188 height 115
click at [694, 242] on li "Roof" at bounding box center [734, 234] width 188 height 29
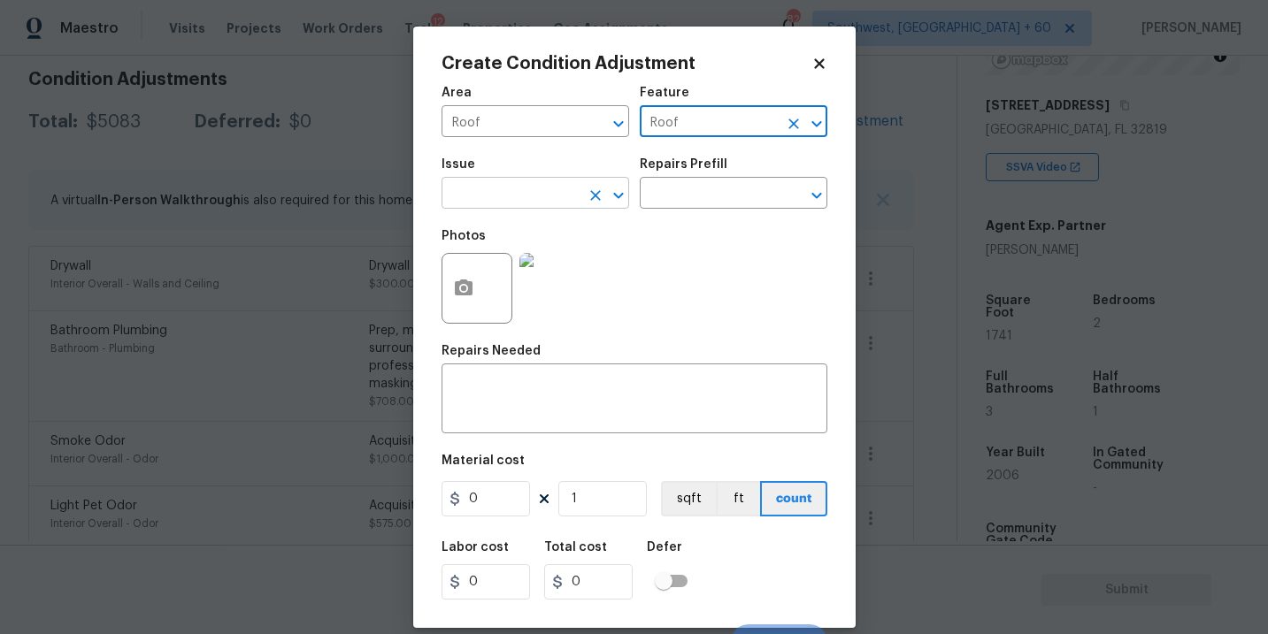
type input "Roof"
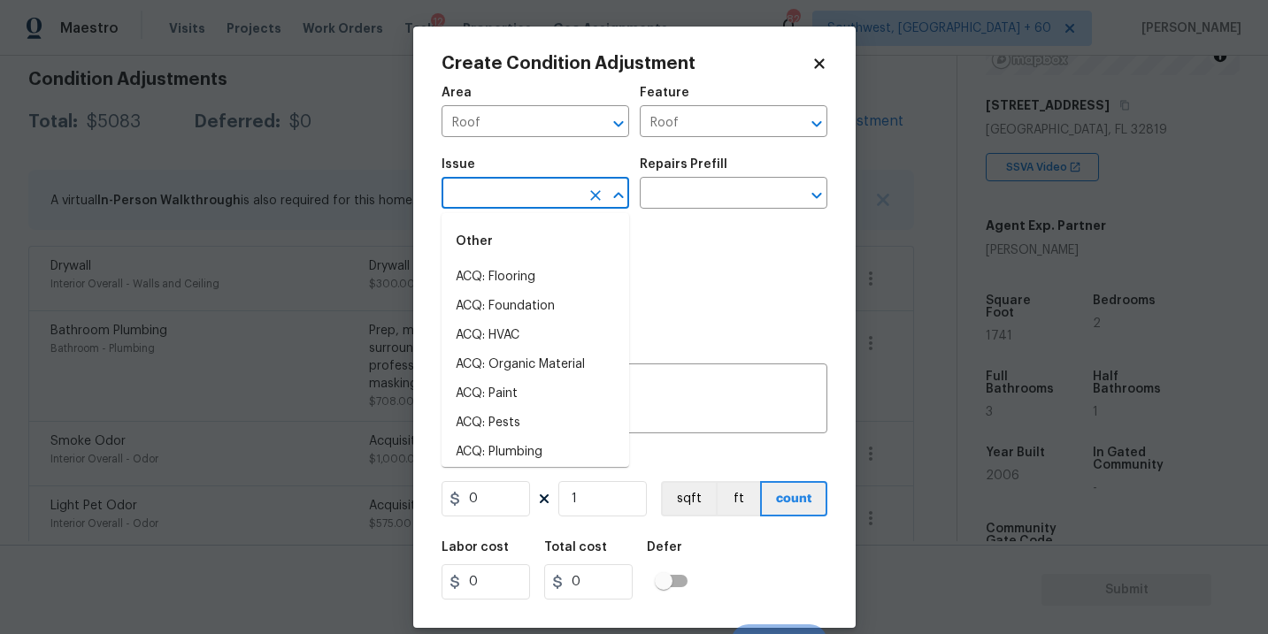
click at [537, 201] on input "text" at bounding box center [510, 194] width 138 height 27
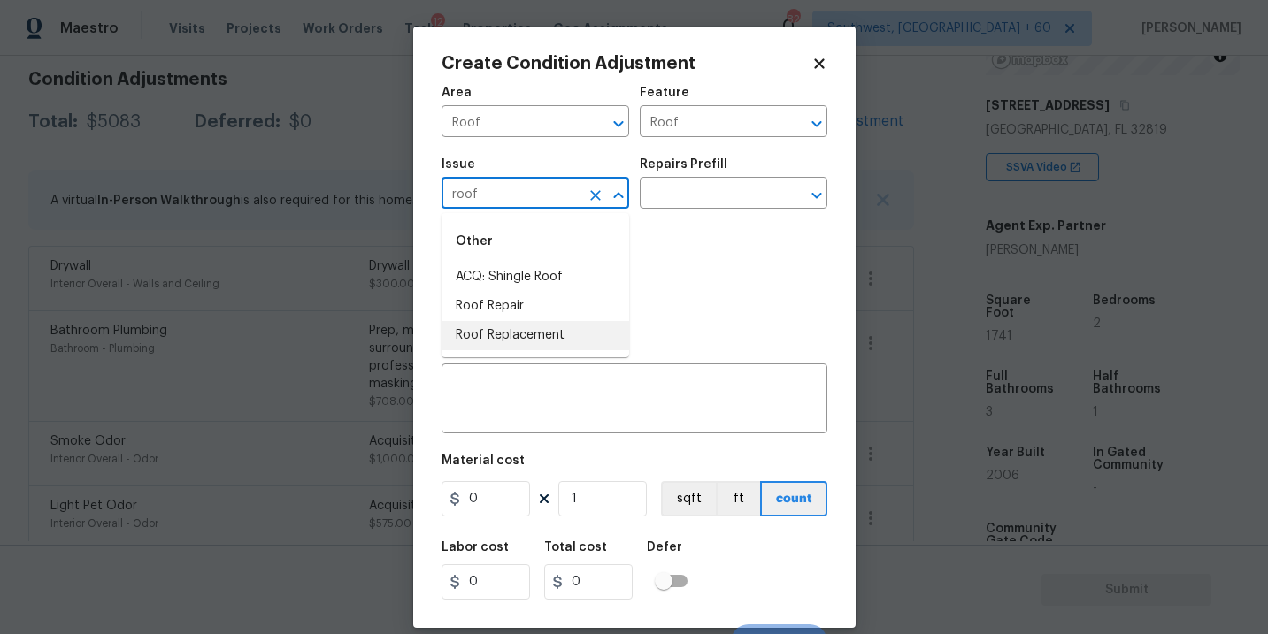
click at [533, 334] on li "Roof Replacement" at bounding box center [535, 335] width 188 height 29
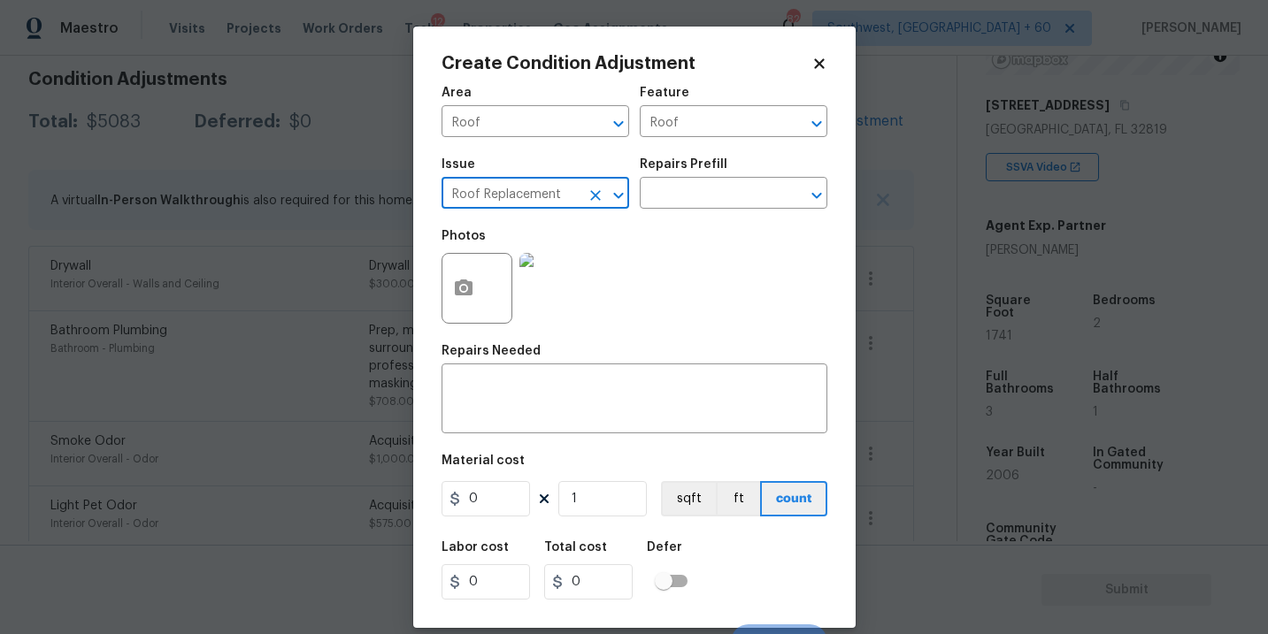
type input "Roof Replacement"
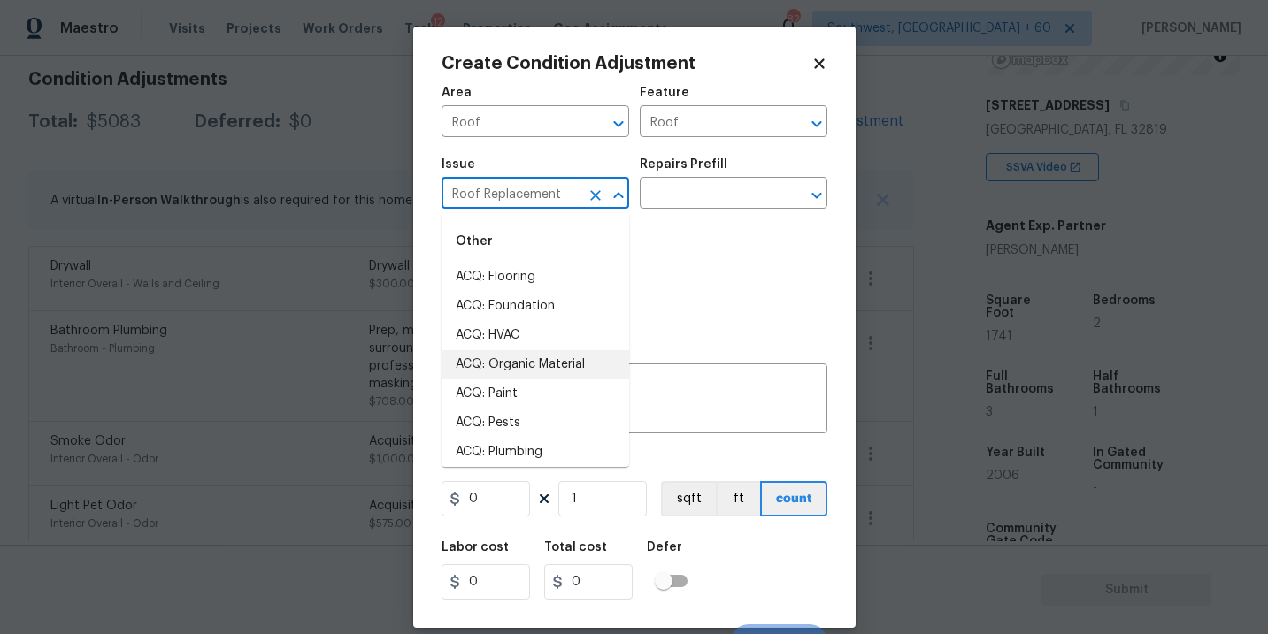
click at [713, 289] on div "Photos" at bounding box center [634, 276] width 386 height 115
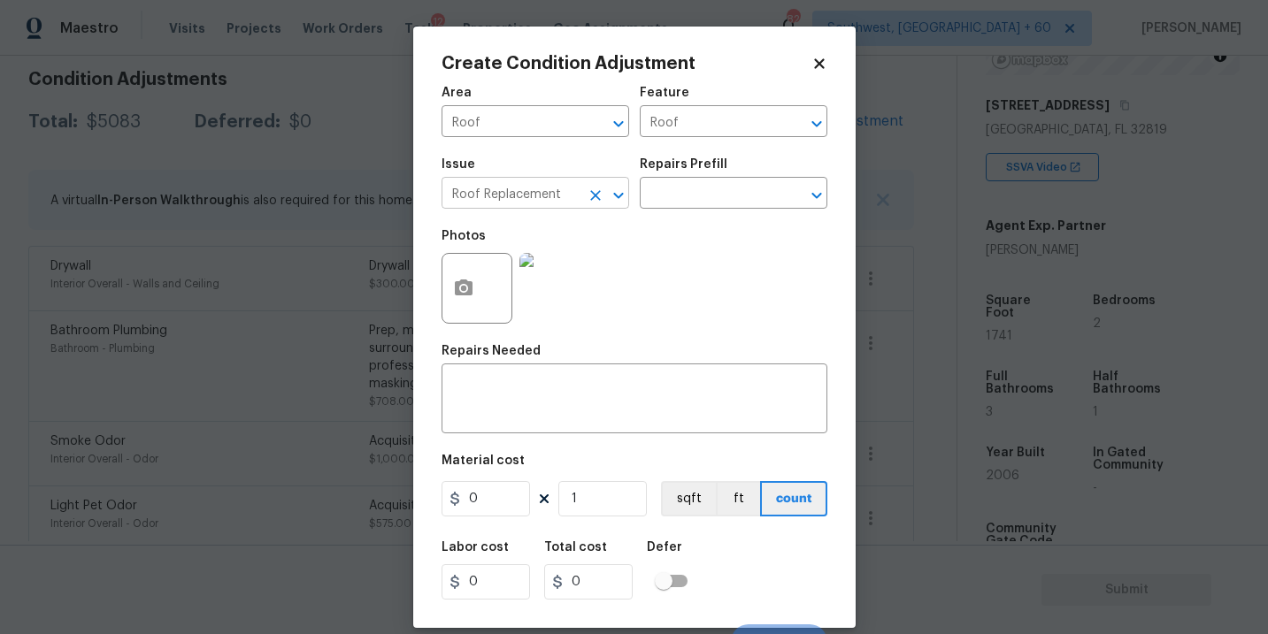
click at [595, 202] on icon "Clear" at bounding box center [596, 196] width 18 height 18
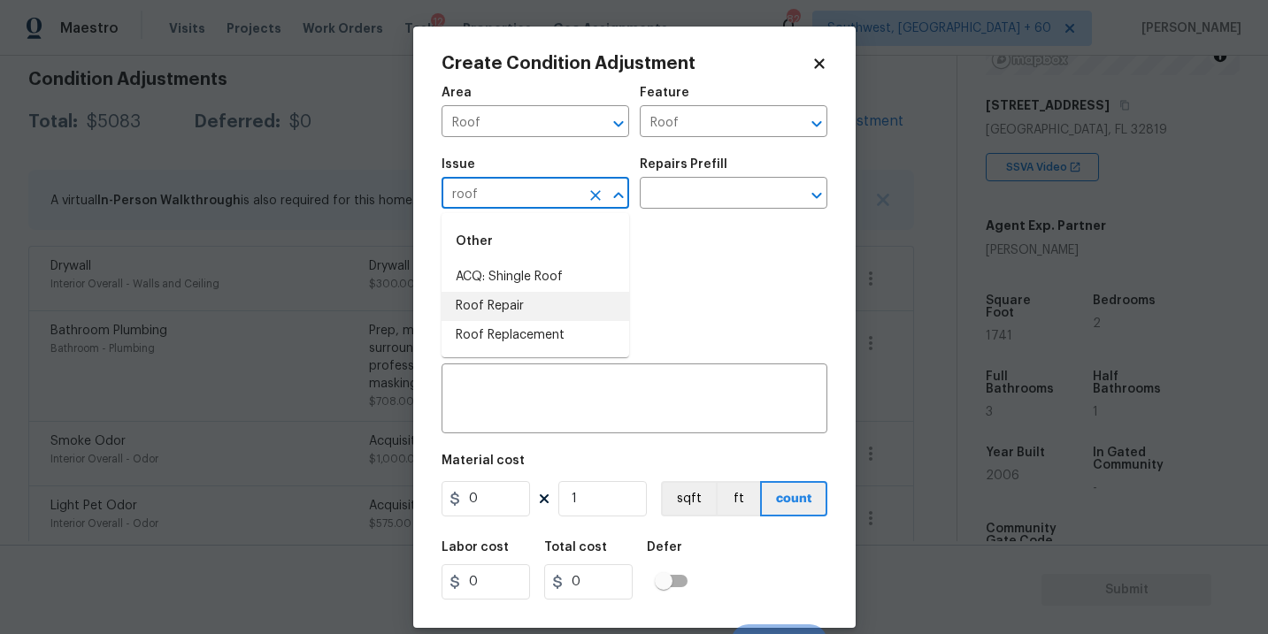
click at [552, 315] on li "Roof Repair" at bounding box center [535, 306] width 188 height 29
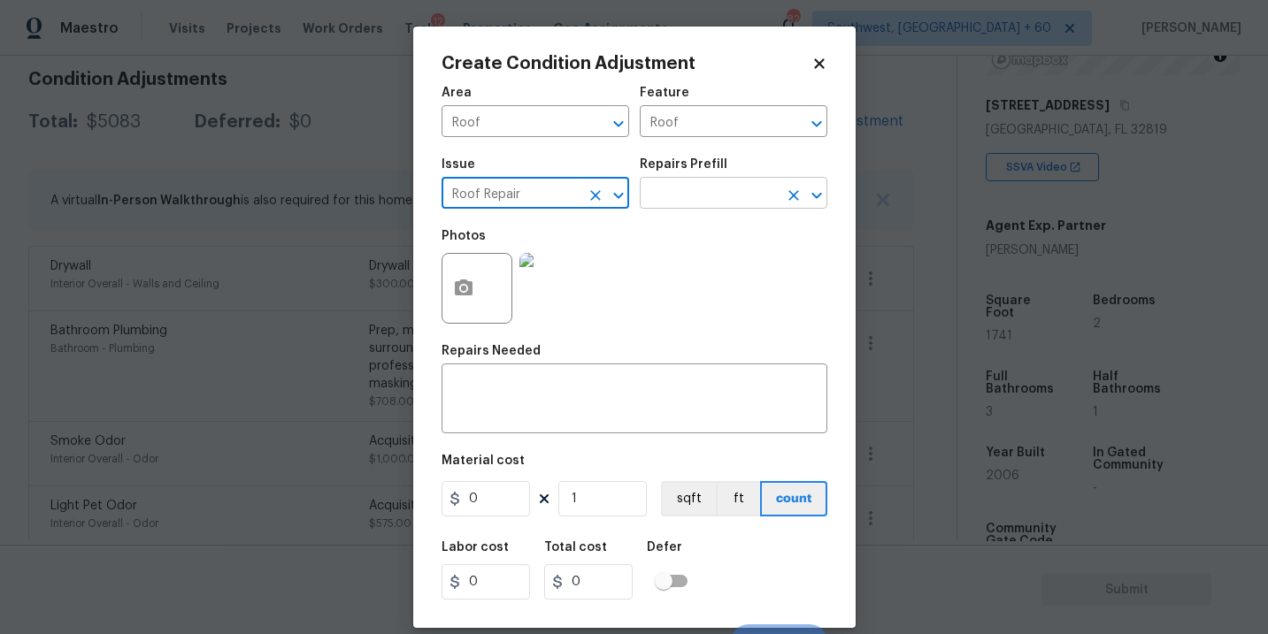
type input "Roof Repair"
click at [707, 196] on input "text" at bounding box center [709, 194] width 138 height 27
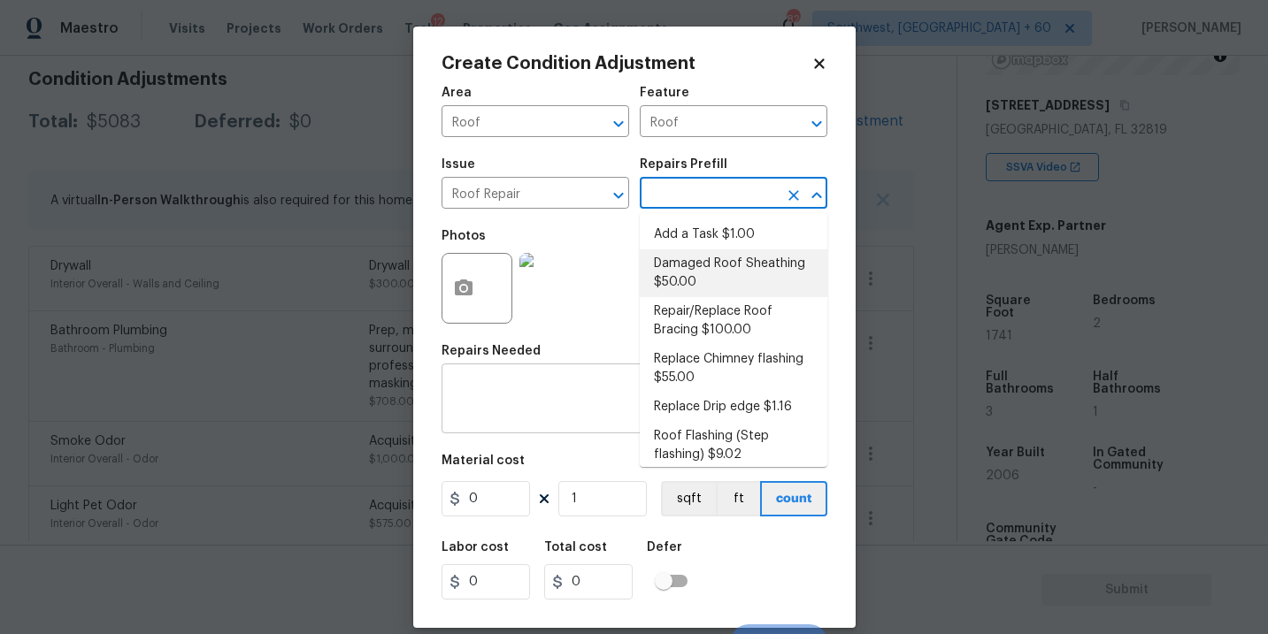
click at [557, 401] on textarea at bounding box center [634, 400] width 365 height 37
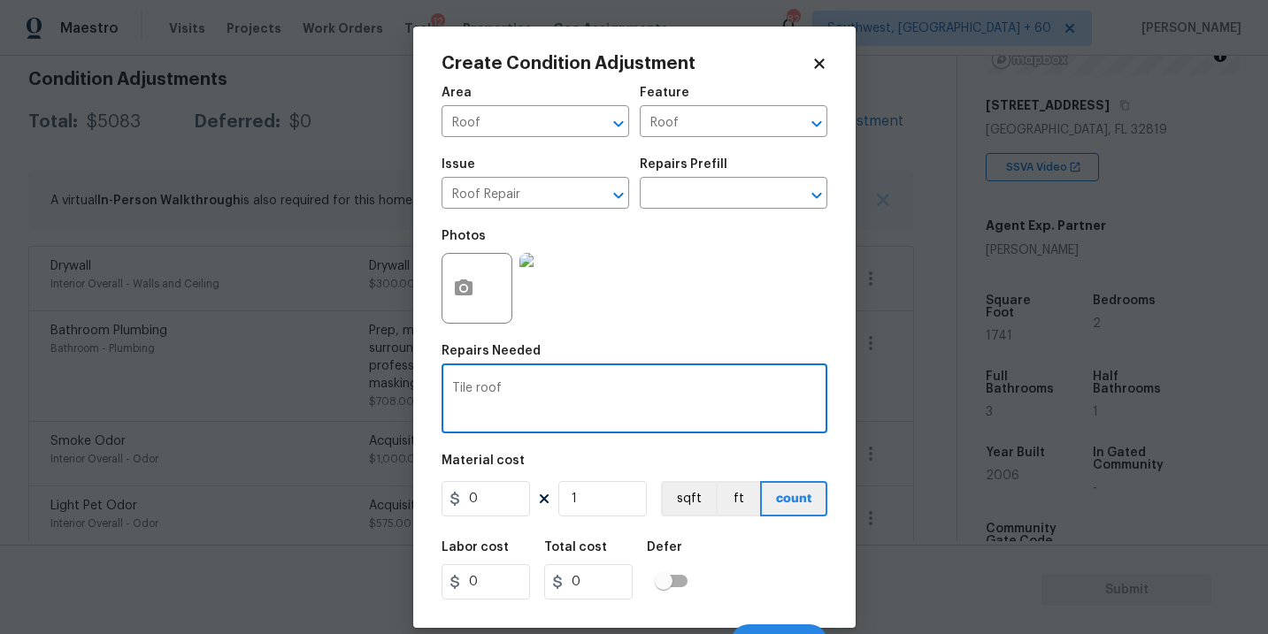
type textarea "Tile roof"
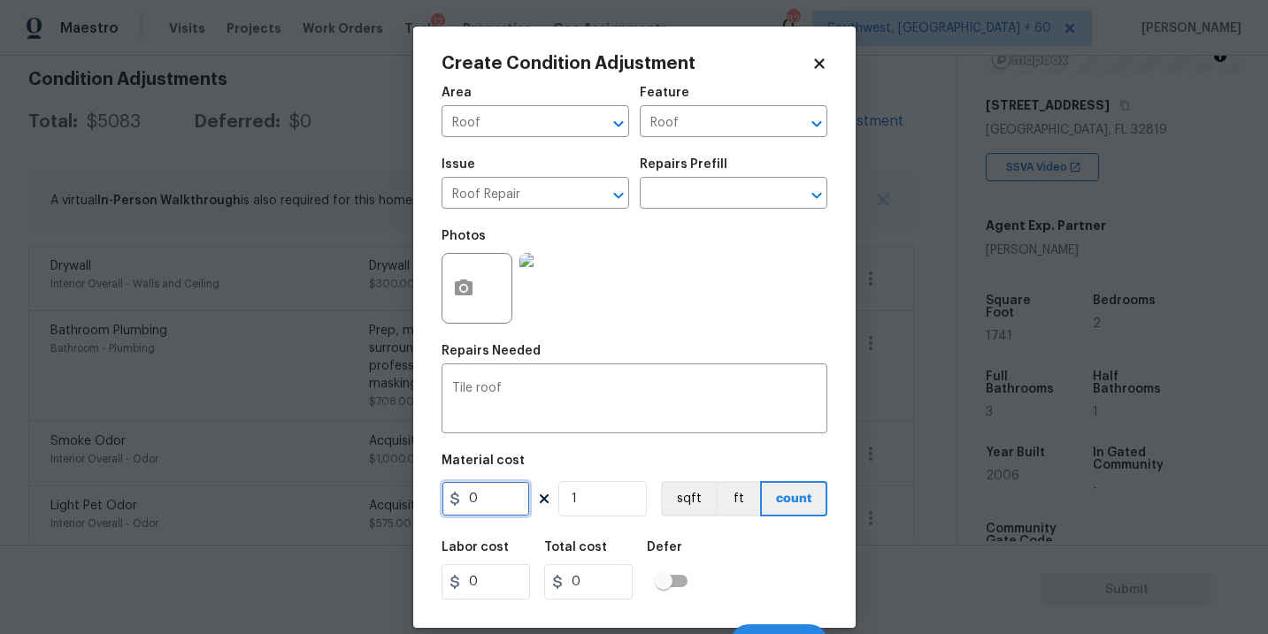
drag, startPoint x: 486, startPoint y: 509, endPoint x: 372, endPoint y: 506, distance: 114.2
click at [372, 506] on div "Create Condition Adjustment Area Roof ​ Feature Roof ​ Issue Roof Repair ​ Repa…" at bounding box center [634, 317] width 1268 height 634
type input "2875"
click at [709, 544] on div "Labor cost 0 Total cost 2875 Defer" at bounding box center [634, 571] width 386 height 80
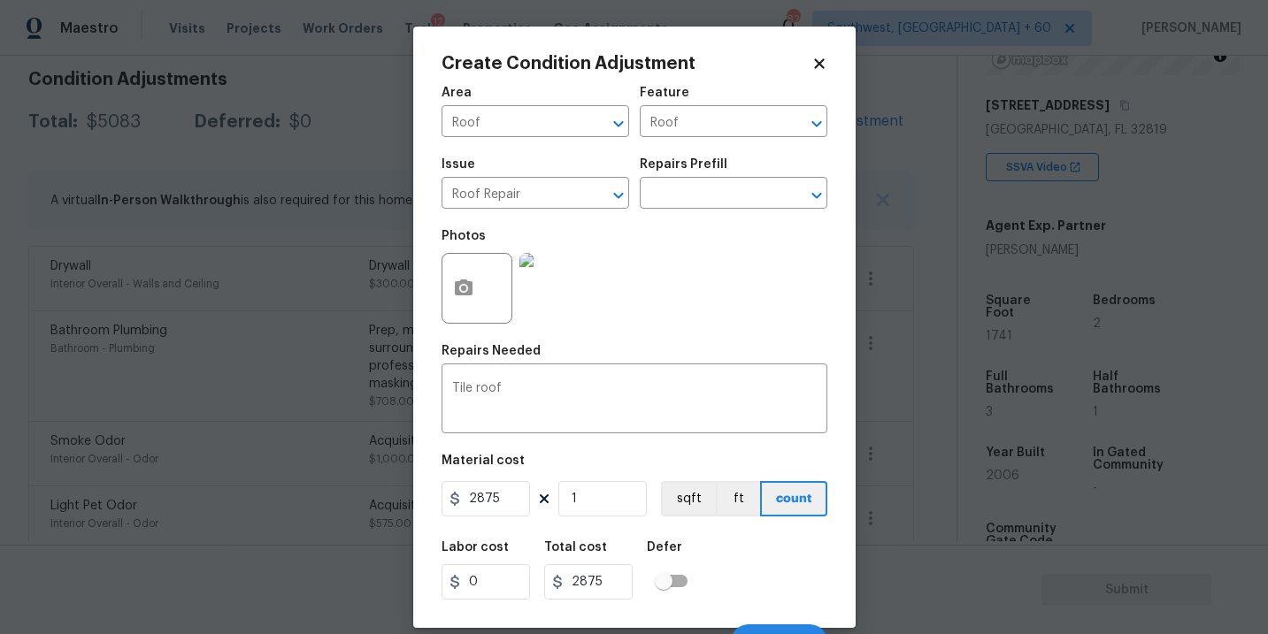
scroll to position [27, 0]
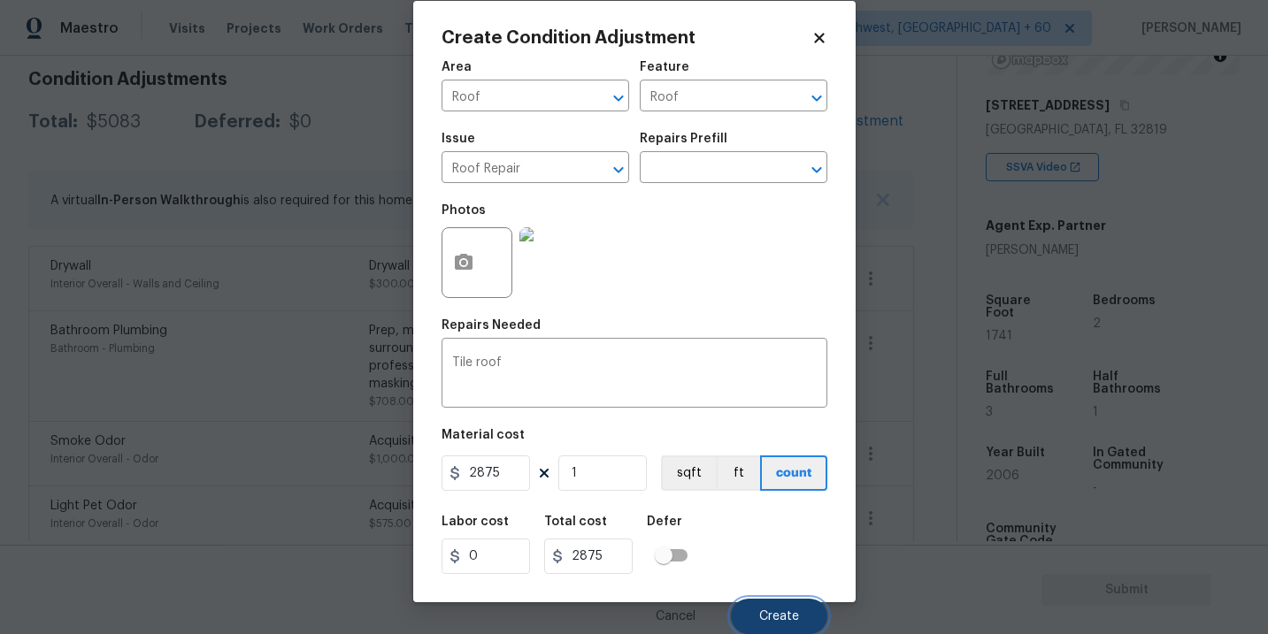
click at [761, 602] on button "Create" at bounding box center [779, 616] width 96 height 35
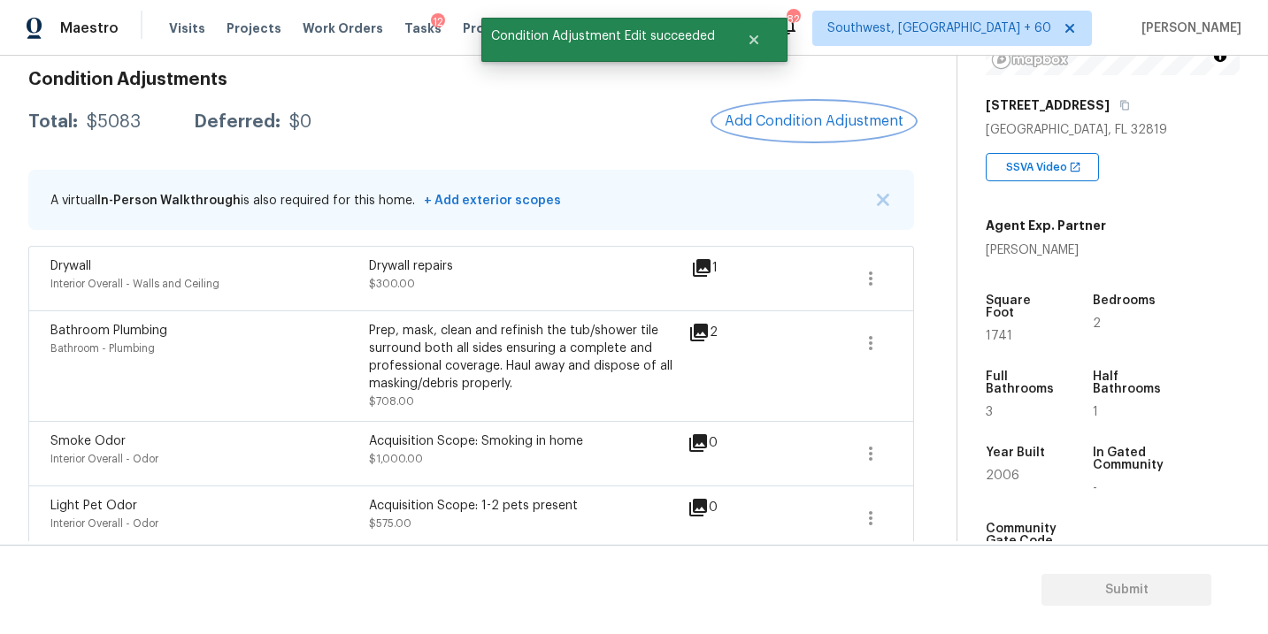
scroll to position [0, 0]
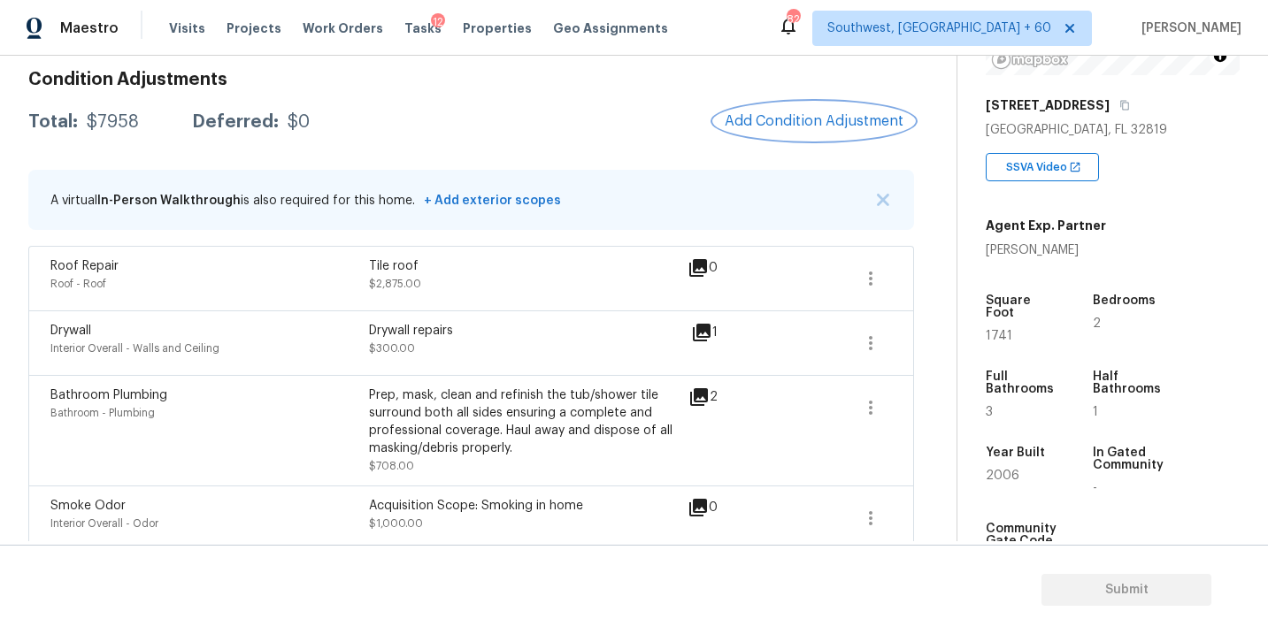
click at [794, 133] on button "Add Condition Adjustment" at bounding box center [814, 121] width 200 height 37
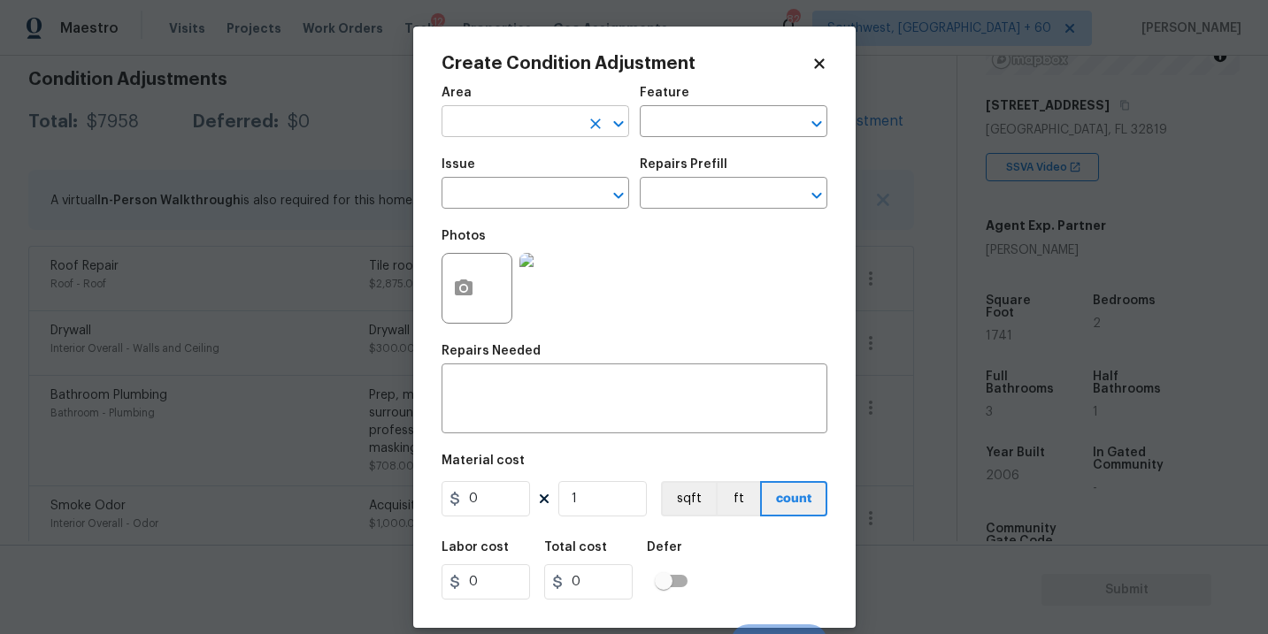
click at [497, 123] on input "text" at bounding box center [510, 123] width 138 height 27
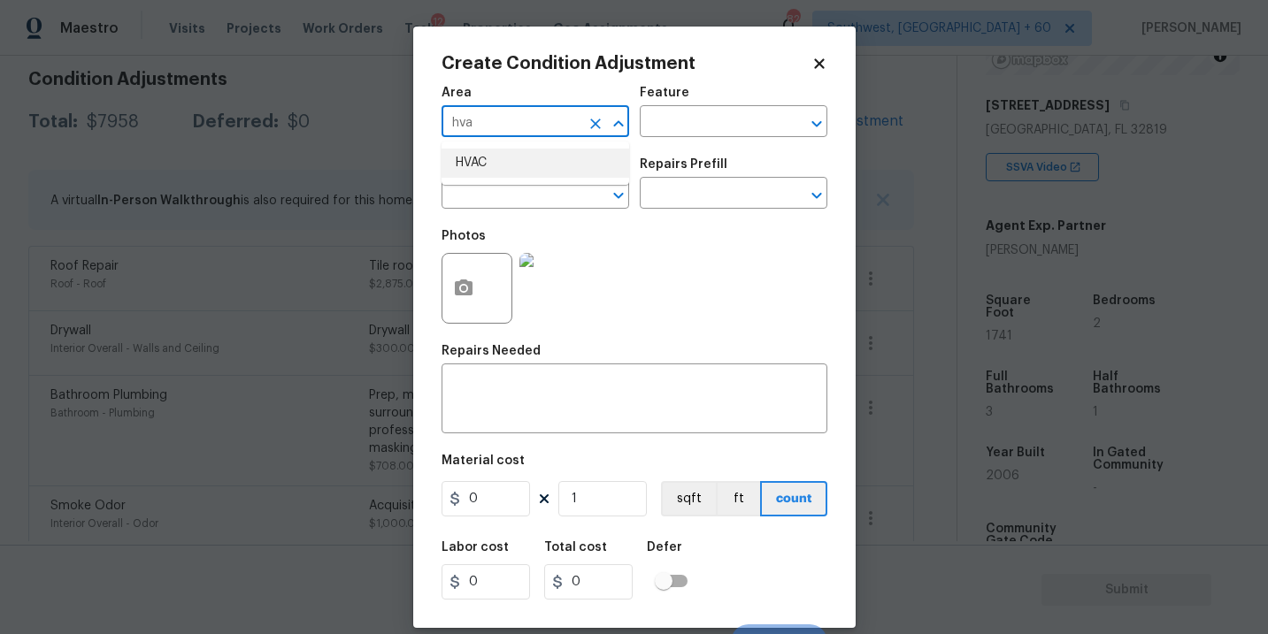
click at [504, 164] on li "HVAC" at bounding box center [535, 163] width 188 height 29
type input "HVAC"
click at [665, 129] on input "text" at bounding box center [709, 123] width 138 height 27
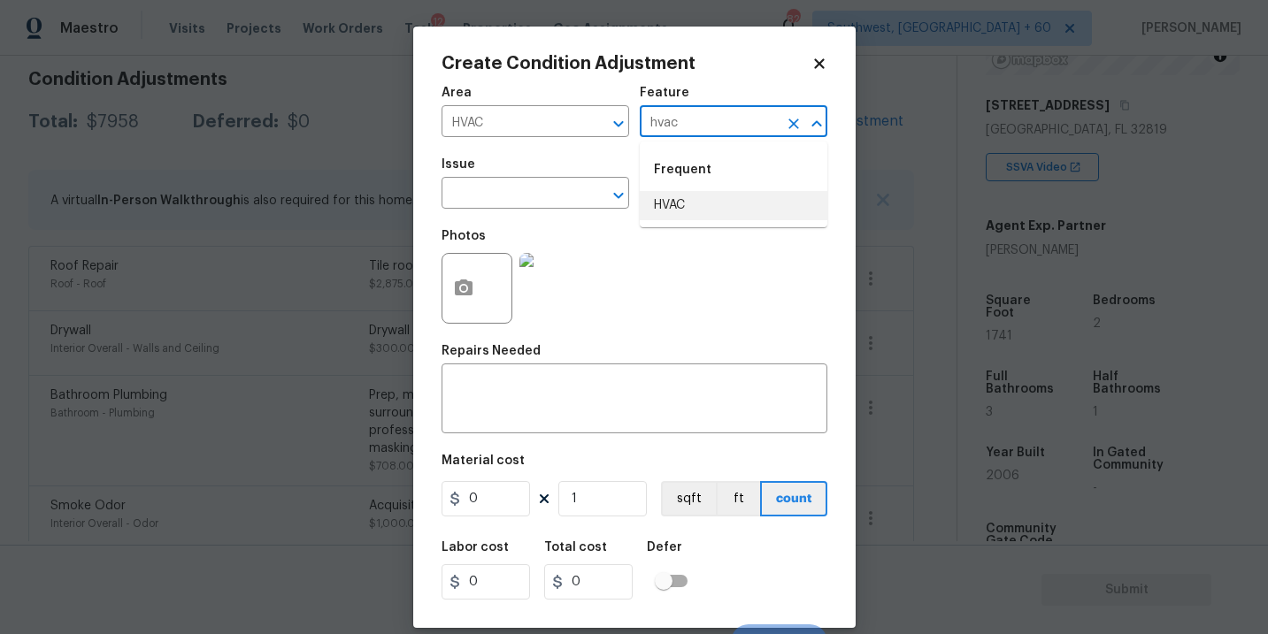
click at [671, 202] on li "HVAC" at bounding box center [734, 205] width 188 height 29
type input "HVAC"
click at [533, 203] on input "text" at bounding box center [510, 194] width 138 height 27
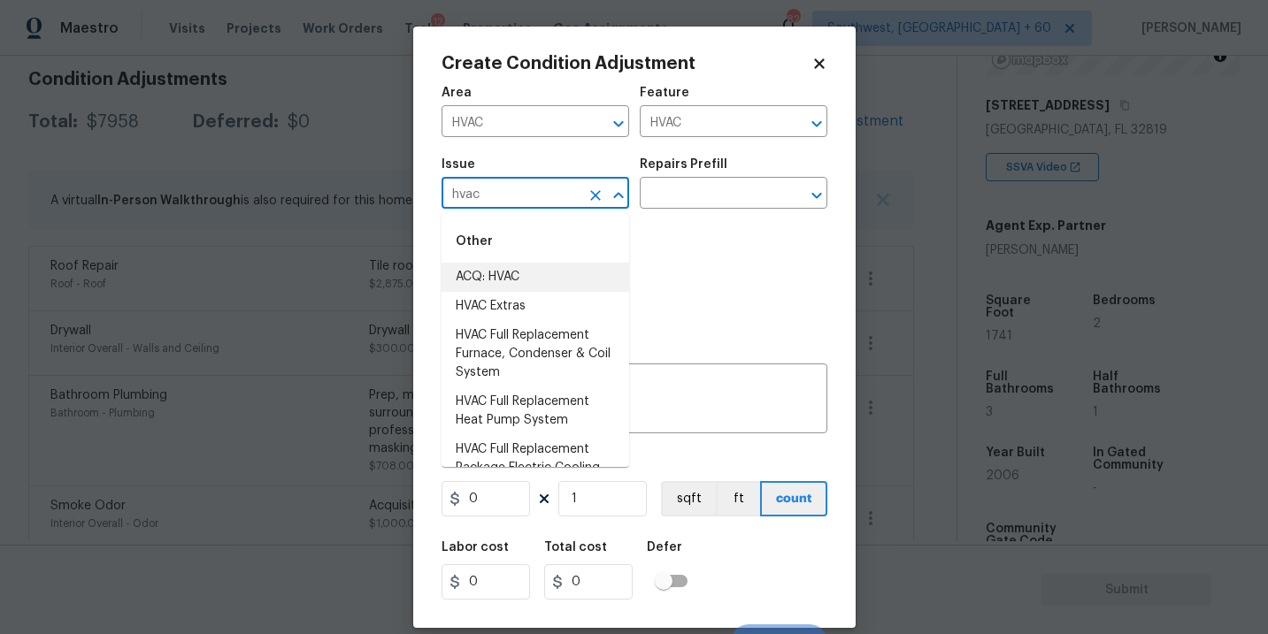
click at [546, 276] on li "ACQ: HVAC" at bounding box center [535, 277] width 188 height 29
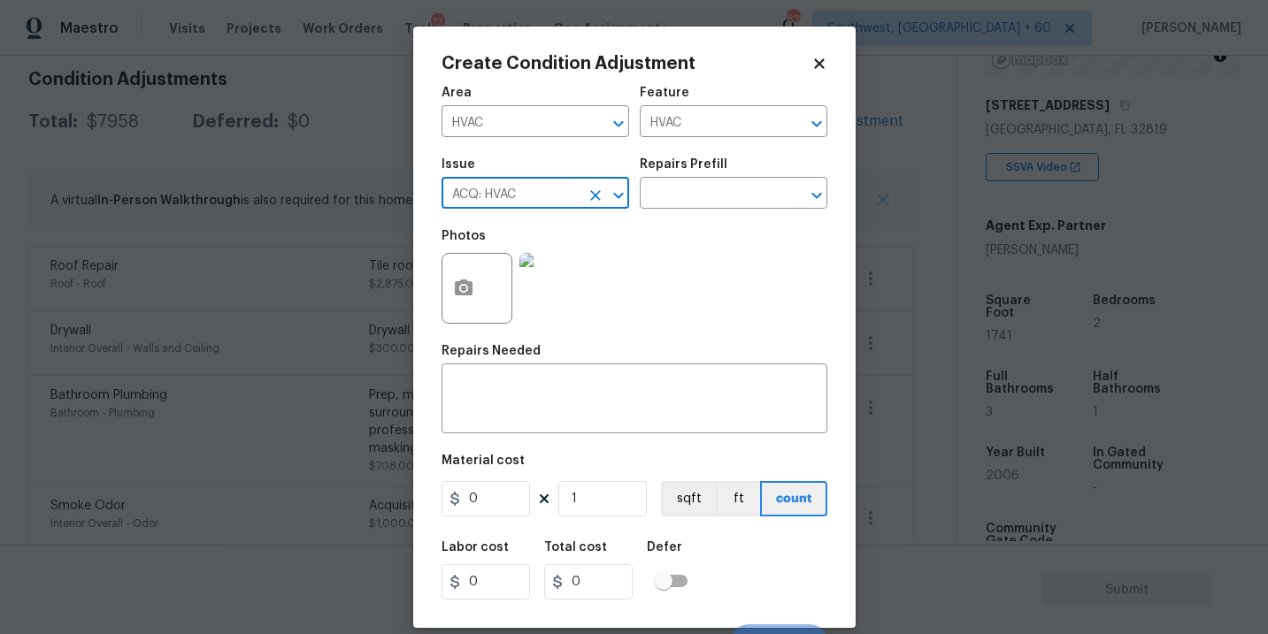
type input "ACQ: HVAC"
click at [745, 160] on div "Repairs Prefill" at bounding box center [734, 169] width 188 height 23
click at [724, 193] on input "text" at bounding box center [709, 194] width 138 height 27
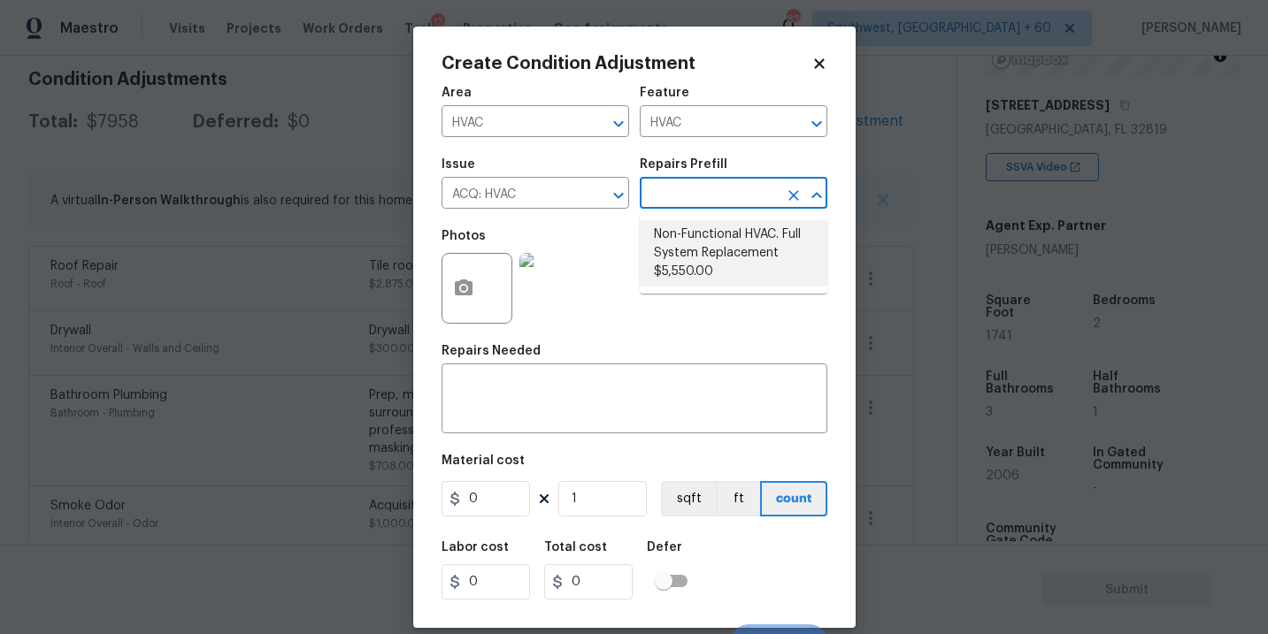
click at [733, 255] on li "Non-Functional HVAC. Full System Replacement $5,550.00" at bounding box center [734, 253] width 188 height 66
type input "Acquisition"
type textarea "Acquisition Scope: Full System Replacement"
type input "5550"
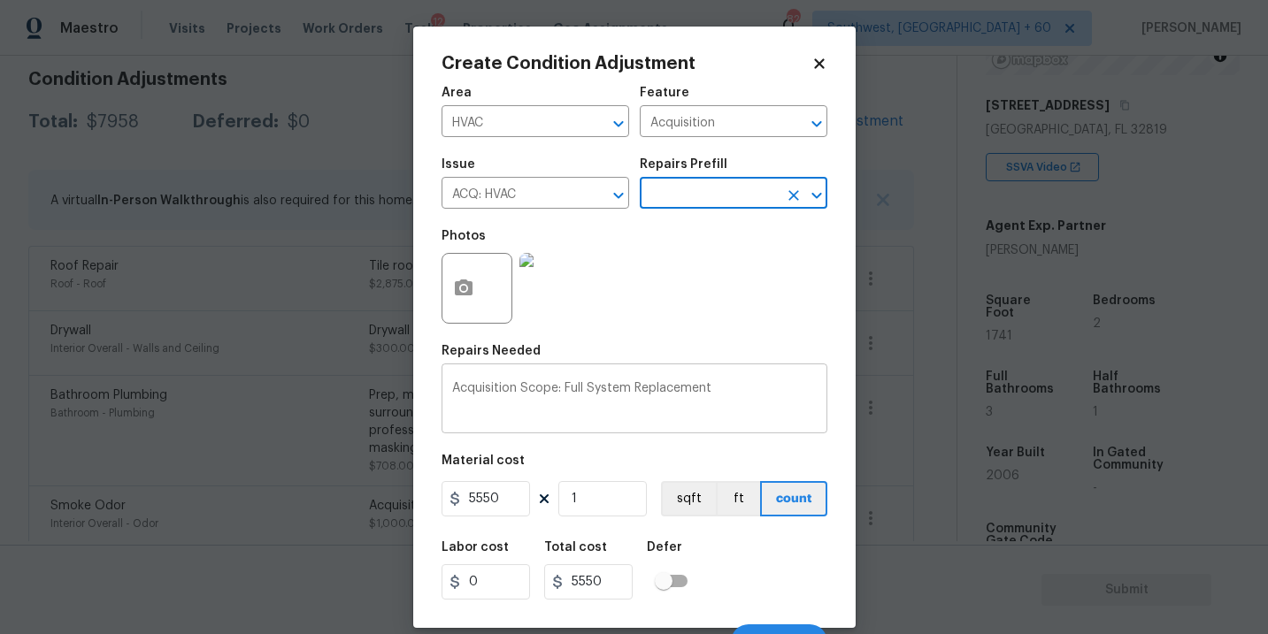
scroll to position [27, 0]
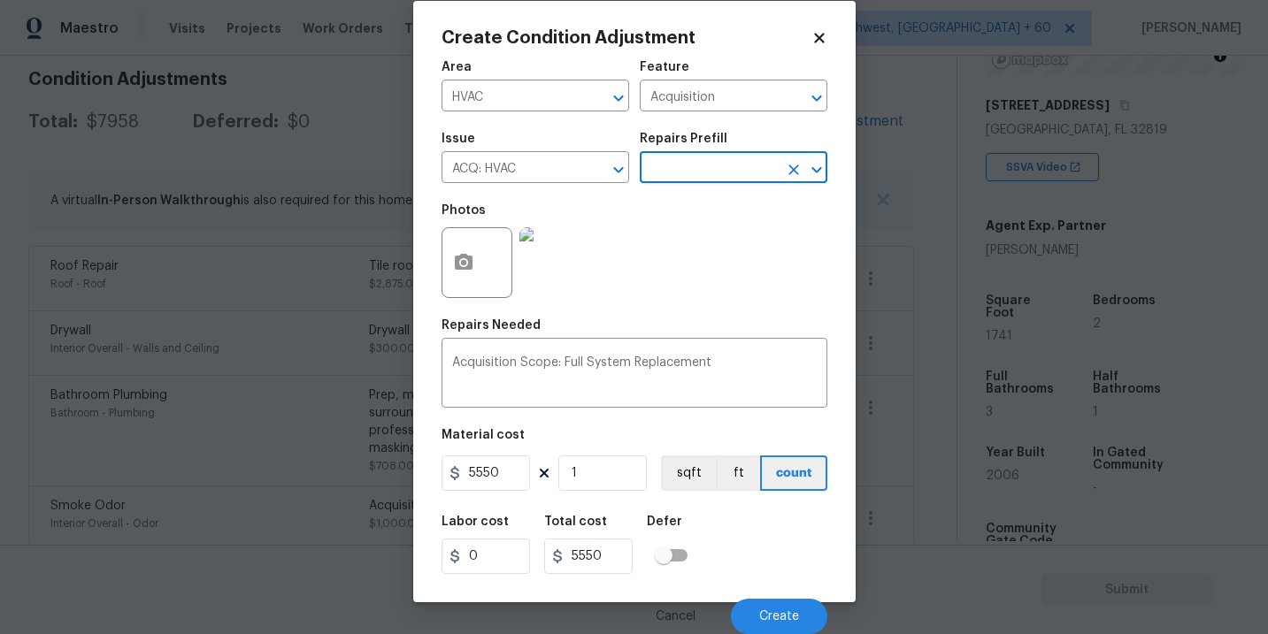
click at [771, 596] on div "Cancel Create" at bounding box center [634, 610] width 386 height 50
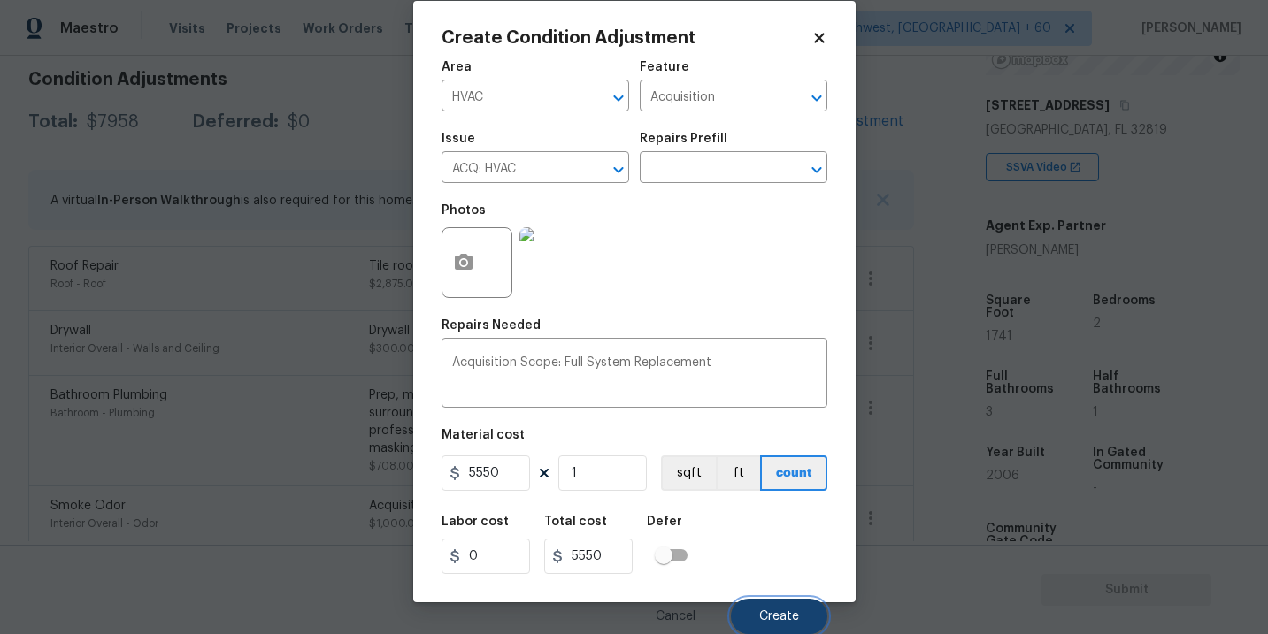
click at [773, 610] on span "Create" at bounding box center [779, 616] width 40 height 13
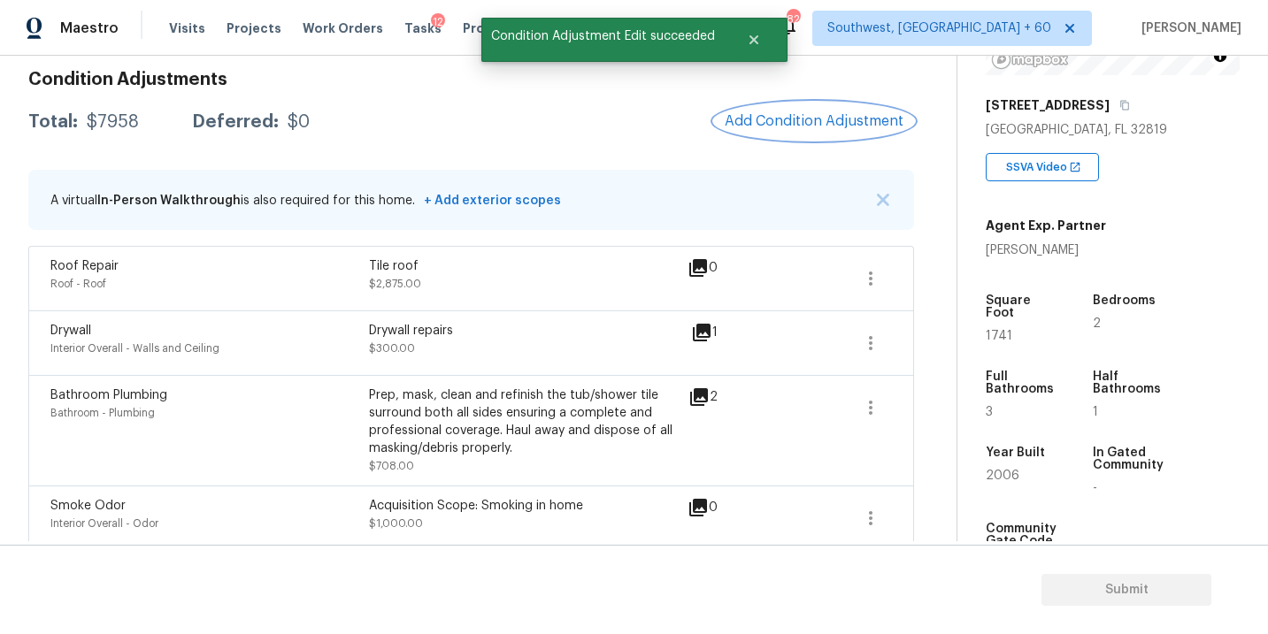
scroll to position [0, 0]
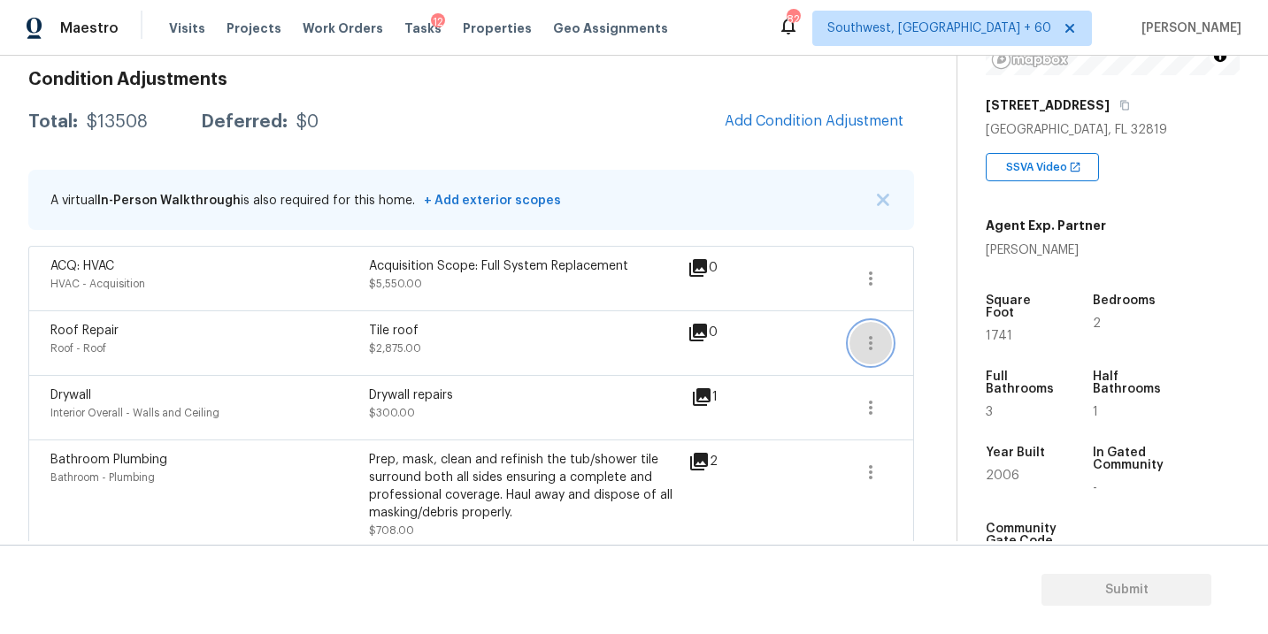
click at [873, 343] on icon "button" at bounding box center [870, 343] width 21 height 21
click at [931, 342] on div "Edit" at bounding box center [971, 340] width 138 height 18
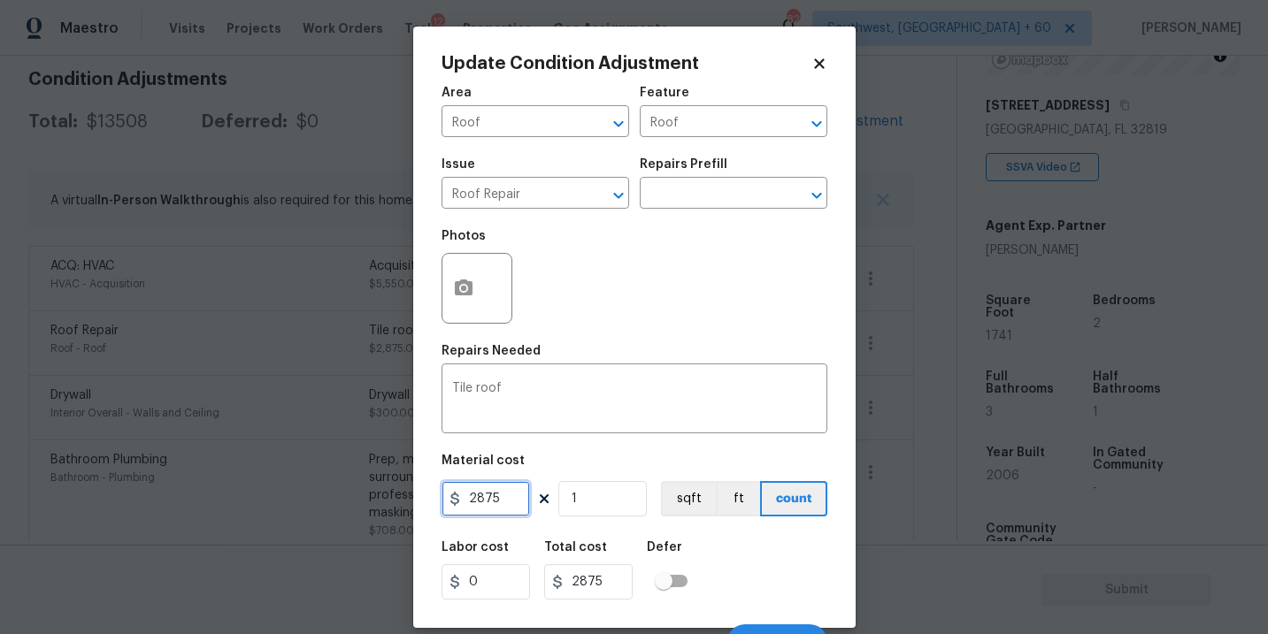
drag, startPoint x: 506, startPoint y: 496, endPoint x: 394, endPoint y: 495, distance: 112.4
click at [394, 495] on div "Update Condition Adjustment Area Roof ​ Feature Roof ​ Issue Roof Repair ​ Repa…" at bounding box center [634, 317] width 1268 height 634
type input "34500"
click at [748, 581] on div "Labor cost 0 Total cost 34500 Defer" at bounding box center [634, 571] width 386 height 80
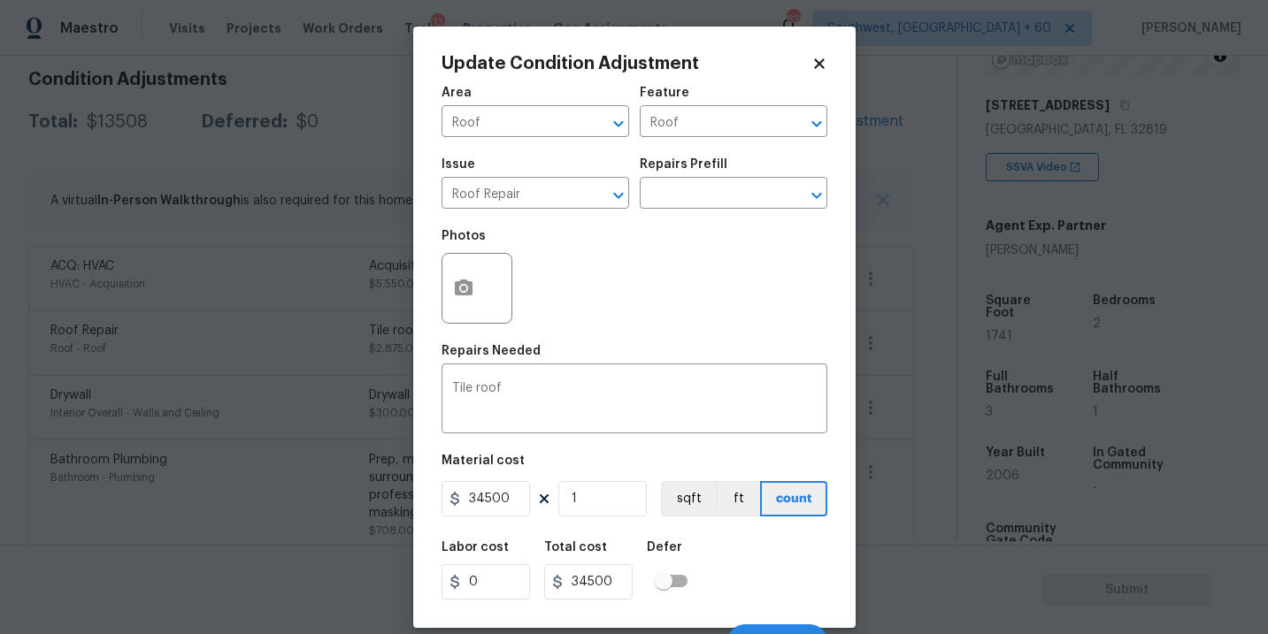
scroll to position [27, 0]
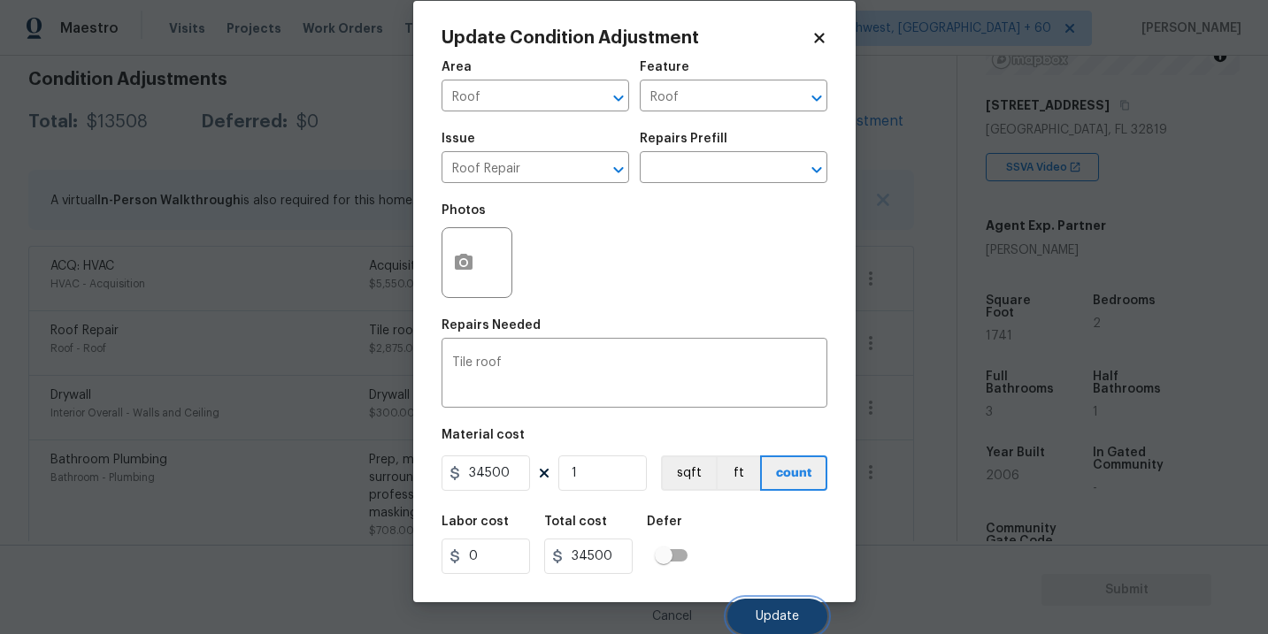
click at [761, 616] on span "Update" at bounding box center [777, 616] width 43 height 13
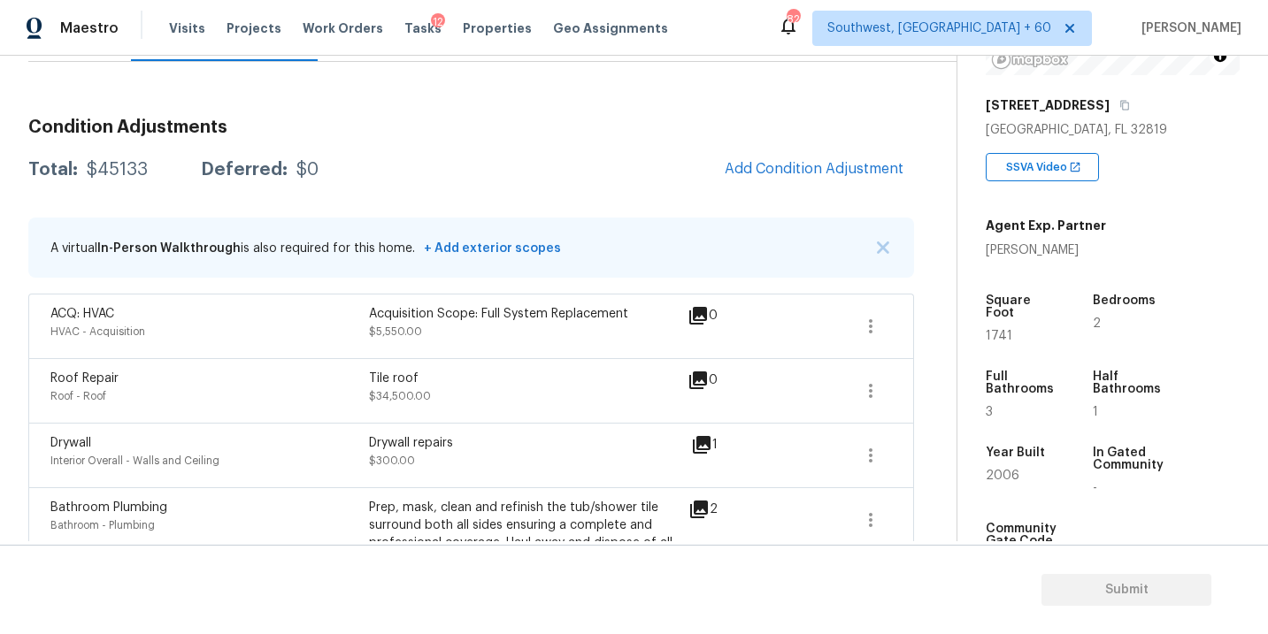
scroll to position [185, 0]
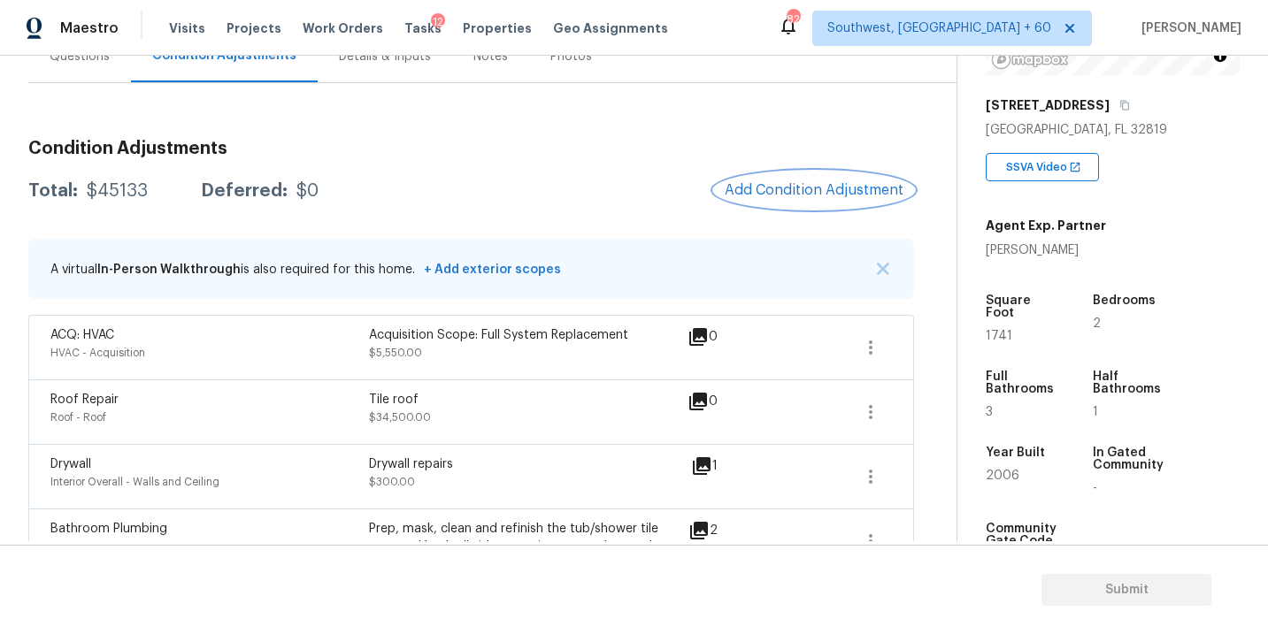
click at [810, 187] on span "Add Condition Adjustment" at bounding box center [814, 190] width 179 height 16
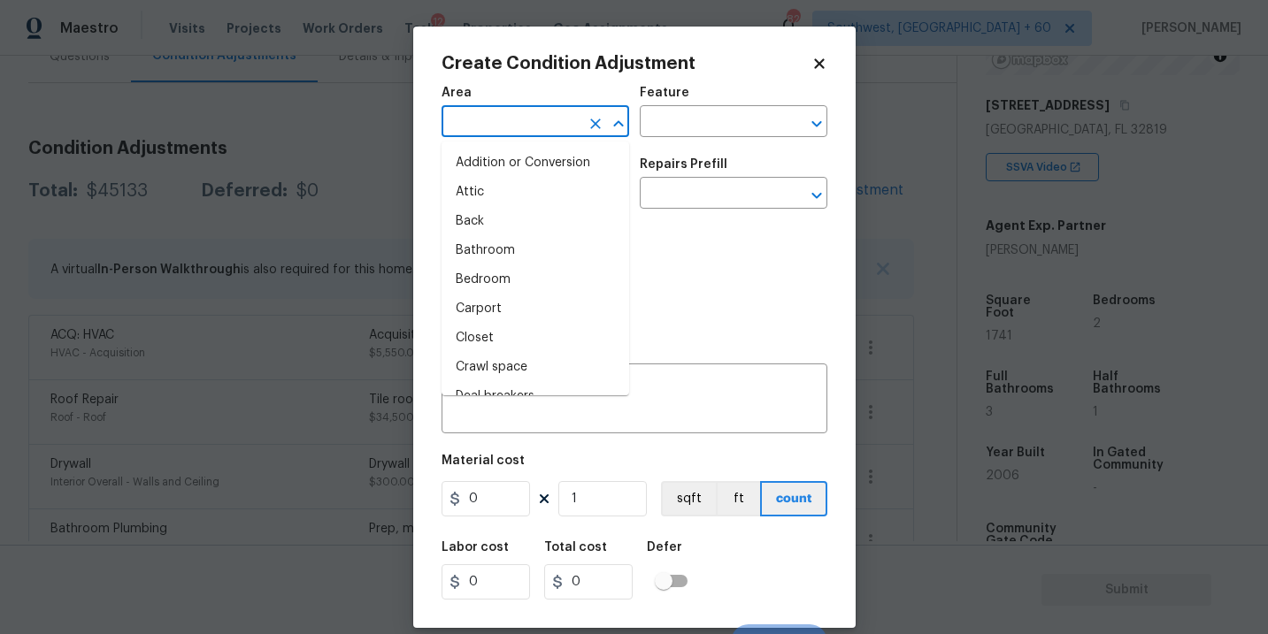
click at [538, 128] on input "text" at bounding box center [510, 123] width 138 height 27
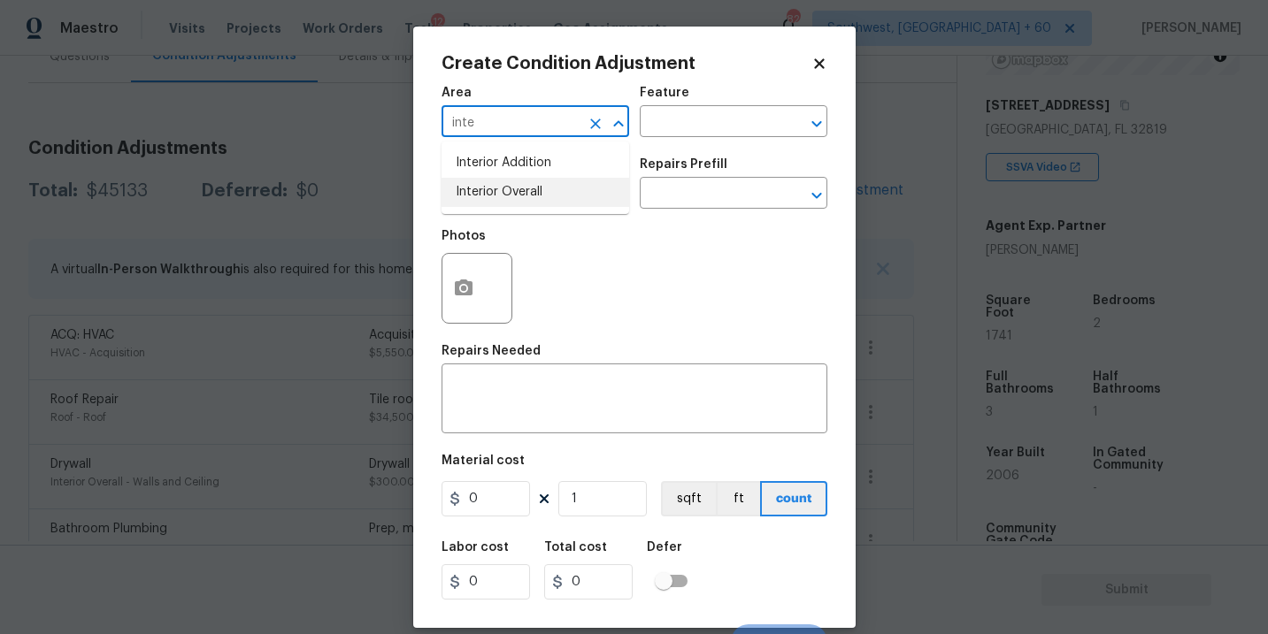
click at [547, 187] on li "Interior Overall" at bounding box center [535, 192] width 188 height 29
type input "Interior Overall"
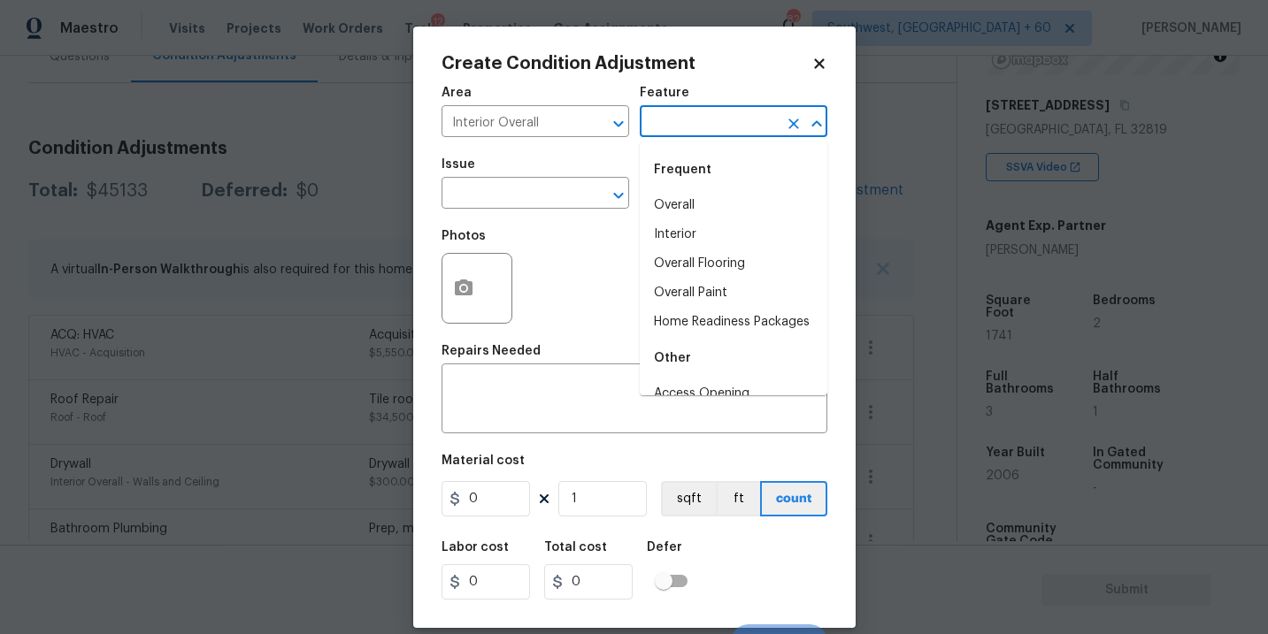
click at [738, 110] on input "text" at bounding box center [709, 123] width 138 height 27
click at [737, 280] on li "Overall Paint" at bounding box center [734, 293] width 188 height 29
type input "Overall Paint"
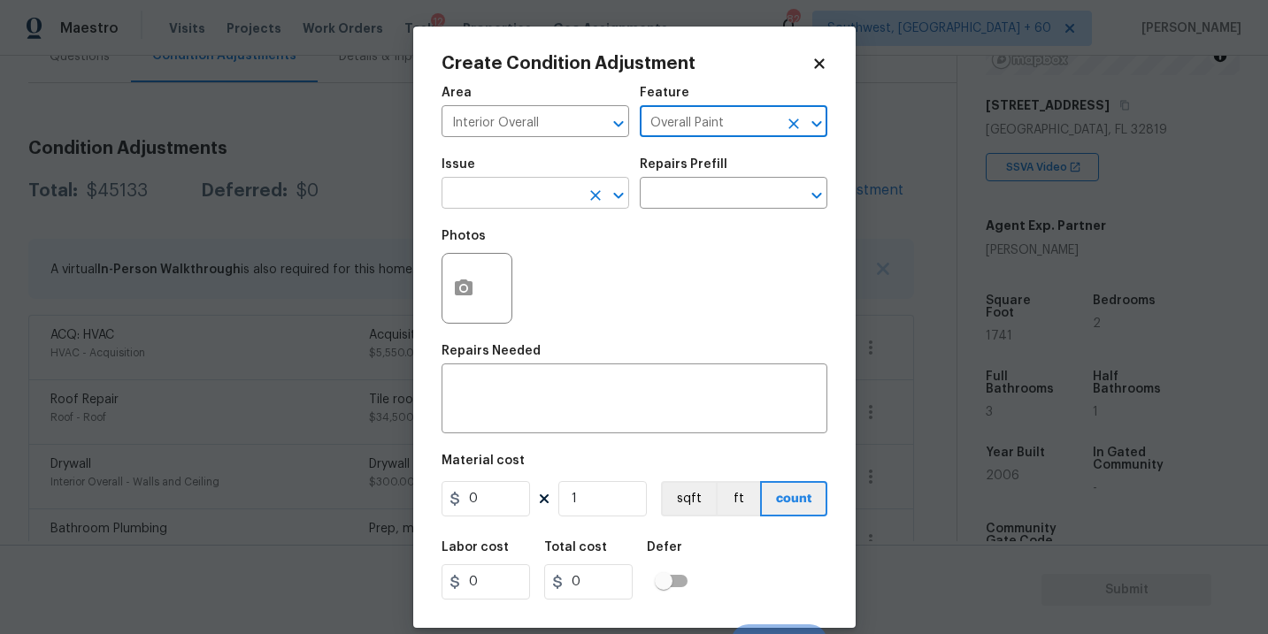
click at [556, 208] on input "text" at bounding box center [510, 194] width 138 height 27
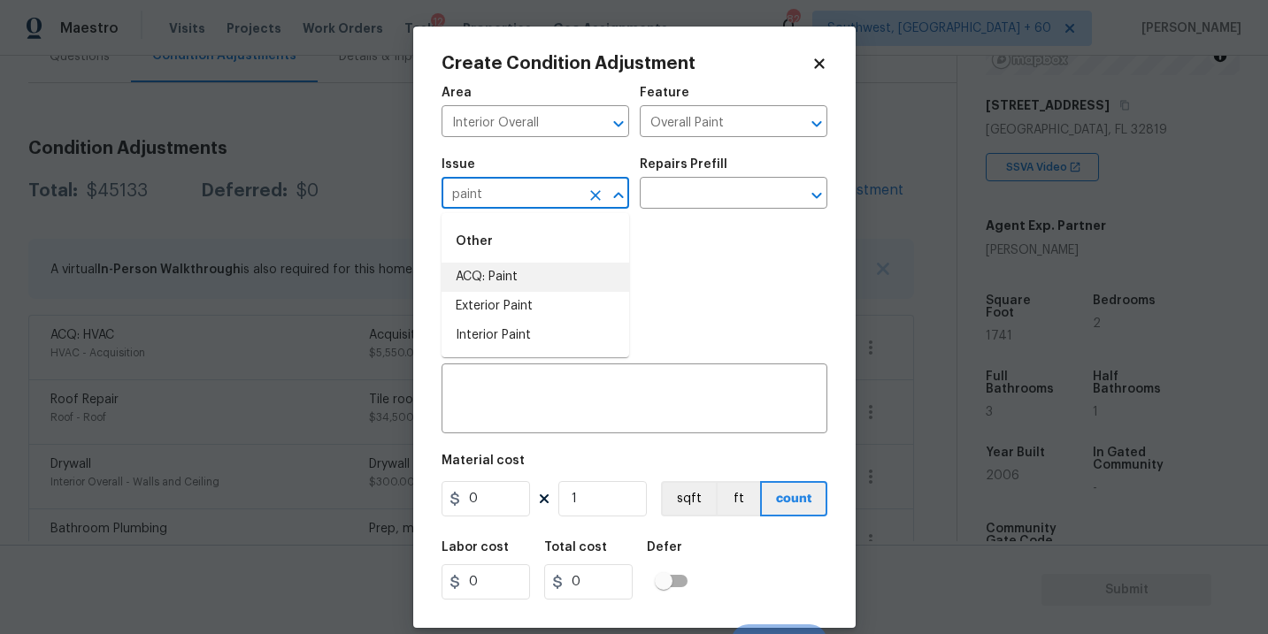
click at [550, 263] on li "ACQ: Paint" at bounding box center [535, 277] width 188 height 29
type input "ACQ: Paint"
click at [649, 214] on div "Issue ACQ: Paint ​ Repairs Prefill ​" at bounding box center [634, 184] width 386 height 72
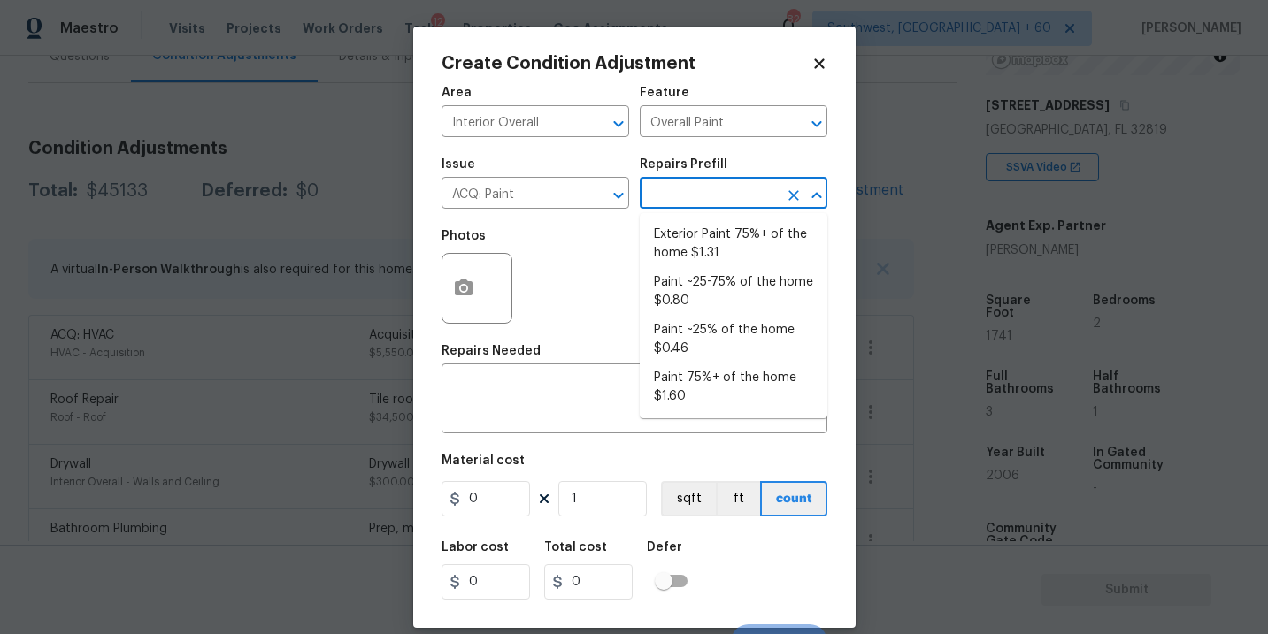
click at [697, 207] on input "text" at bounding box center [709, 194] width 138 height 27
click at [715, 383] on li "Paint 75%+ of the home $1.60" at bounding box center [734, 388] width 188 height 48
type input "Acquisition"
type textarea "Acquisition Scope: 75%+ of the home will likely require interior paint"
type input "1.6"
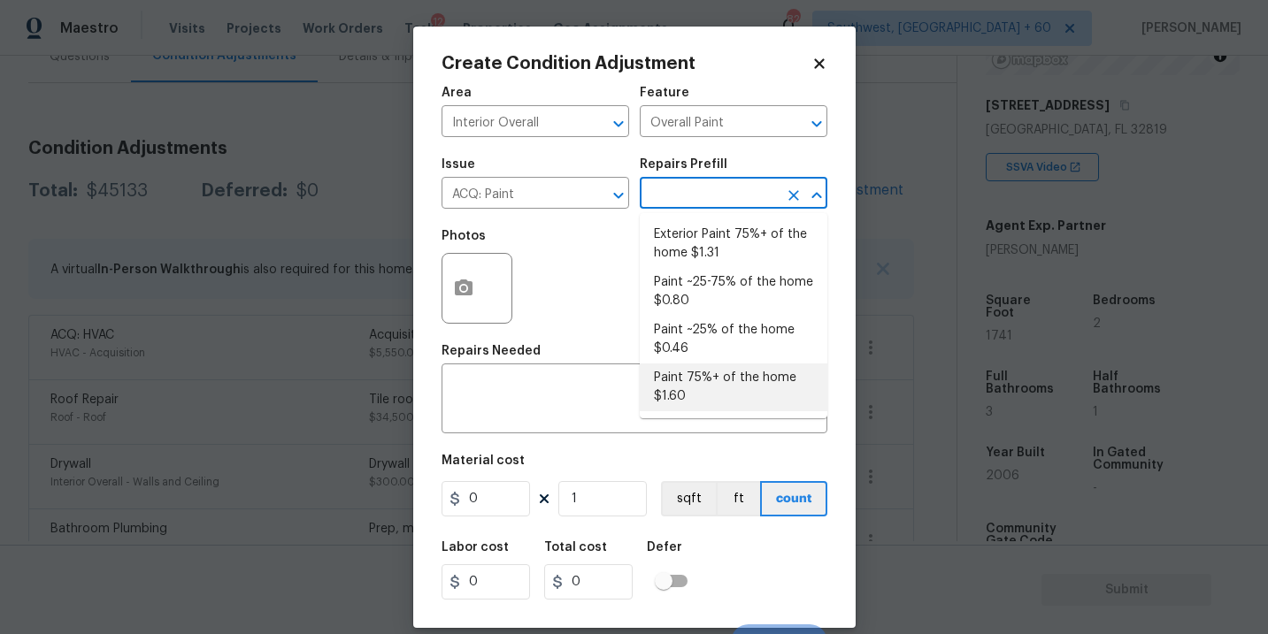
type input "1.6"
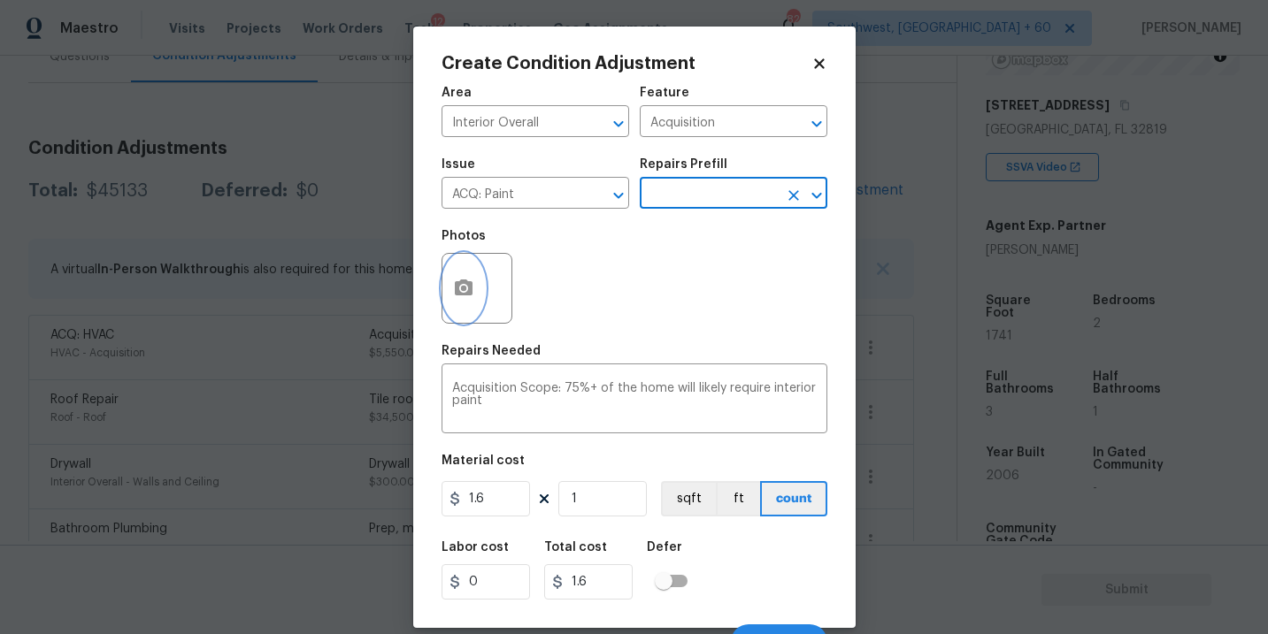
click at [468, 291] on icon "button" at bounding box center [464, 288] width 18 height 16
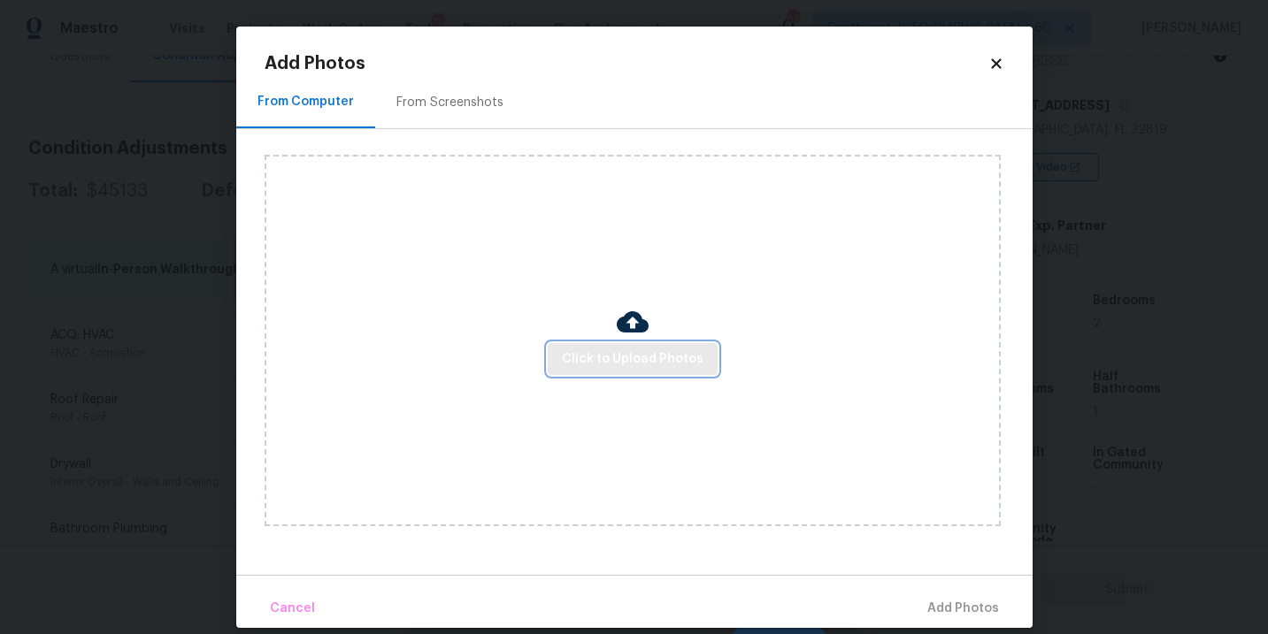
click at [601, 368] on span "Click to Upload Photos" at bounding box center [633, 360] width 142 height 22
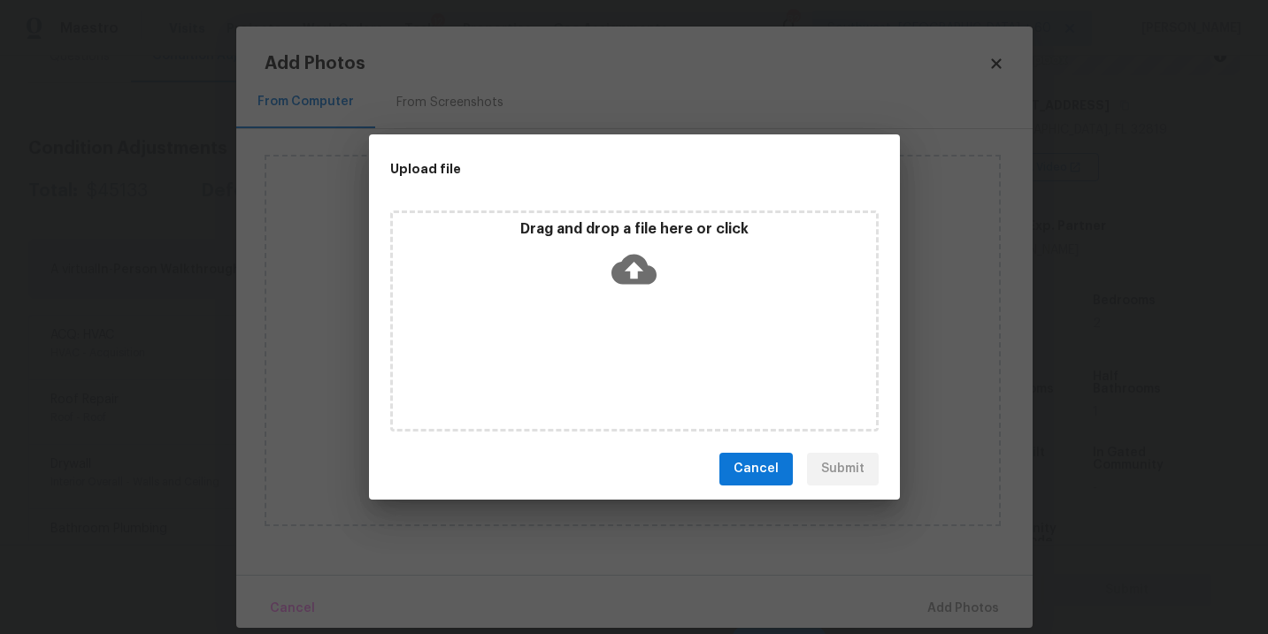
click at [625, 318] on div "Drag and drop a file here or click" at bounding box center [634, 321] width 488 height 221
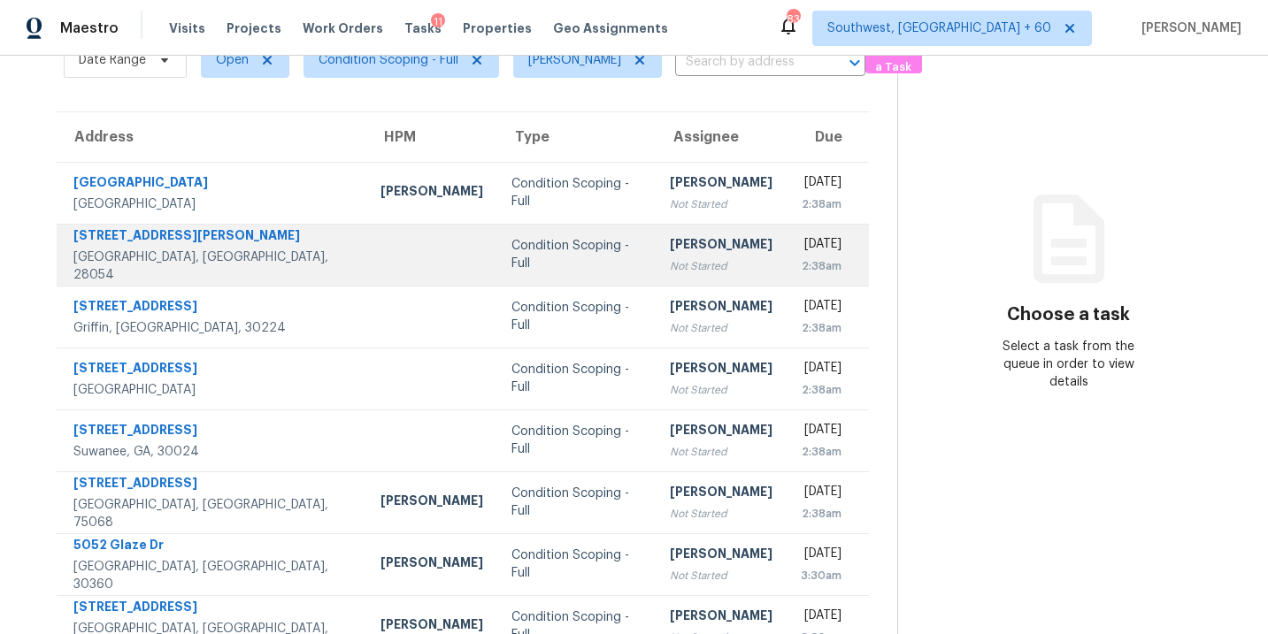
scroll to position [85, 0]
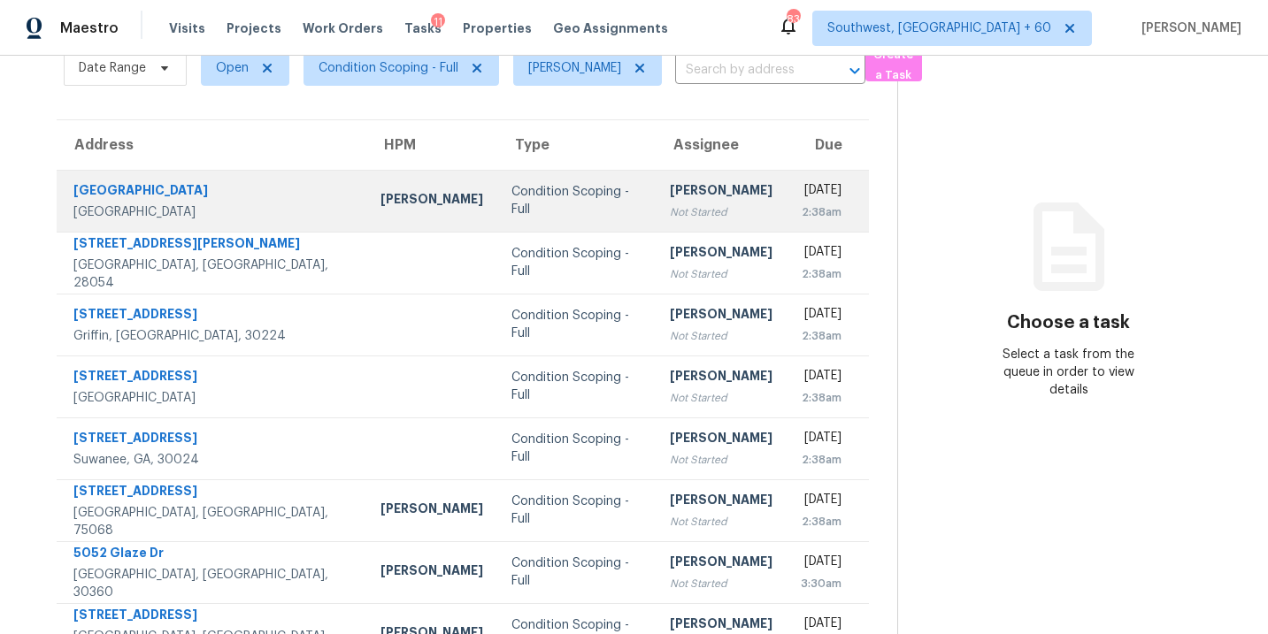
click at [670, 208] on div "Not Started" at bounding box center [721, 212] width 103 height 18
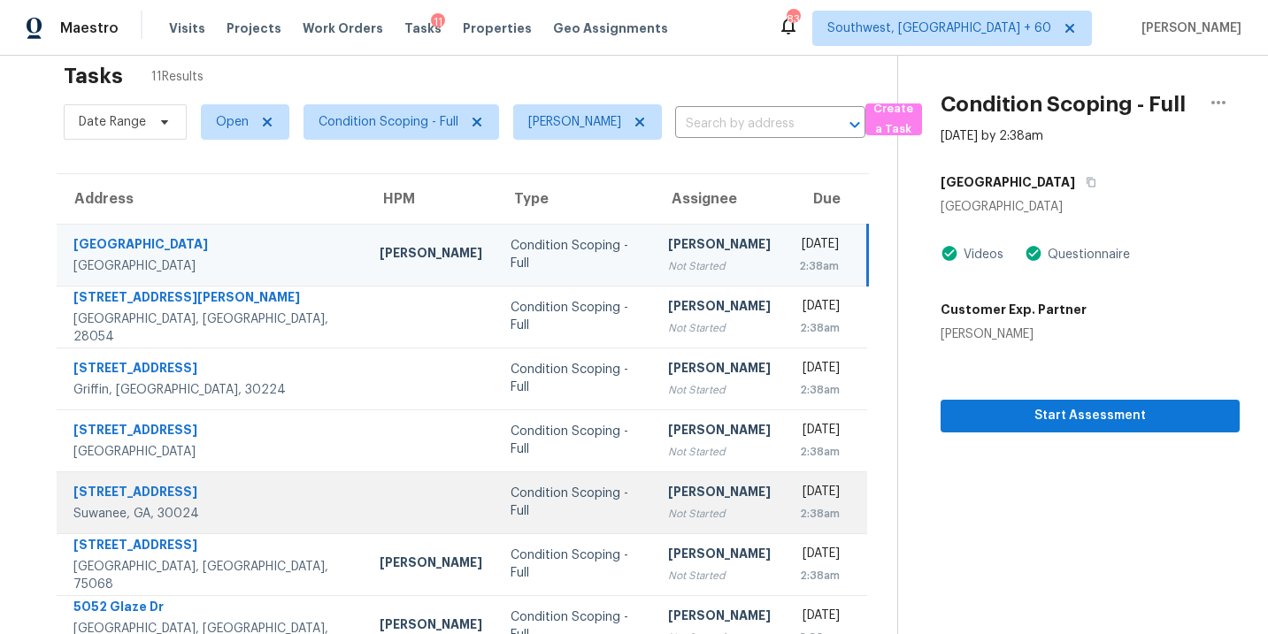
scroll to position [0, 0]
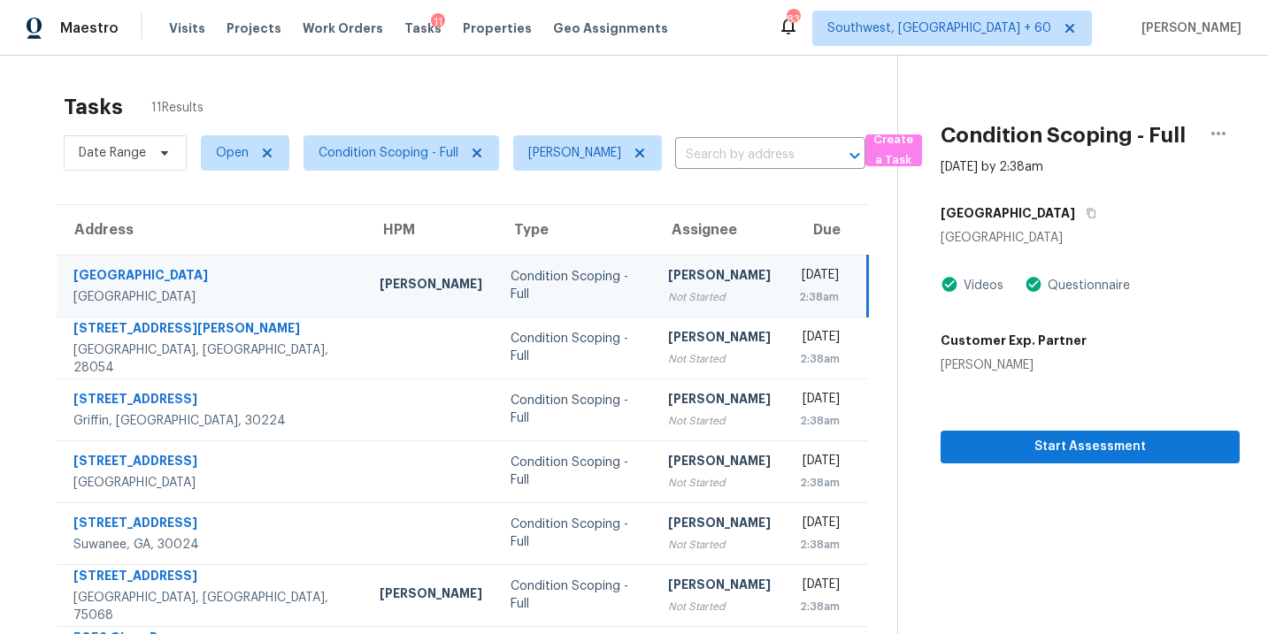
click at [676, 289] on div "Not Started" at bounding box center [719, 297] width 103 height 18
click at [668, 280] on div "[PERSON_NAME]" at bounding box center [719, 277] width 103 height 22
click at [668, 286] on div "[PERSON_NAME]" at bounding box center [719, 277] width 103 height 22
click at [697, 291] on div "Not Started" at bounding box center [719, 297] width 103 height 18
click at [1044, 449] on span "Start Assessment" at bounding box center [1090, 447] width 271 height 22
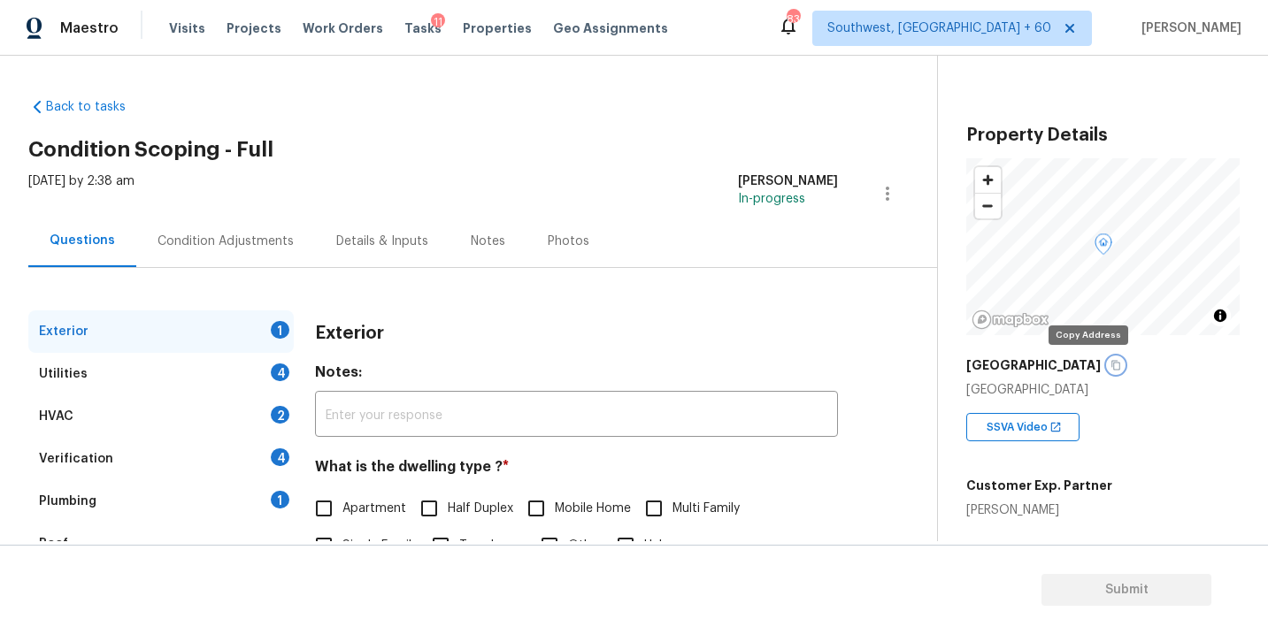
click at [1110, 367] on icon "button" at bounding box center [1115, 365] width 11 height 11
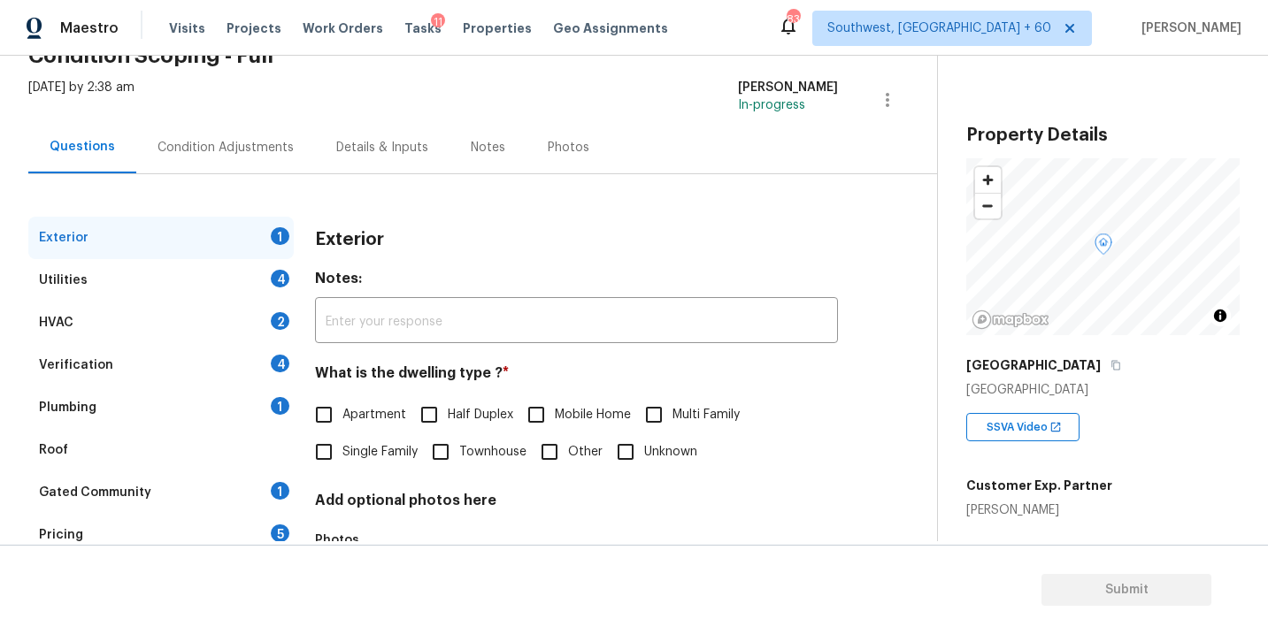
click at [358, 448] on span "Single Family" at bounding box center [379, 452] width 75 height 19
click at [342, 448] on input "Single Family" at bounding box center [323, 452] width 37 height 37
checkbox input "true"
click at [229, 291] on div "Utilities 4" at bounding box center [160, 280] width 265 height 42
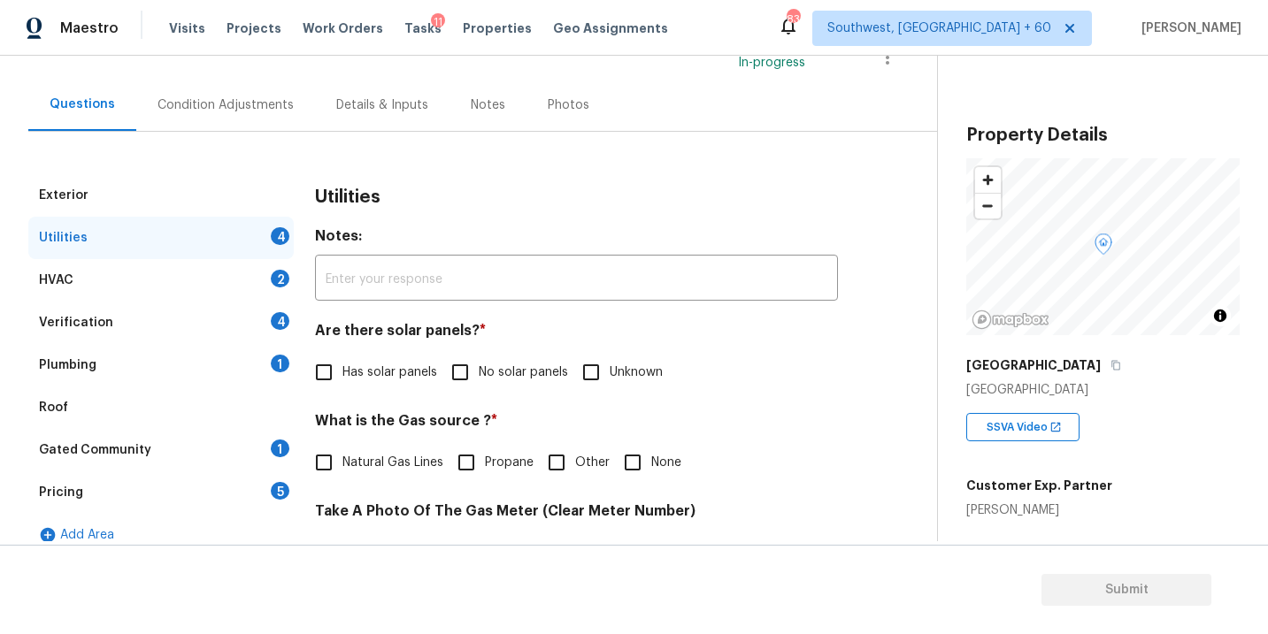
click at [480, 378] on span "No solar panels" at bounding box center [523, 373] width 89 height 19
click at [479, 378] on input "No solar panels" at bounding box center [459, 372] width 37 height 37
checkbox input "true"
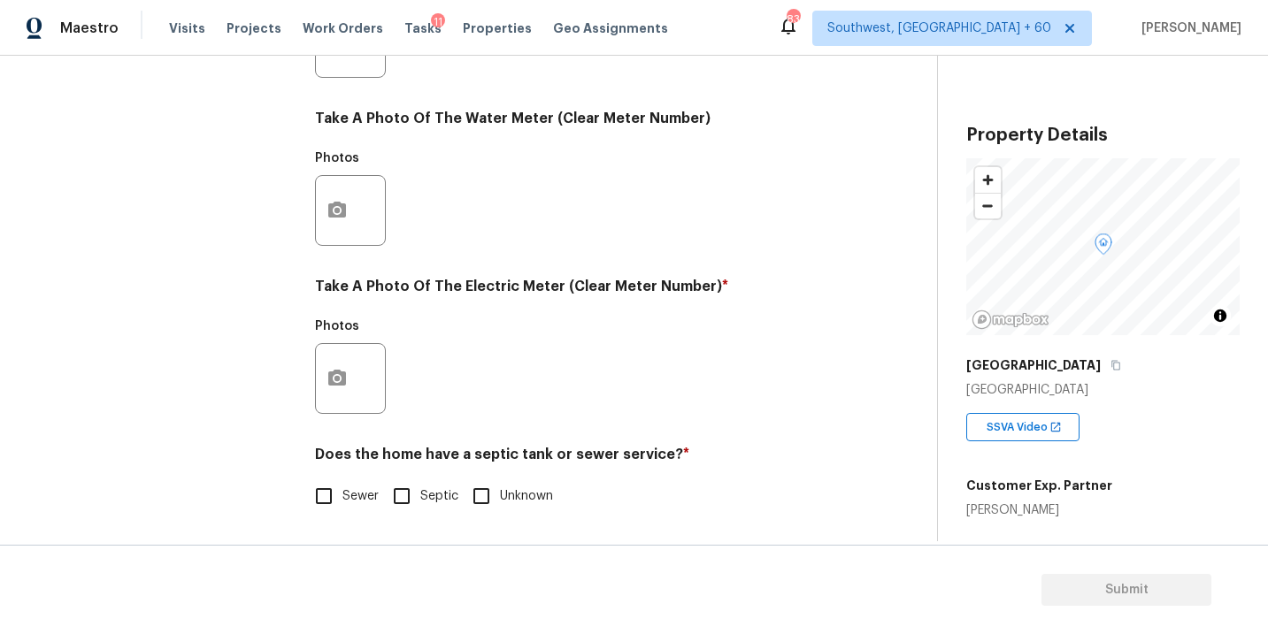
click at [312, 487] on input "Sewer" at bounding box center [323, 496] width 37 height 37
checkbox input "true"
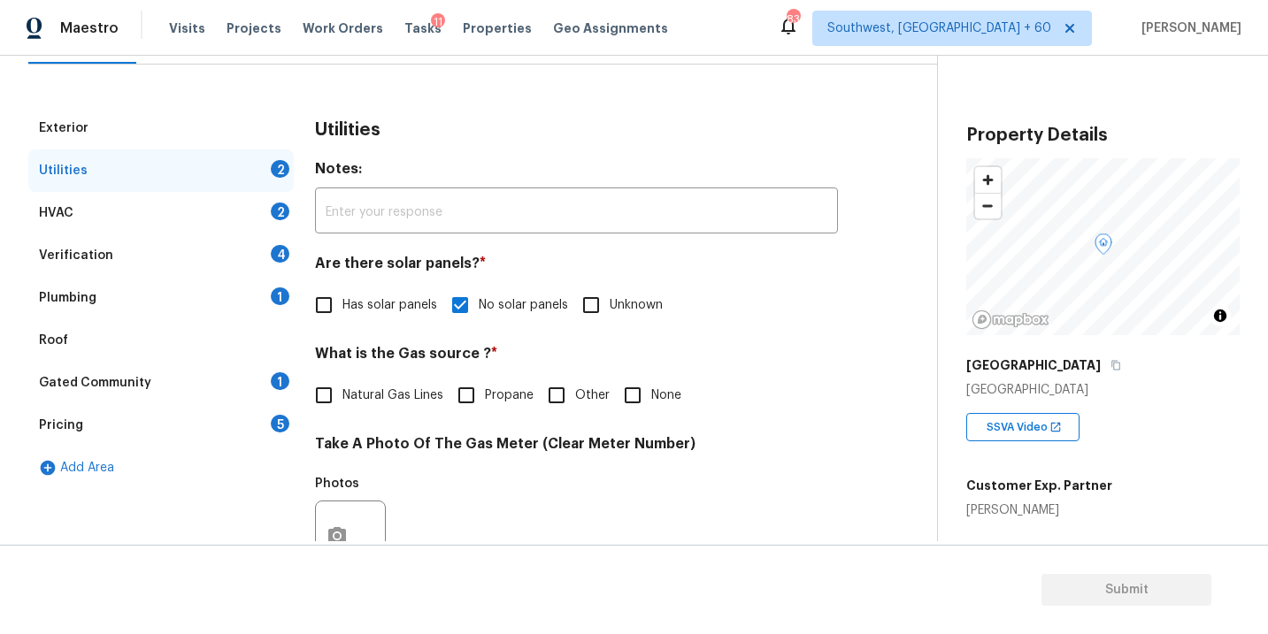
scroll to position [121, 0]
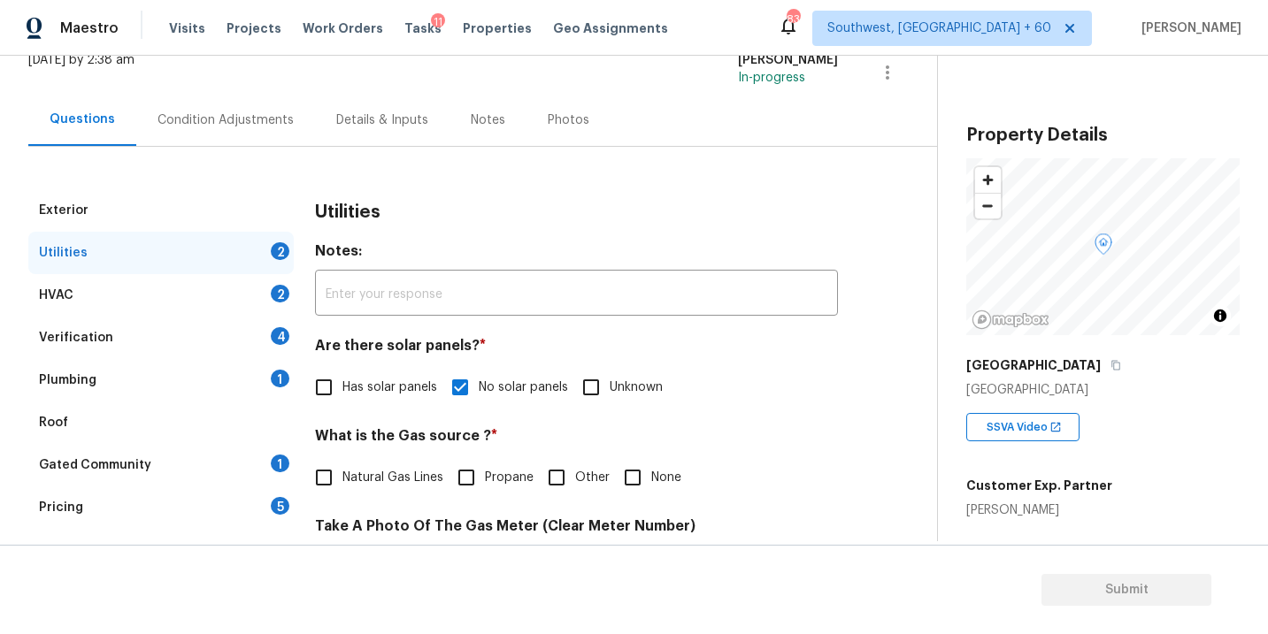
click at [208, 378] on div "Plumbing 1" at bounding box center [160, 380] width 265 height 42
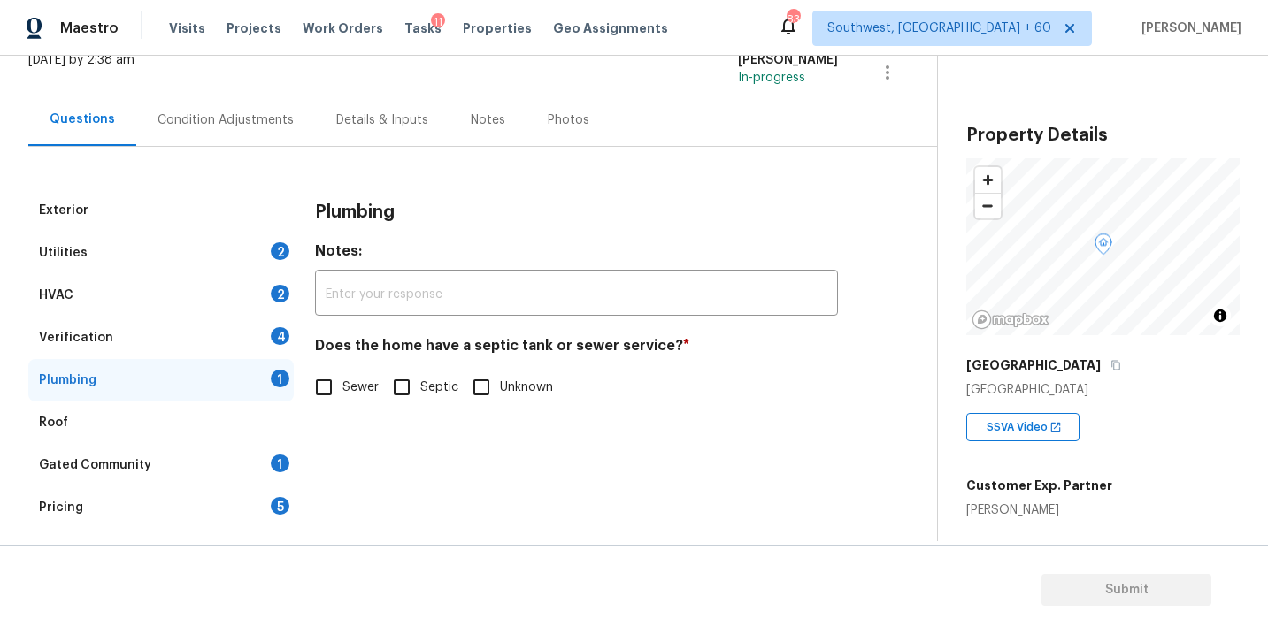
click at [365, 389] on span "Sewer" at bounding box center [360, 388] width 36 height 19
click at [342, 389] on input "Sewer" at bounding box center [323, 387] width 37 height 37
checkbox input "true"
click at [173, 459] on div "Gated Community 1" at bounding box center [160, 465] width 265 height 42
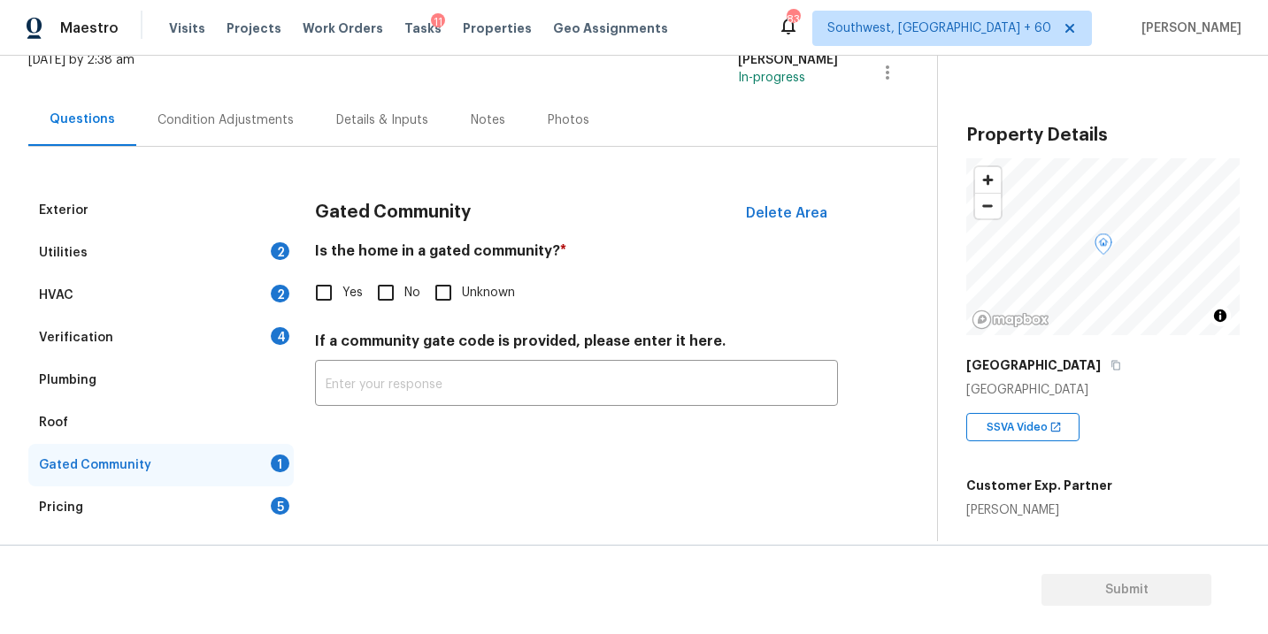
click at [380, 291] on input "No" at bounding box center [385, 292] width 37 height 37
checkbox input "true"
click at [241, 129] on div "Condition Adjustments" at bounding box center [225, 120] width 179 height 52
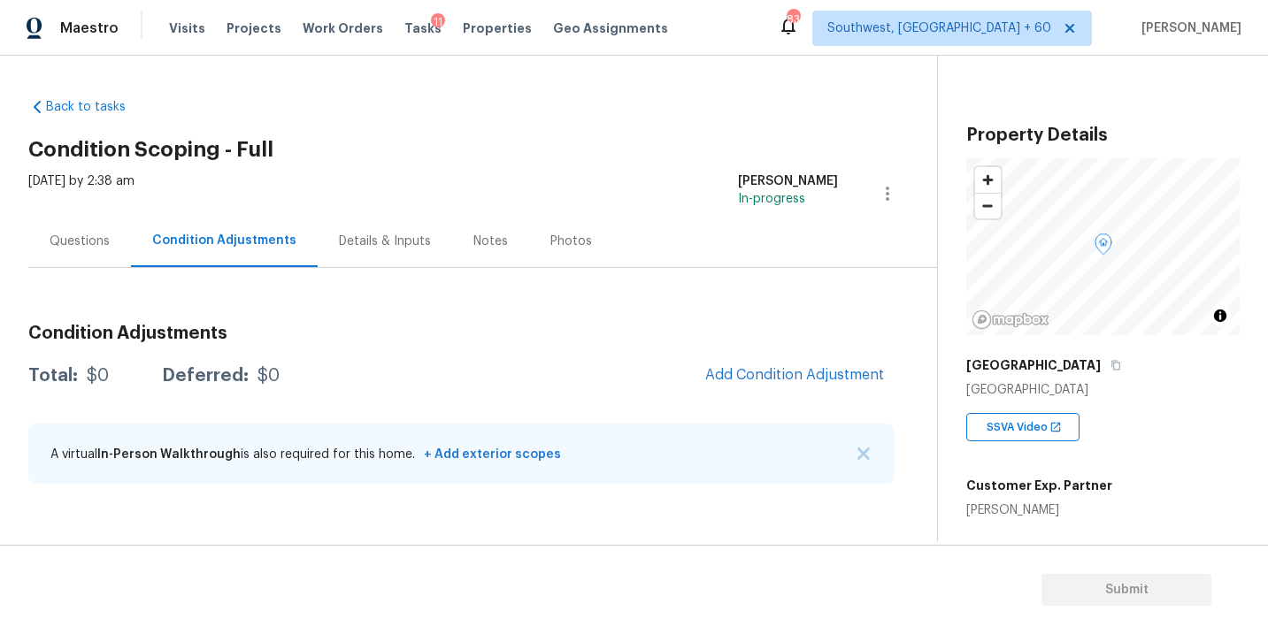
click at [569, 108] on div "Back to tasks Condition Scoping - Full Sat, Sep 06 2025 by 2:38 am Sakthivel Ch…" at bounding box center [482, 294] width 909 height 421
click at [603, 122] on div "Back to tasks Condition Scoping - Full Sat, Sep 06 2025 by 2:38 am Sakthivel Ch…" at bounding box center [482, 294] width 909 height 421
click at [810, 369] on span "Add Condition Adjustment" at bounding box center [794, 375] width 179 height 16
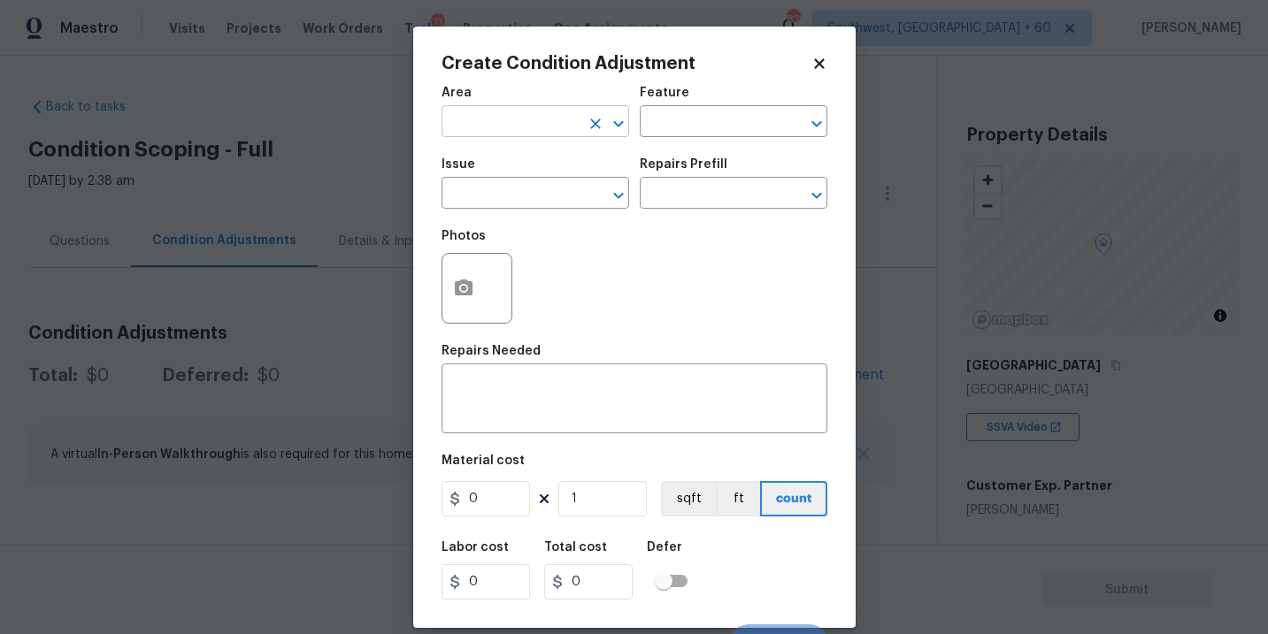
click at [497, 131] on input "text" at bounding box center [510, 123] width 138 height 27
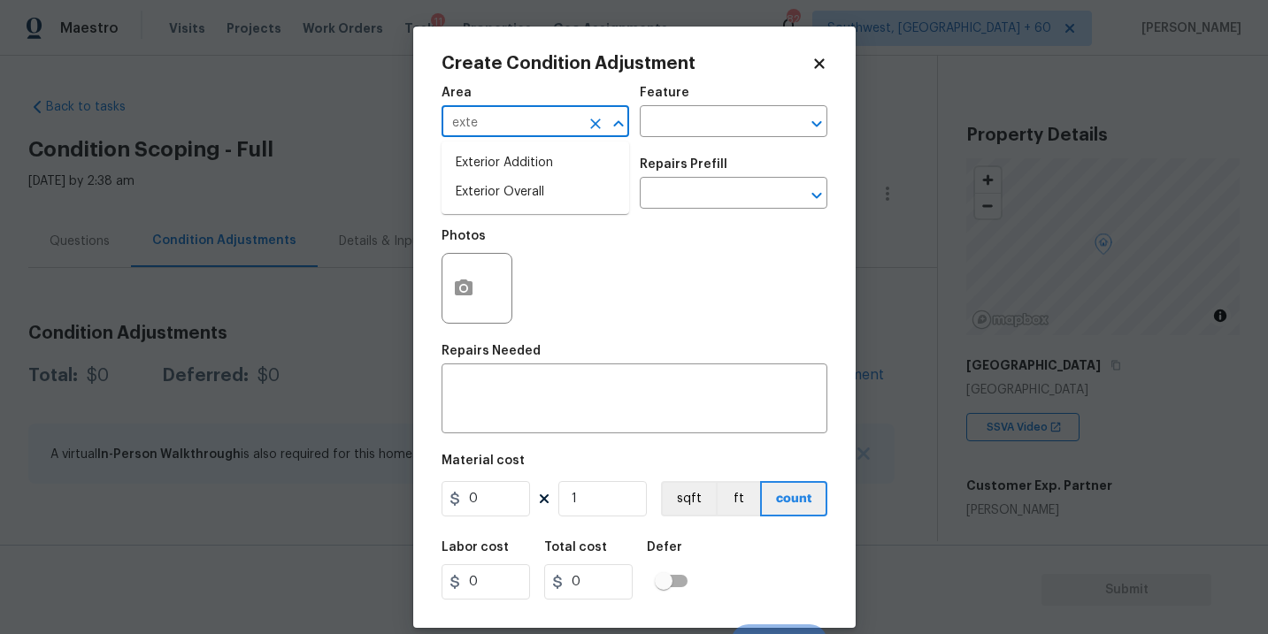
type input "exter"
click at [541, 196] on li "Exterior Overall" at bounding box center [535, 192] width 188 height 29
type input "Exterior Overall"
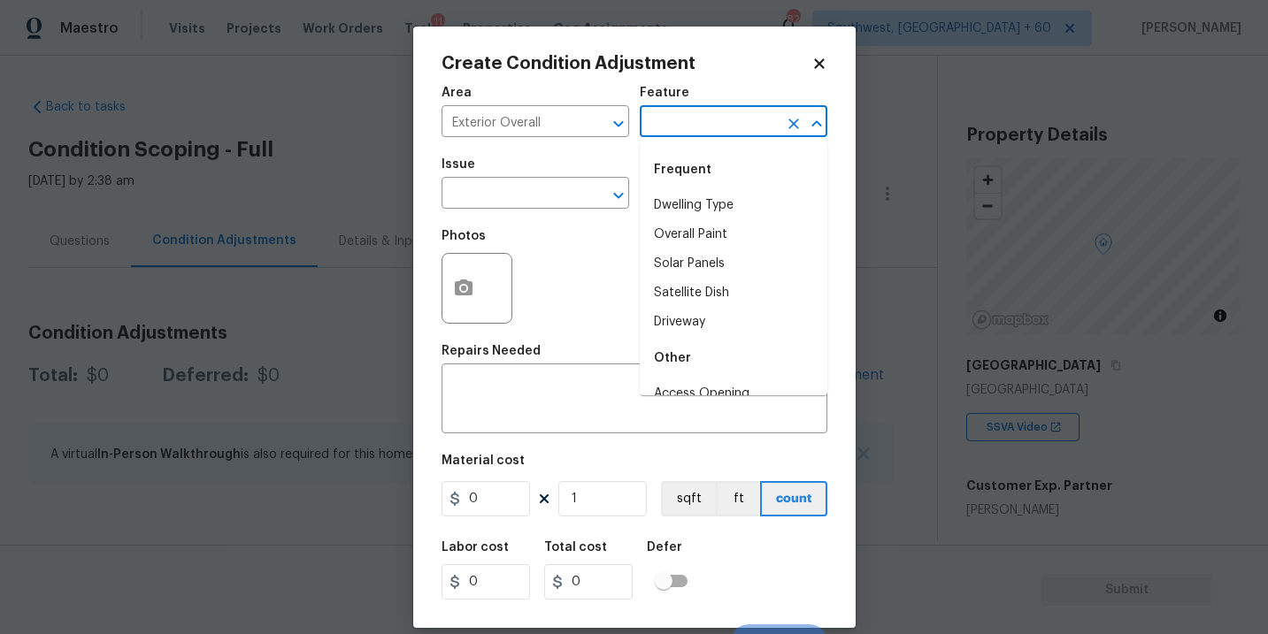
click at [692, 130] on input "text" at bounding box center [709, 123] width 138 height 27
click at [685, 186] on div "Other" at bounding box center [734, 170] width 188 height 42
click at [682, 198] on li "Siding" at bounding box center [734, 205] width 188 height 29
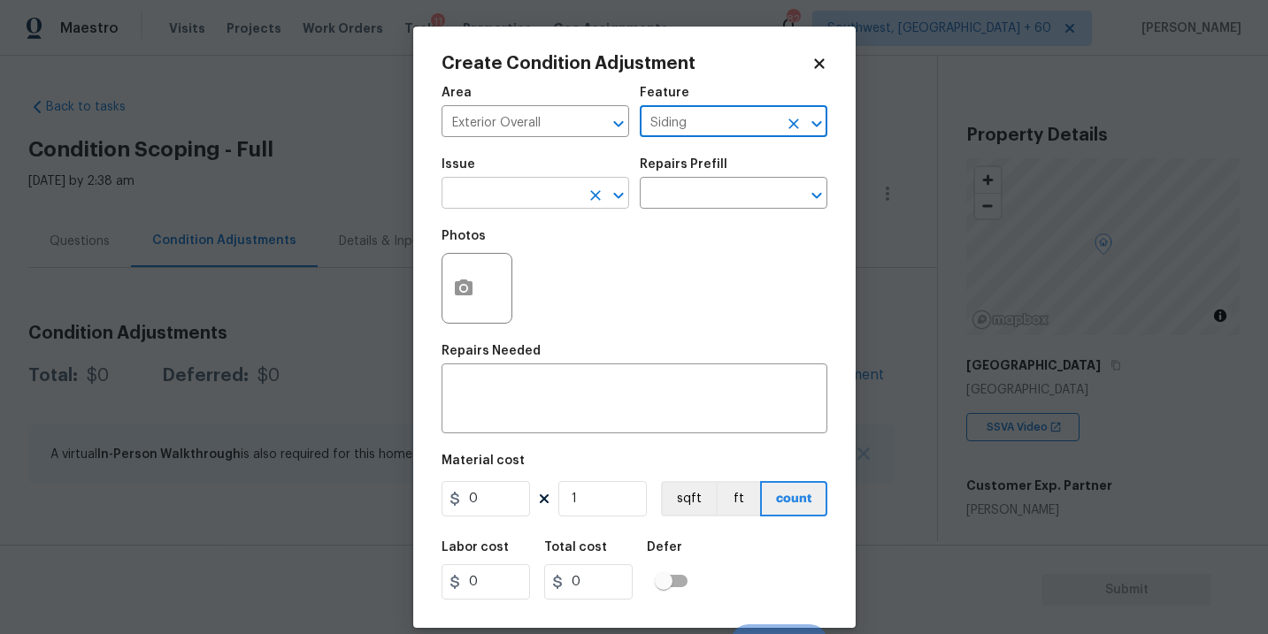
type input "Siding"
click at [556, 198] on input "text" at bounding box center [510, 194] width 138 height 27
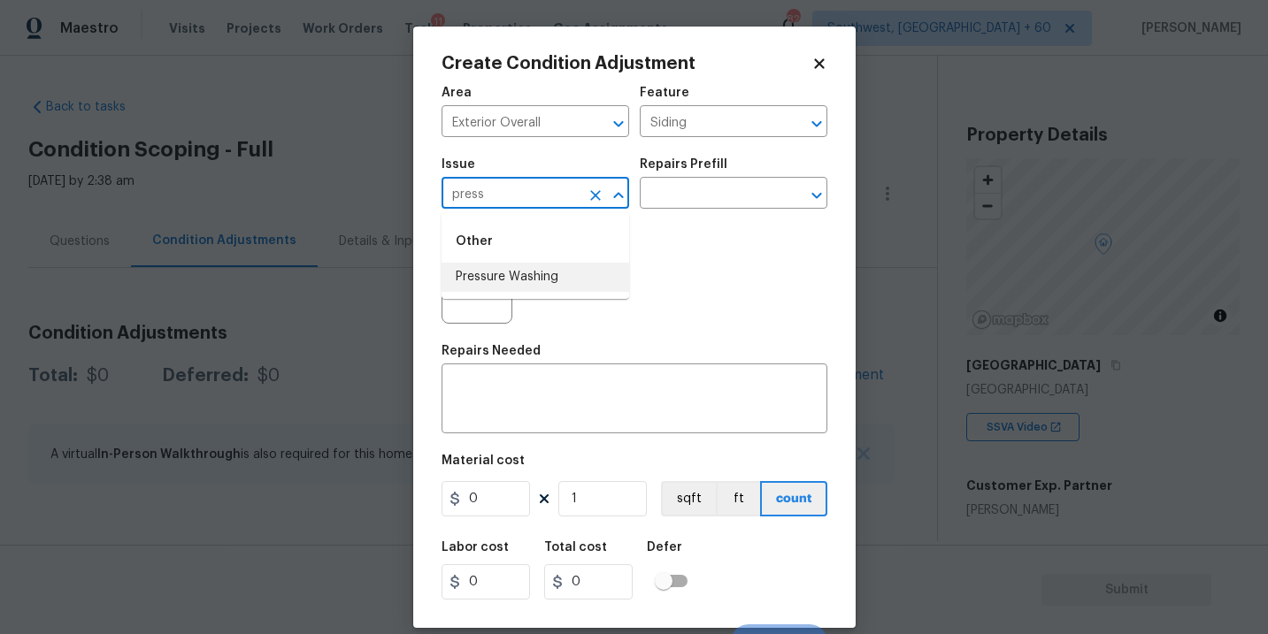
click at [555, 279] on li "Pressure Washing" at bounding box center [535, 277] width 188 height 29
type input "Pressure Washing"
click at [677, 236] on div "Photos" at bounding box center [634, 276] width 386 height 115
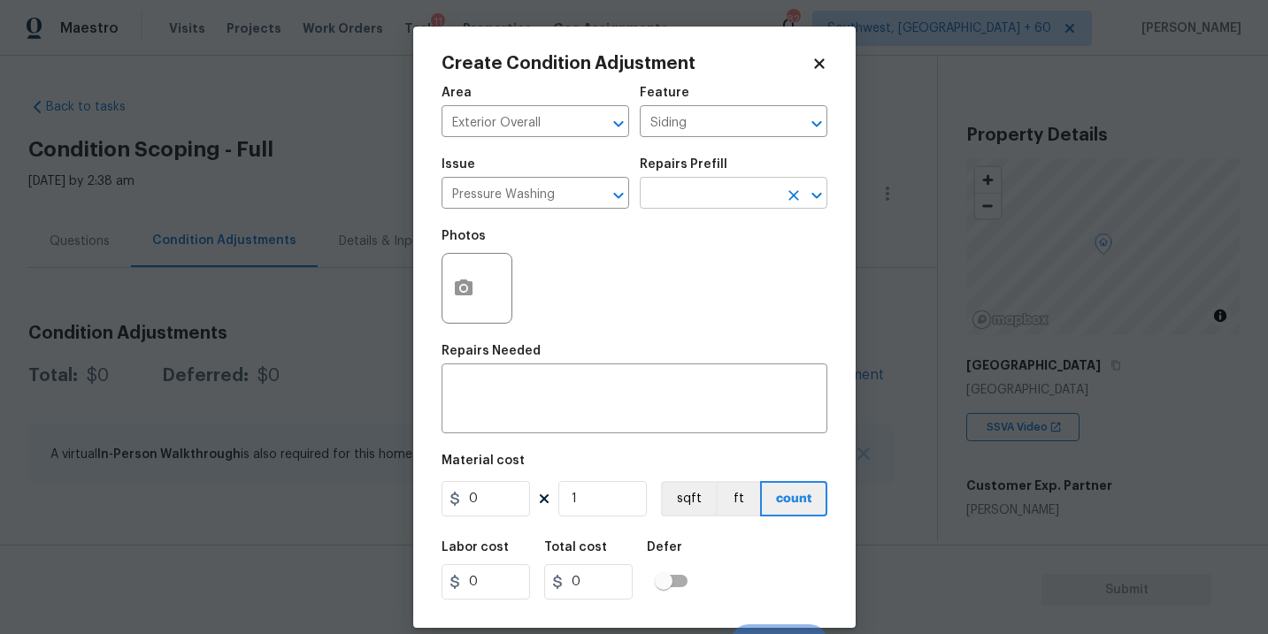
click at [714, 207] on input "text" at bounding box center [709, 194] width 138 height 27
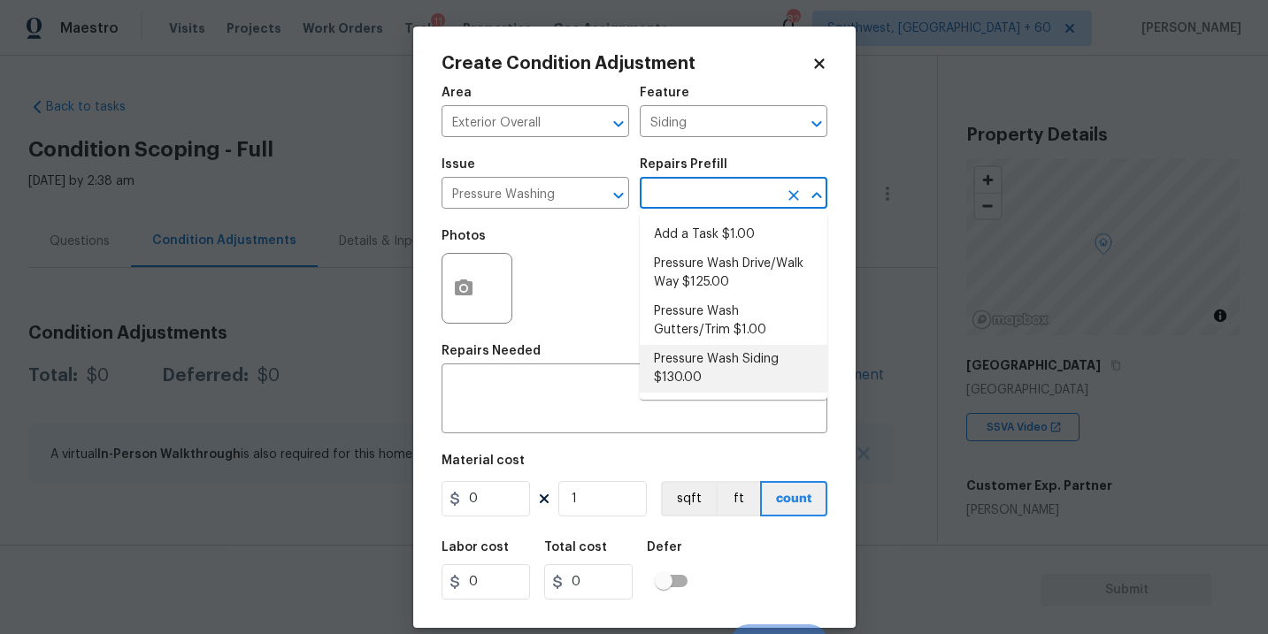
click at [715, 375] on li "Pressure Wash Siding $130.00" at bounding box center [734, 369] width 188 height 48
type textarea "Protect areas as needed for pressure washing. Pressure wash the siding on the h…"
type input "130"
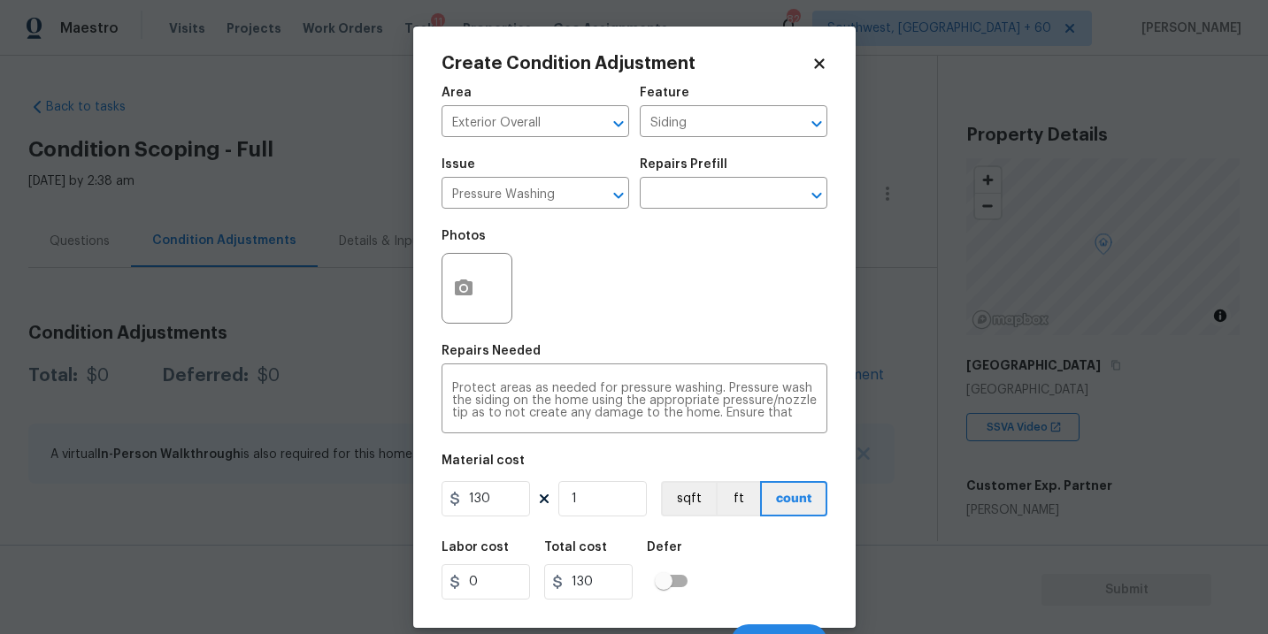
click at [694, 313] on div "Photos" at bounding box center [634, 276] width 386 height 115
drag, startPoint x: 505, startPoint y: 504, endPoint x: 374, endPoint y: 504, distance: 130.9
click at [374, 504] on div "Create Condition Adjustment Area Exterior Overall ​ Feature Siding ​ Issue Pres…" at bounding box center [634, 317] width 1268 height 634
type input "200"
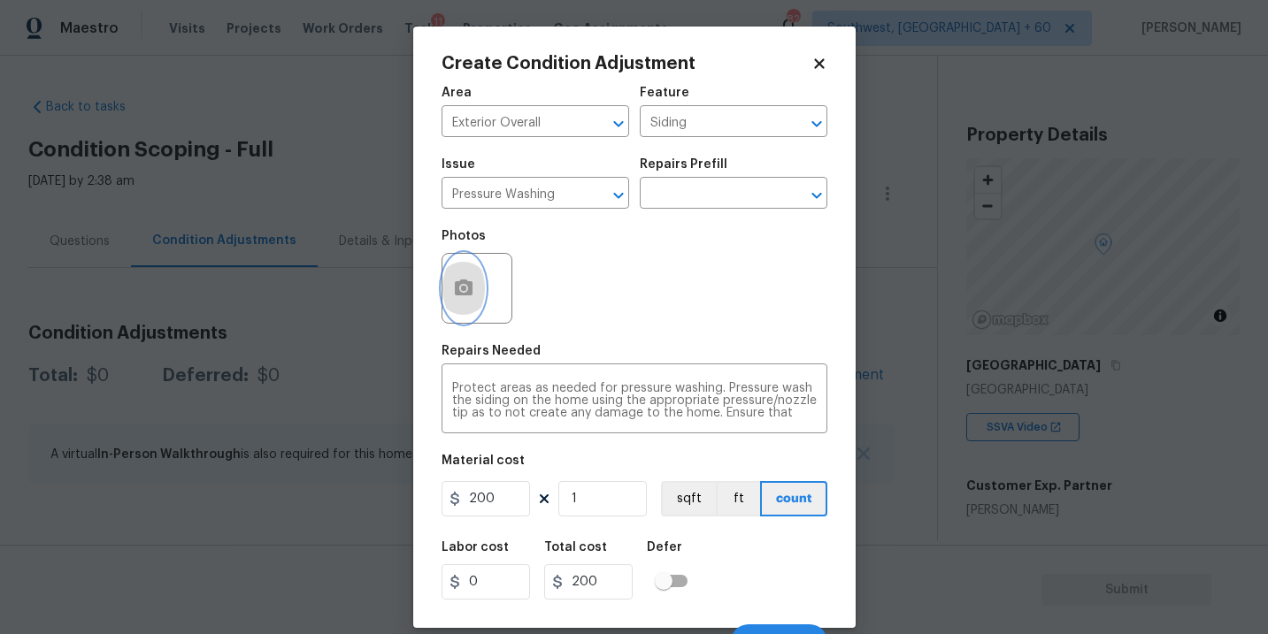
click at [468, 271] on button "button" at bounding box center [463, 288] width 42 height 69
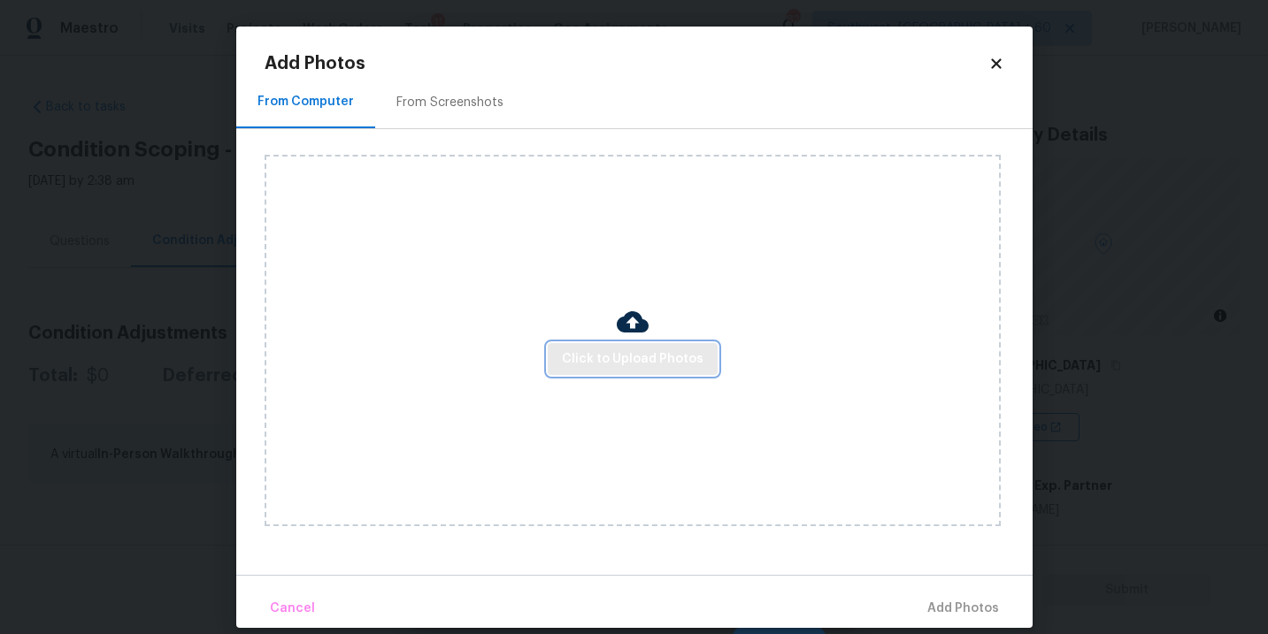
click at [602, 359] on span "Click to Upload Photos" at bounding box center [633, 360] width 142 height 22
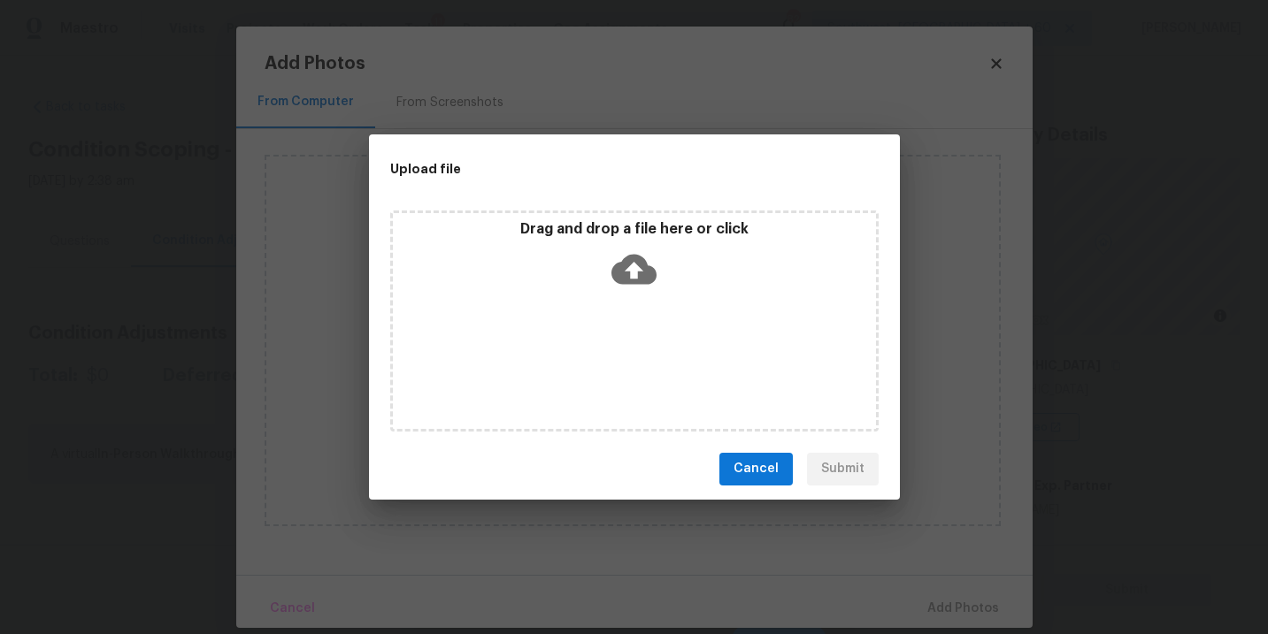
click at [625, 280] on icon at bounding box center [633, 269] width 45 height 30
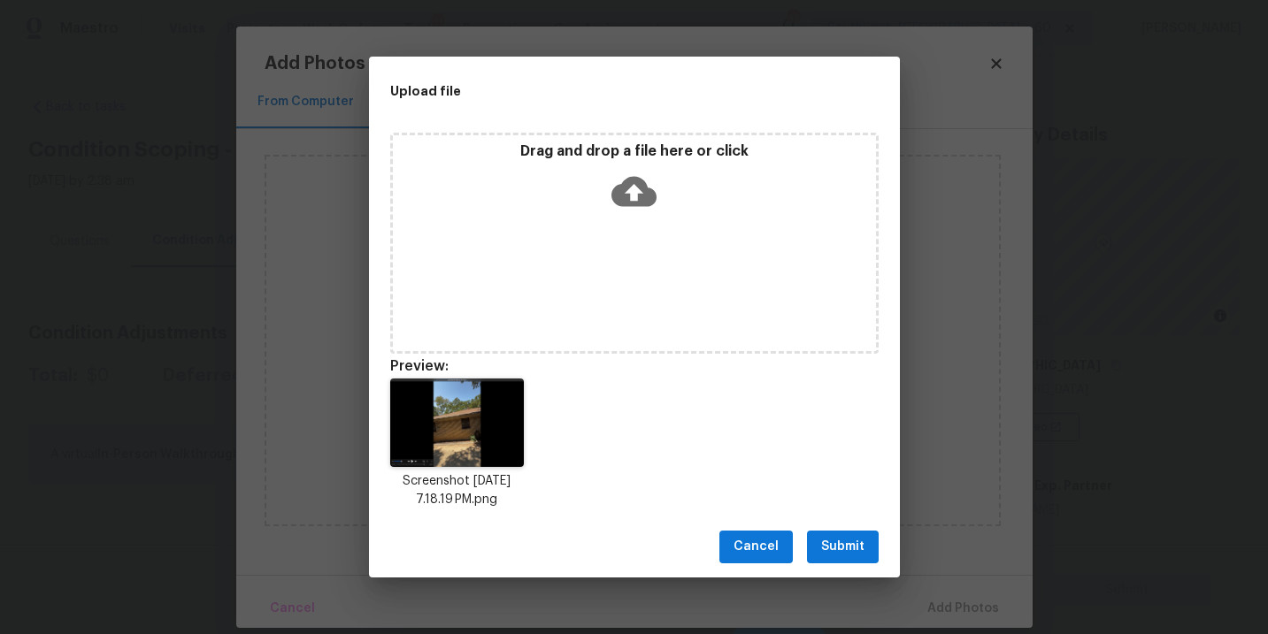
click at [851, 549] on span "Submit" at bounding box center [842, 547] width 43 height 22
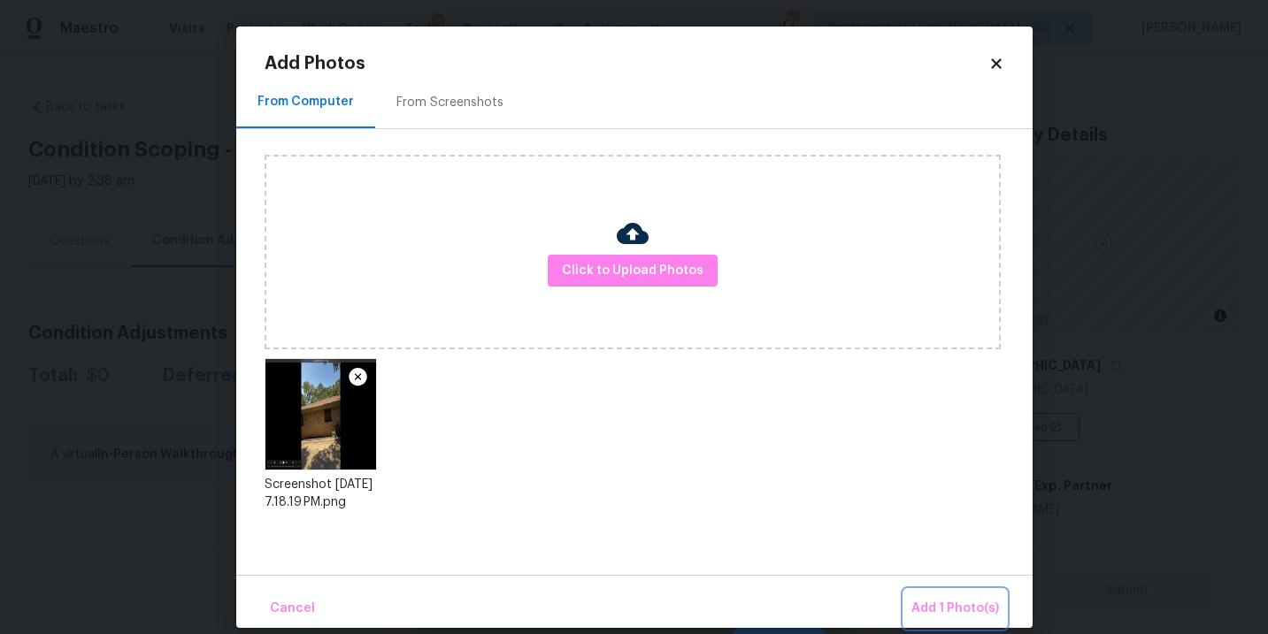
drag, startPoint x: 930, startPoint y: 602, endPoint x: 906, endPoint y: 601, distance: 24.0
click at [930, 602] on span "Add 1 Photo(s)" at bounding box center [955, 609] width 88 height 22
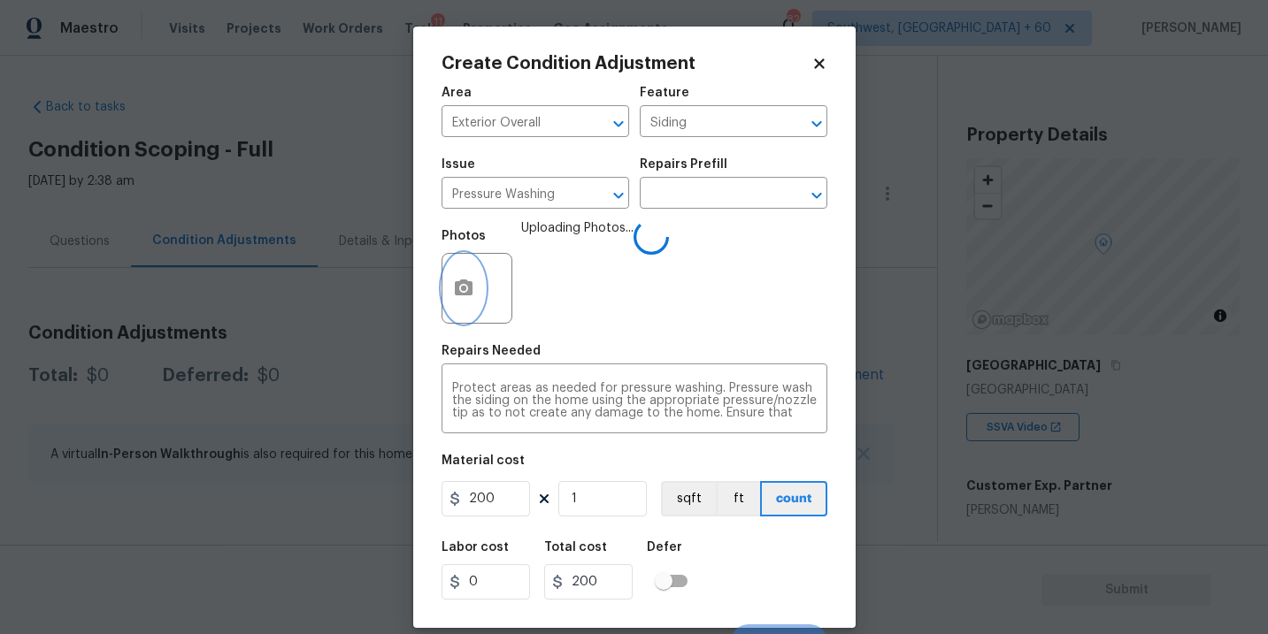
scroll to position [27, 0]
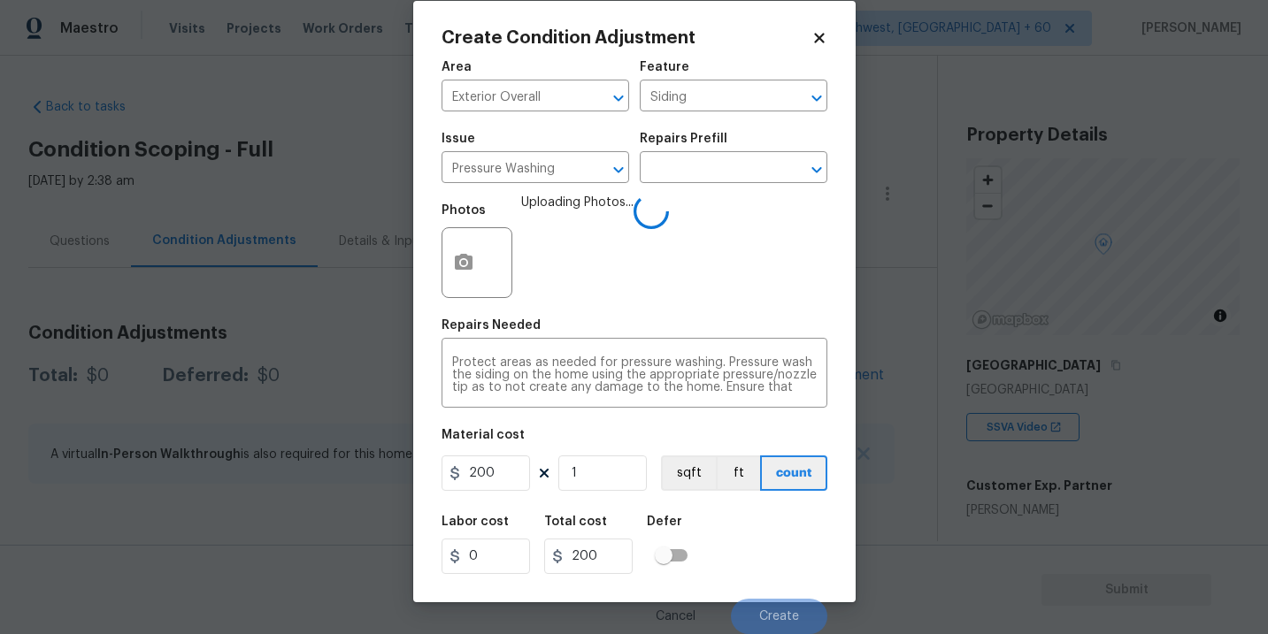
click at [776, 562] on div "Labor cost 0 Total cost 200 Defer" at bounding box center [634, 545] width 386 height 80
click at [764, 555] on div "Labor cost 0 Total cost 200 Defer" at bounding box center [634, 545] width 386 height 80
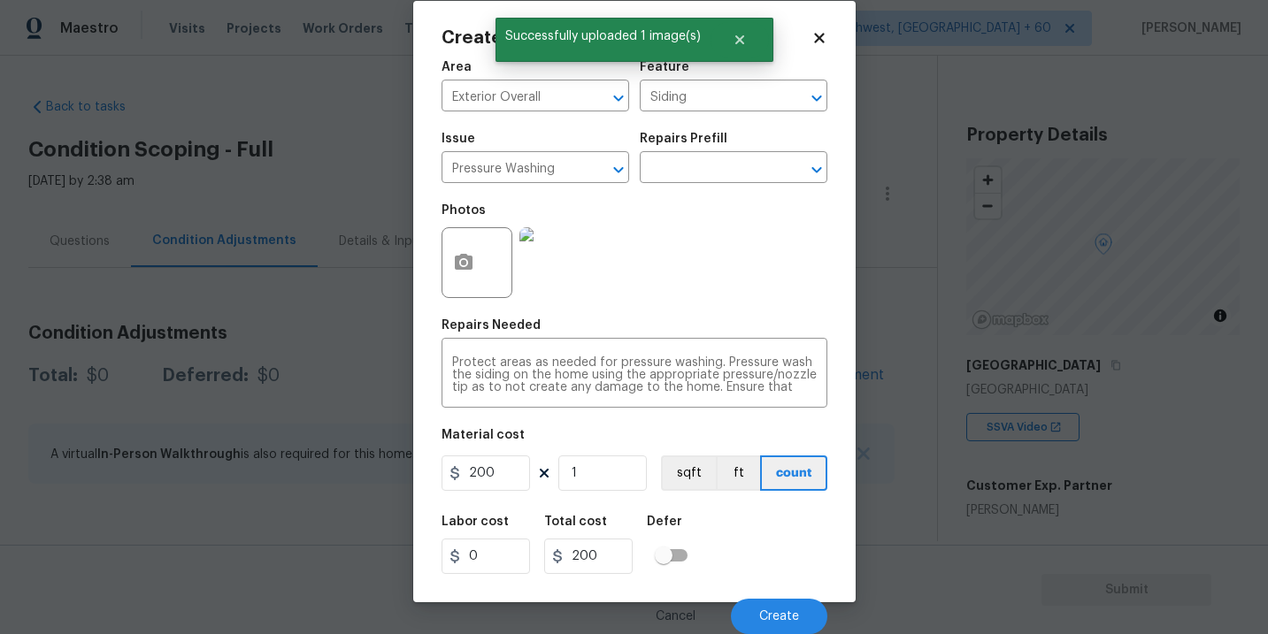
click at [764, 555] on div "Labor cost 0 Total cost 200 Defer" at bounding box center [634, 545] width 386 height 80
click at [763, 605] on button "Create" at bounding box center [779, 616] width 96 height 35
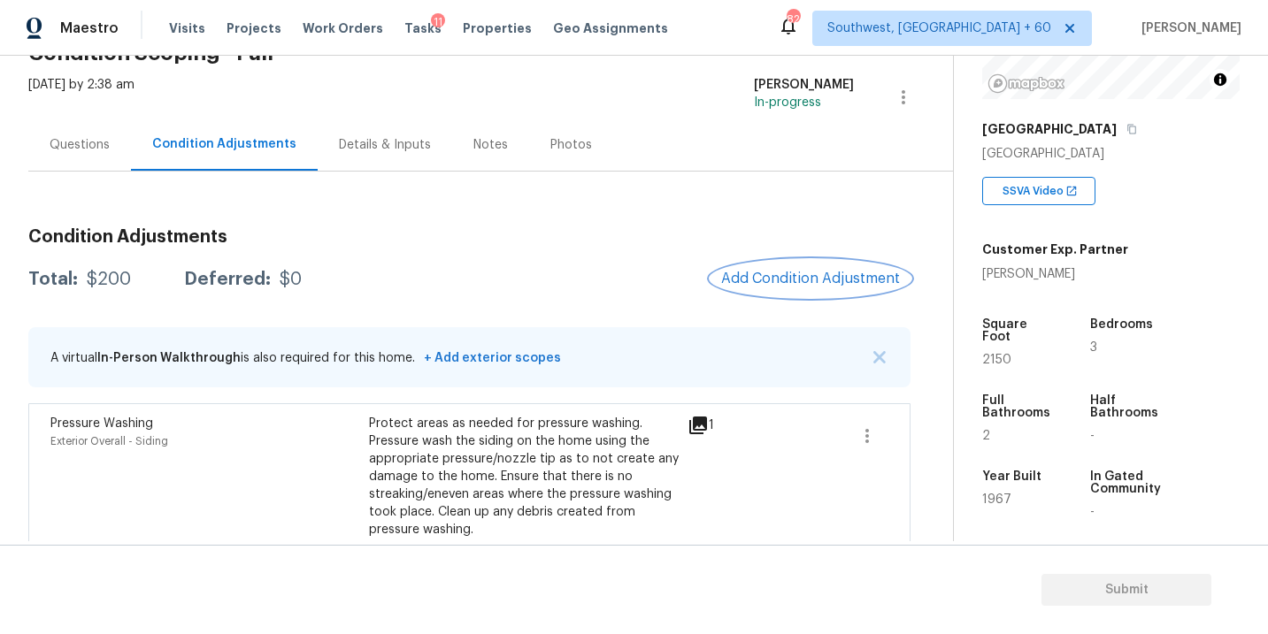
scroll to position [128, 0]
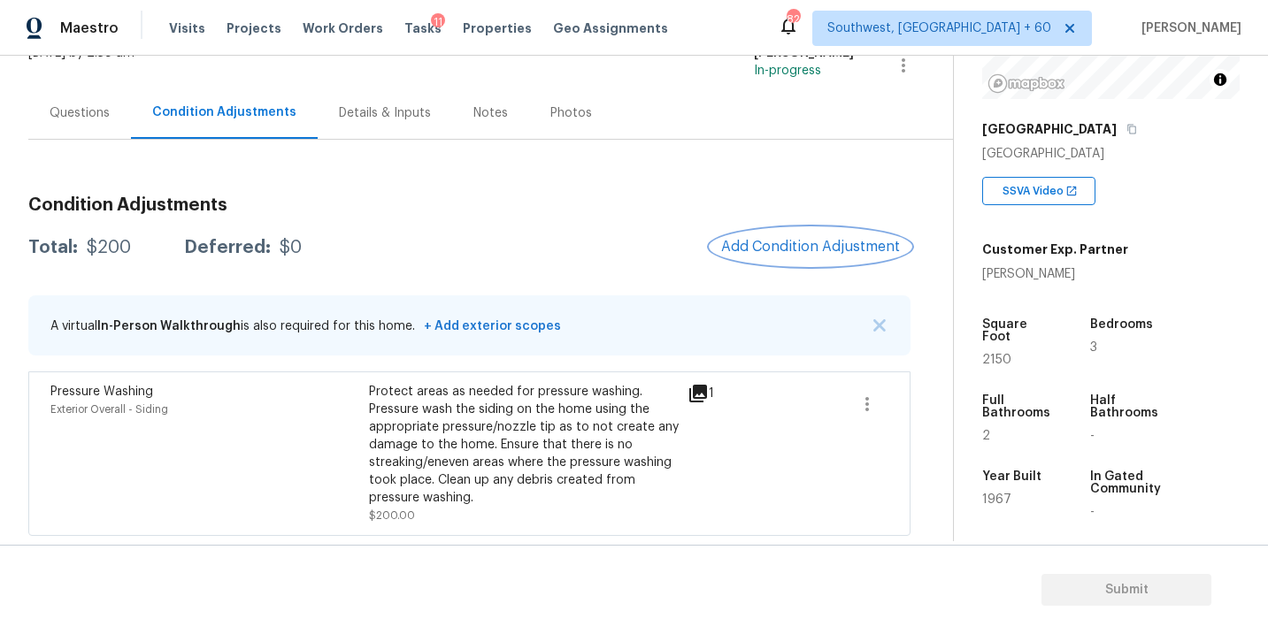
click at [779, 260] on button "Add Condition Adjustment" at bounding box center [810, 246] width 200 height 37
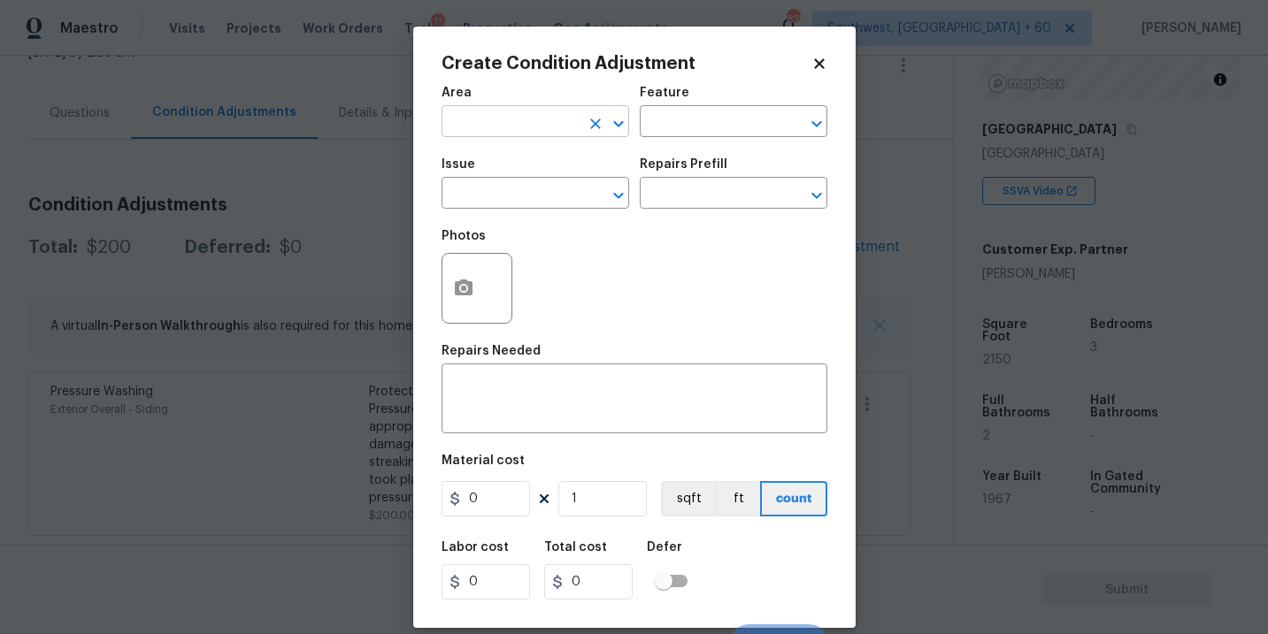
click at [483, 122] on input "text" at bounding box center [510, 123] width 138 height 27
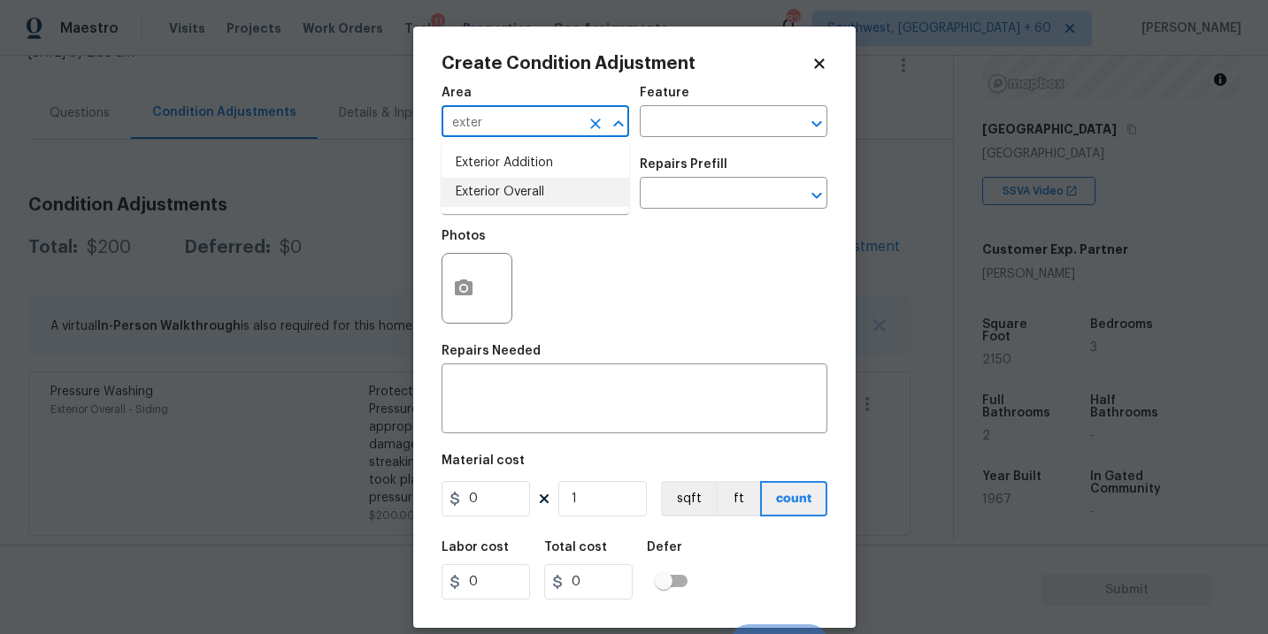
click at [535, 196] on li "Exterior Overall" at bounding box center [535, 192] width 188 height 29
type input "Exterior Overall"
click at [665, 137] on div "Area Exterior Overall ​ Feature ​" at bounding box center [634, 112] width 386 height 72
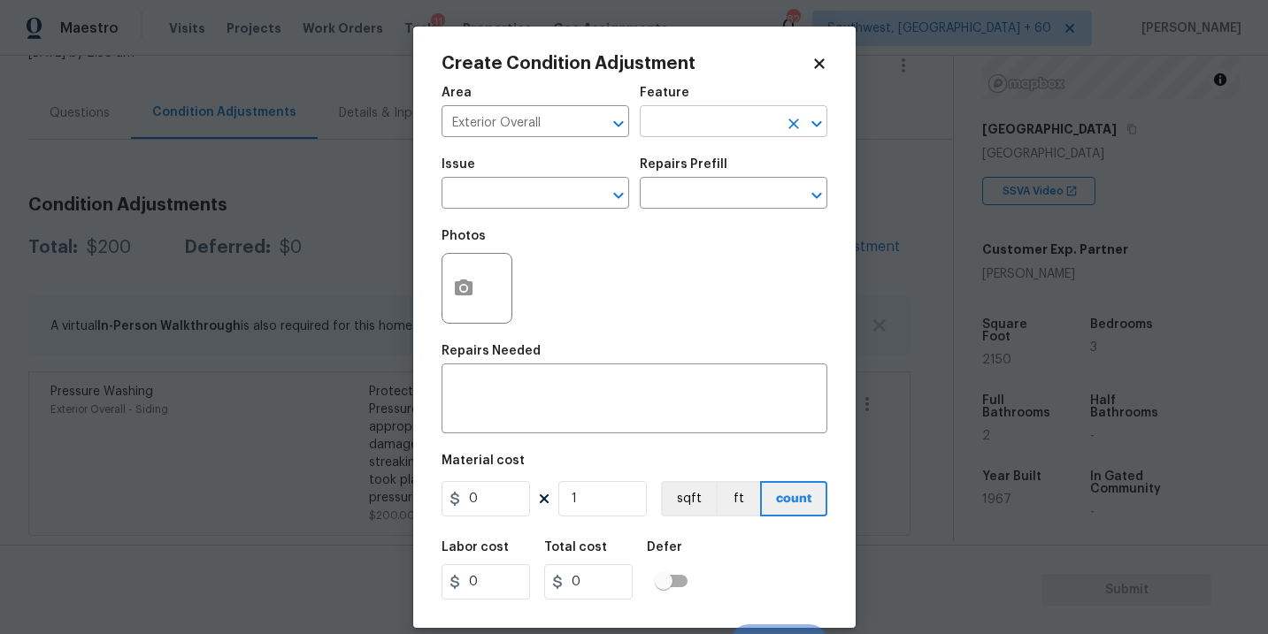
click at [680, 132] on input "text" at bounding box center [709, 123] width 138 height 27
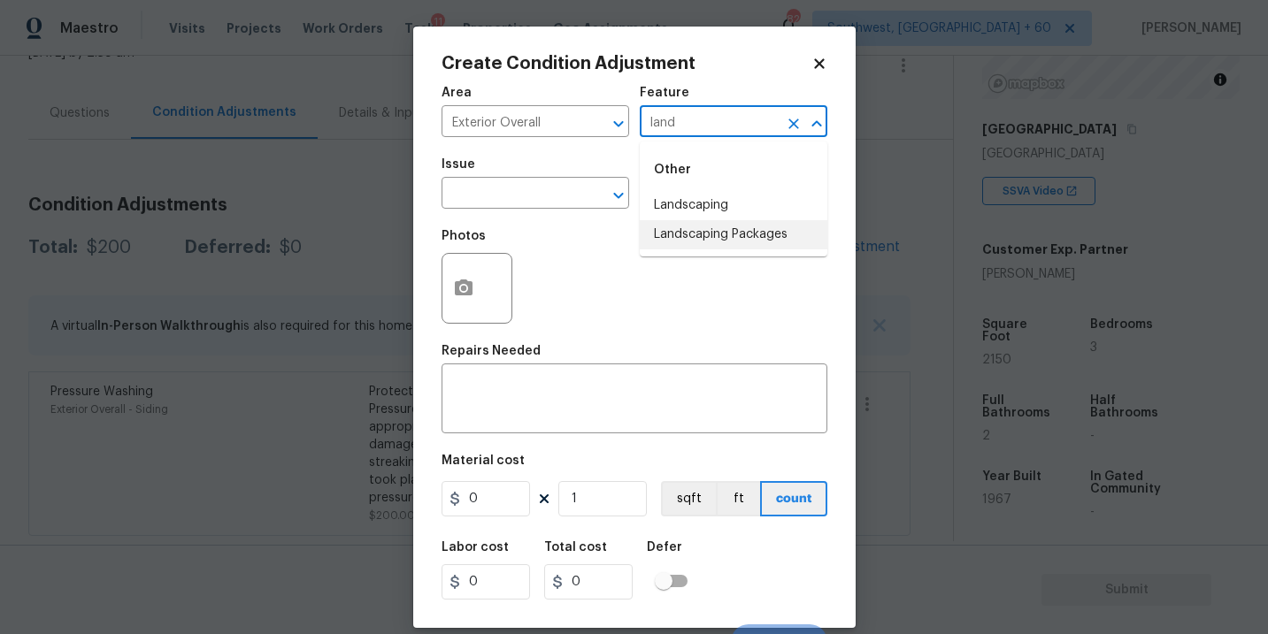
click at [672, 228] on li "Landscaping Packages" at bounding box center [734, 234] width 188 height 29
type input "Landscaping Packages"
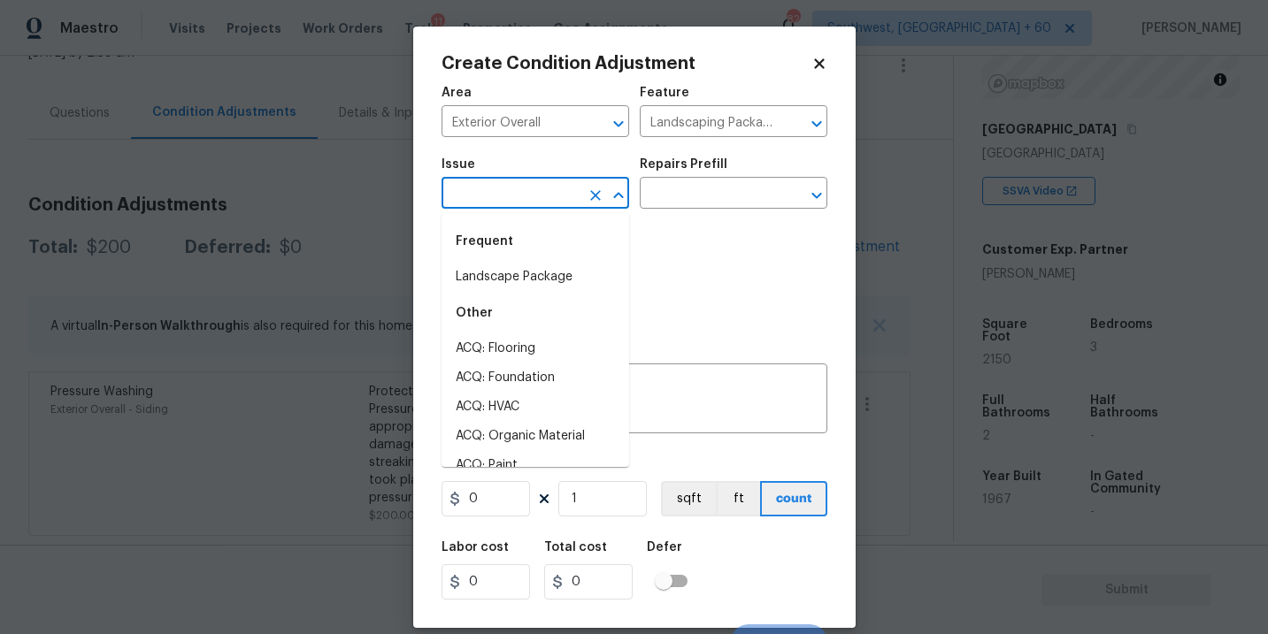
click at [536, 205] on input "text" at bounding box center [510, 194] width 138 height 27
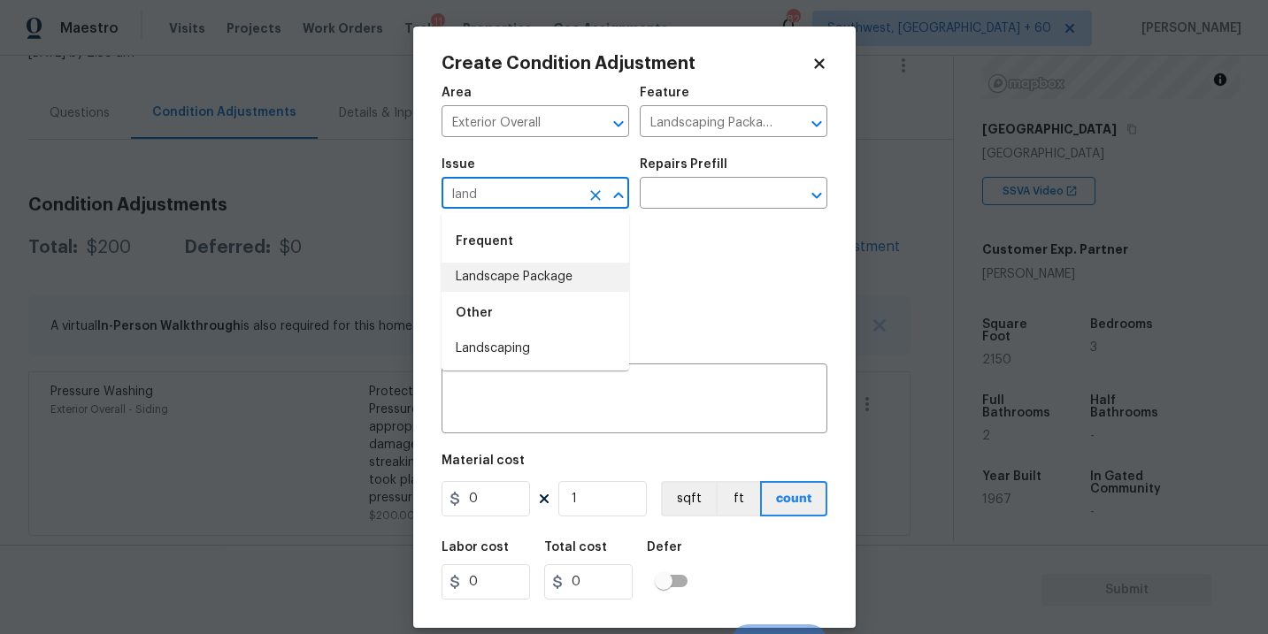
click at [552, 280] on li "Landscape Package" at bounding box center [535, 277] width 188 height 29
type input "Landscape Package"
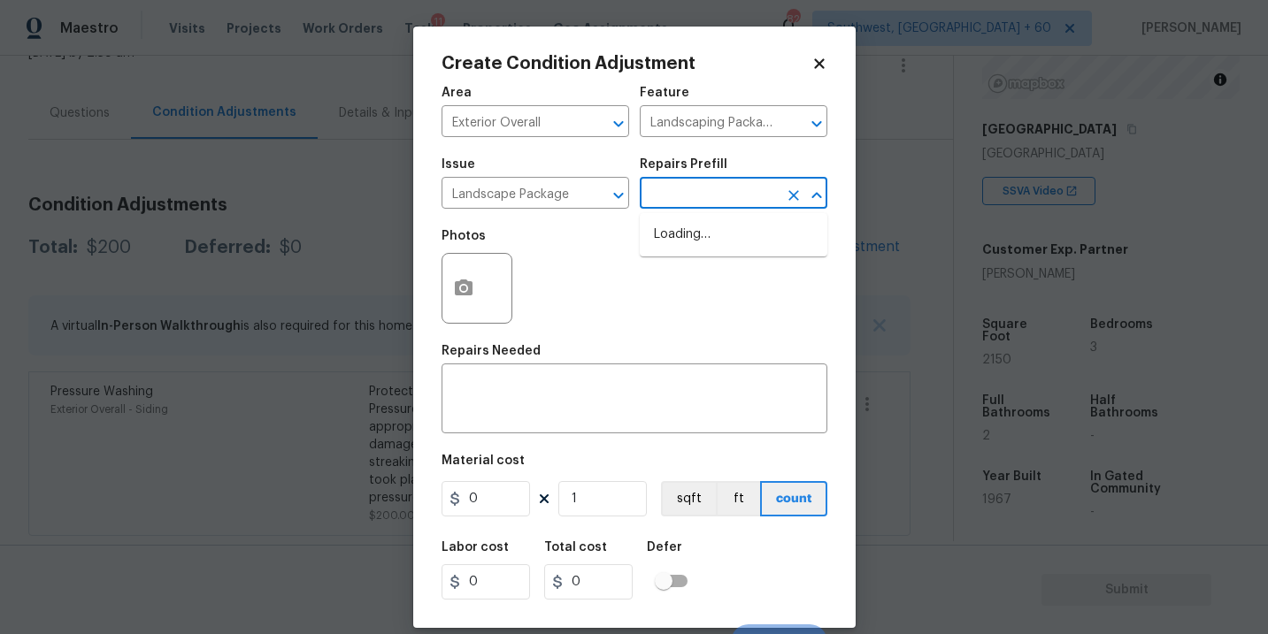
click at [710, 182] on input "text" at bounding box center [709, 194] width 138 height 27
click at [710, 197] on input "text" at bounding box center [709, 194] width 138 height 27
click at [730, 202] on input "text" at bounding box center [709, 194] width 138 height 27
click at [718, 250] on li "Initial landscaping package $60.00" at bounding box center [734, 244] width 188 height 48
type input "Home Readiness Packages"
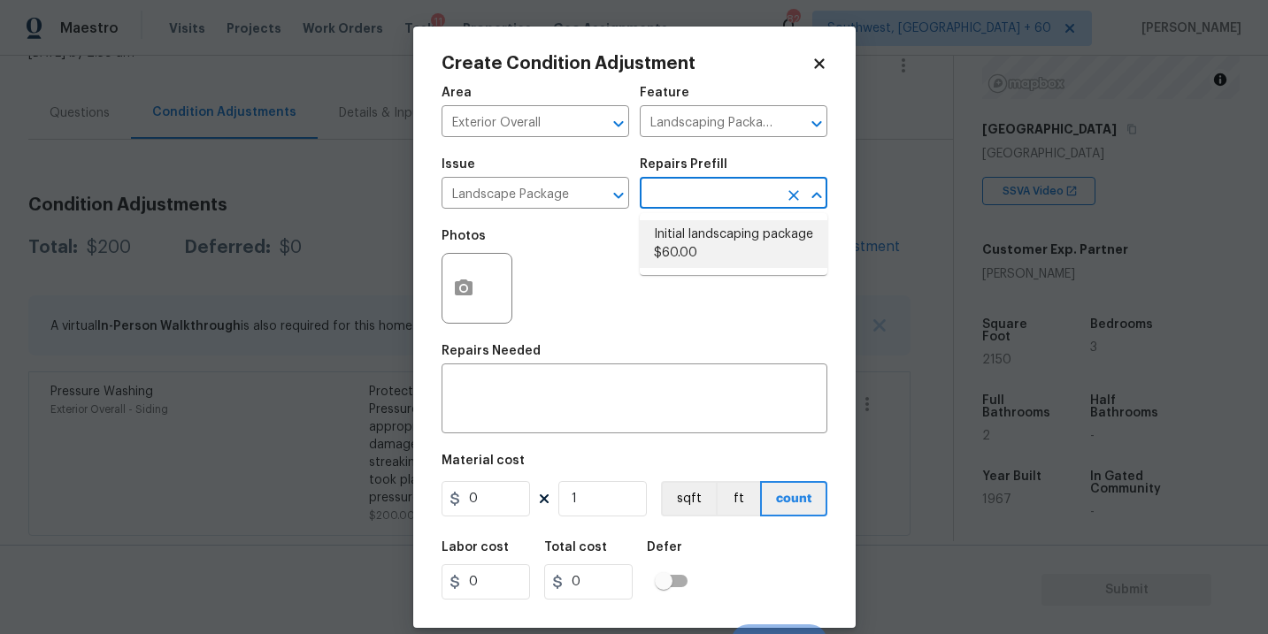
type textarea "Mowing of grass up to 6" in height. Mow, edge along driveways & sidewalks, trim…"
type input "60"
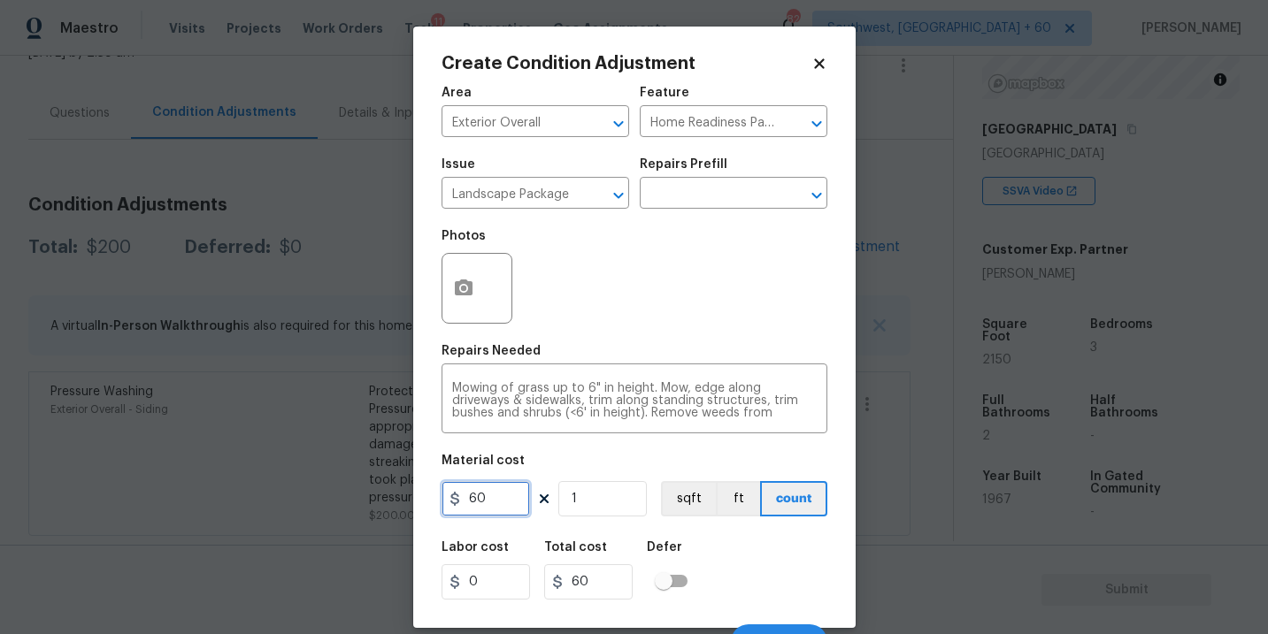
drag, startPoint x: 494, startPoint y: 496, endPoint x: 388, endPoint y: 503, distance: 105.5
click at [388, 503] on div "Create Condition Adjustment Area Exterior Overall ​ Feature Home Readiness Pack…" at bounding box center [634, 317] width 1268 height 634
type input "2000"
click at [465, 301] on button "button" at bounding box center [463, 288] width 42 height 69
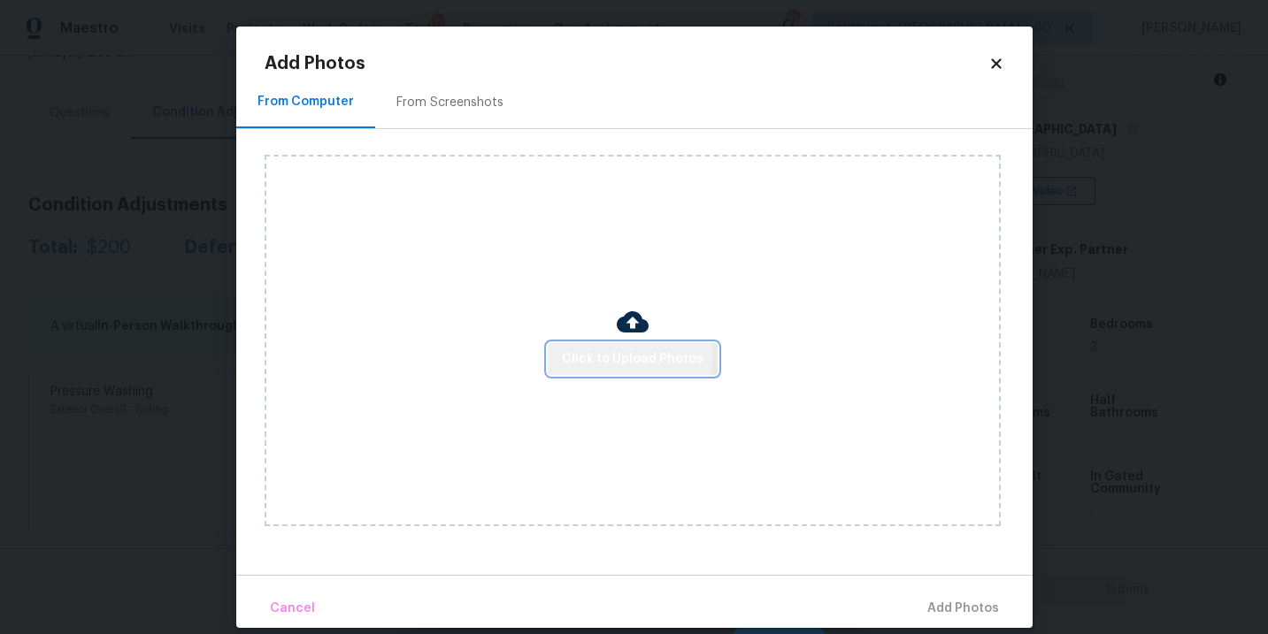
click at [630, 356] on span "Click to Upload Photos" at bounding box center [633, 360] width 142 height 22
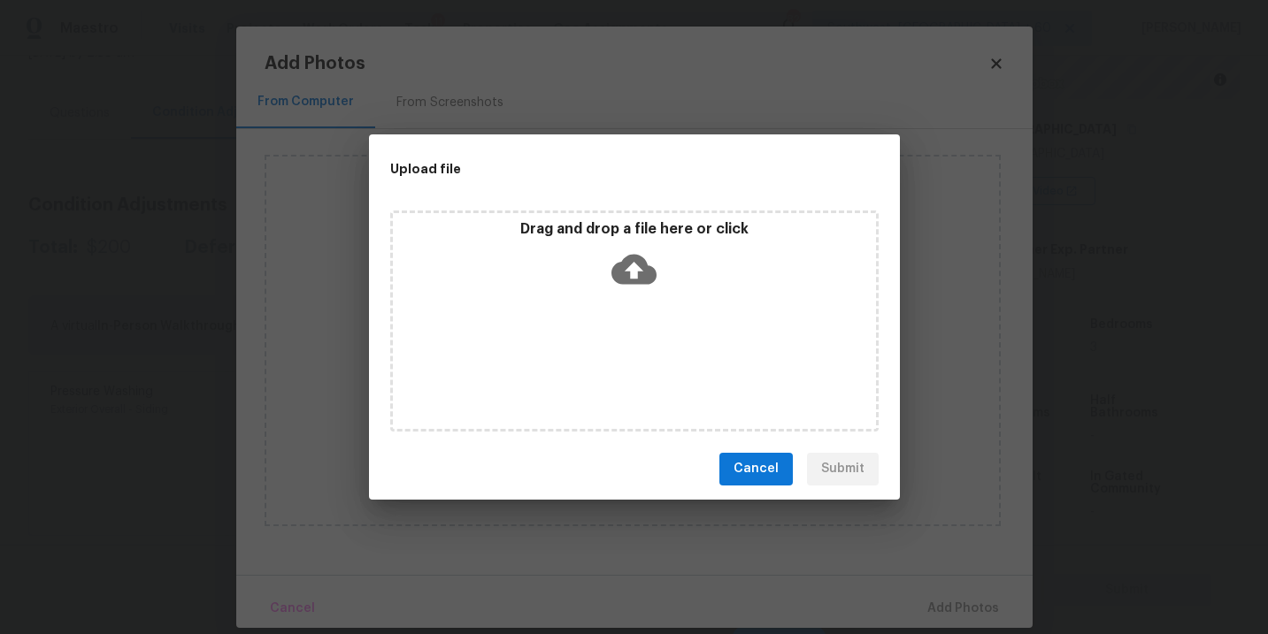
drag, startPoint x: 630, startPoint y: 356, endPoint x: 633, endPoint y: 278, distance: 77.9
click at [633, 278] on icon at bounding box center [633, 269] width 45 height 30
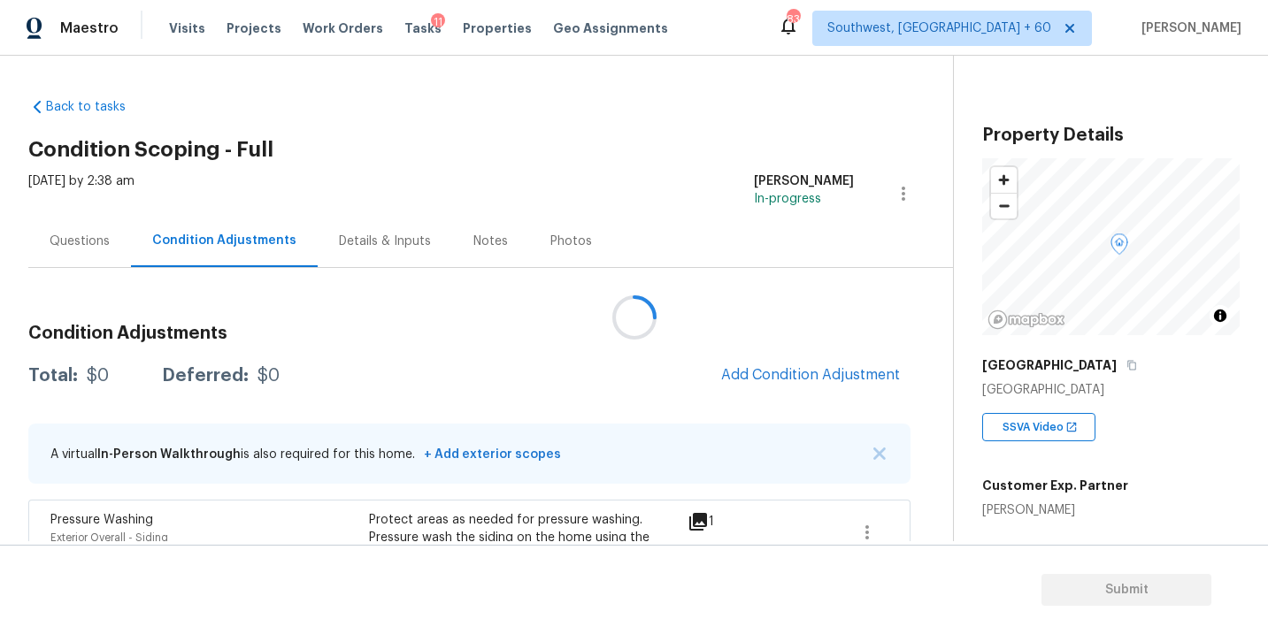
click at [386, 30] on div at bounding box center [634, 317] width 1268 height 634
click at [398, 30] on div at bounding box center [634, 317] width 1268 height 634
click at [408, 34] on span "Tasks" at bounding box center [422, 28] width 37 height 12
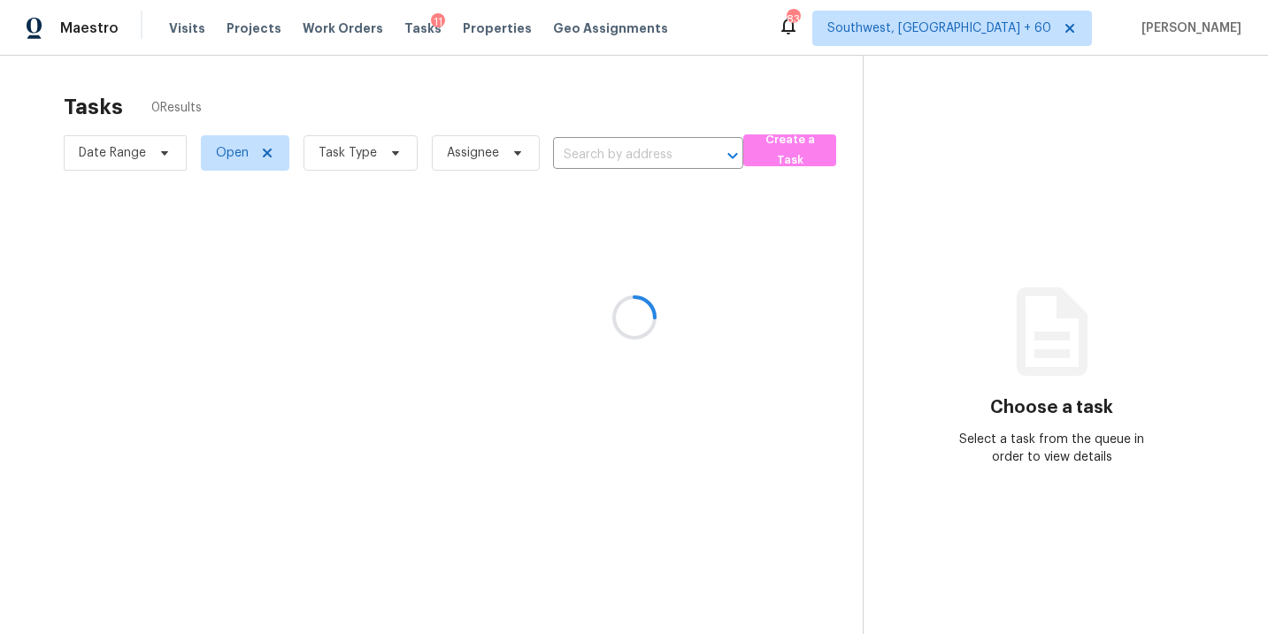
click at [343, 155] on div at bounding box center [634, 317] width 1268 height 634
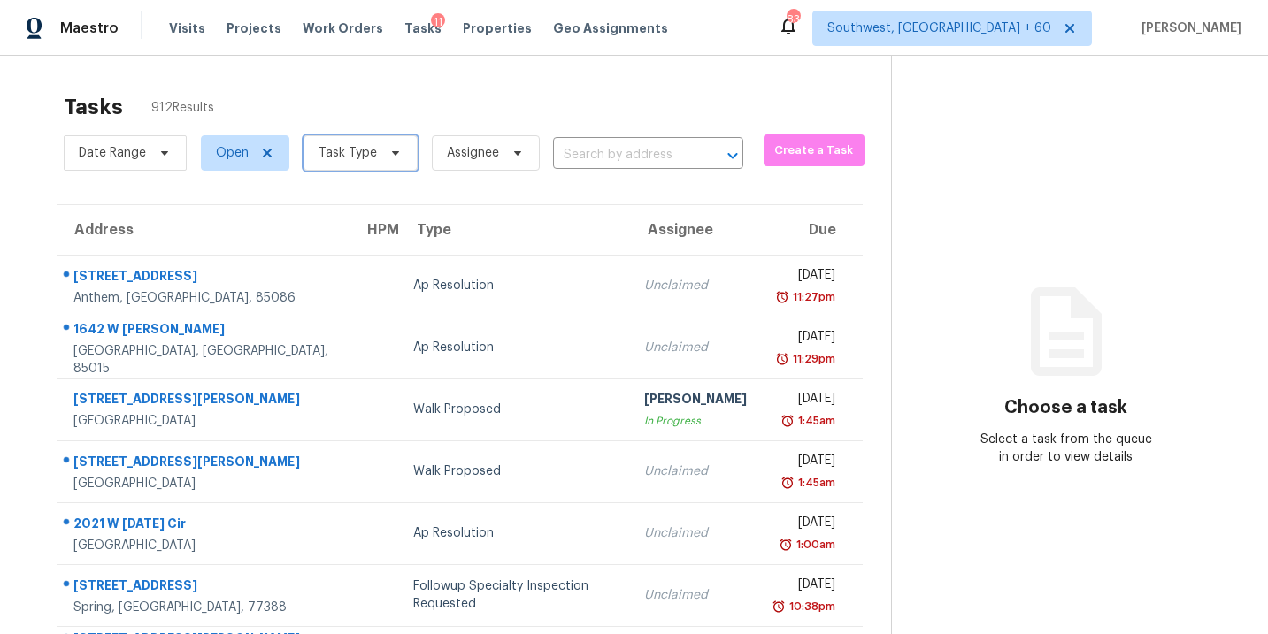
click at [348, 154] on span "Task Type" at bounding box center [347, 153] width 58 height 18
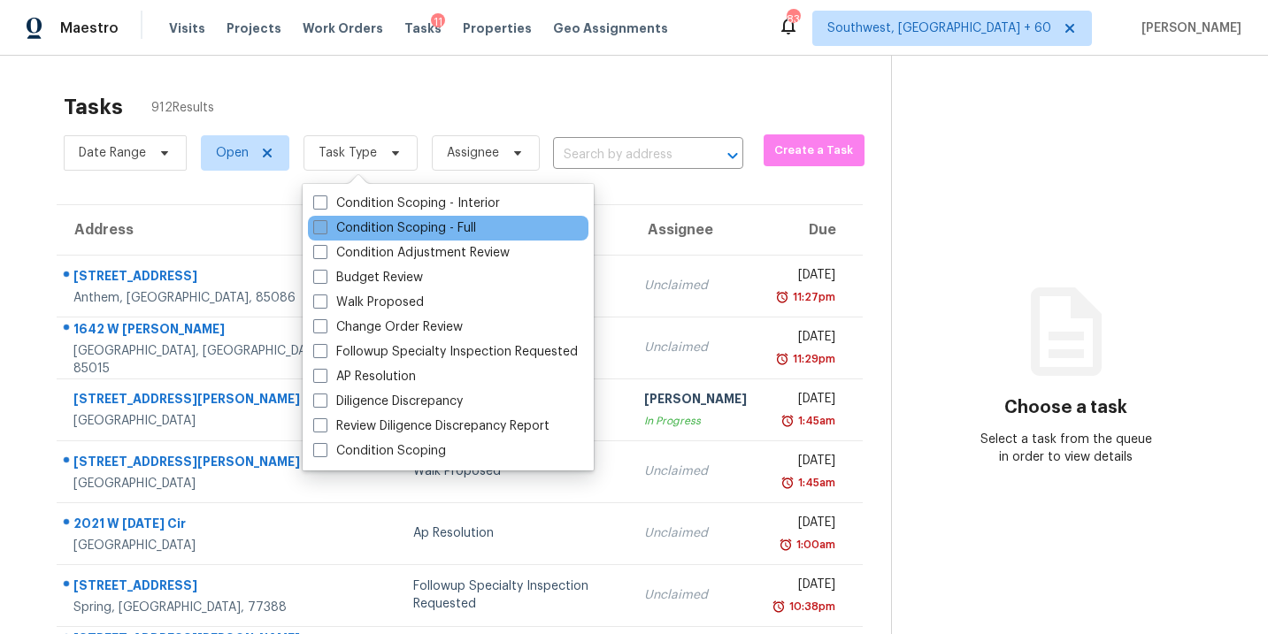
click at [369, 228] on label "Condition Scoping - Full" at bounding box center [394, 228] width 163 height 18
click at [325, 228] on input "Condition Scoping - Full" at bounding box center [319, 225] width 12 height 12
checkbox input "true"
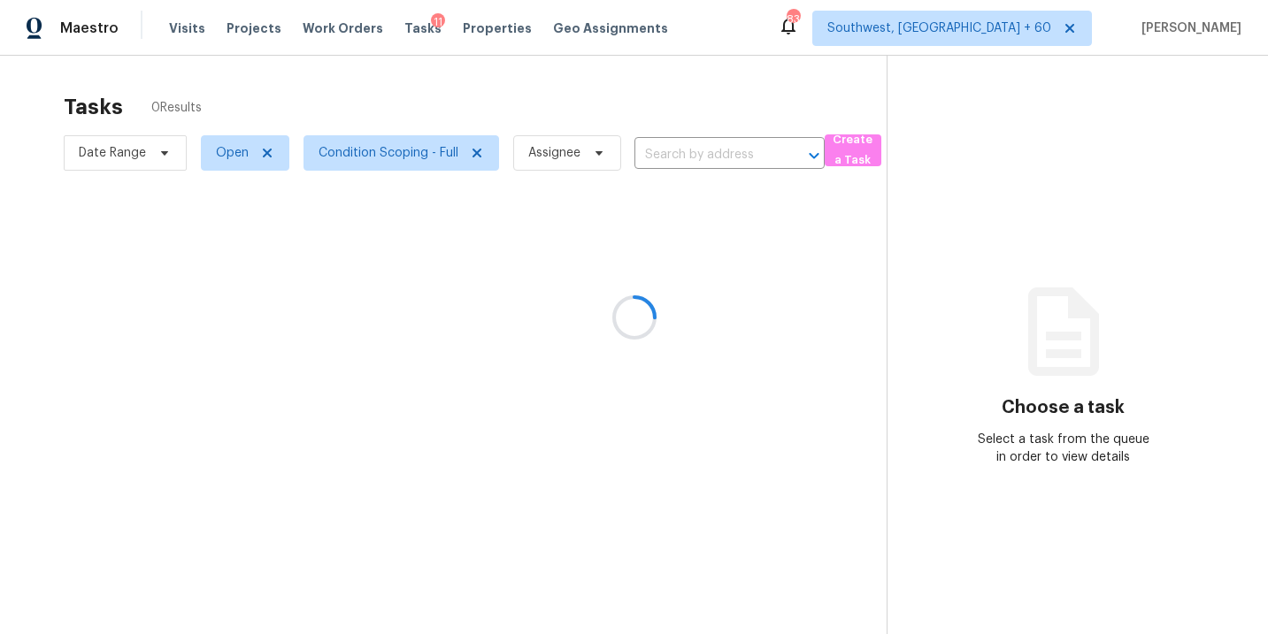
click at [600, 169] on div at bounding box center [634, 317] width 1268 height 634
click at [563, 169] on div at bounding box center [634, 317] width 1268 height 634
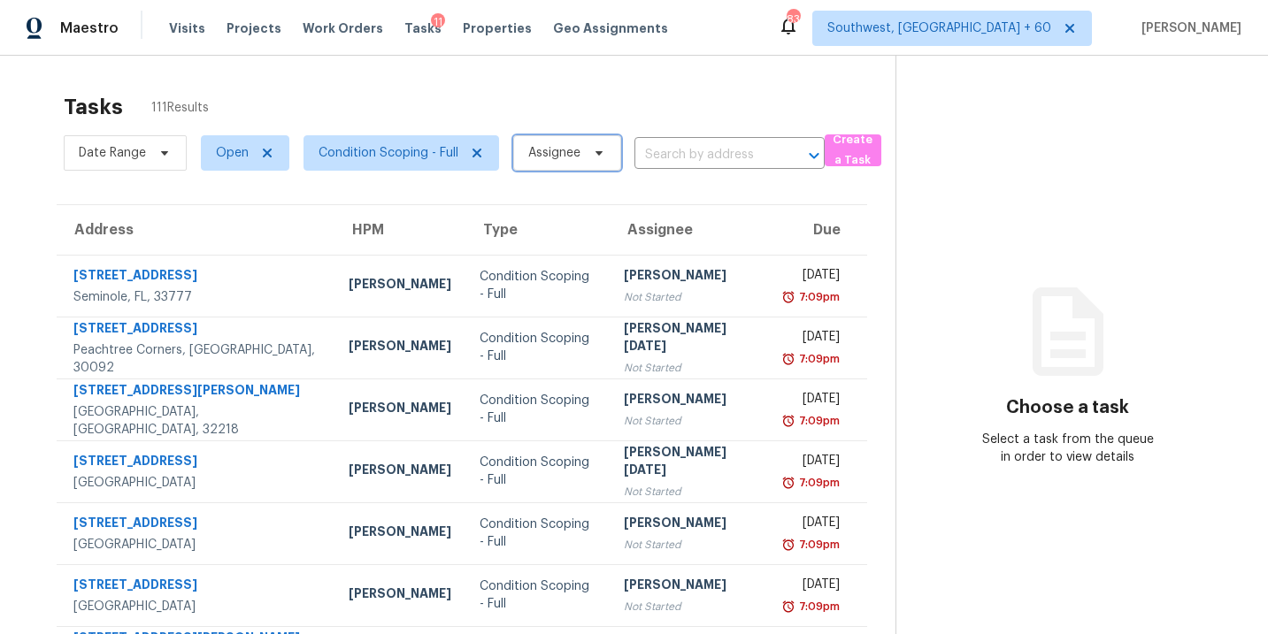
click at [563, 158] on span "Assignee" at bounding box center [554, 153] width 52 height 18
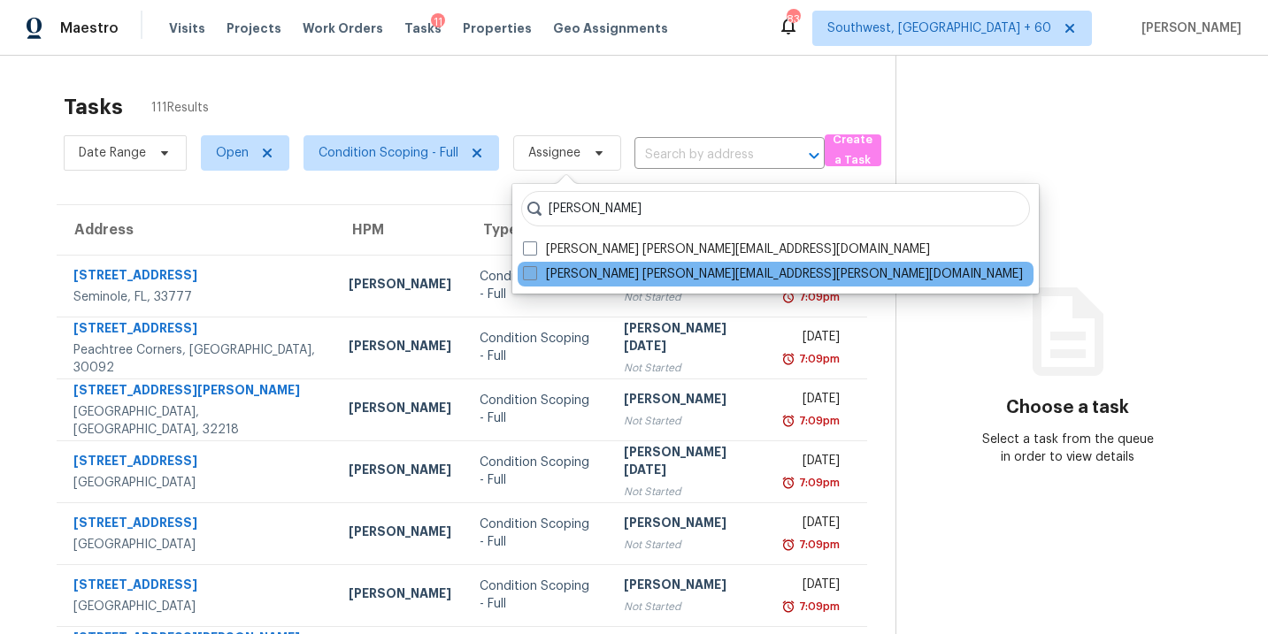
type input "sakthivel"
click at [541, 272] on label "Sakthivel Chandran sakthivel.chandran@opendoor.com" at bounding box center [773, 274] width 500 height 18
click at [534, 272] on input "Sakthivel Chandran sakthivel.chandran@opendoor.com" at bounding box center [529, 271] width 12 height 12
checkbox input "true"
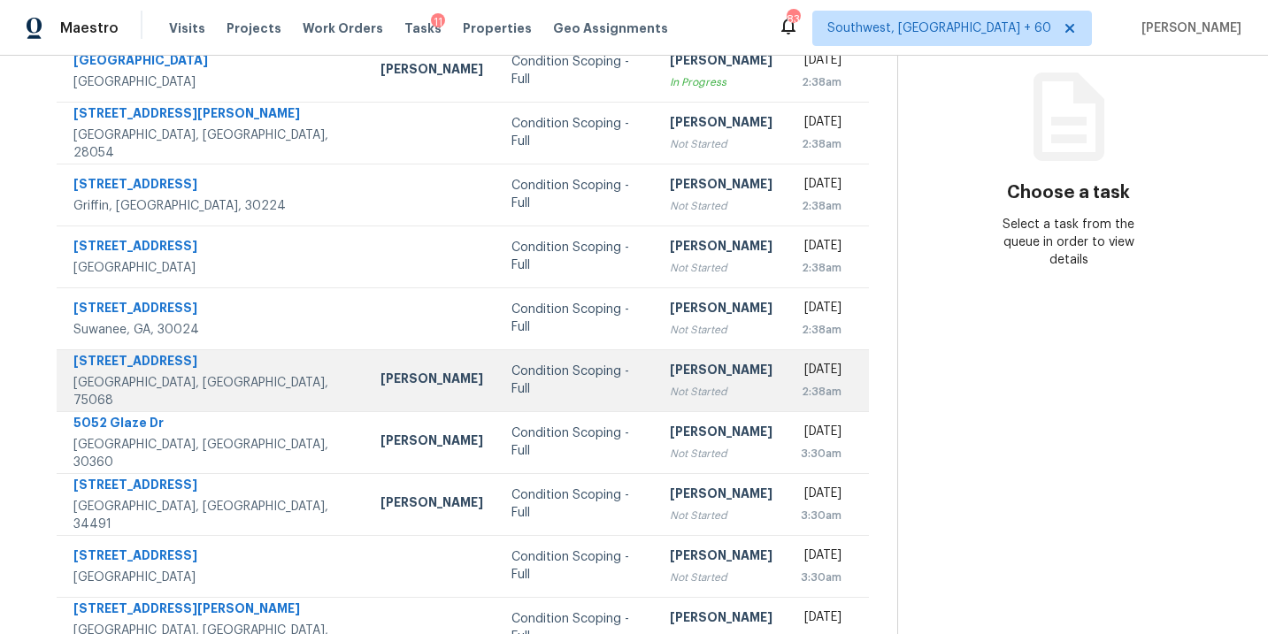
scroll to position [287, 0]
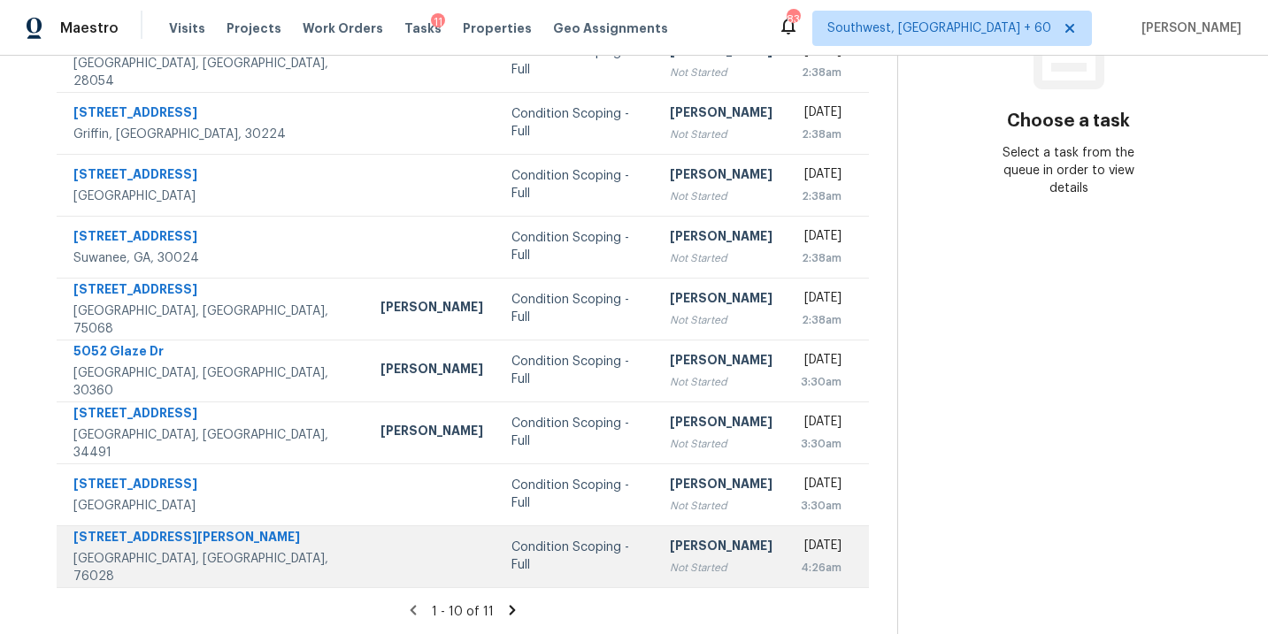
click at [556, 562] on td "Condition Scoping - Full" at bounding box center [576, 557] width 158 height 62
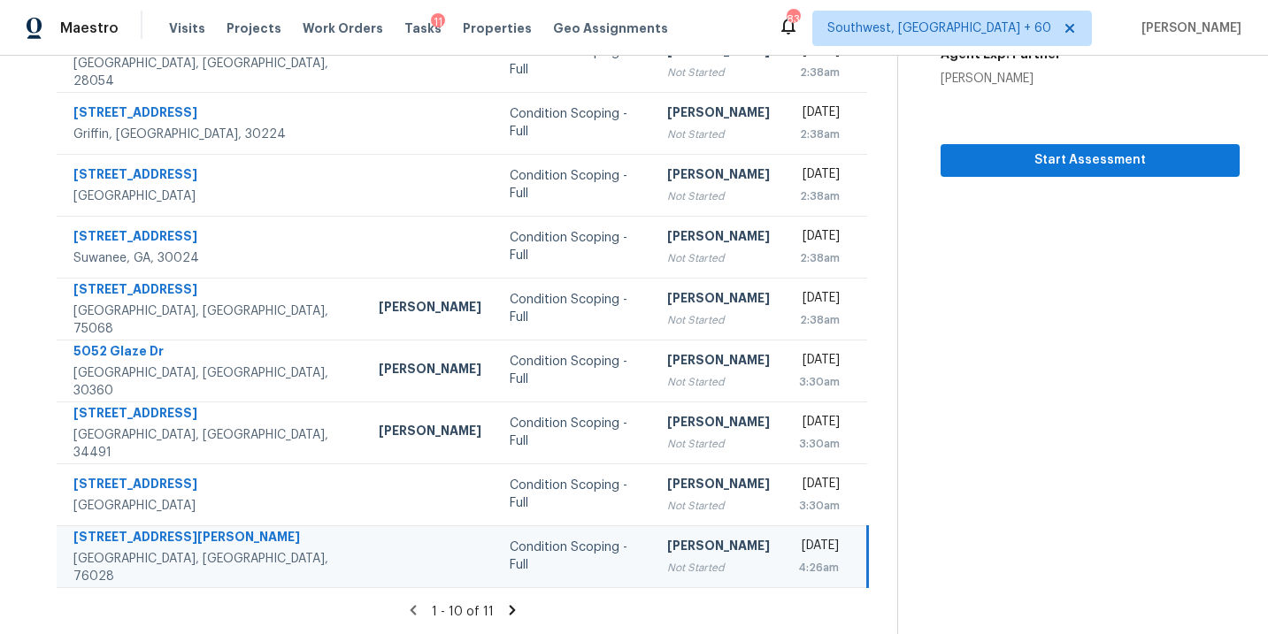
scroll to position [145, 0]
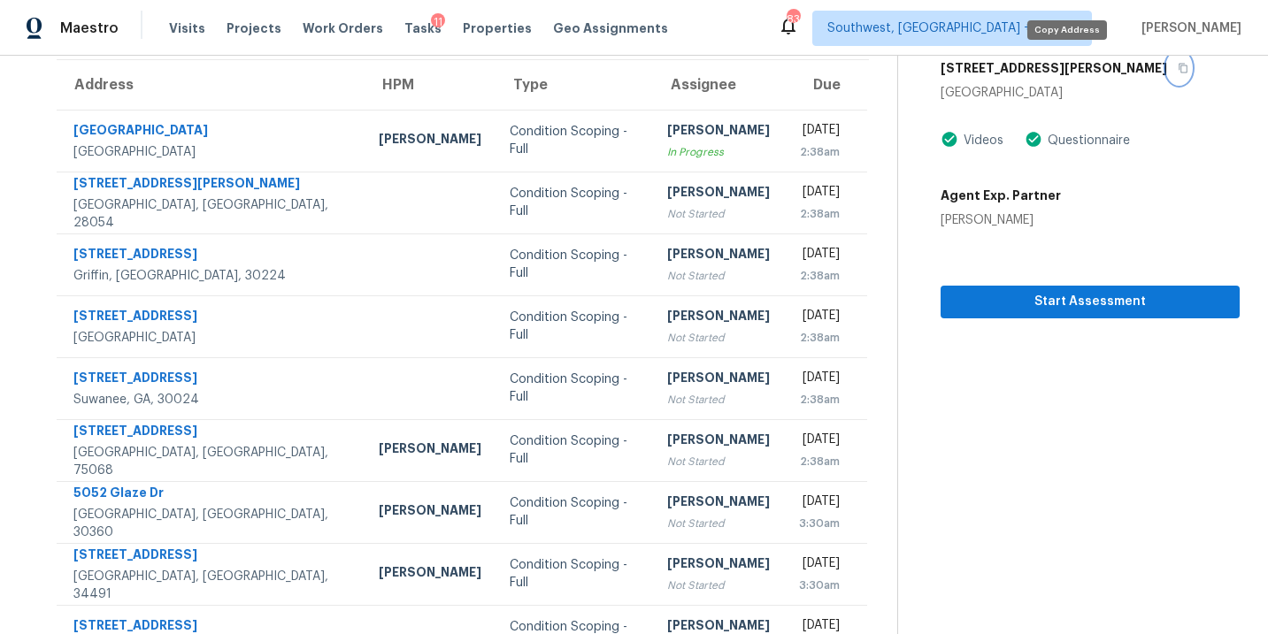
click at [1178, 67] on icon "button" at bounding box center [1183, 68] width 11 height 11
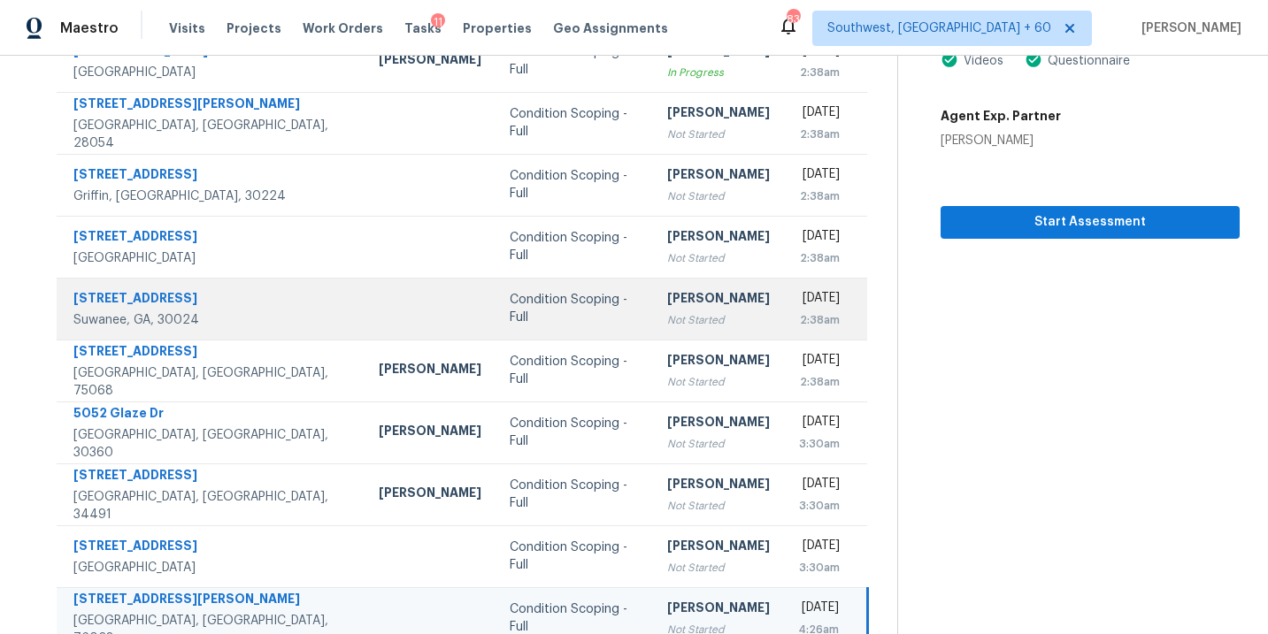
scroll to position [224, 0]
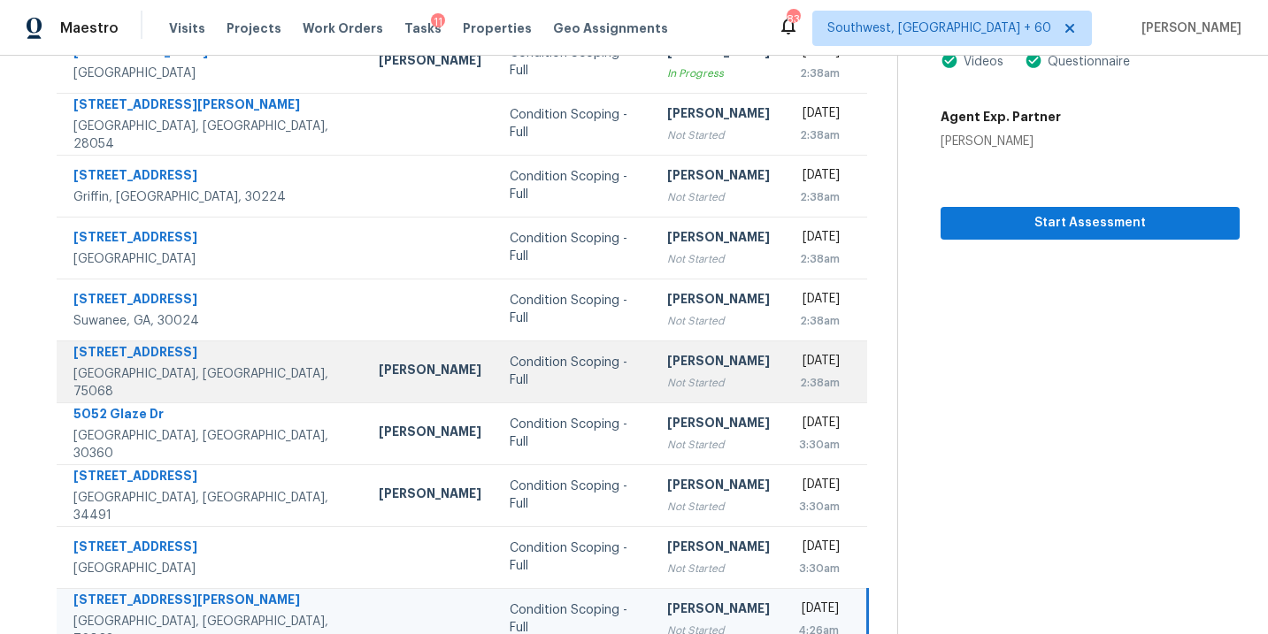
click at [510, 377] on div "Condition Scoping - Full" at bounding box center [574, 371] width 129 height 35
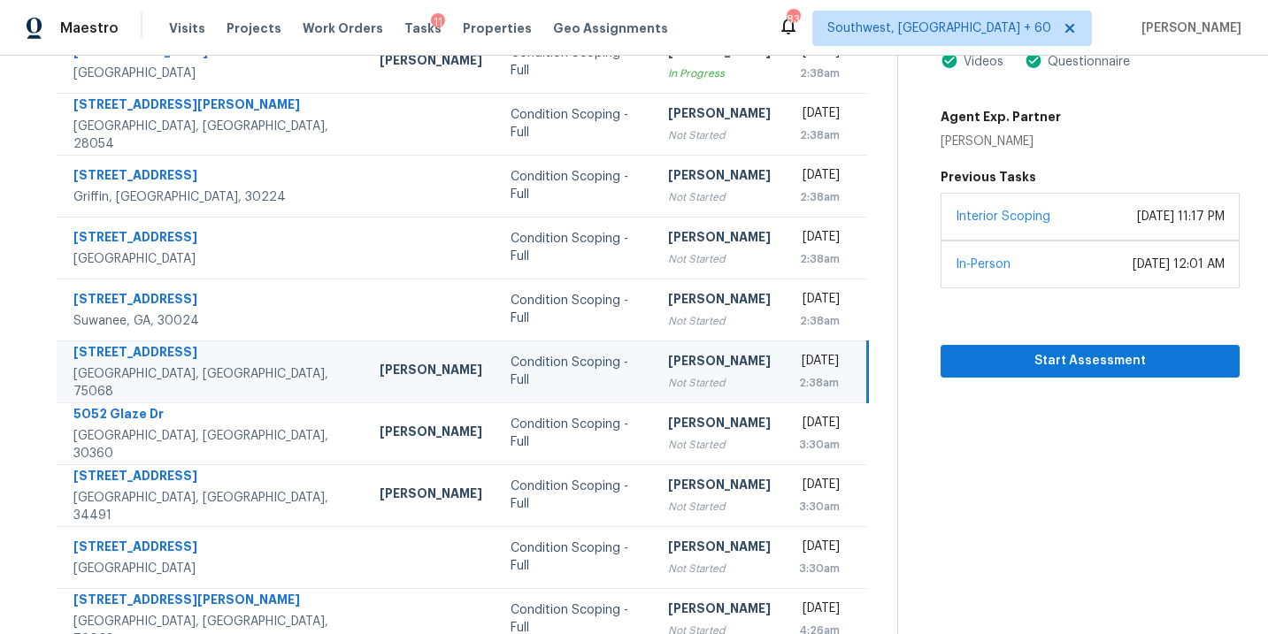
scroll to position [118, 0]
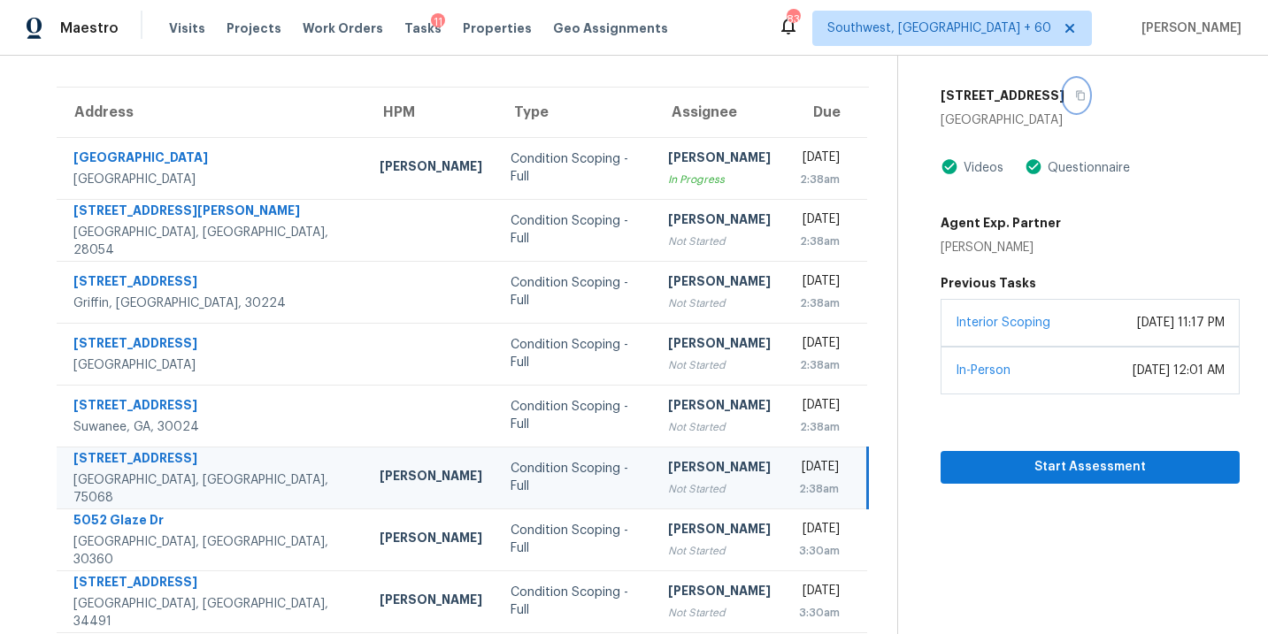
click at [1075, 94] on icon "button" at bounding box center [1080, 95] width 11 height 11
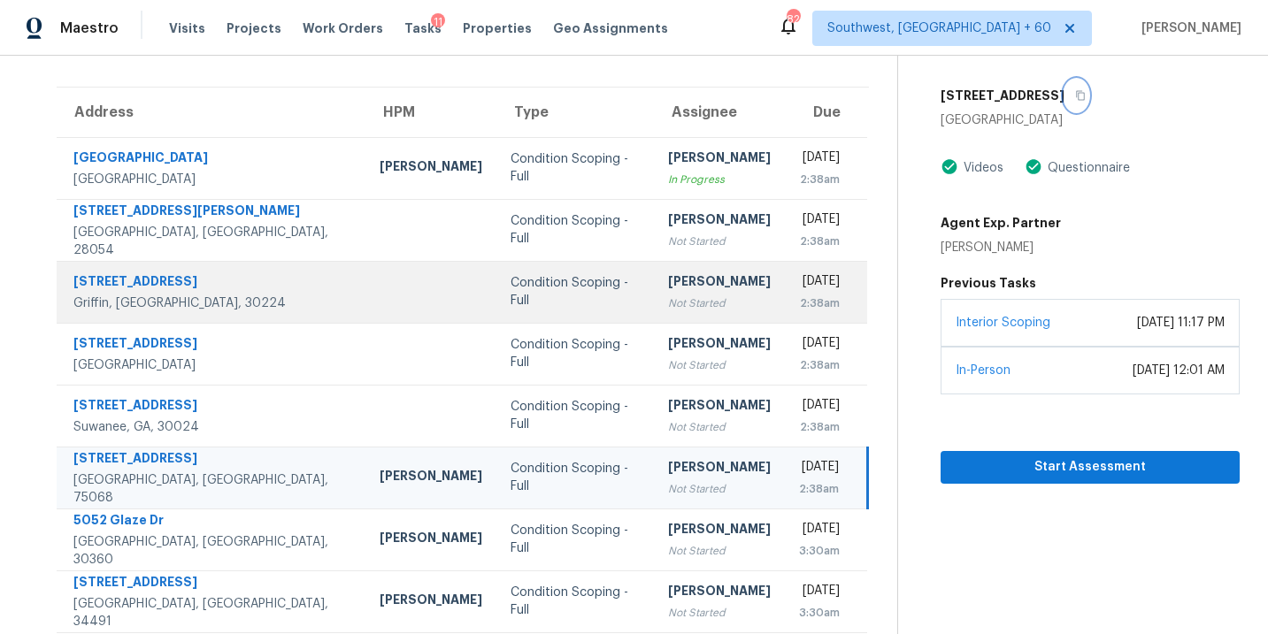
scroll to position [148, 0]
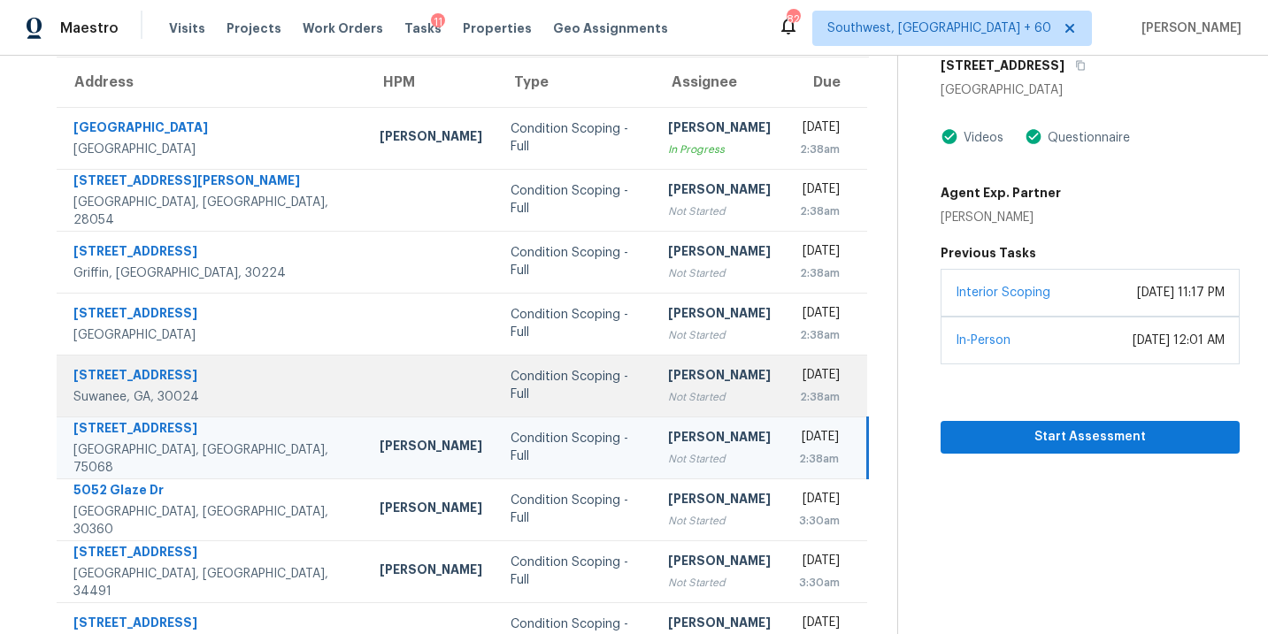
click at [496, 396] on td "Condition Scoping - Full" at bounding box center [574, 386] width 157 height 62
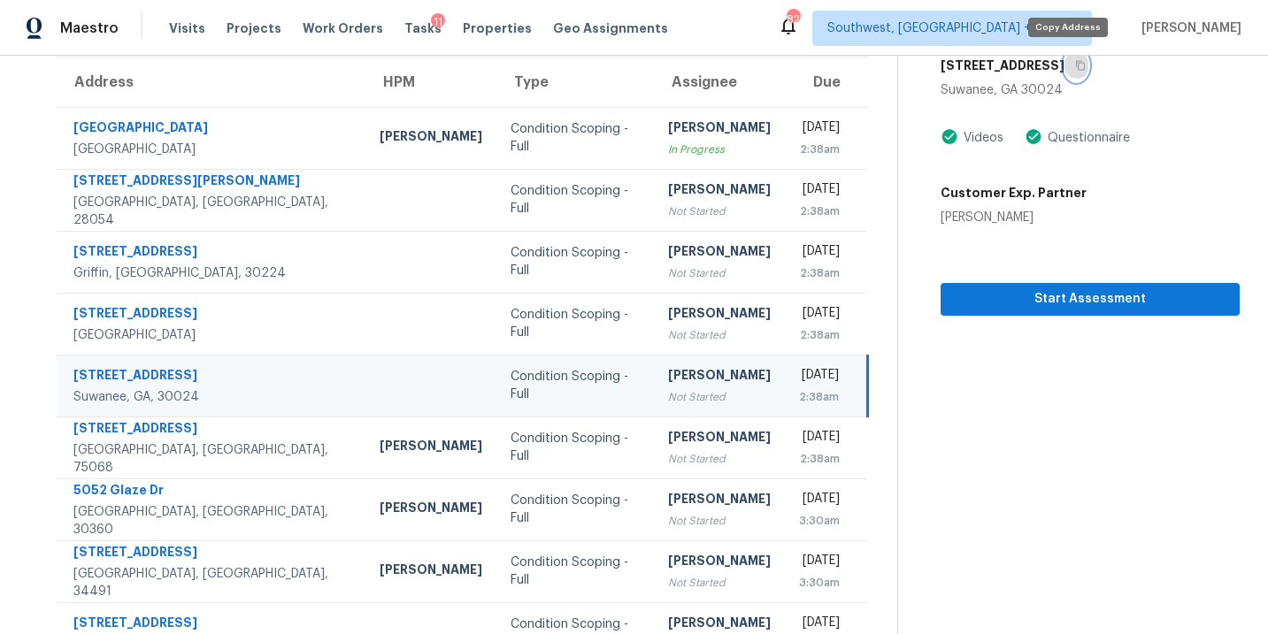
click at [1075, 65] on icon "button" at bounding box center [1080, 65] width 11 height 11
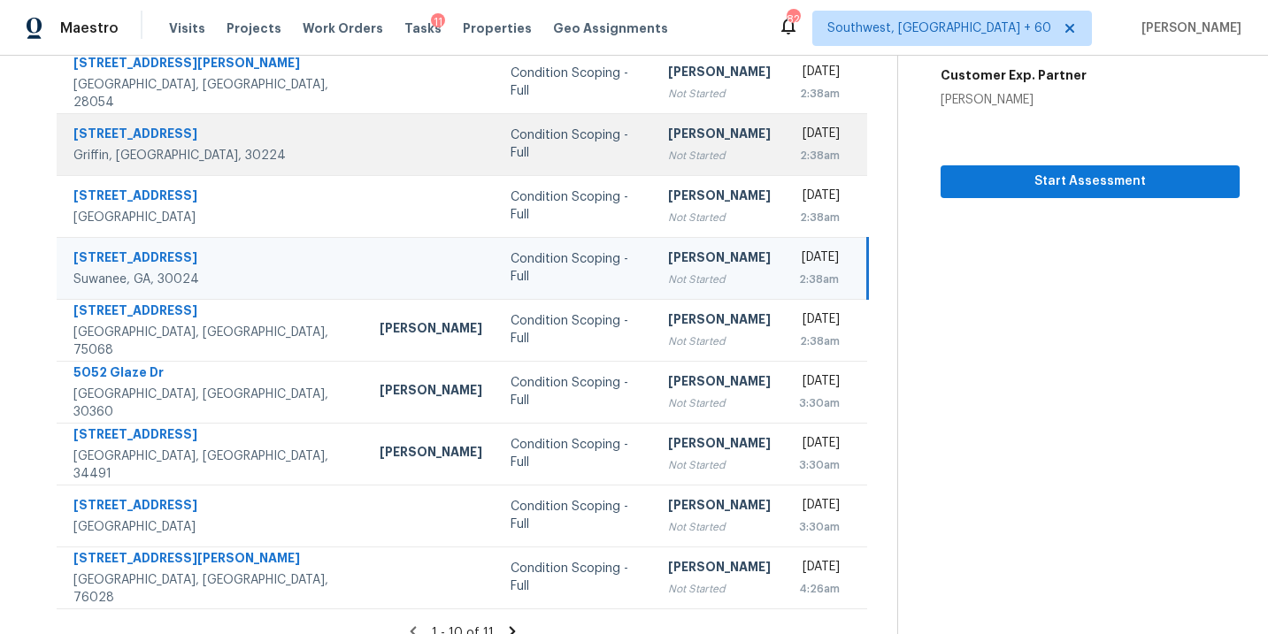
scroll to position [279, 0]
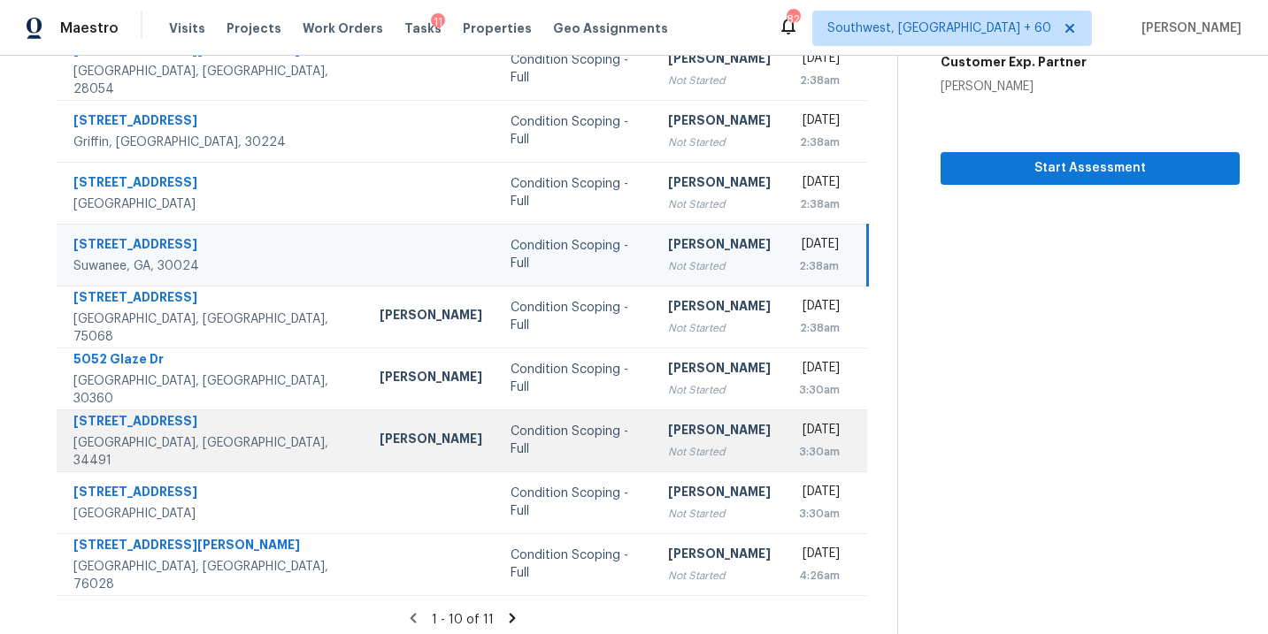
click at [509, 454] on td "Condition Scoping - Full" at bounding box center [574, 441] width 157 height 62
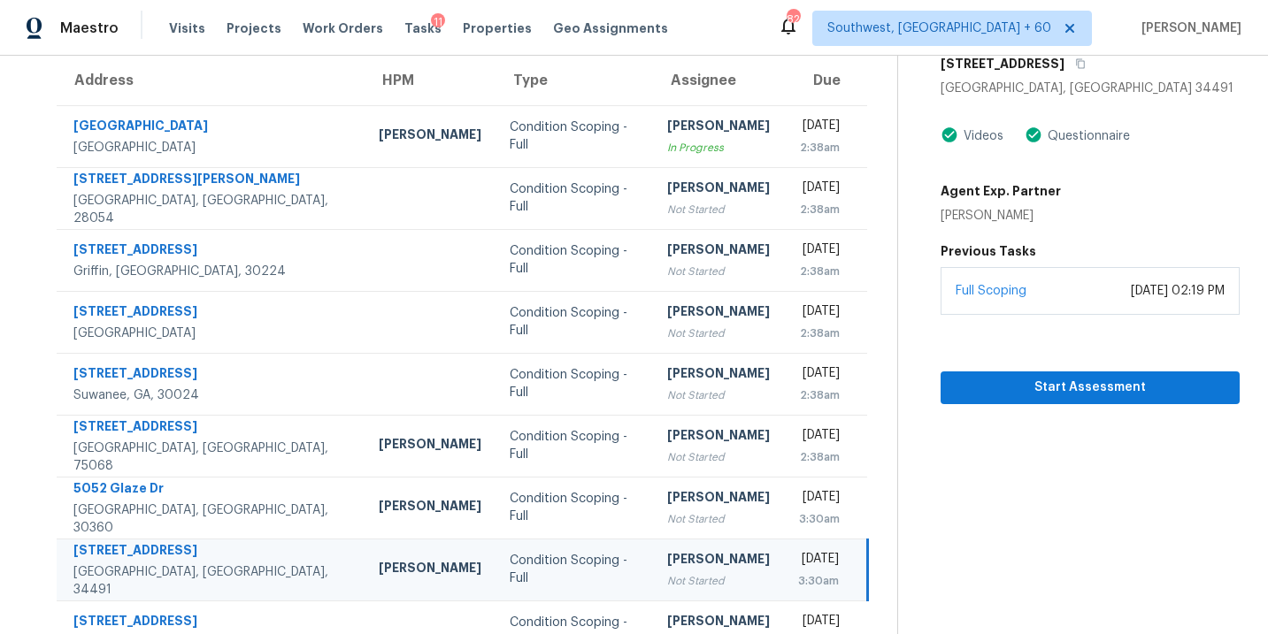
scroll to position [122, 0]
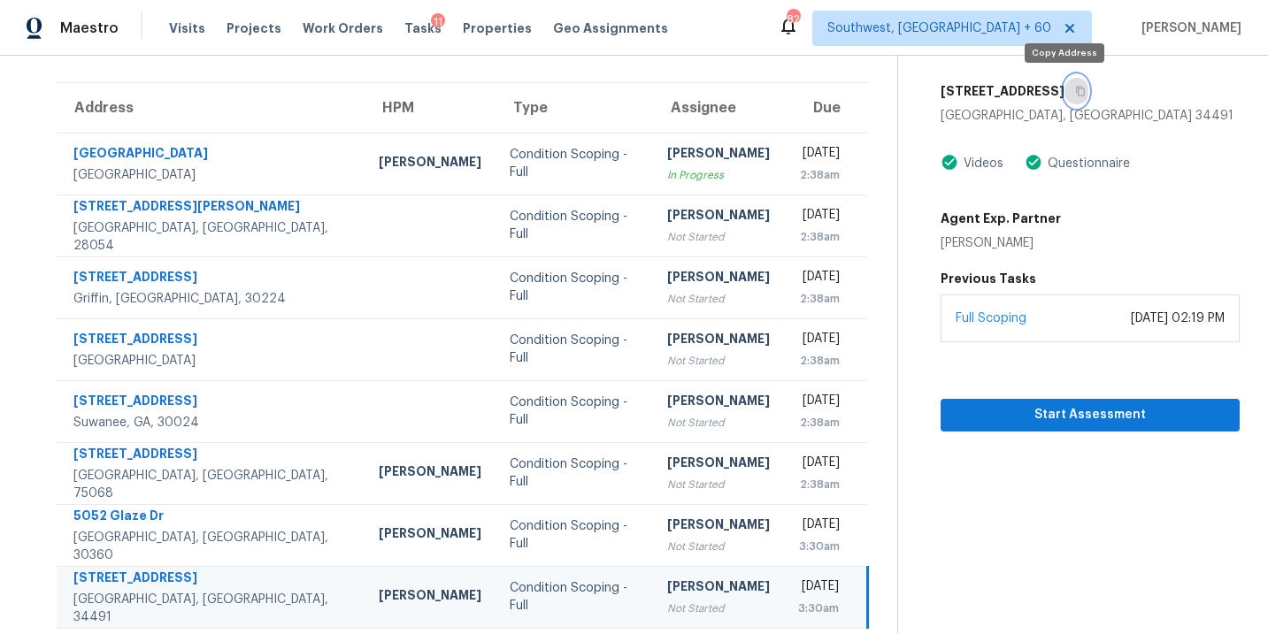
click at [1075, 95] on icon "button" at bounding box center [1080, 91] width 11 height 11
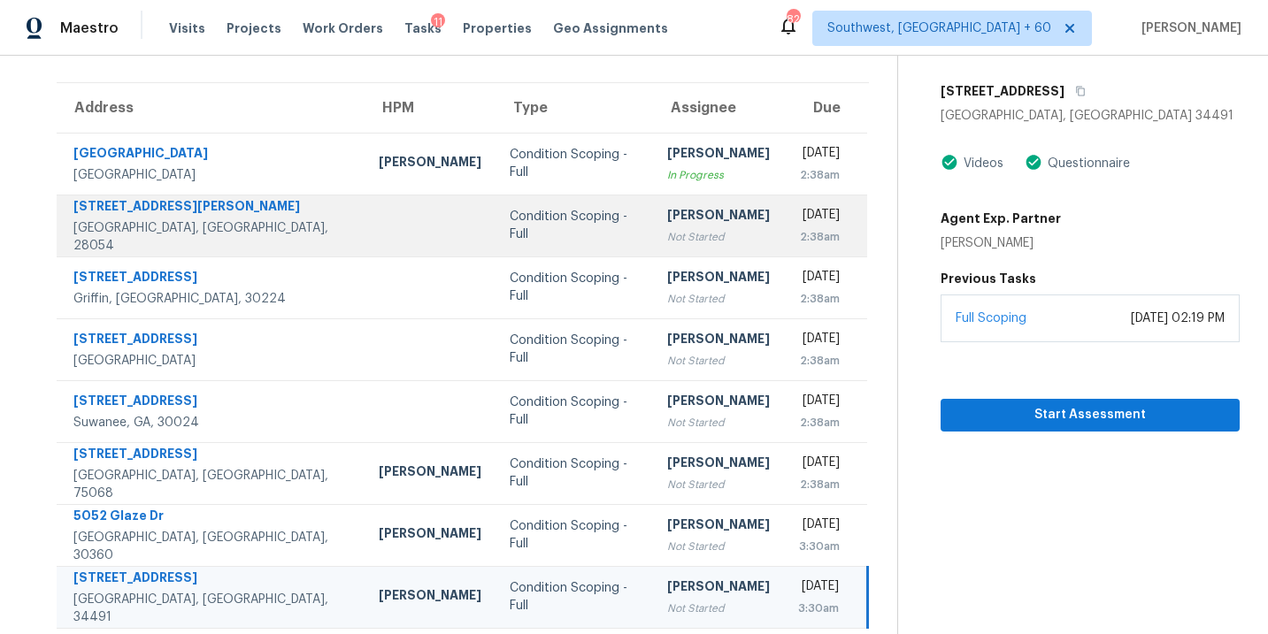
click at [510, 237] on td "Condition Scoping - Full" at bounding box center [573, 226] width 157 height 62
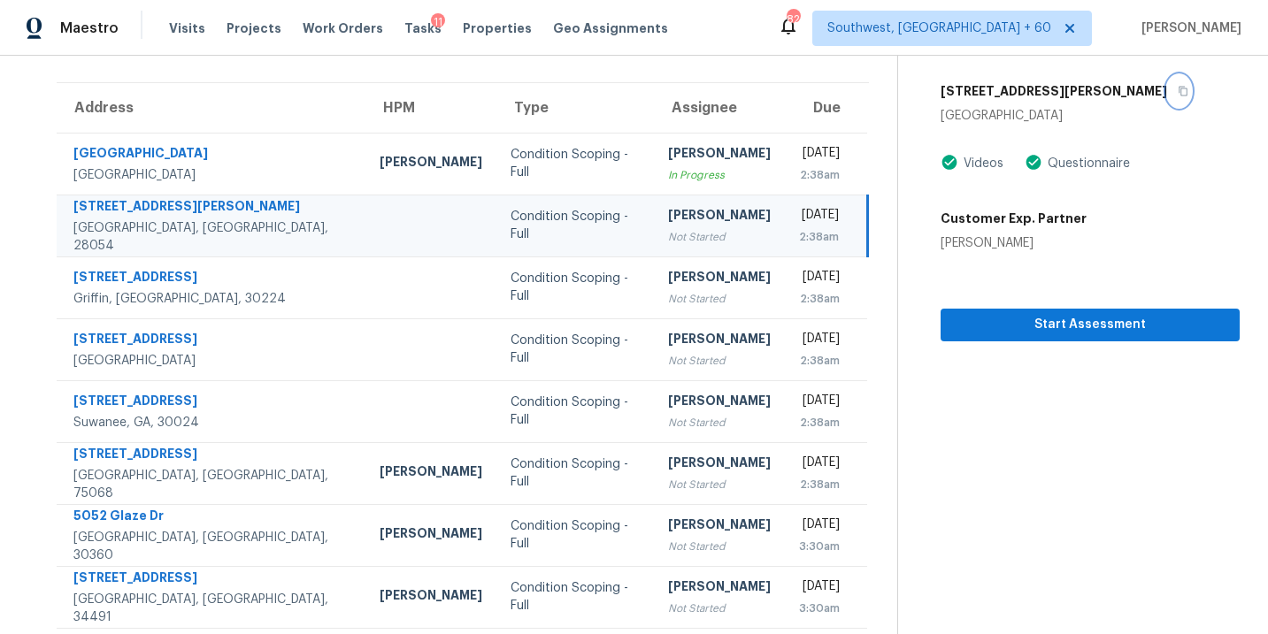
click at [1178, 95] on icon "button" at bounding box center [1182, 92] width 9 height 10
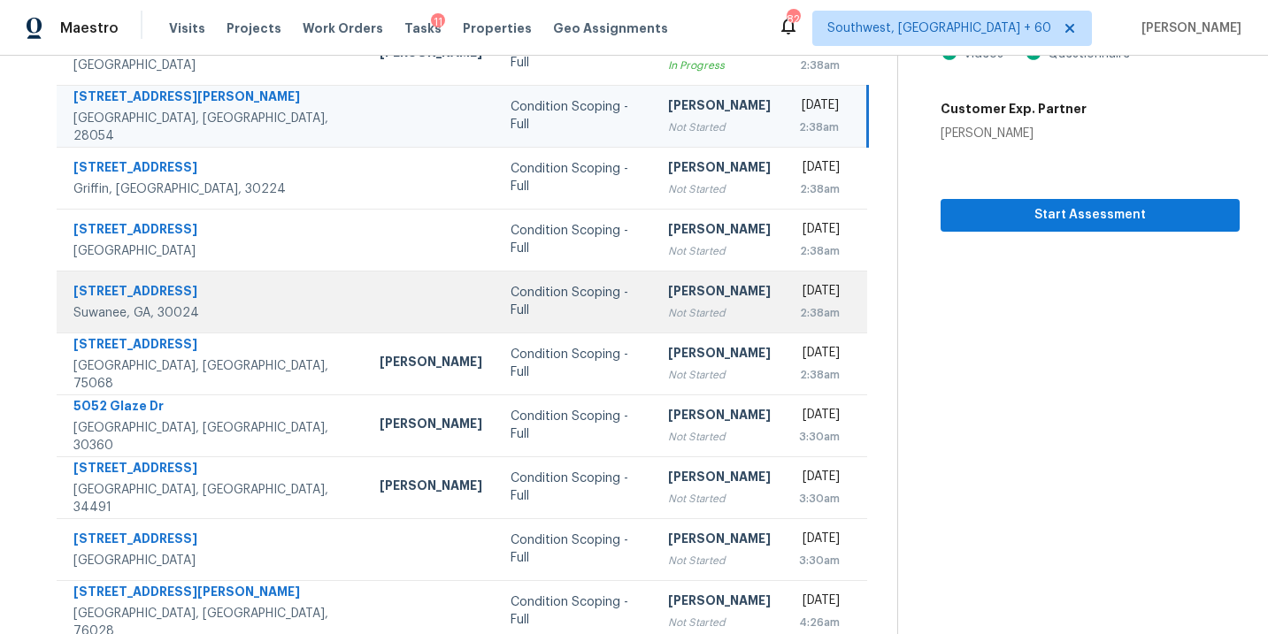
scroll to position [287, 0]
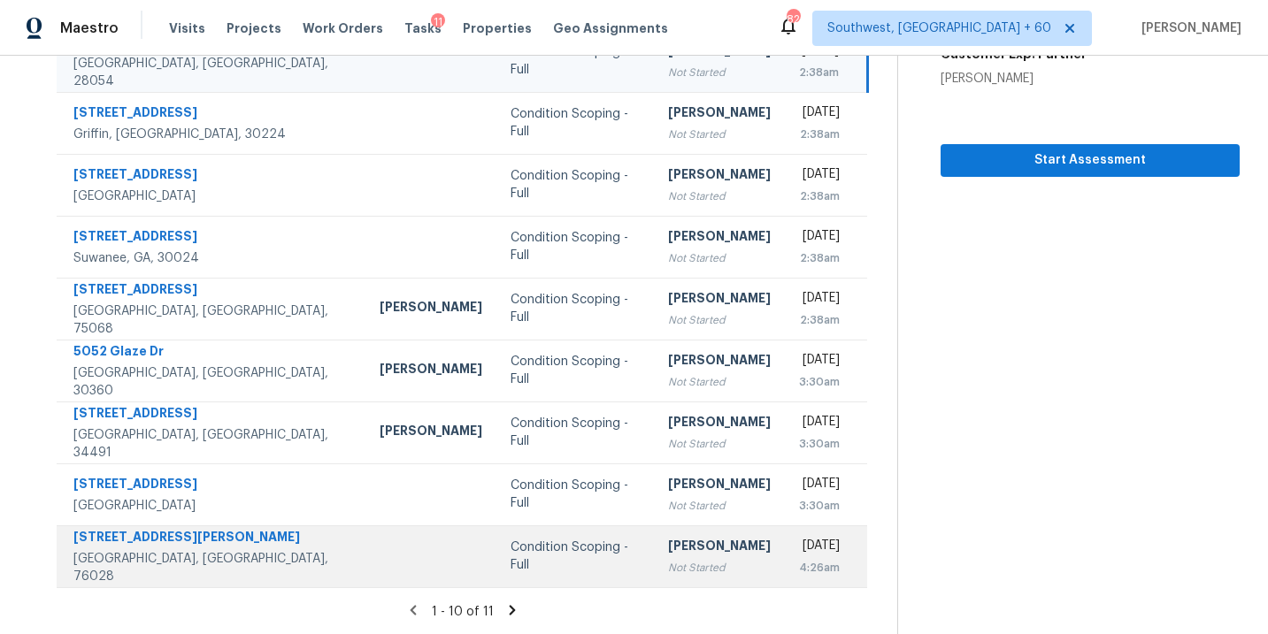
click at [510, 560] on div "Condition Scoping - Full" at bounding box center [574, 556] width 129 height 35
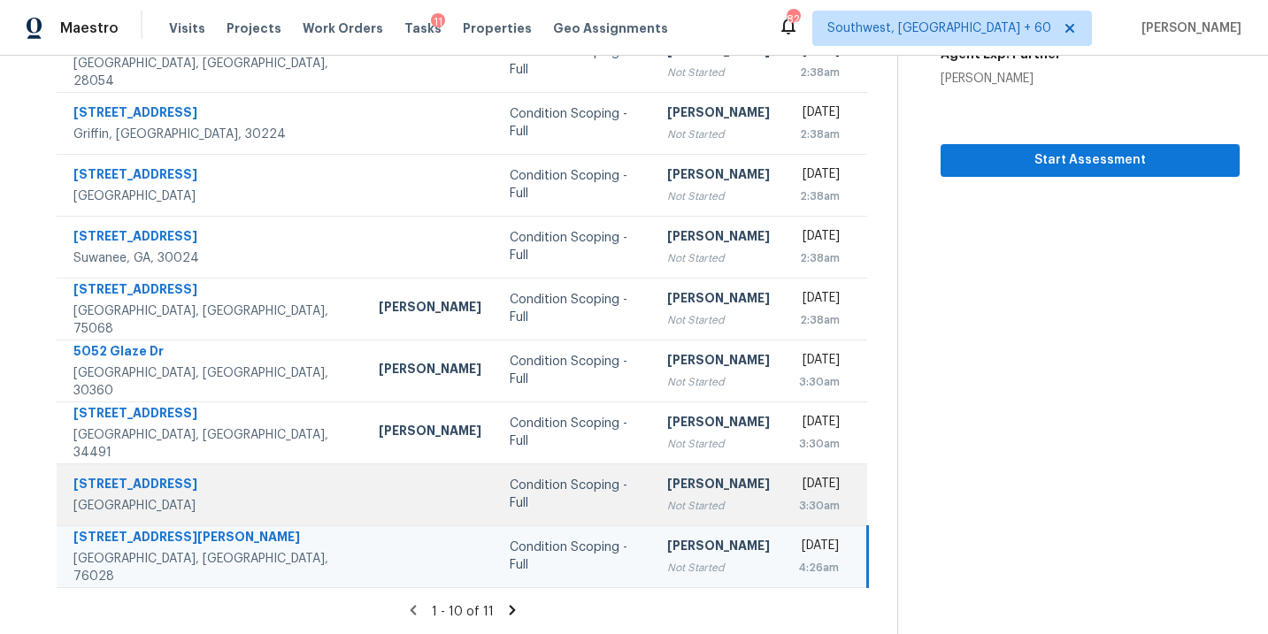
click at [510, 494] on div "Condition Scoping - Full" at bounding box center [574, 494] width 129 height 35
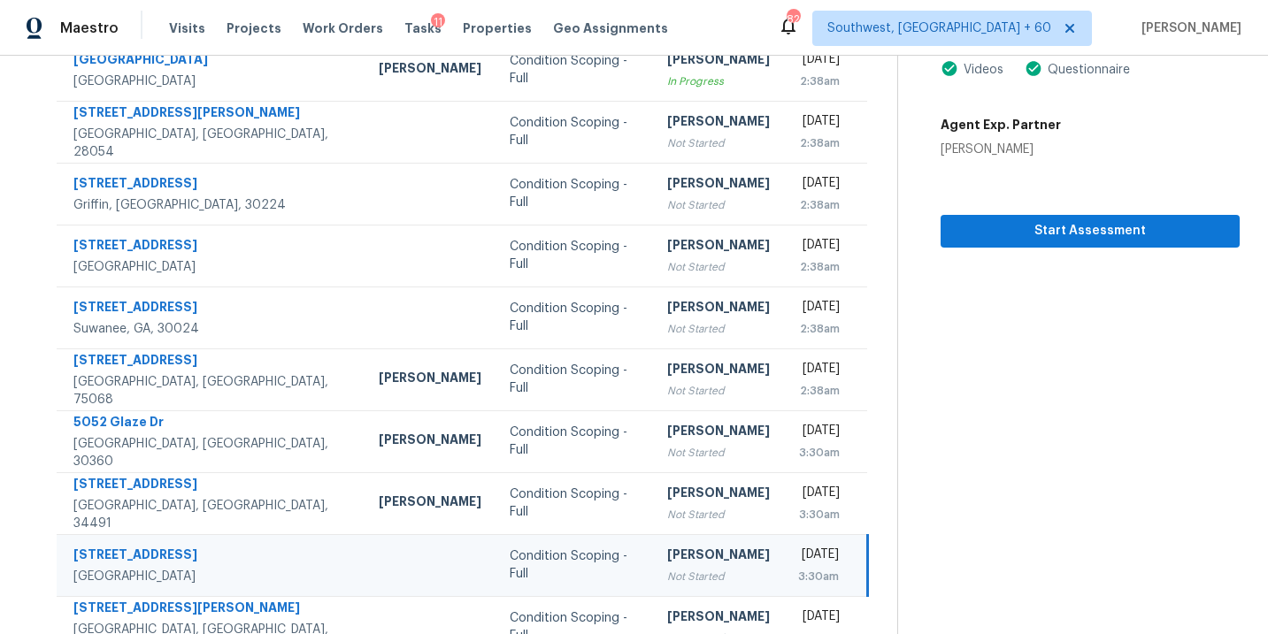
scroll to position [141, 0]
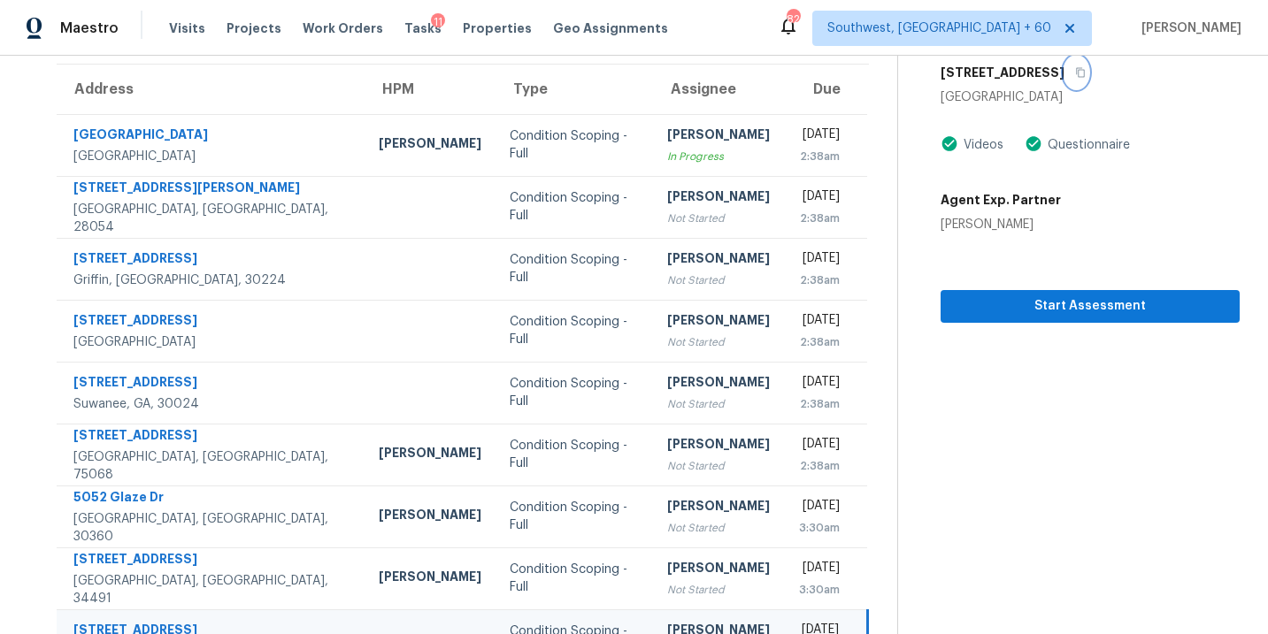
click at [1075, 75] on icon "button" at bounding box center [1080, 72] width 11 height 11
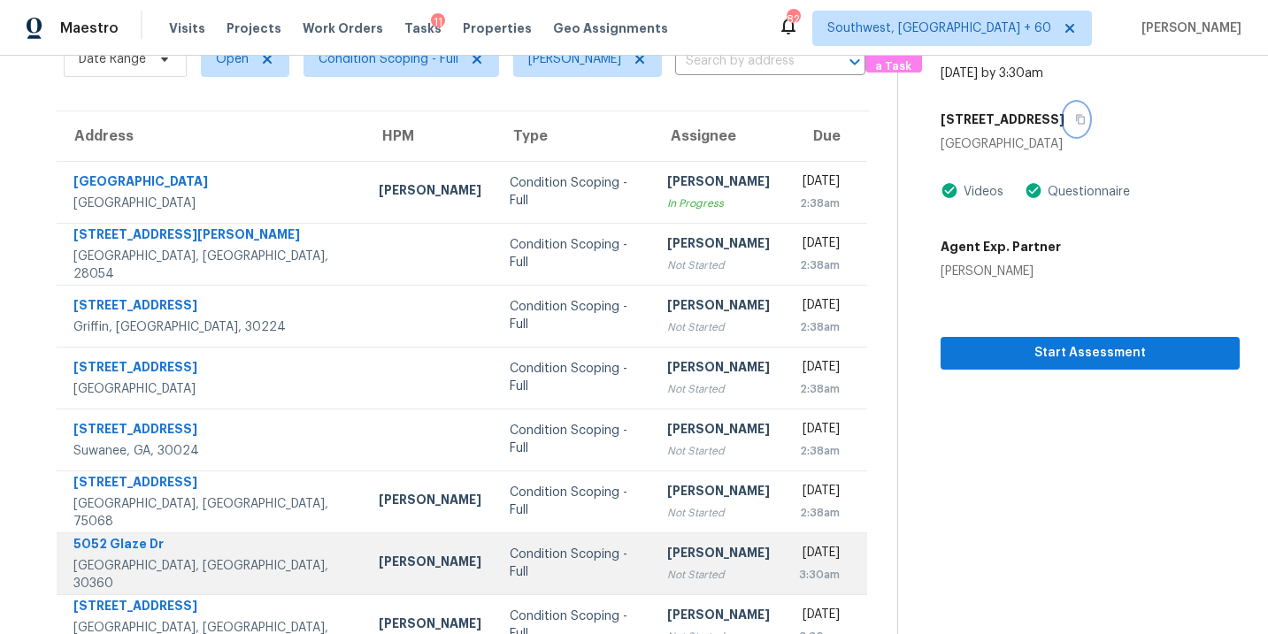
scroll to position [89, 0]
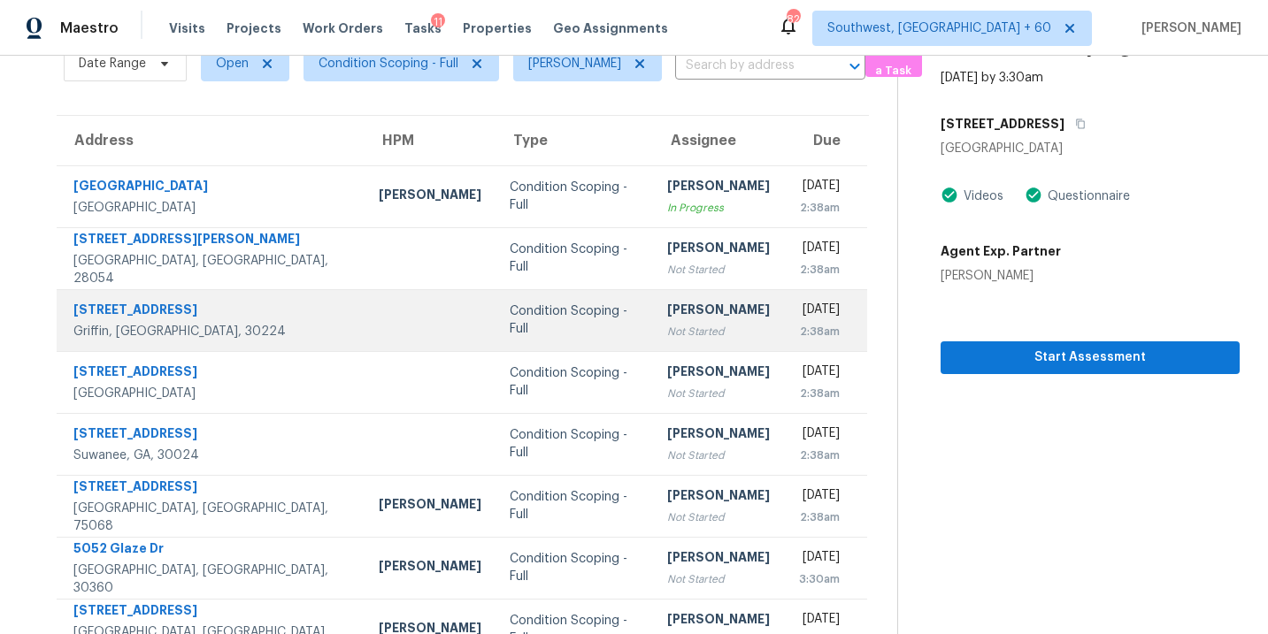
click at [498, 329] on td "Condition Scoping - Full" at bounding box center [573, 320] width 157 height 62
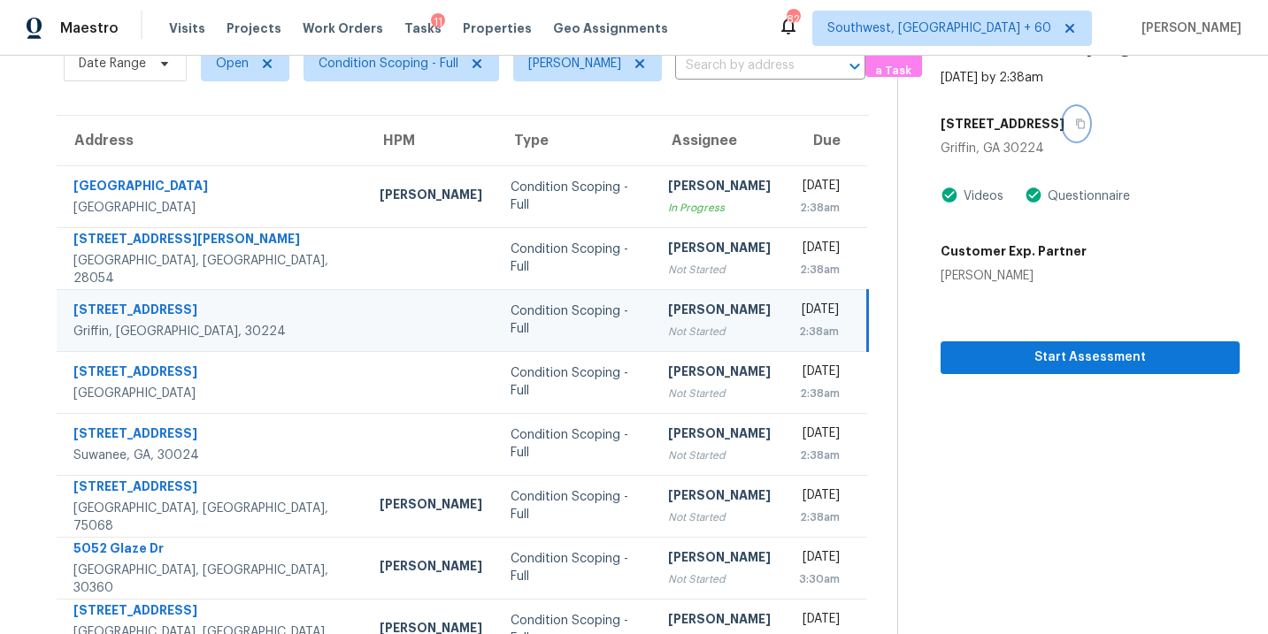
click at [1075, 125] on icon "button" at bounding box center [1080, 124] width 11 height 11
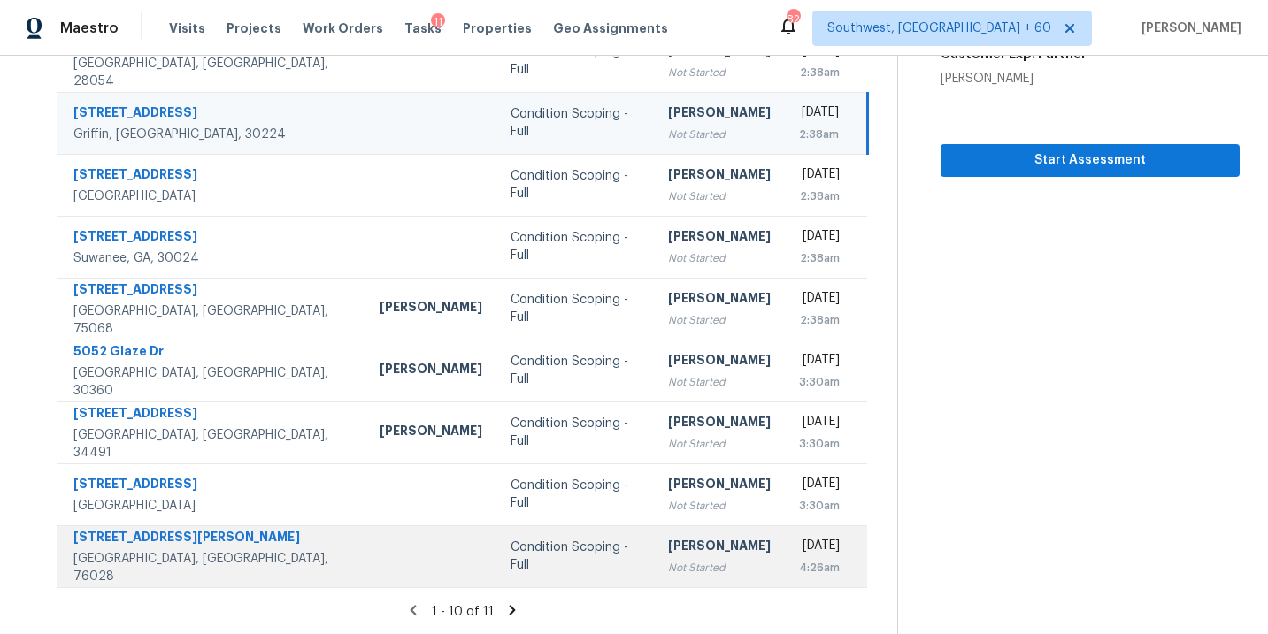
click at [496, 572] on td "Condition Scoping - Full" at bounding box center [574, 557] width 157 height 62
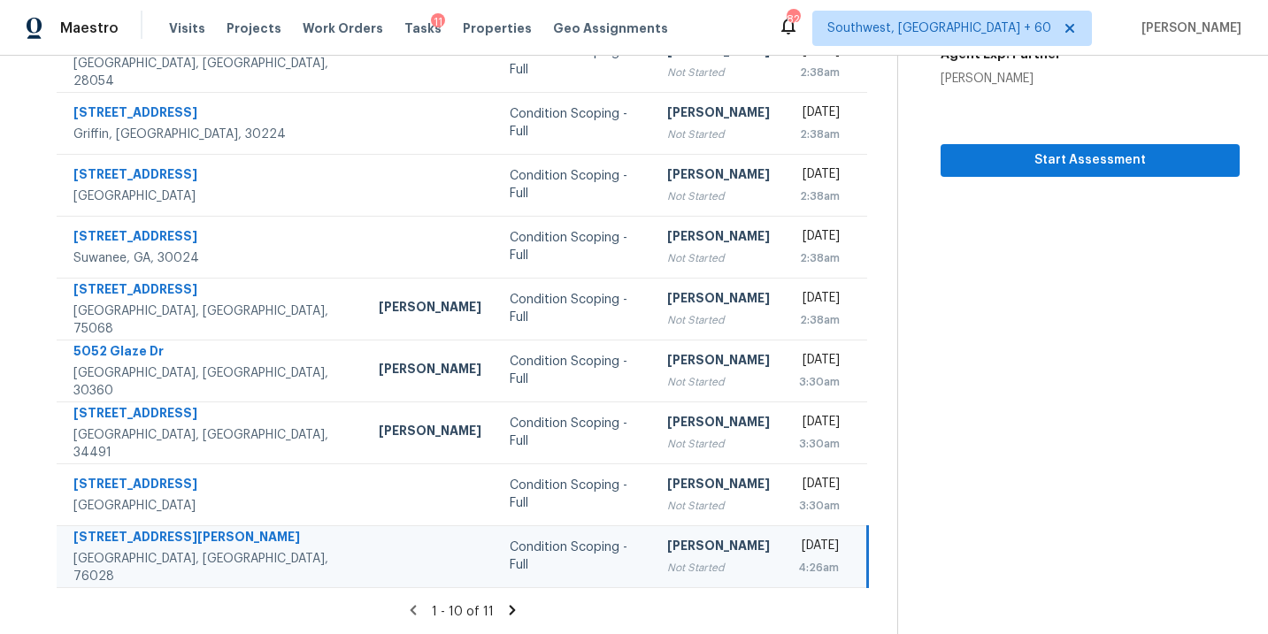
scroll to position [50, 0]
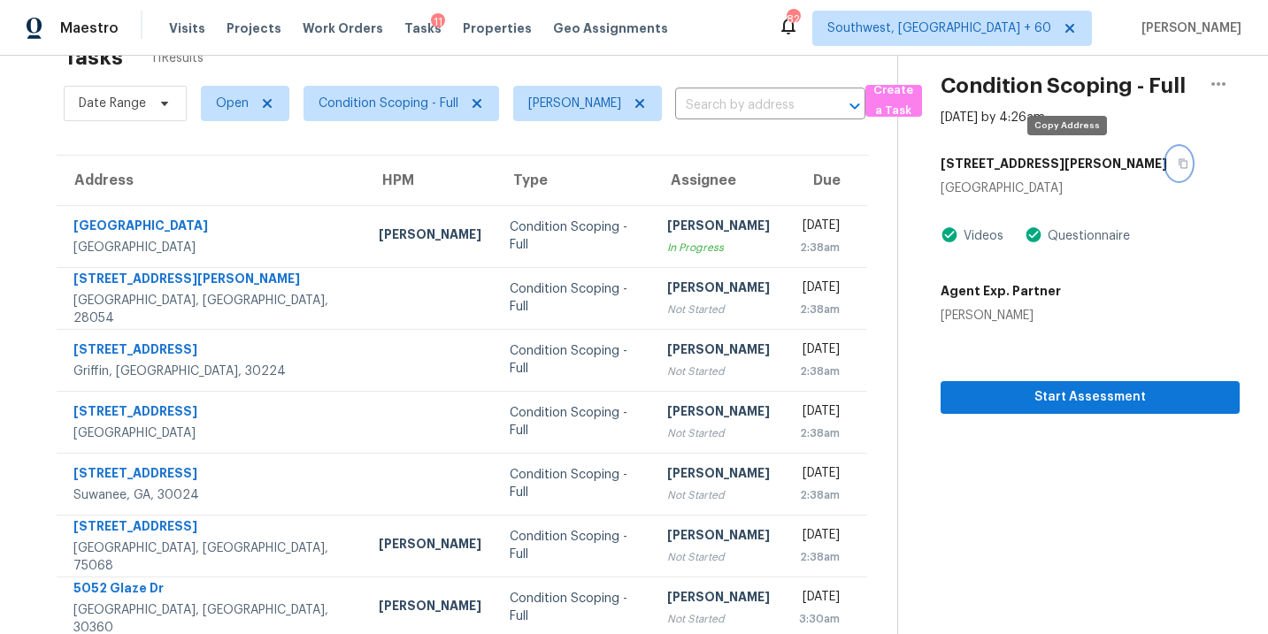
click at [1178, 162] on icon "button" at bounding box center [1183, 163] width 11 height 11
